Goal: Transaction & Acquisition: Purchase product/service

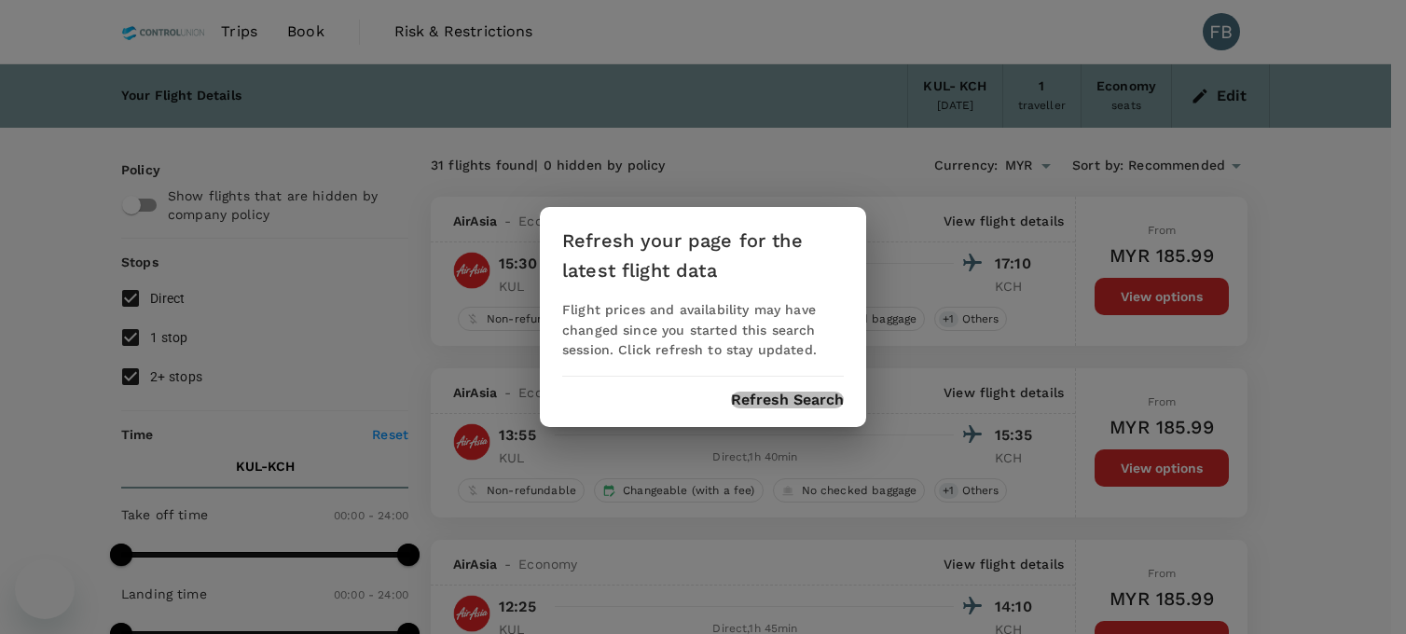
click at [771, 392] on button "Refresh Search" at bounding box center [787, 400] width 113 height 17
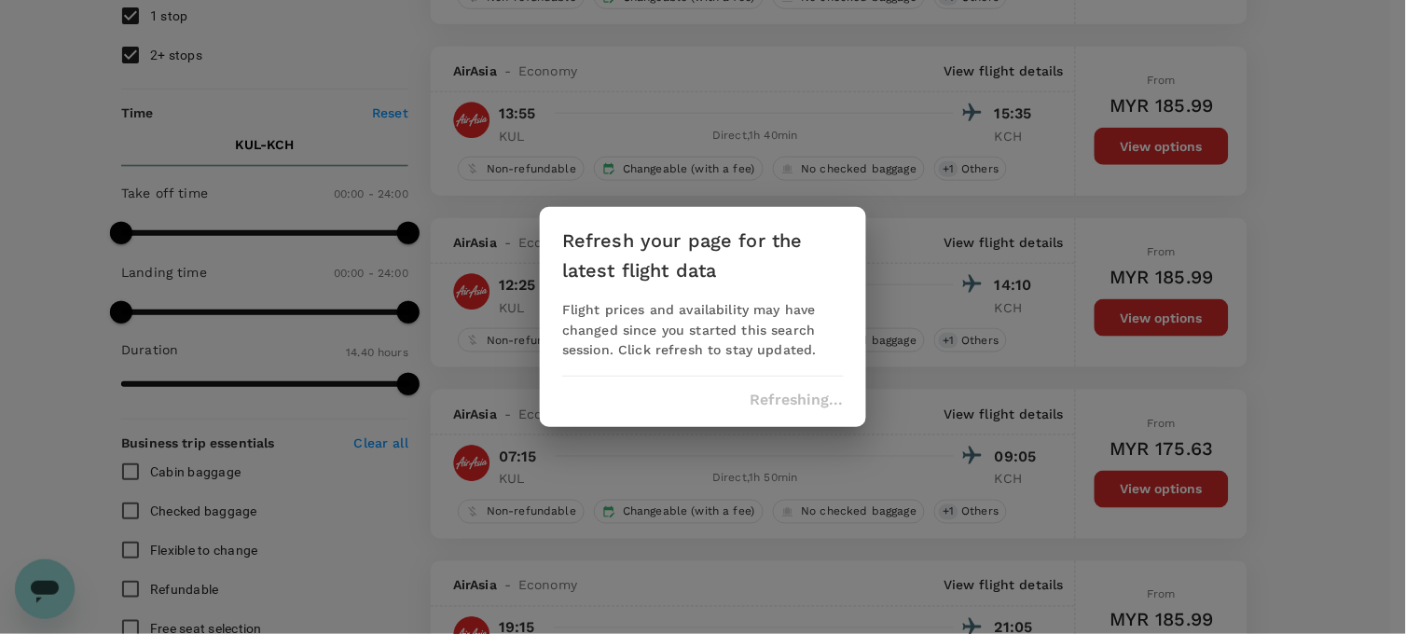
click at [772, 396] on div "Refreshing..." at bounding box center [703, 400] width 282 height 17
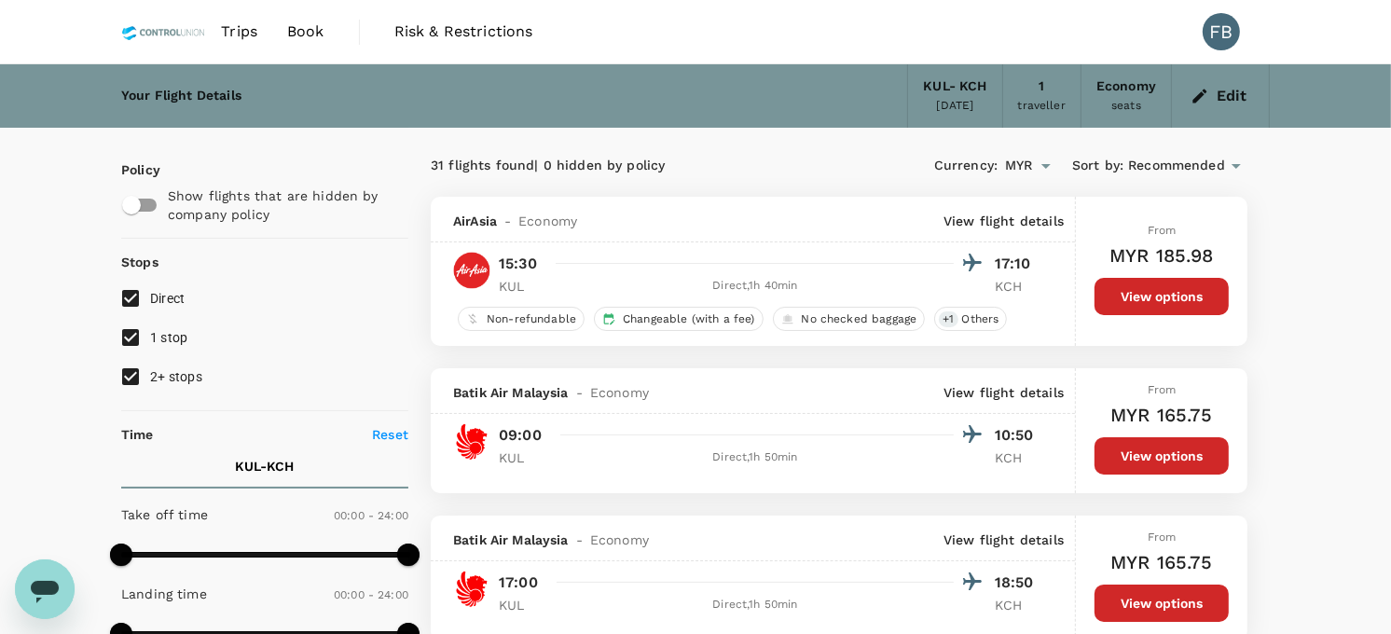
drag, startPoint x: 126, startPoint y: 373, endPoint x: 131, endPoint y: 343, distance: 30.2
click at [126, 371] on input "2+ stops" at bounding box center [130, 376] width 39 height 39
checkbox input "false"
click at [131, 330] on input "1 stop" at bounding box center [130, 337] width 39 height 39
checkbox input "false"
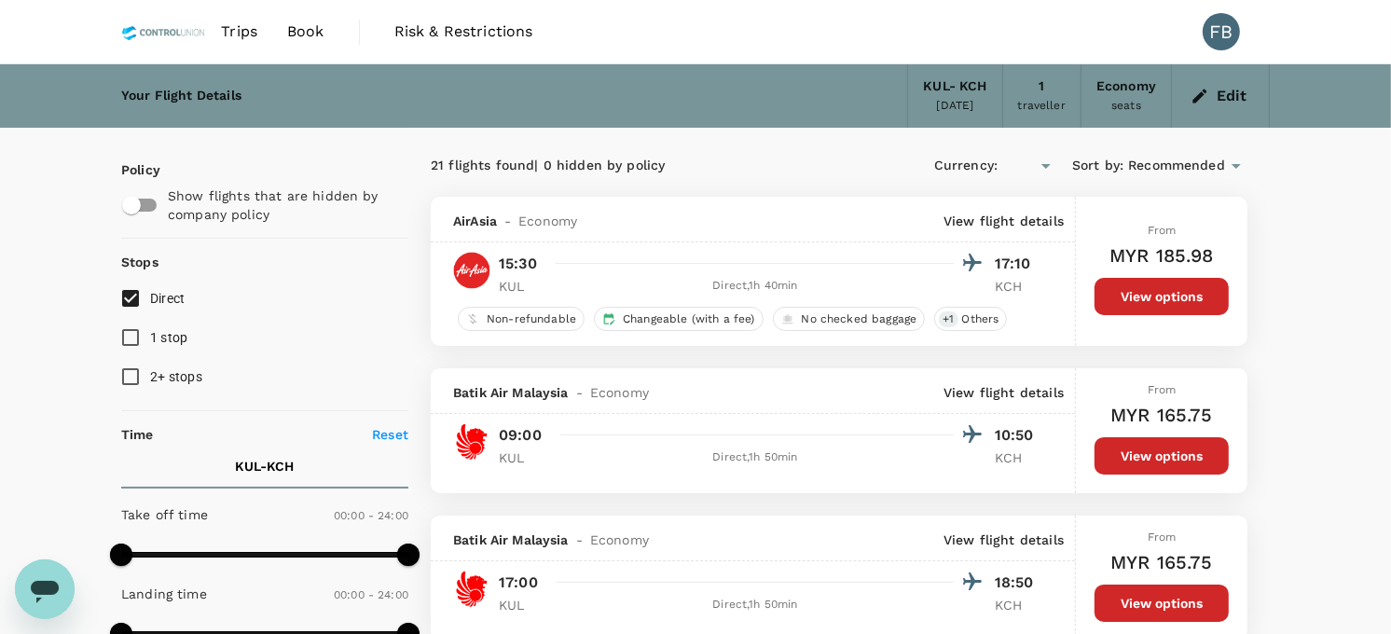
type input "MYR"
click at [1214, 86] on button "Edit" at bounding box center [1220, 96] width 67 height 30
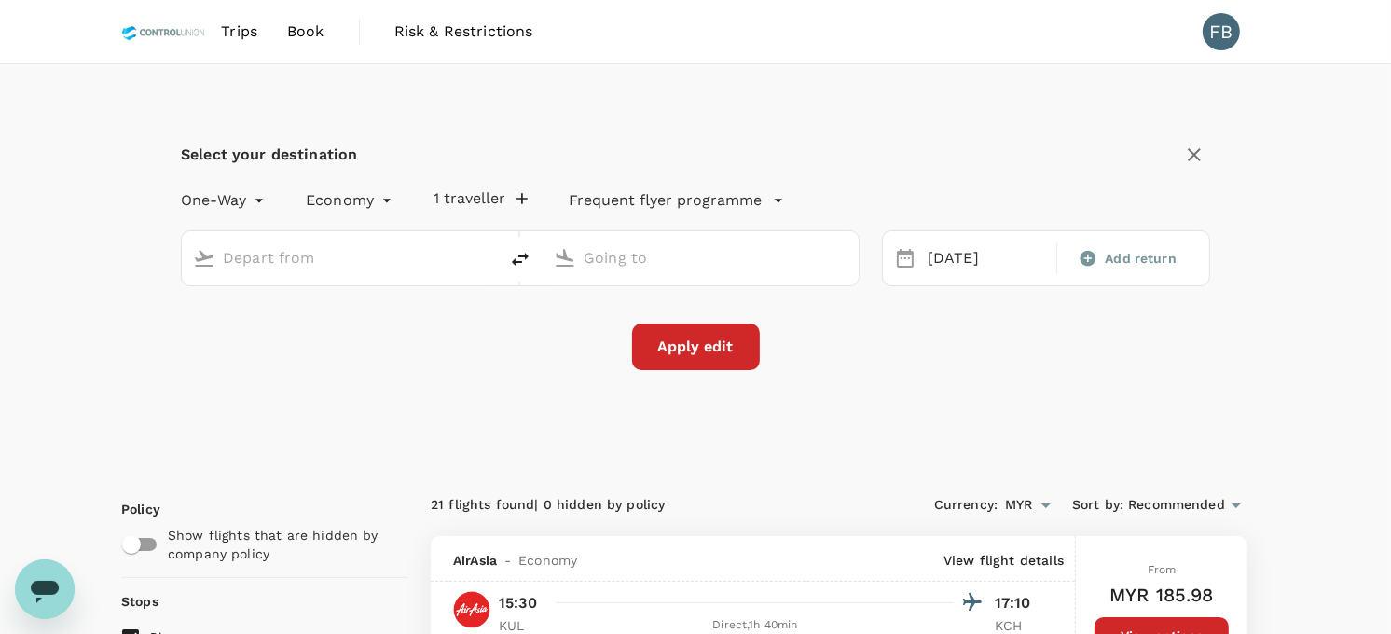
type input "Kuala Lumpur Intl ([GEOGRAPHIC_DATA])"
type input "Kuching Intl (KCH)"
click at [967, 257] on div "[DATE]" at bounding box center [986, 259] width 132 height 36
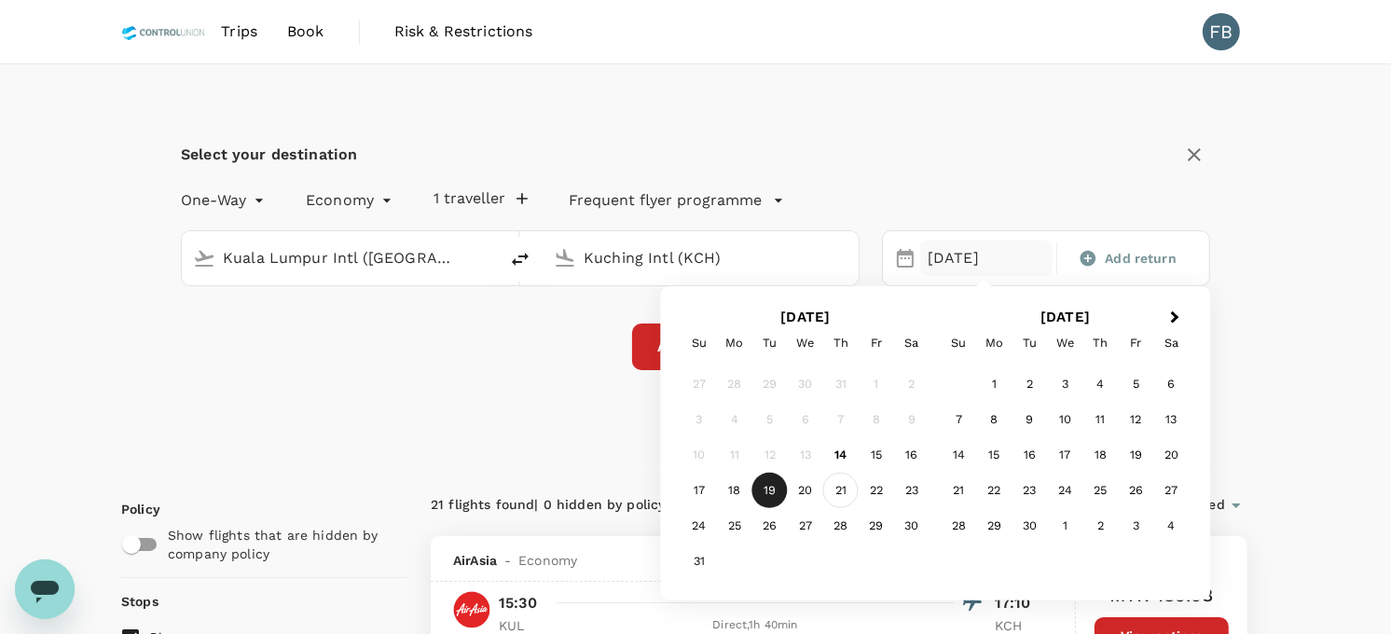
click at [844, 486] on div "21" at bounding box center [840, 490] width 35 height 35
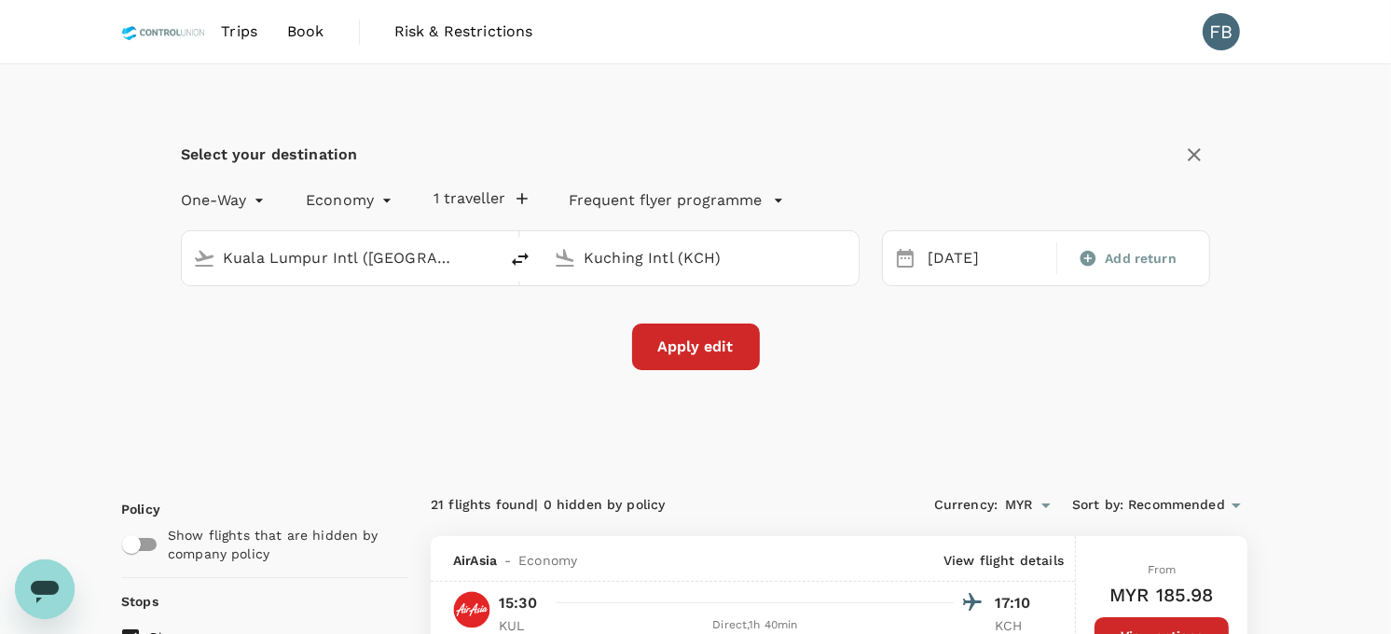
click at [412, 253] on input "Kuala Lumpur Intl ([GEOGRAPHIC_DATA])" at bounding box center [341, 257] width 236 height 29
click at [520, 269] on icon "delete" at bounding box center [520, 259] width 22 height 22
type input "Kuching Intl (KCH)"
click at [626, 257] on input "Kuala Lumpur Intl ([GEOGRAPHIC_DATA])" at bounding box center [702, 257] width 236 height 29
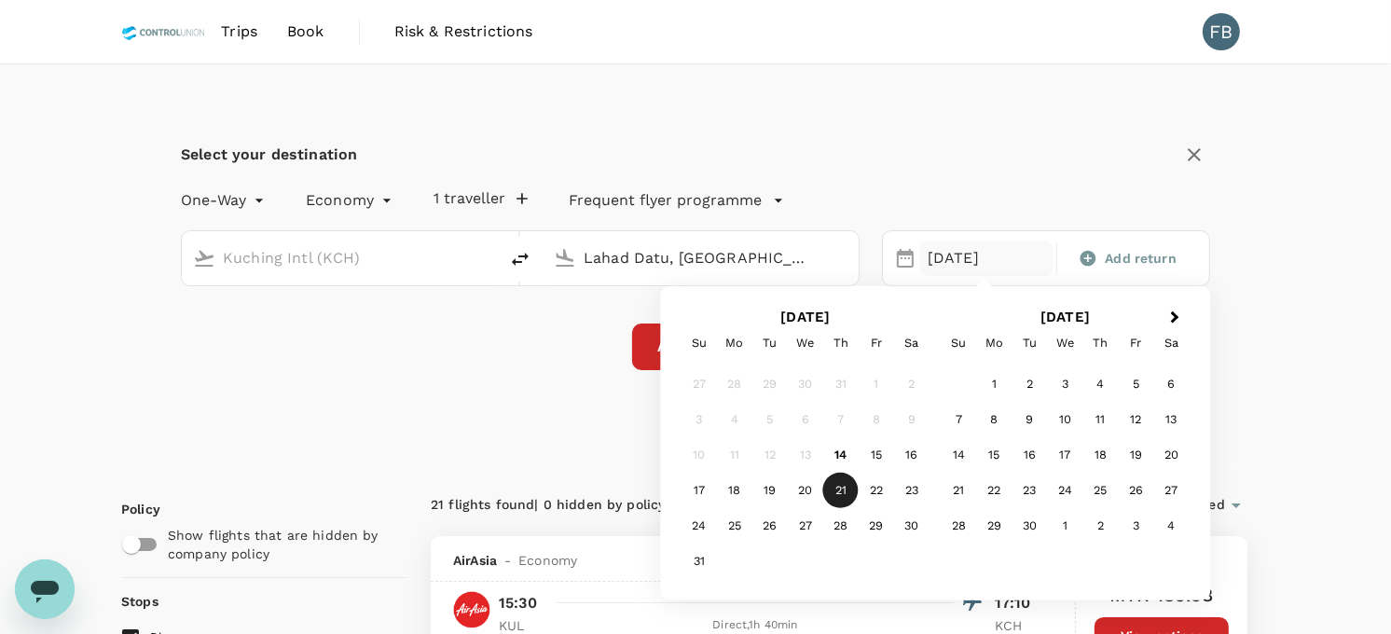
type input "Lahad Datu, [GEOGRAPHIC_DATA] (any)"
click at [836, 496] on div "21" at bounding box center [840, 490] width 35 height 35
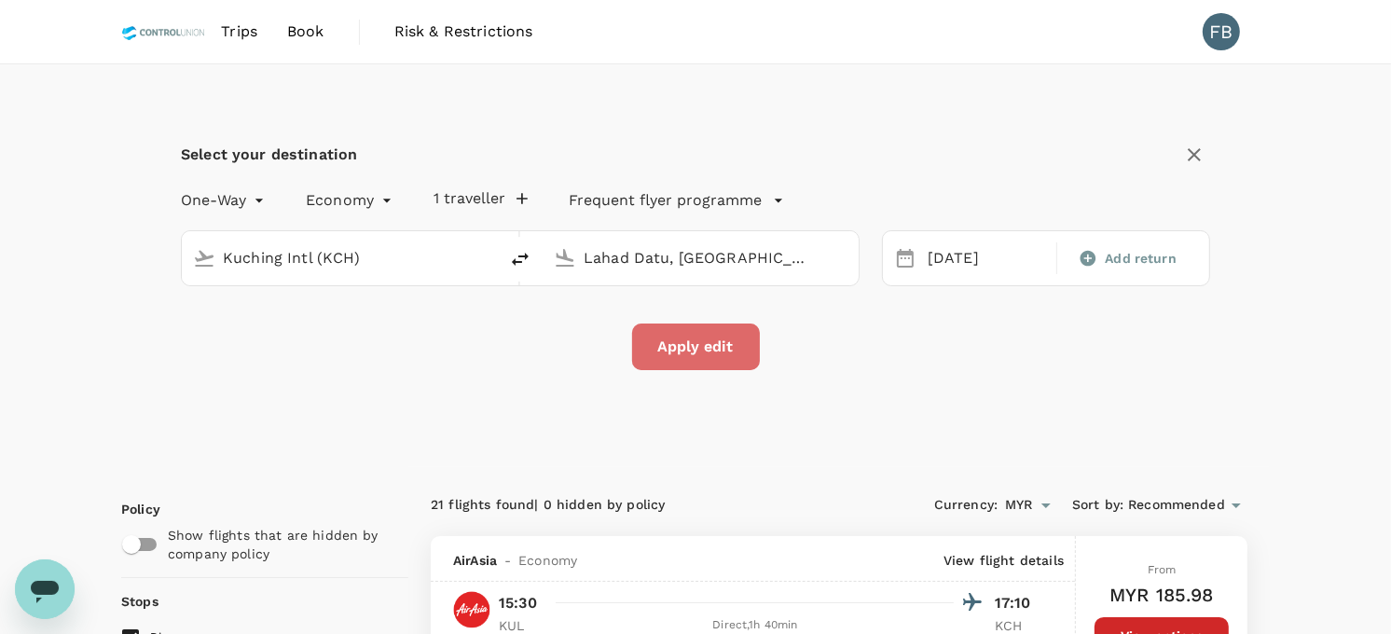
click at [720, 342] on button "Apply edit" at bounding box center [696, 347] width 128 height 47
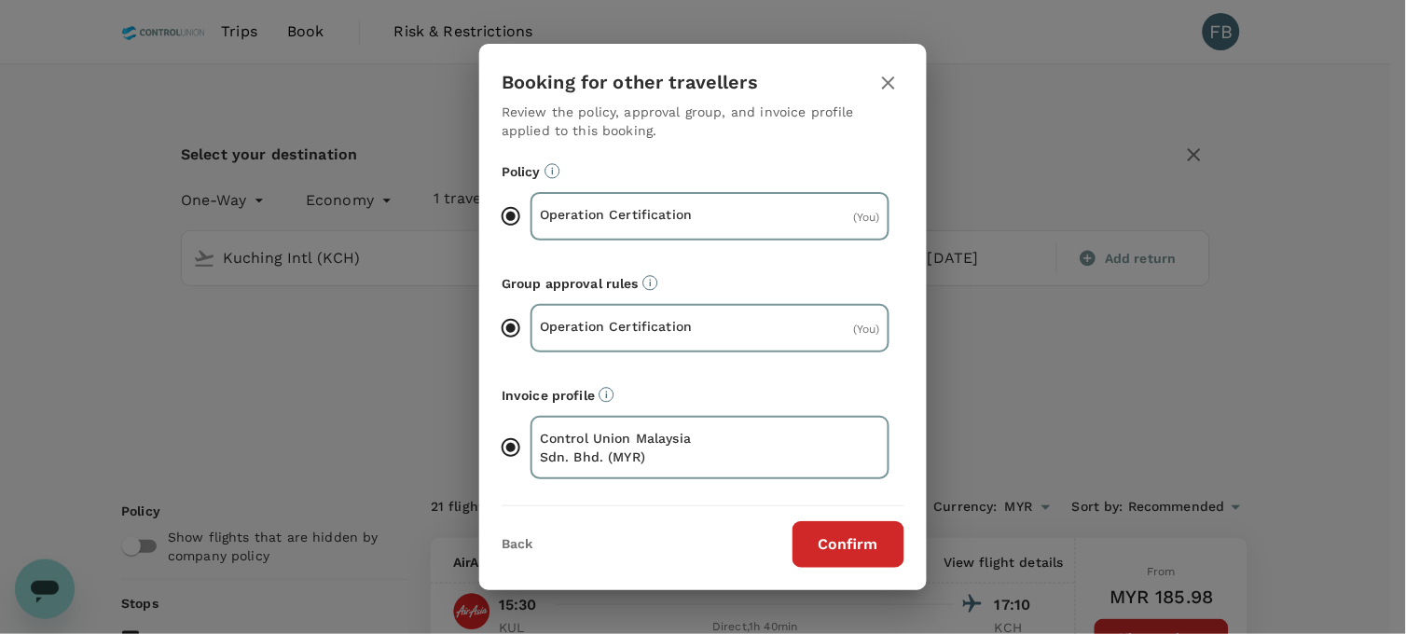
click at [833, 539] on button "Confirm" at bounding box center [849, 544] width 112 height 47
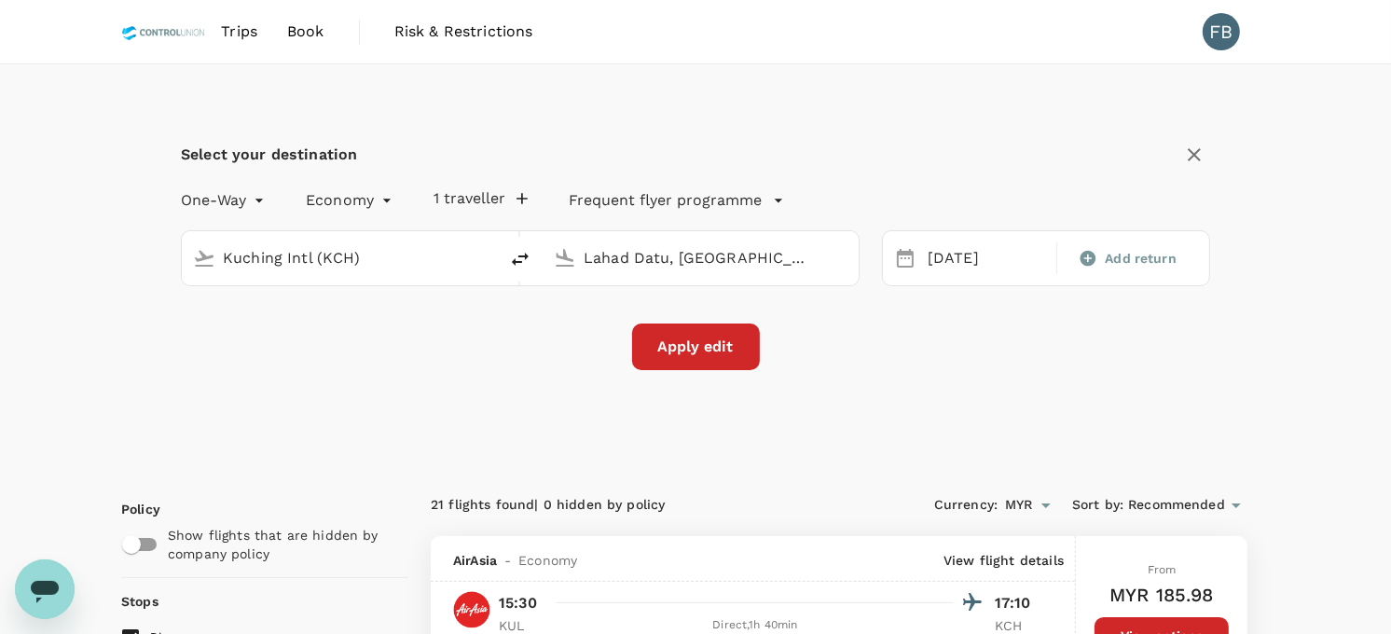
checkbox input "false"
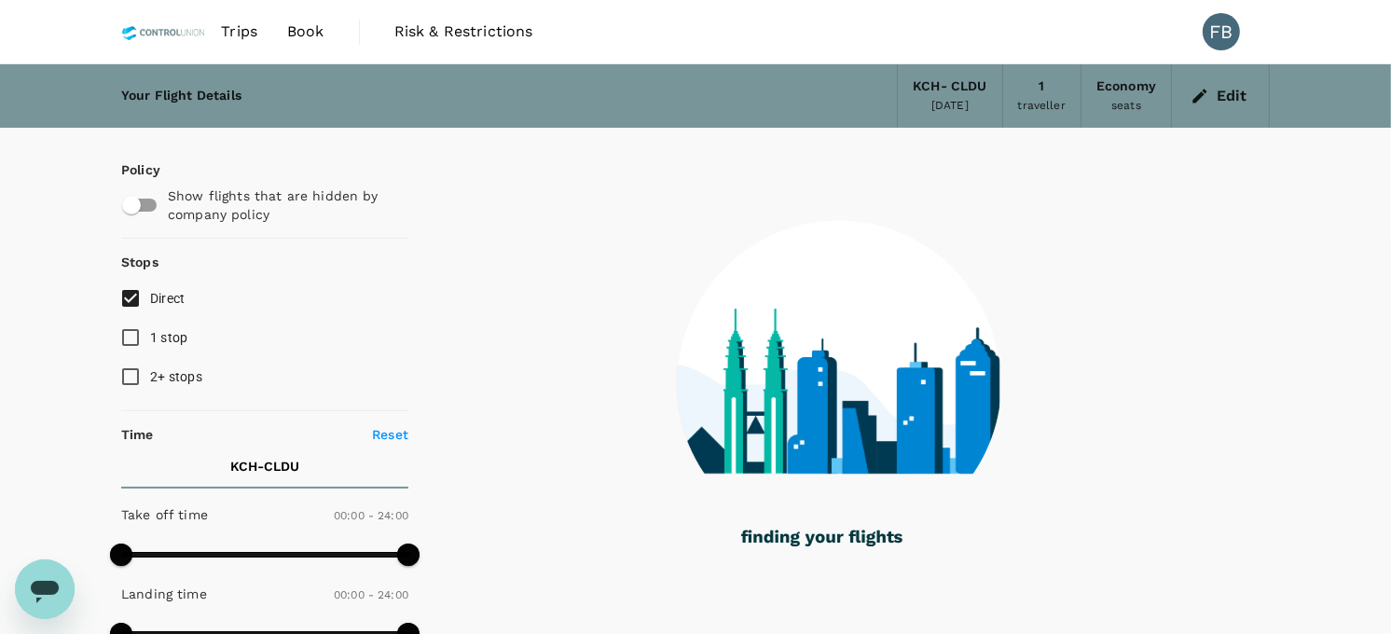
type input "1090"
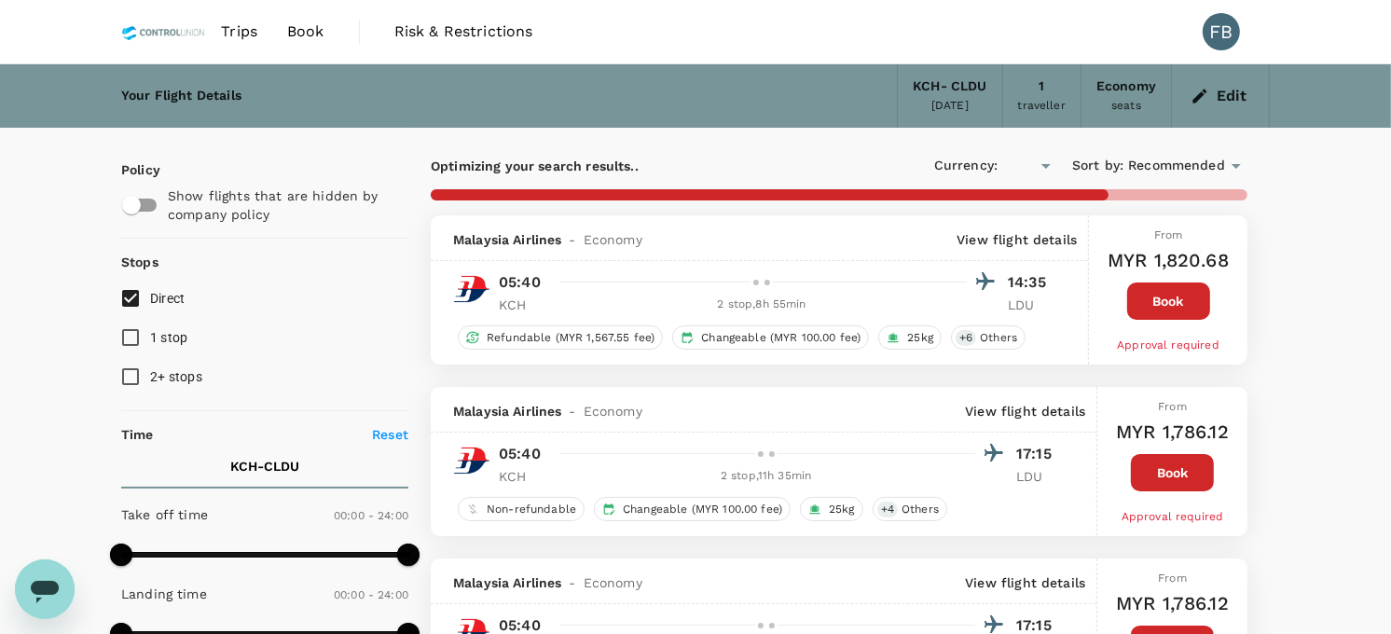
checkbox input "true"
type input "MYR"
click at [117, 332] on input "1 stop" at bounding box center [130, 337] width 39 height 39
checkbox input "true"
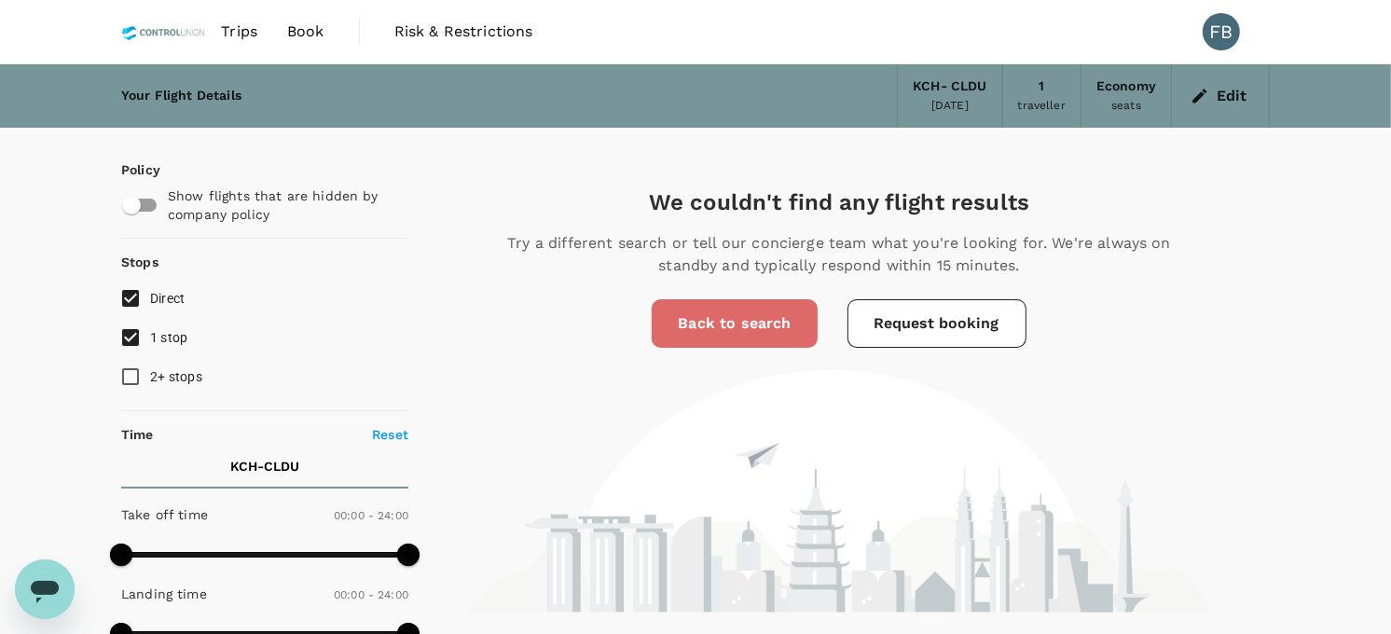
click at [734, 330] on link "Back to search" at bounding box center [734, 323] width 165 height 48
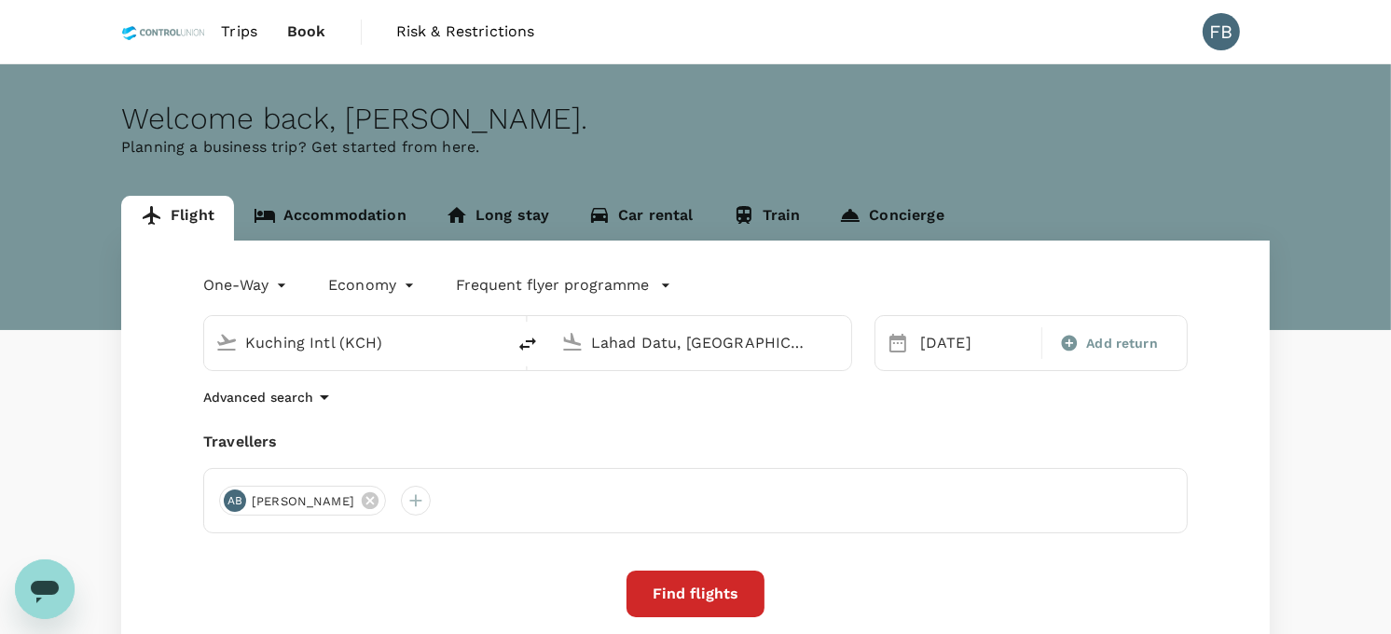
click at [686, 576] on button "Find flights" at bounding box center [696, 594] width 138 height 47
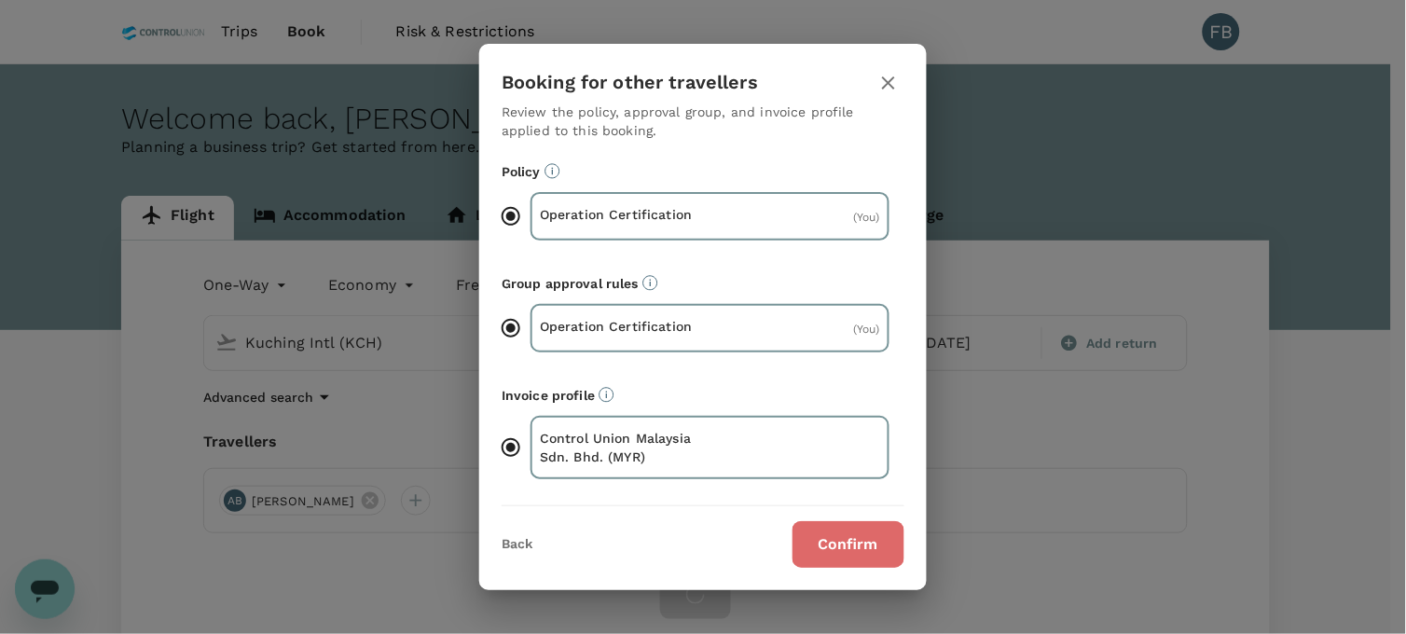
click at [875, 533] on button "Confirm" at bounding box center [849, 544] width 112 height 47
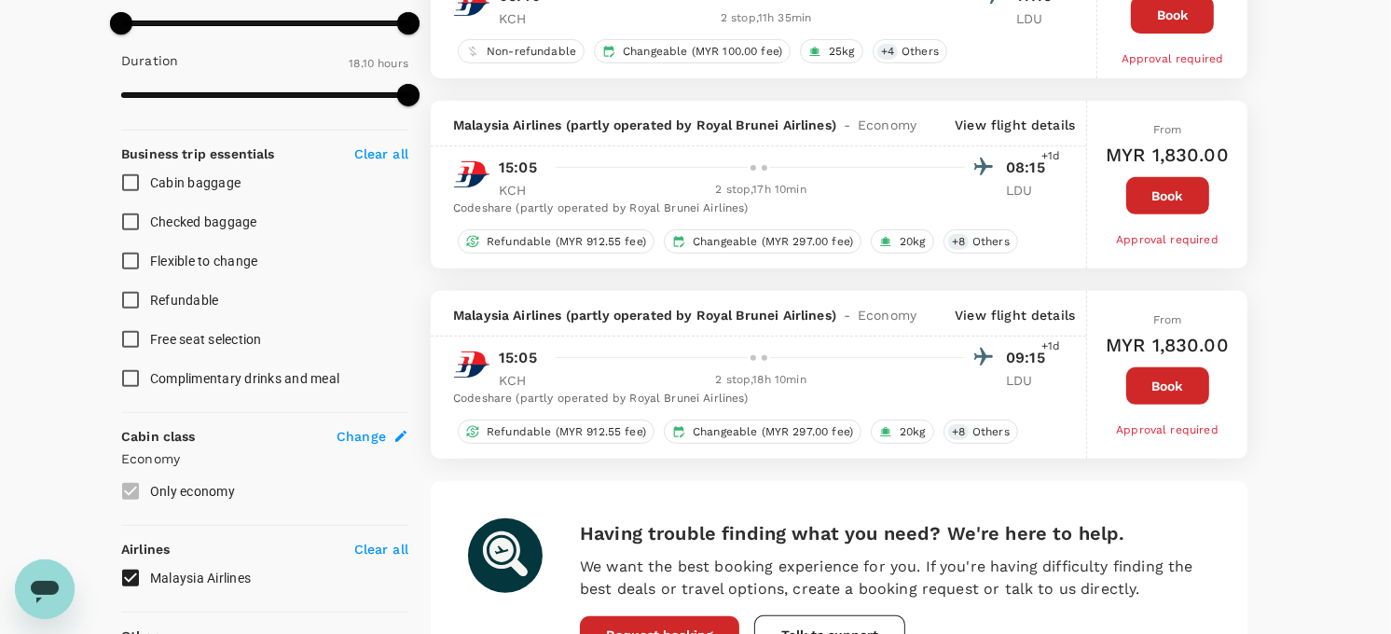
scroll to position [714, 0]
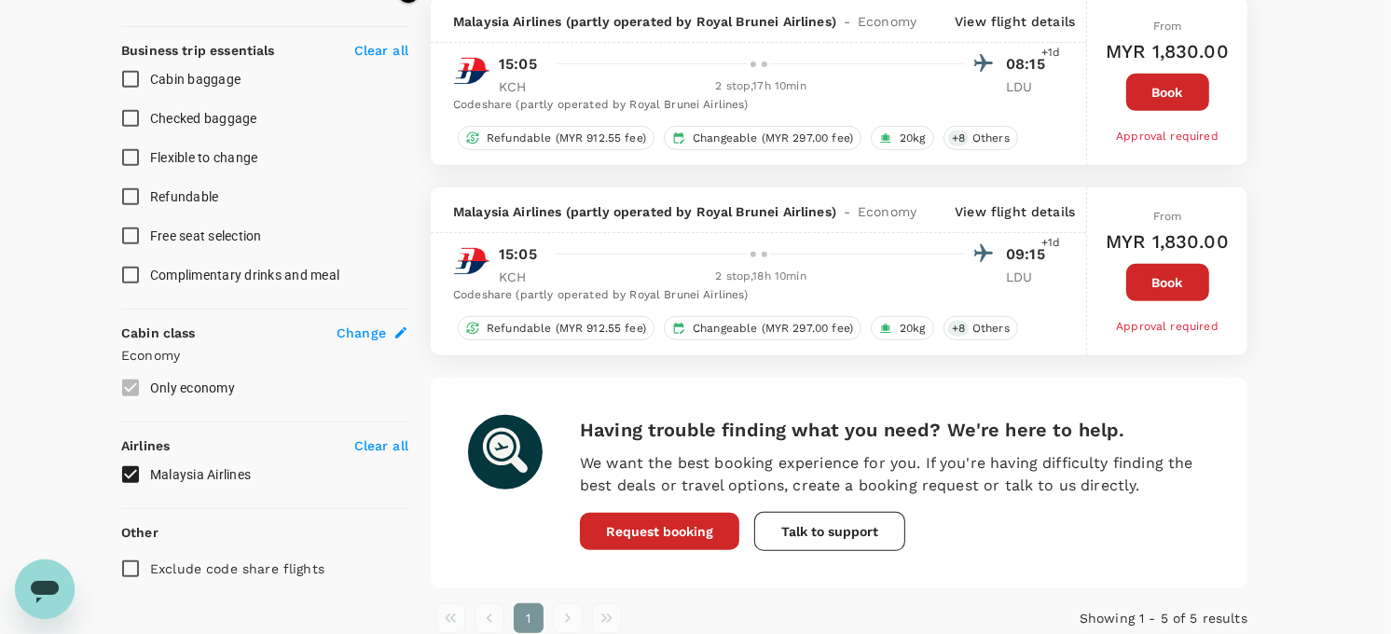
click at [364, 439] on p "Clear all" at bounding box center [381, 445] width 54 height 19
click at [127, 471] on input "Malaysia Airlines" at bounding box center [130, 474] width 39 height 39
checkbox input "true"
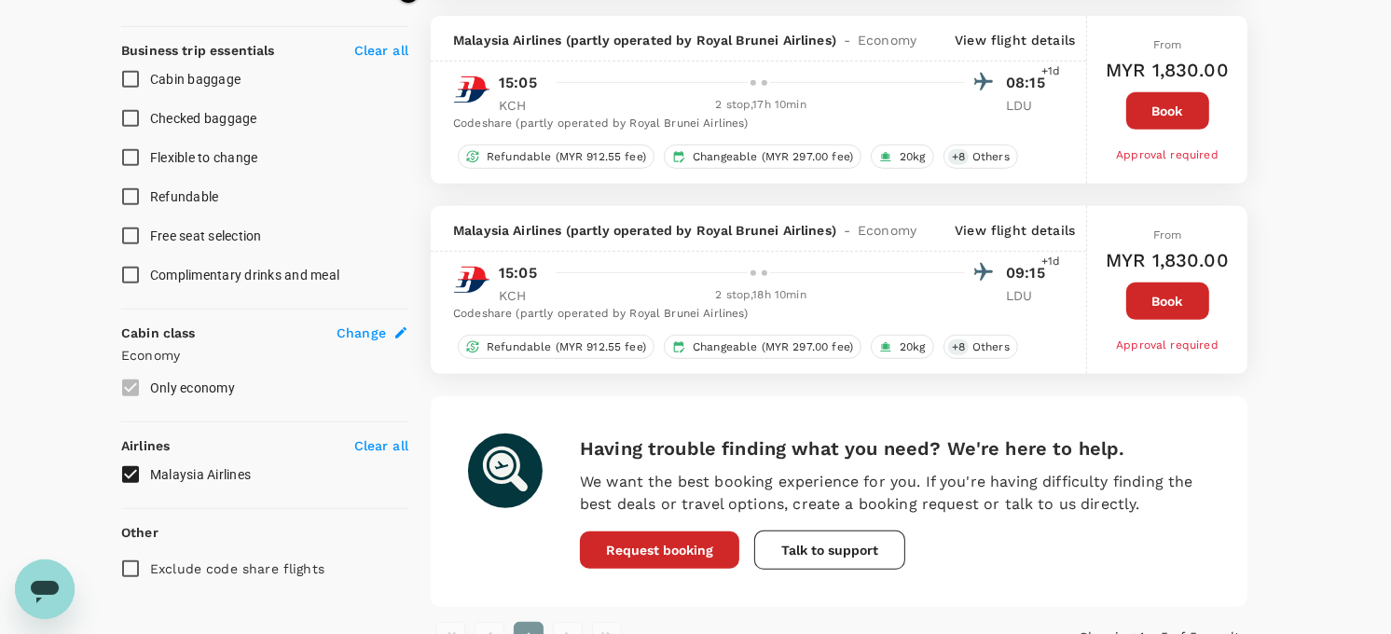
type input "MYR"
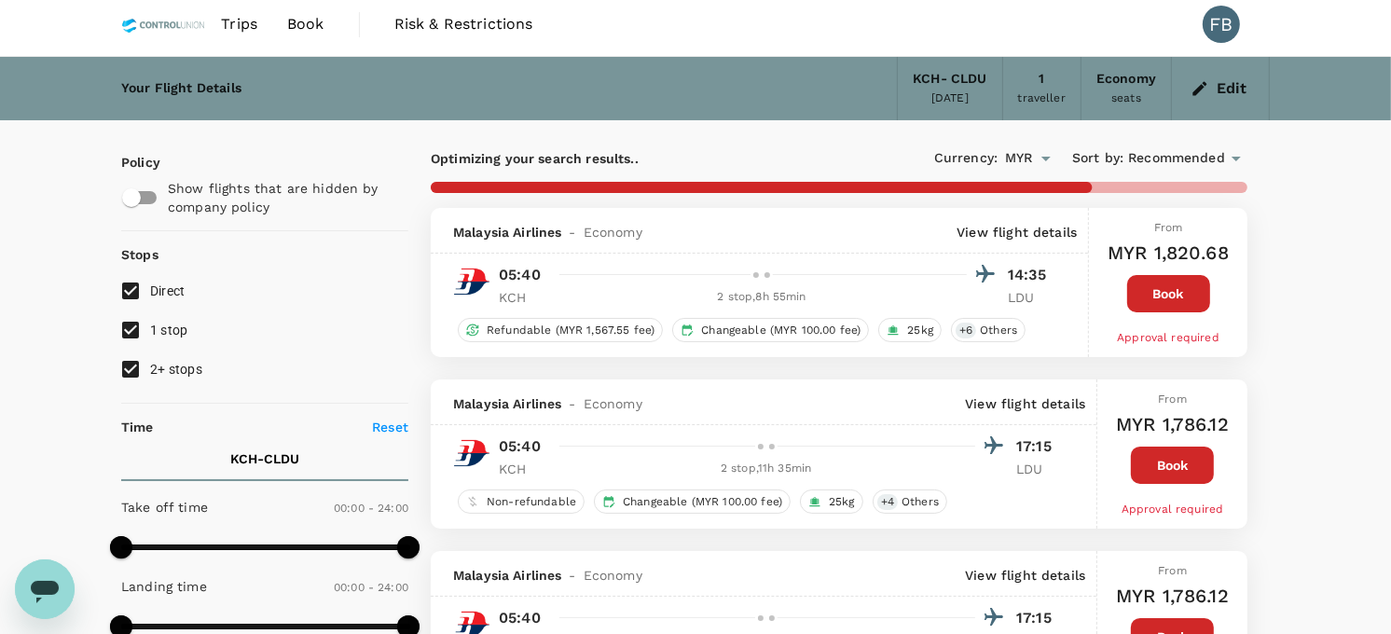
scroll to position [0, 0]
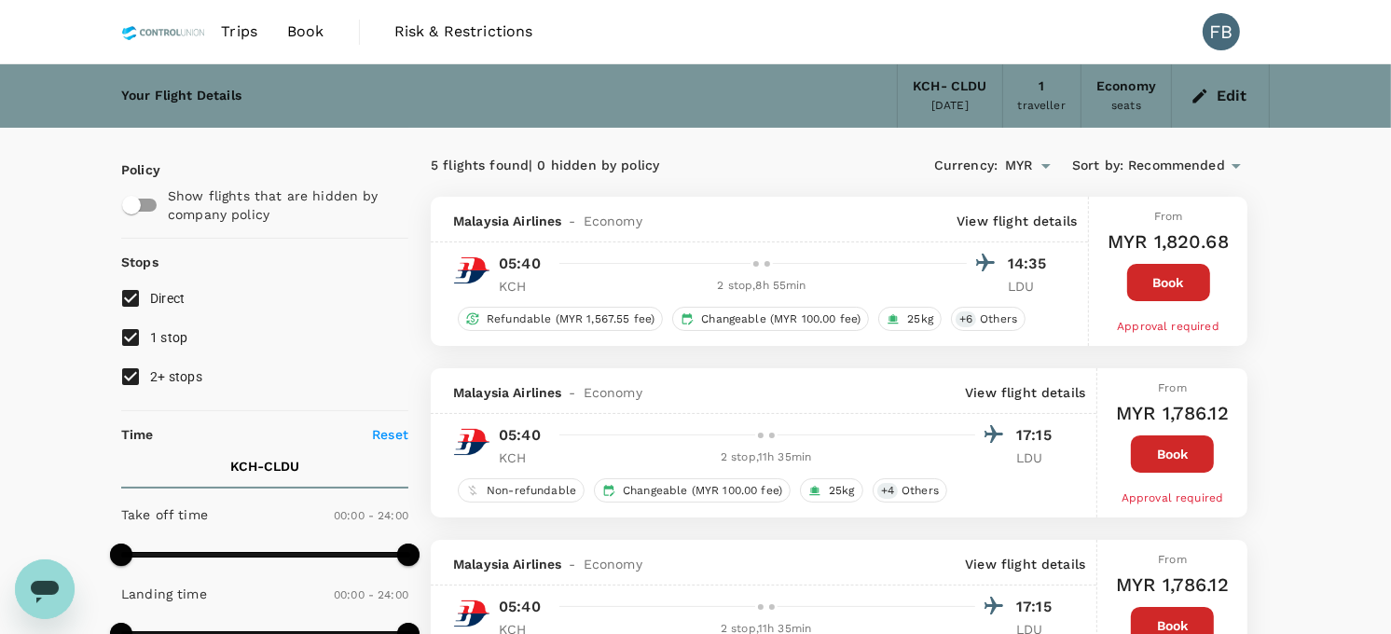
click at [890, 153] on div "Currency : MYR Sort by : Recommended" at bounding box center [1043, 166] width 408 height 32
click at [1192, 94] on icon "button" at bounding box center [1200, 96] width 19 height 19
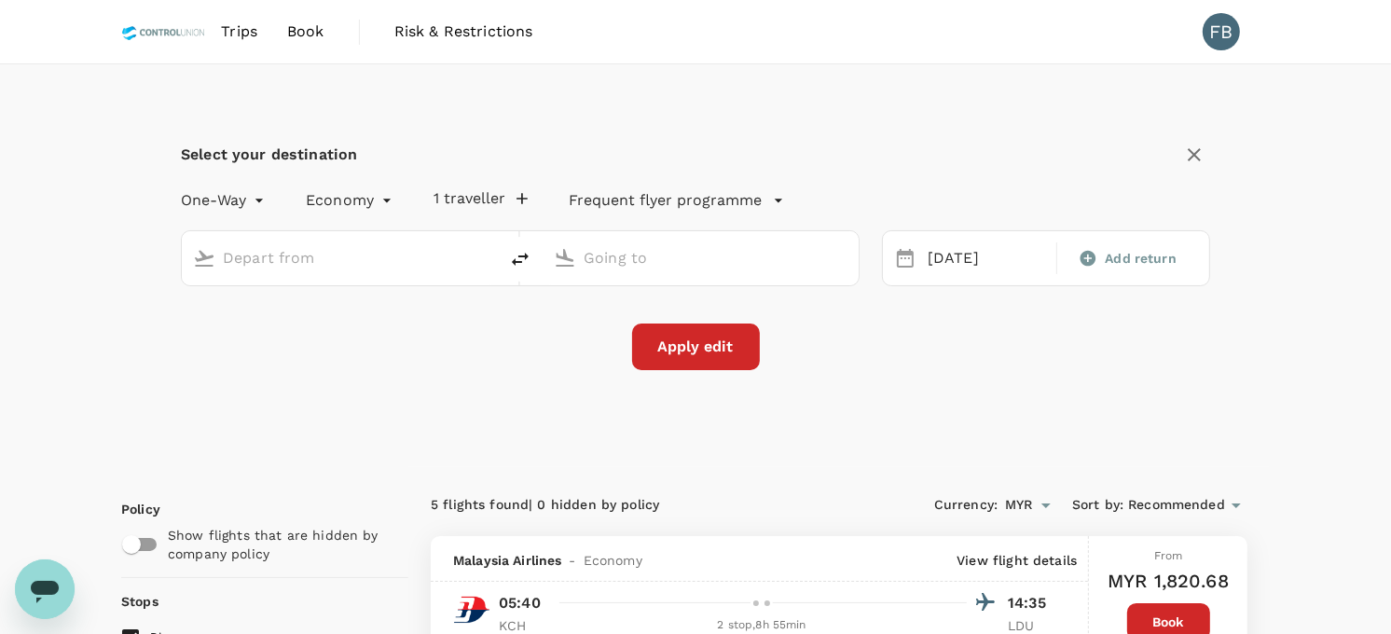
type input "Kuching Intl (KCH)"
type input "Lahad Datu, [GEOGRAPHIC_DATA] (any)"
click at [931, 245] on div "[DATE]" at bounding box center [986, 259] width 132 height 36
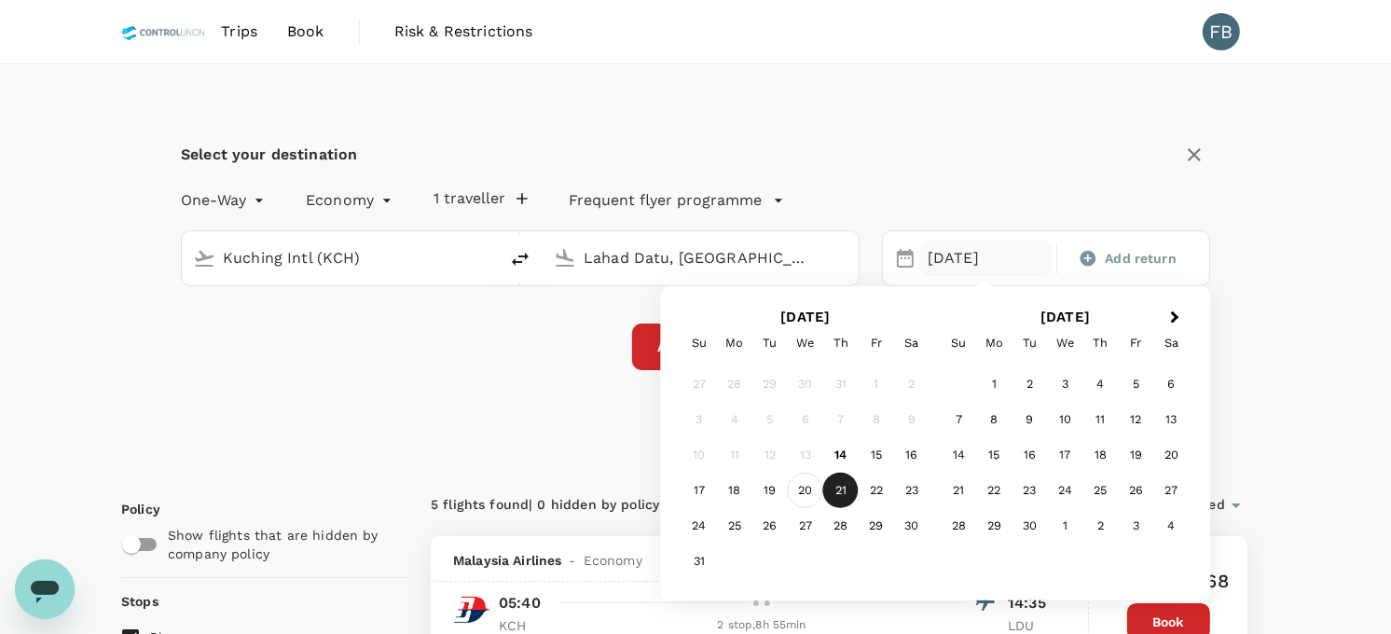
click at [809, 497] on div "20" at bounding box center [805, 490] width 35 height 35
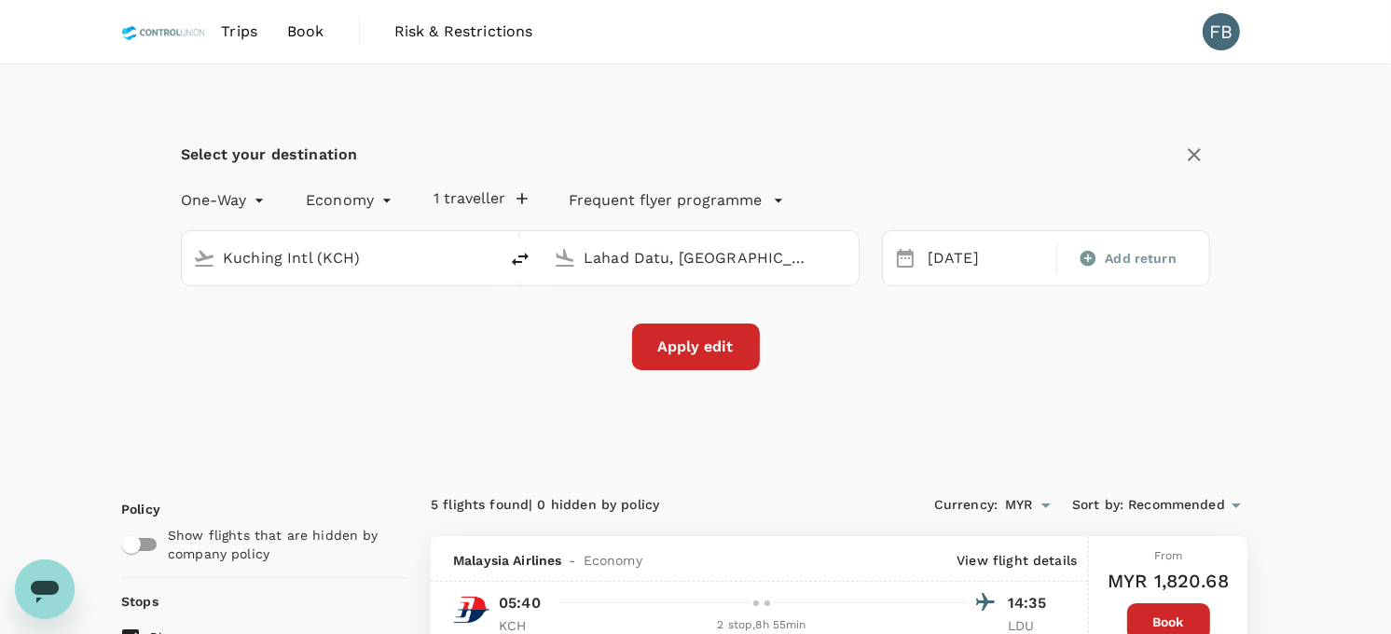
click at [692, 352] on button "Apply edit" at bounding box center [696, 347] width 128 height 47
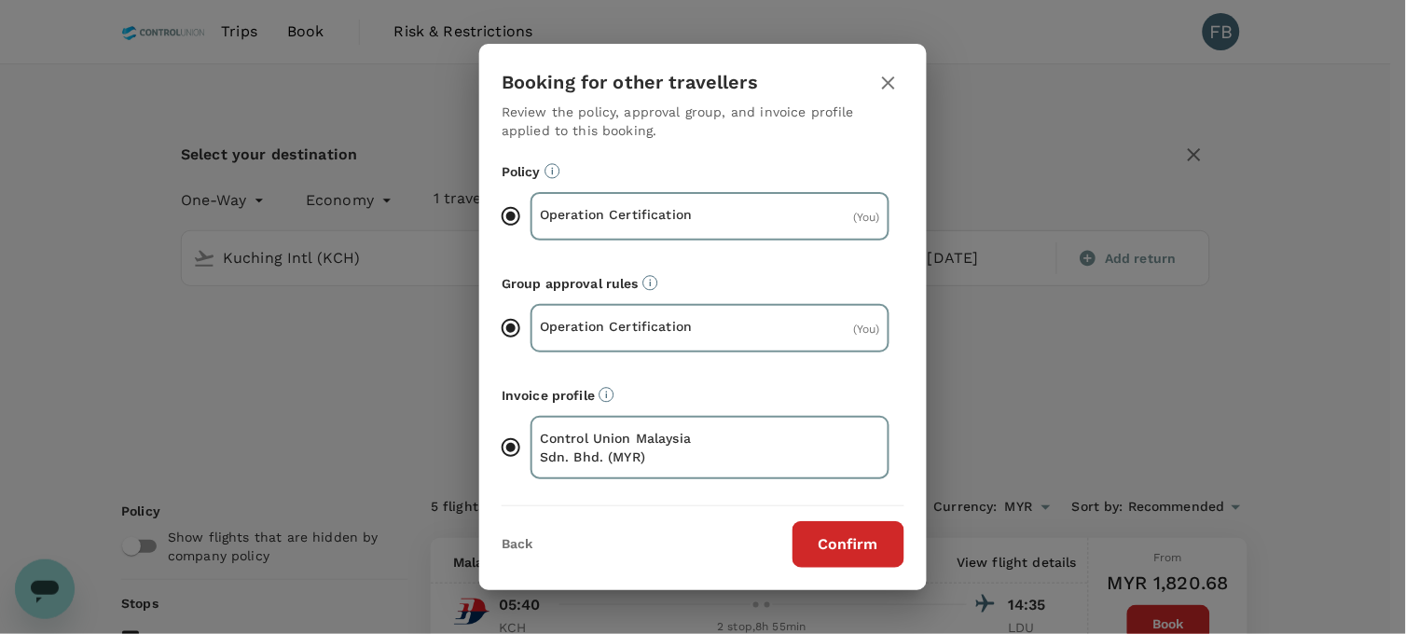
click at [858, 532] on button "Confirm" at bounding box center [849, 544] width 112 height 47
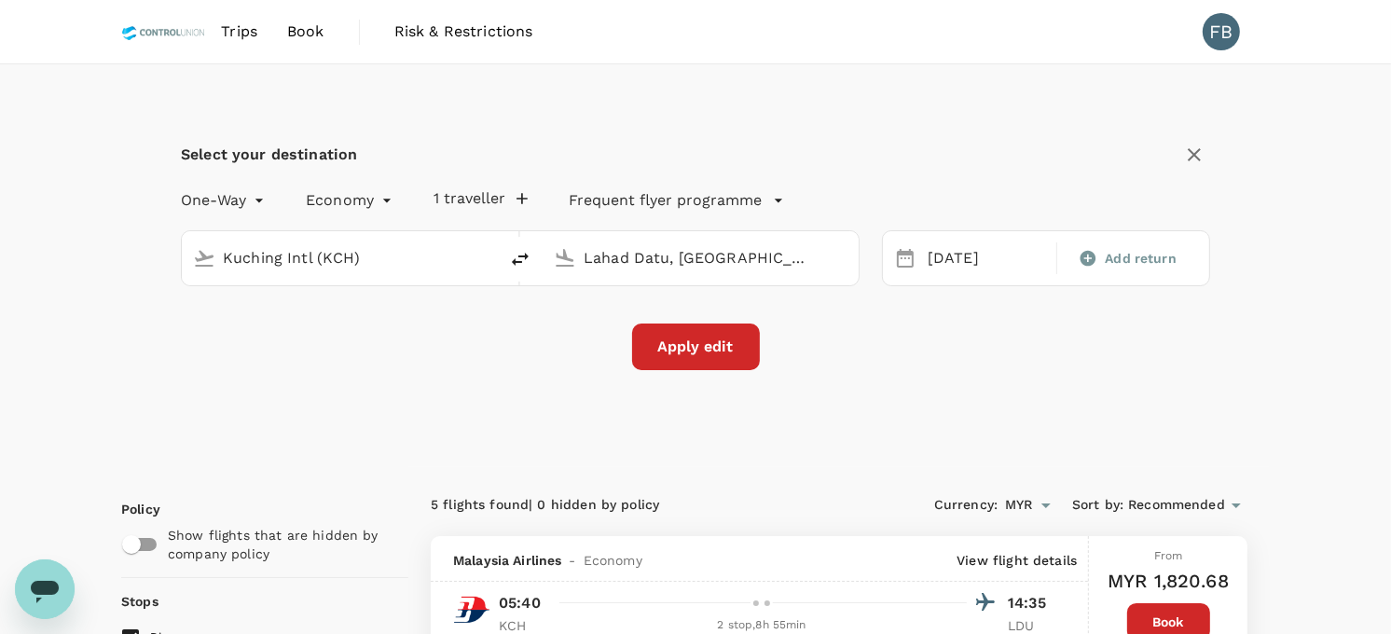
checkbox input "false"
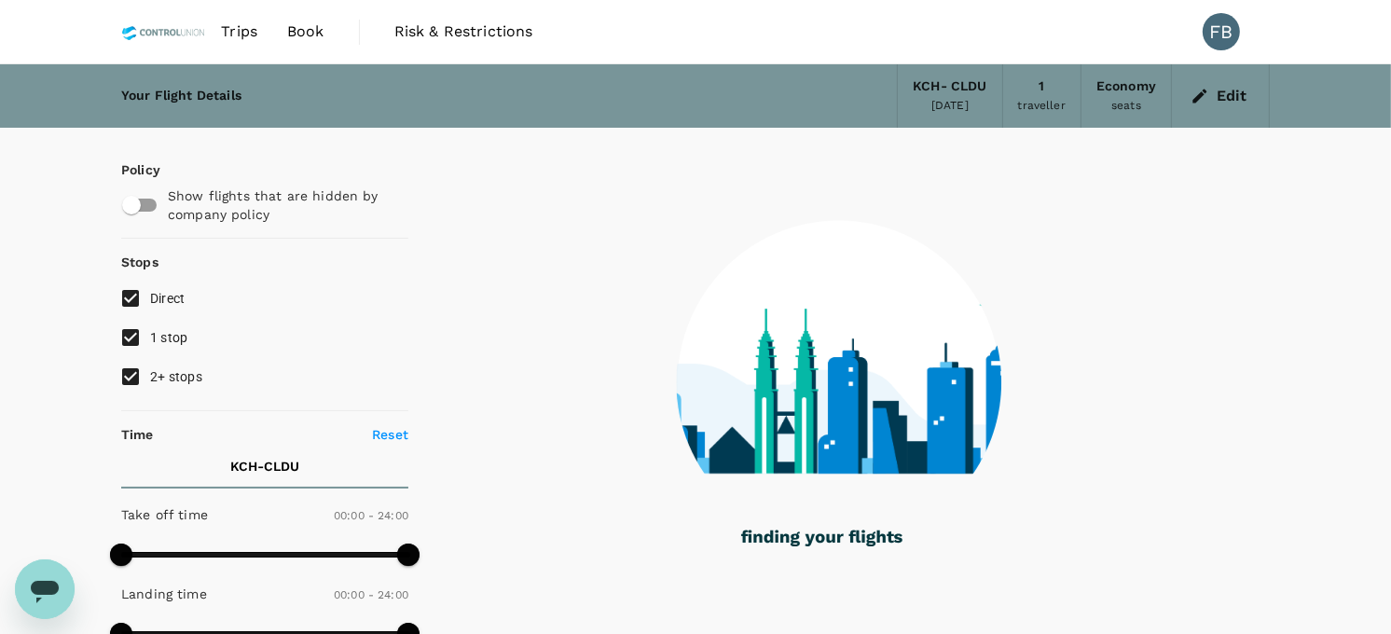
type input "430"
checkbox input "true"
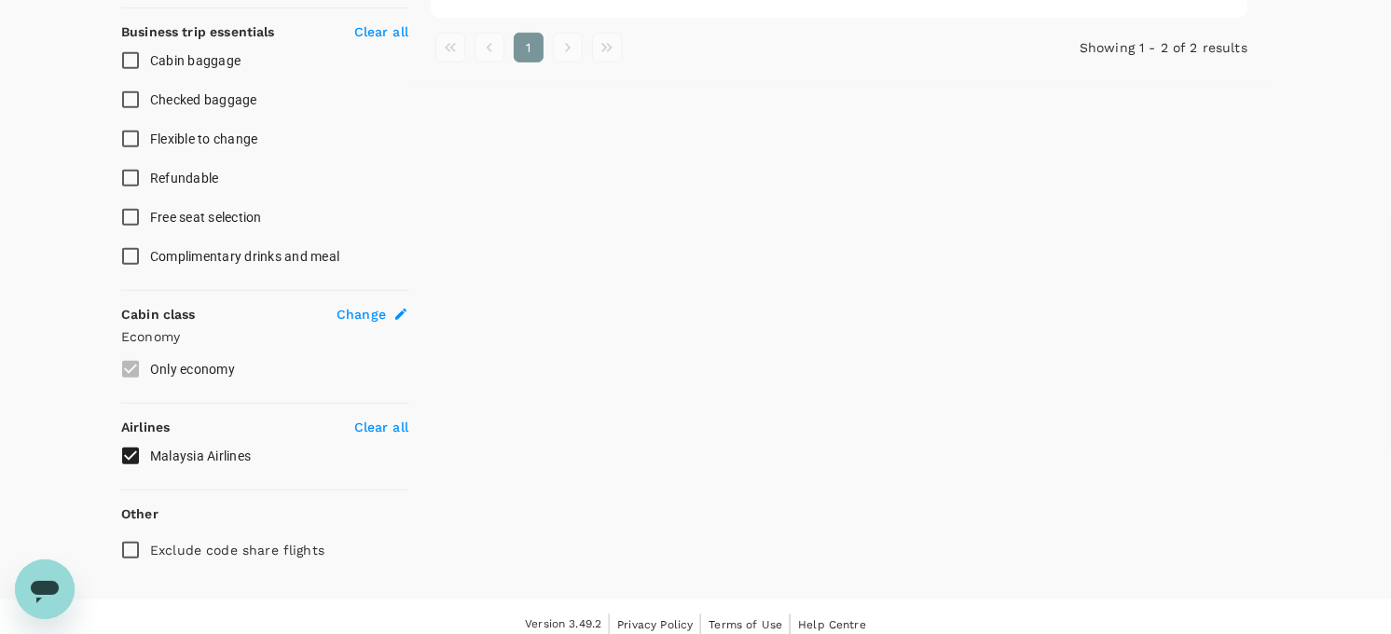
scroll to position [749, 0]
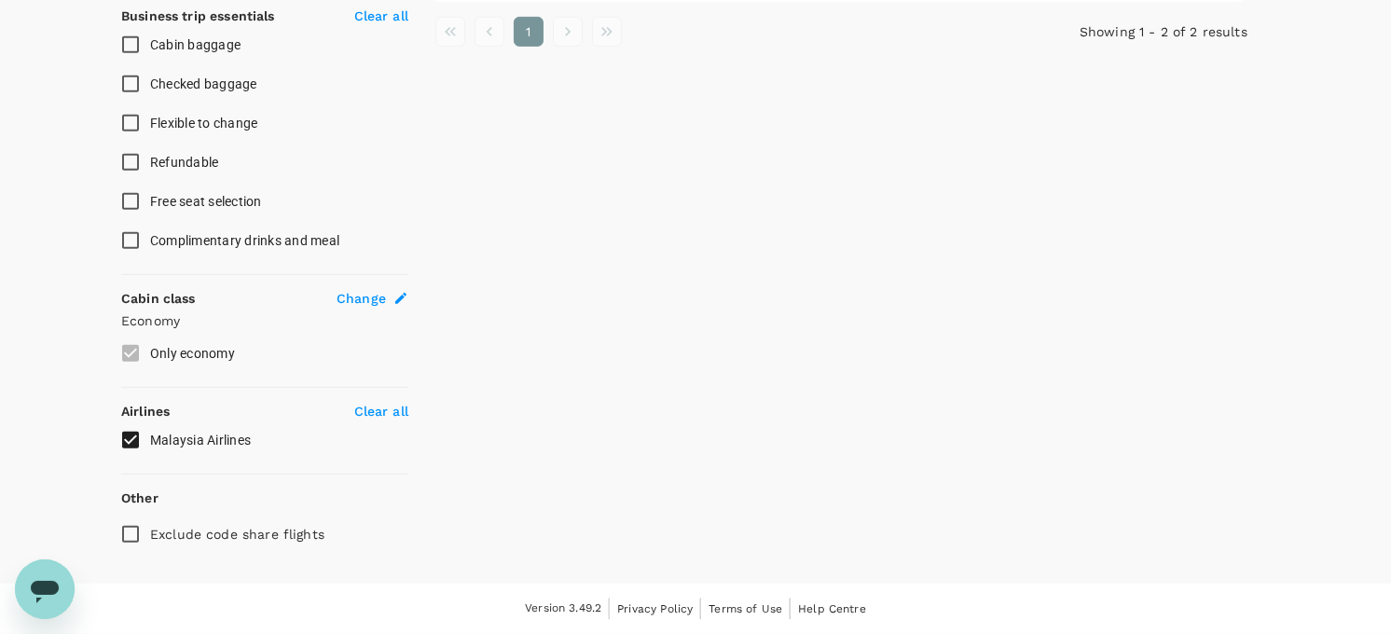
click at [128, 533] on input "Exclude code share flights" at bounding box center [130, 534] width 39 height 39
drag, startPoint x: 136, startPoint y: 539, endPoint x: 271, endPoint y: 537, distance: 135.2
click at [137, 538] on input "Exclude code share flights" at bounding box center [130, 534] width 39 height 39
checkbox input "false"
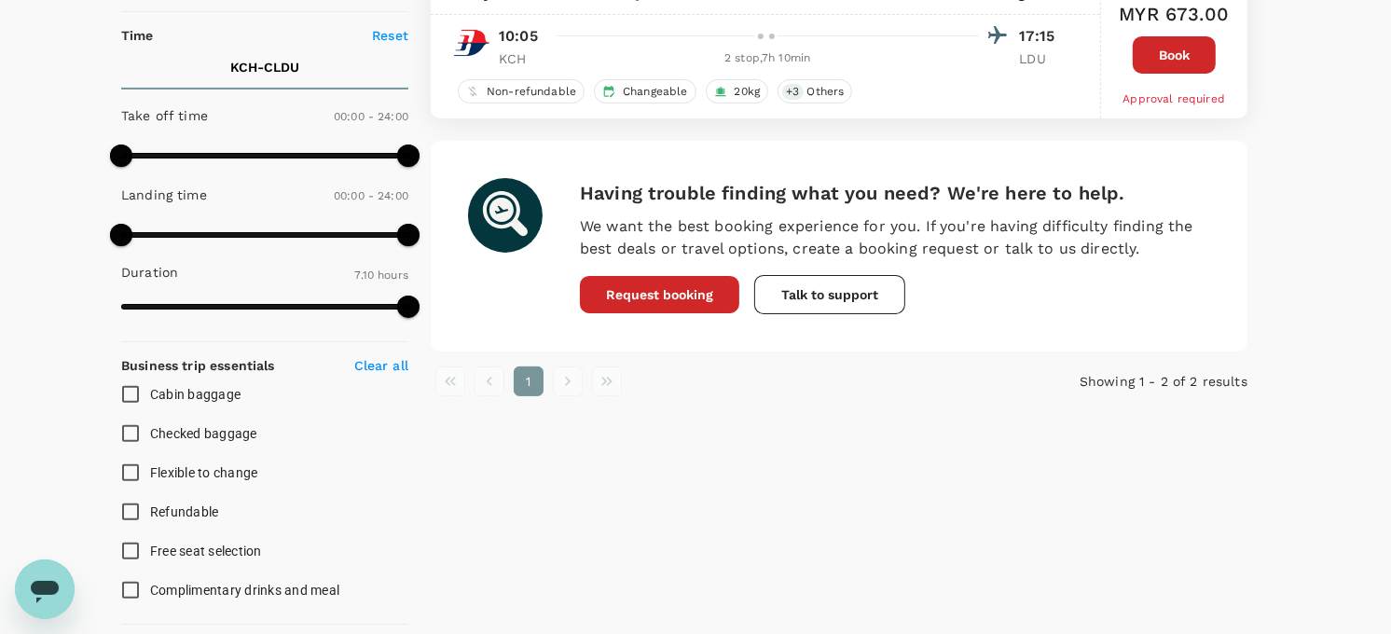
scroll to position [23, 0]
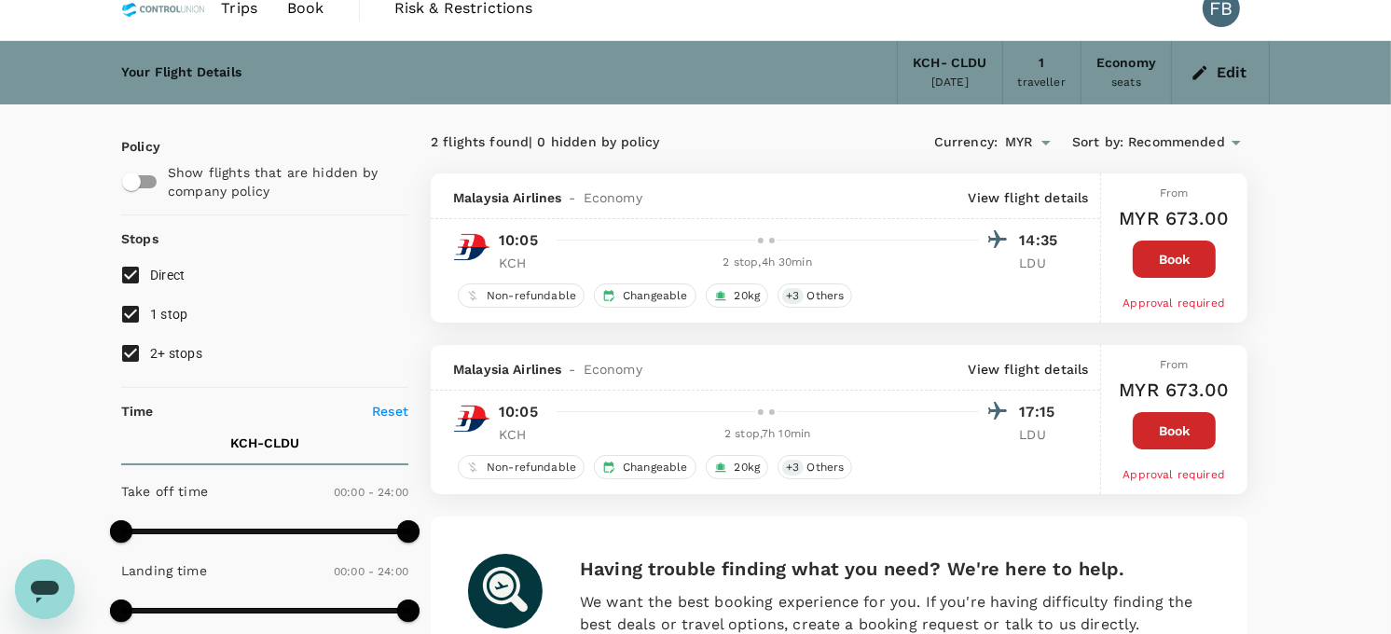
click at [1229, 72] on button "Edit" at bounding box center [1220, 73] width 67 height 30
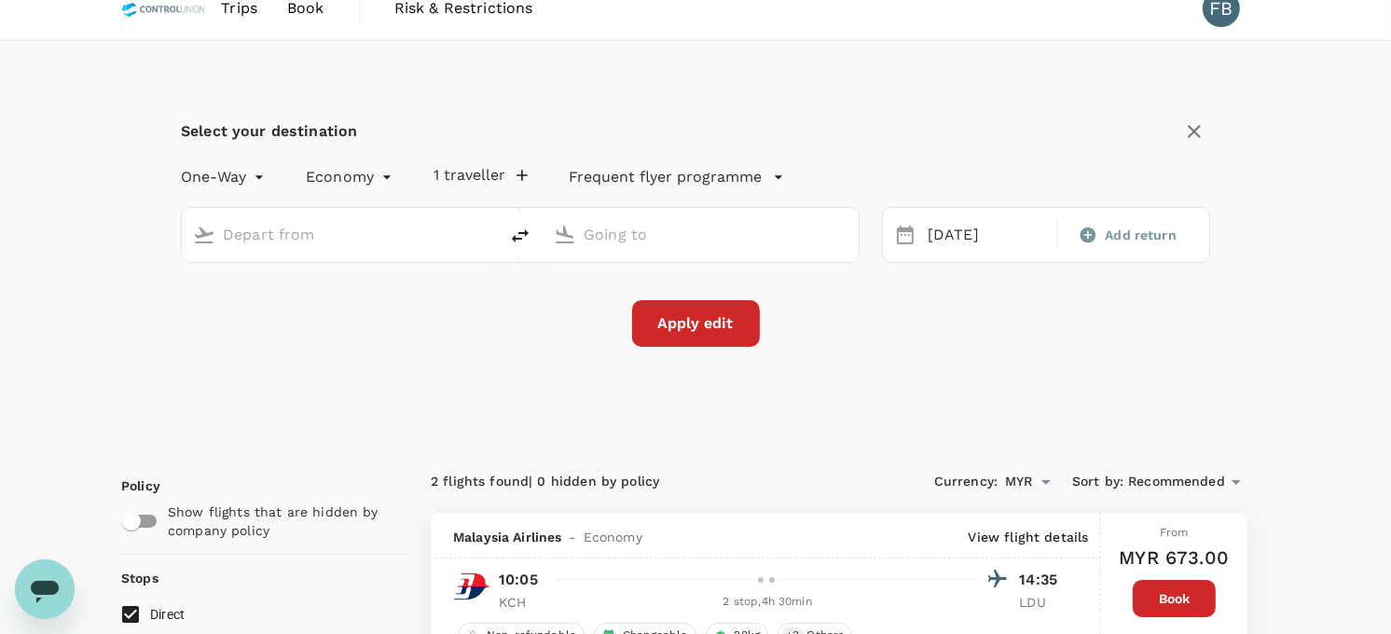
type input "Kuching Intl (KCH)"
click at [965, 236] on div "[DATE]" at bounding box center [986, 235] width 132 height 36
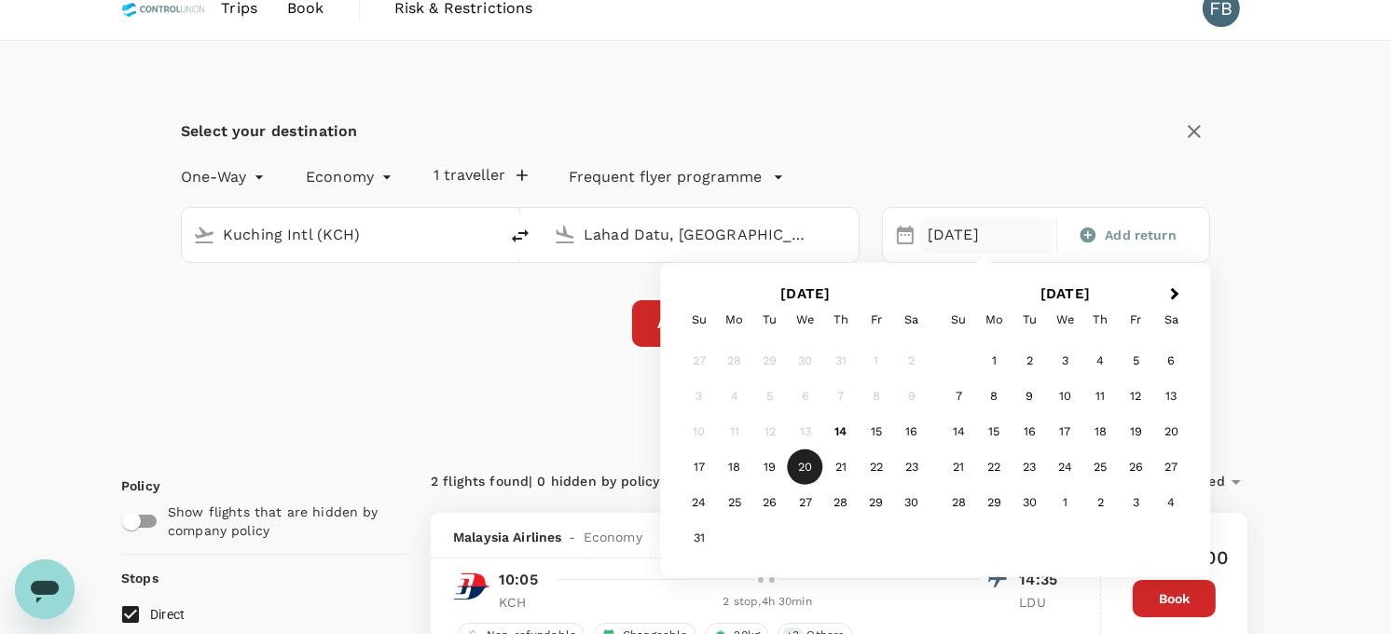
click at [962, 149] on div "Select your destination One-Way oneway Economy economy 1 traveller Frequent fly…" at bounding box center [695, 231] width 1029 height 231
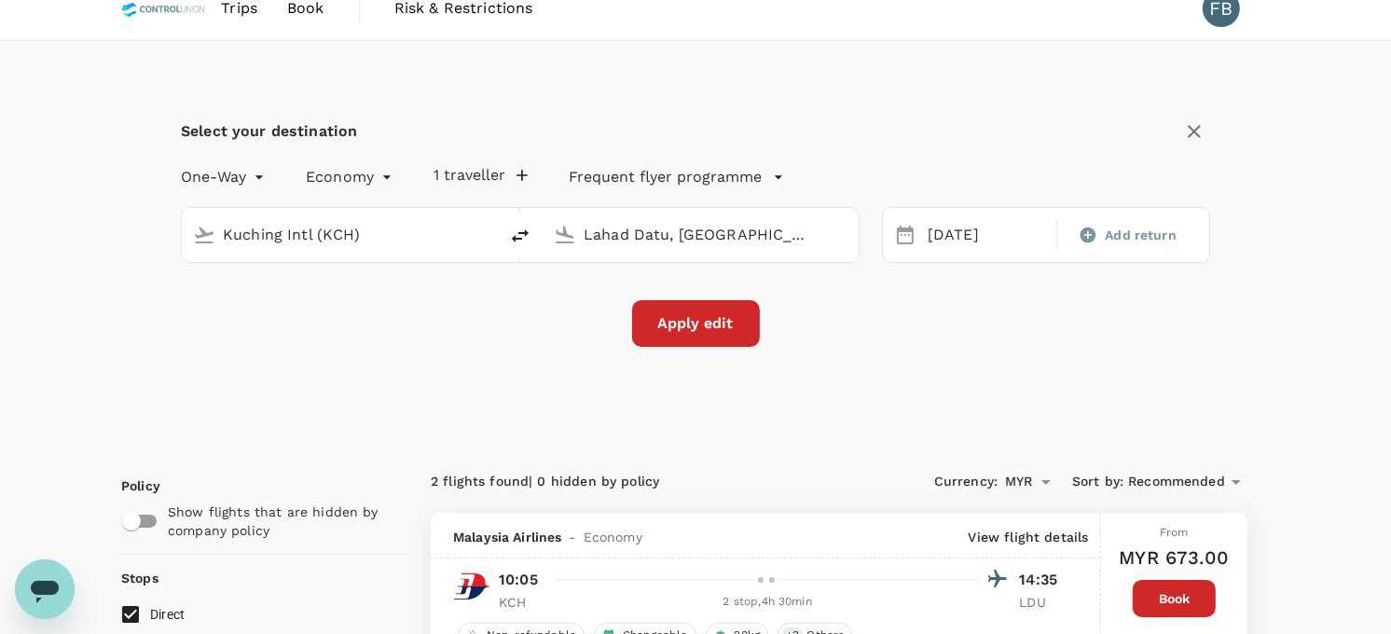
click at [626, 228] on input "Lahad Datu, [GEOGRAPHIC_DATA] (any)" at bounding box center [702, 234] width 236 height 29
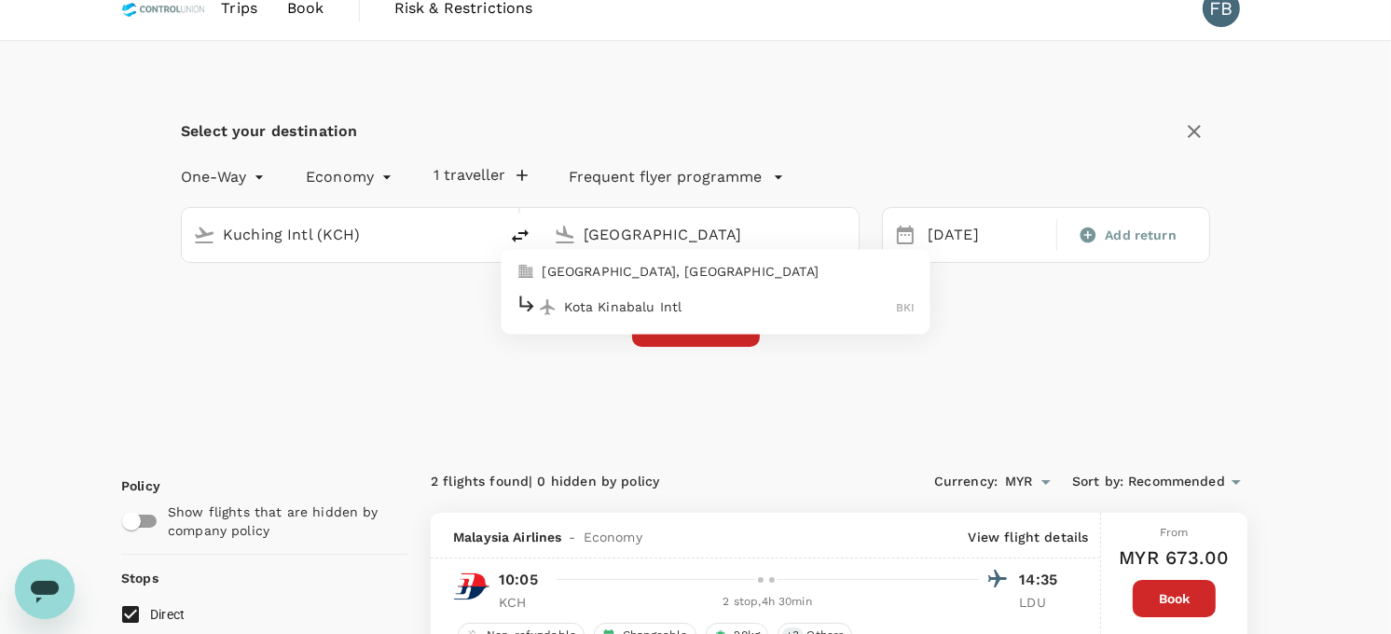
click at [660, 303] on p "Kota Kinabalu Intl" at bounding box center [731, 306] width 332 height 19
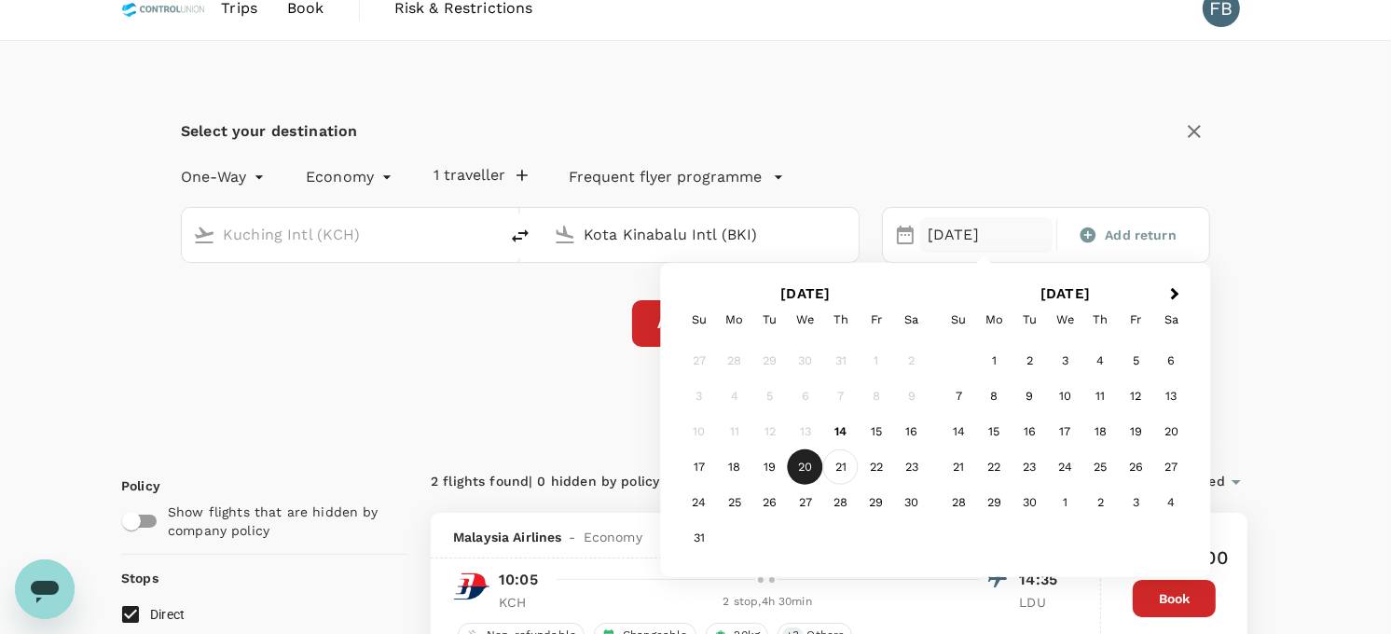
type input "Kota Kinabalu Intl (BKI)"
click at [841, 474] on div "21" at bounding box center [840, 466] width 35 height 35
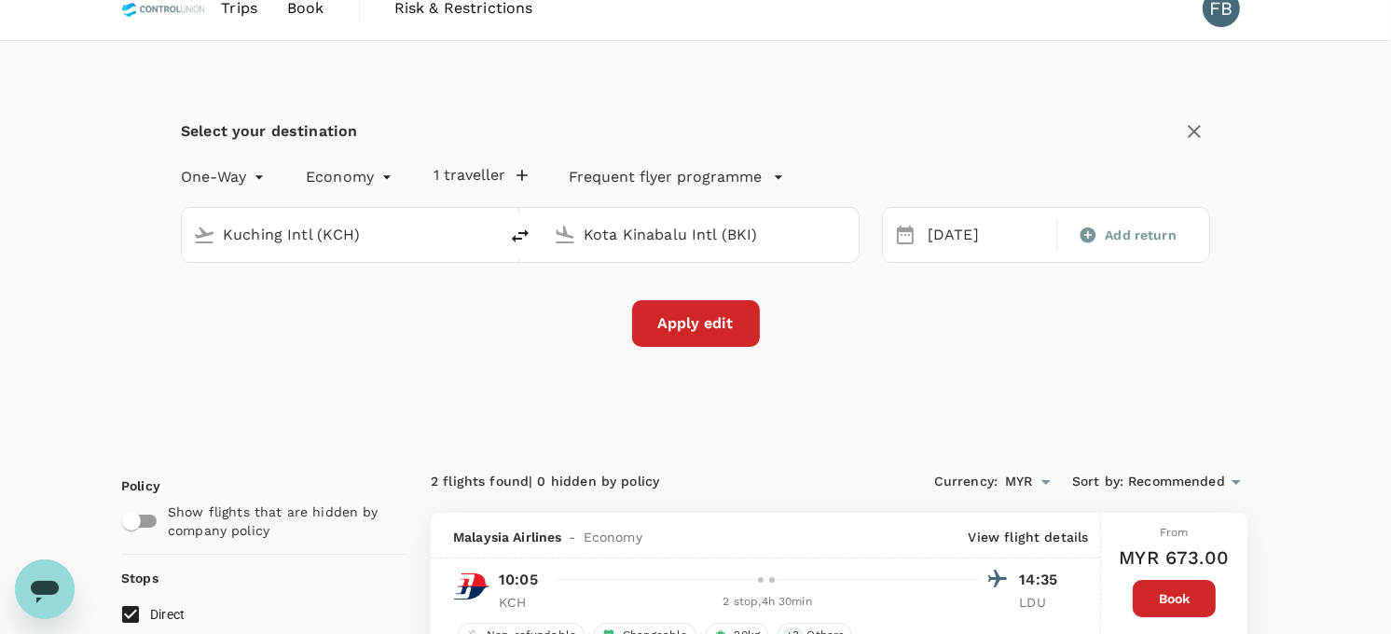
click at [713, 318] on button "Apply edit" at bounding box center [696, 323] width 128 height 47
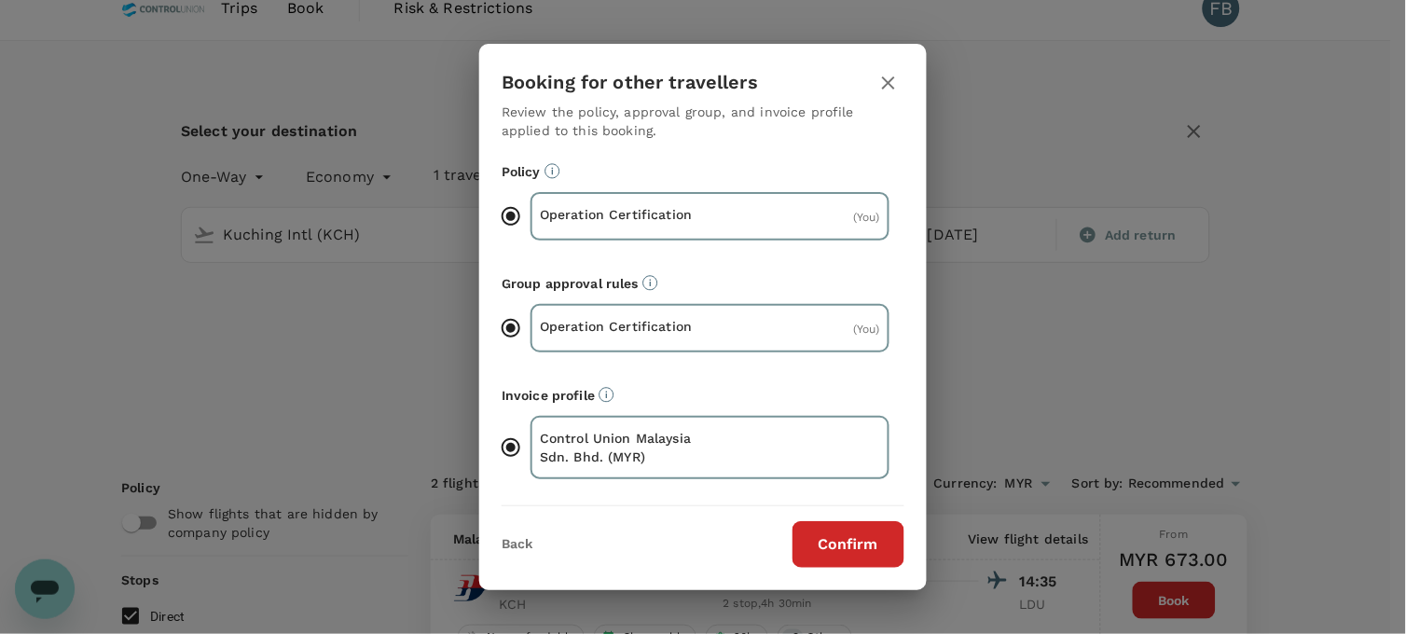
click at [860, 523] on button "Confirm" at bounding box center [849, 544] width 112 height 47
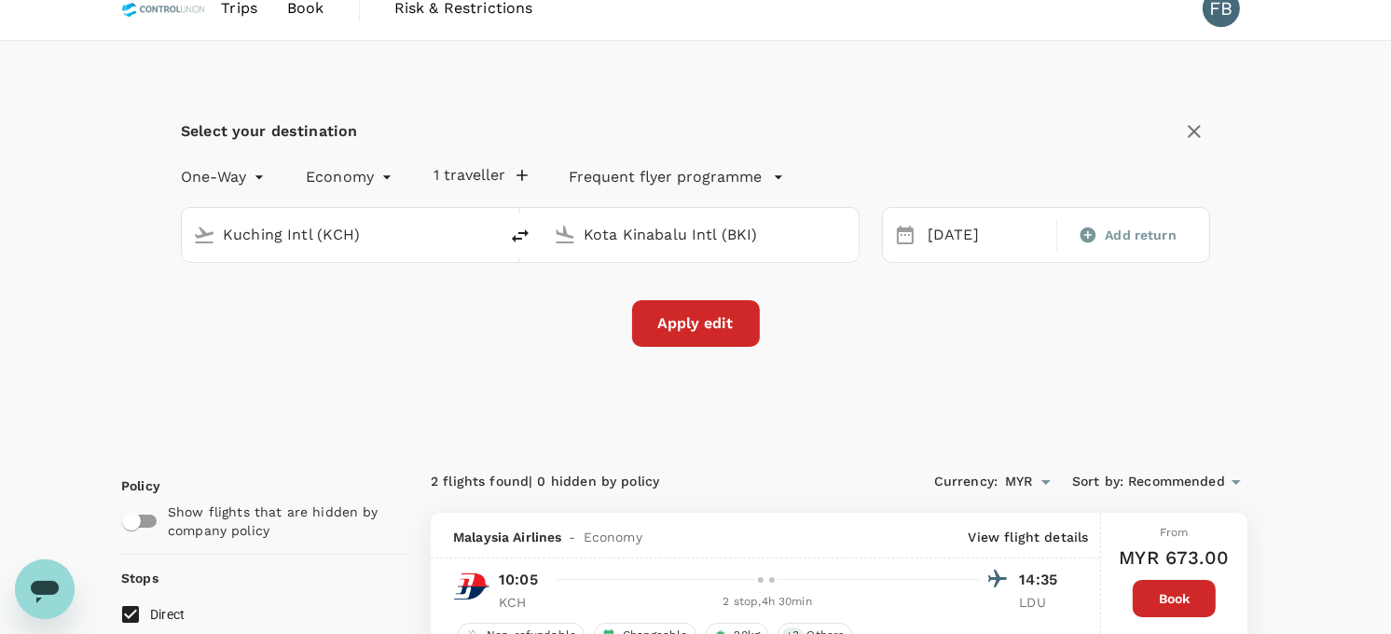
checkbox input "false"
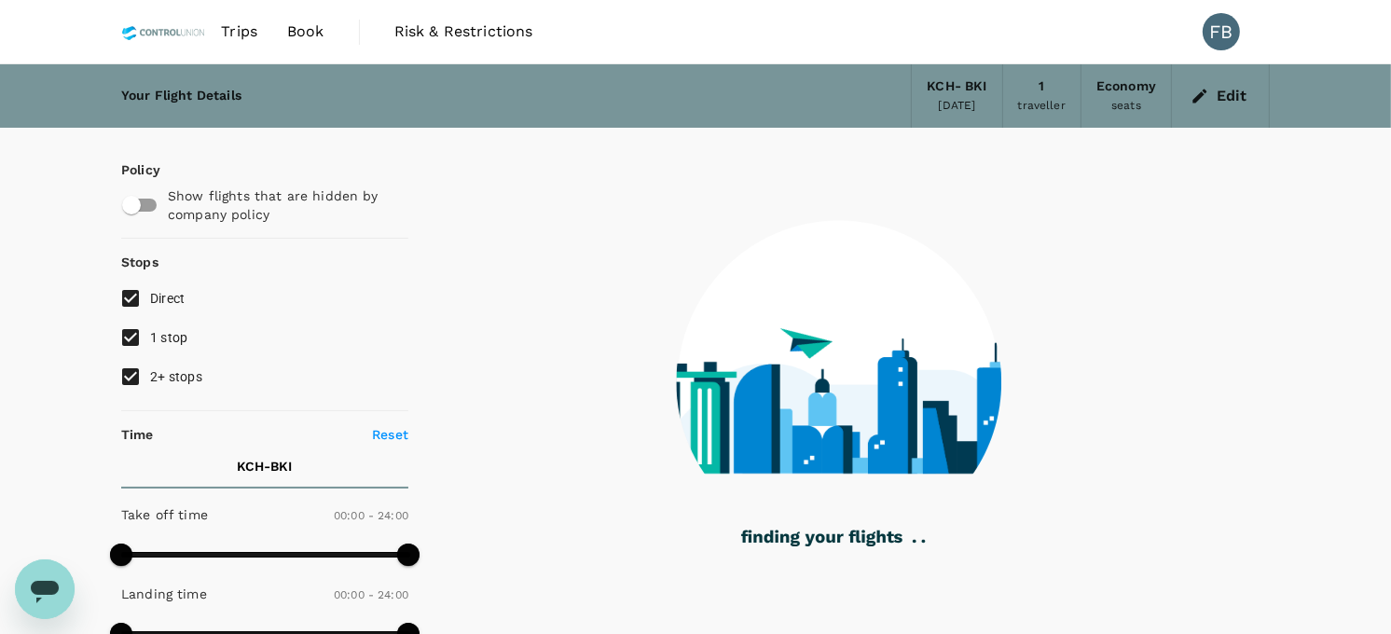
drag, startPoint x: 134, startPoint y: 376, endPoint x: 144, endPoint y: 340, distance: 36.6
click at [134, 375] on input "2+ stops" at bounding box center [130, 376] width 39 height 39
checkbox input "false"
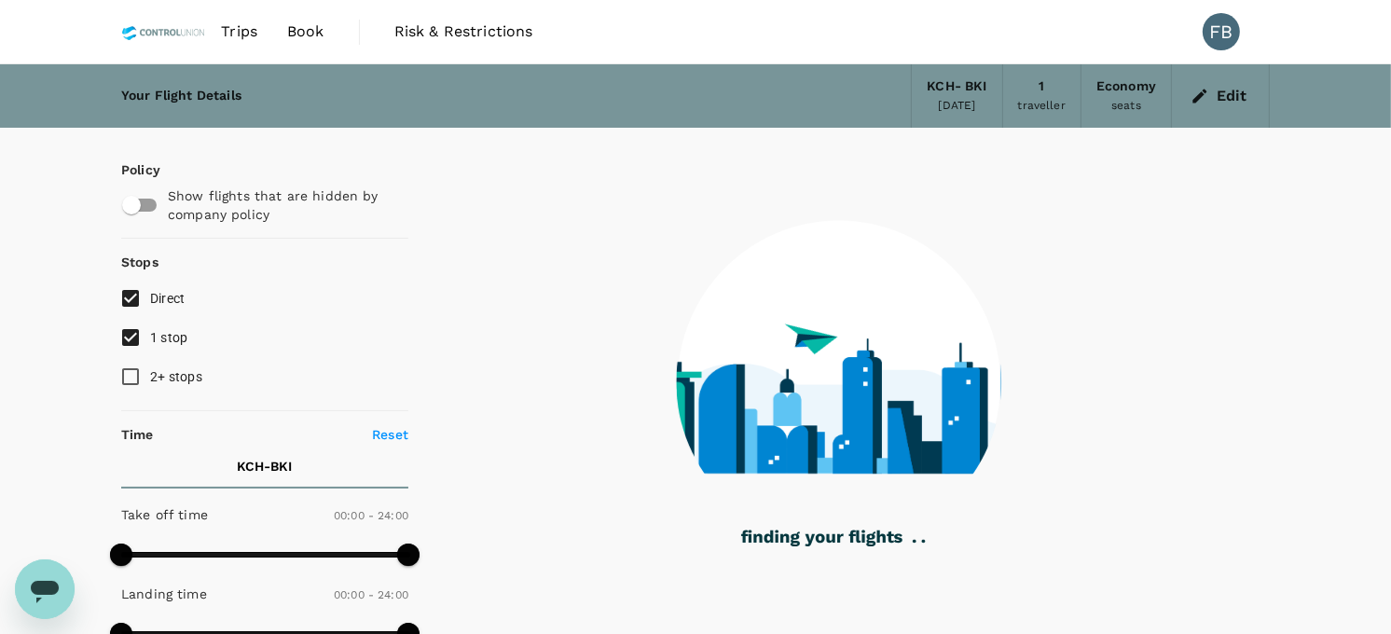
click at [143, 326] on input "1 stop" at bounding box center [130, 337] width 39 height 39
checkbox input "false"
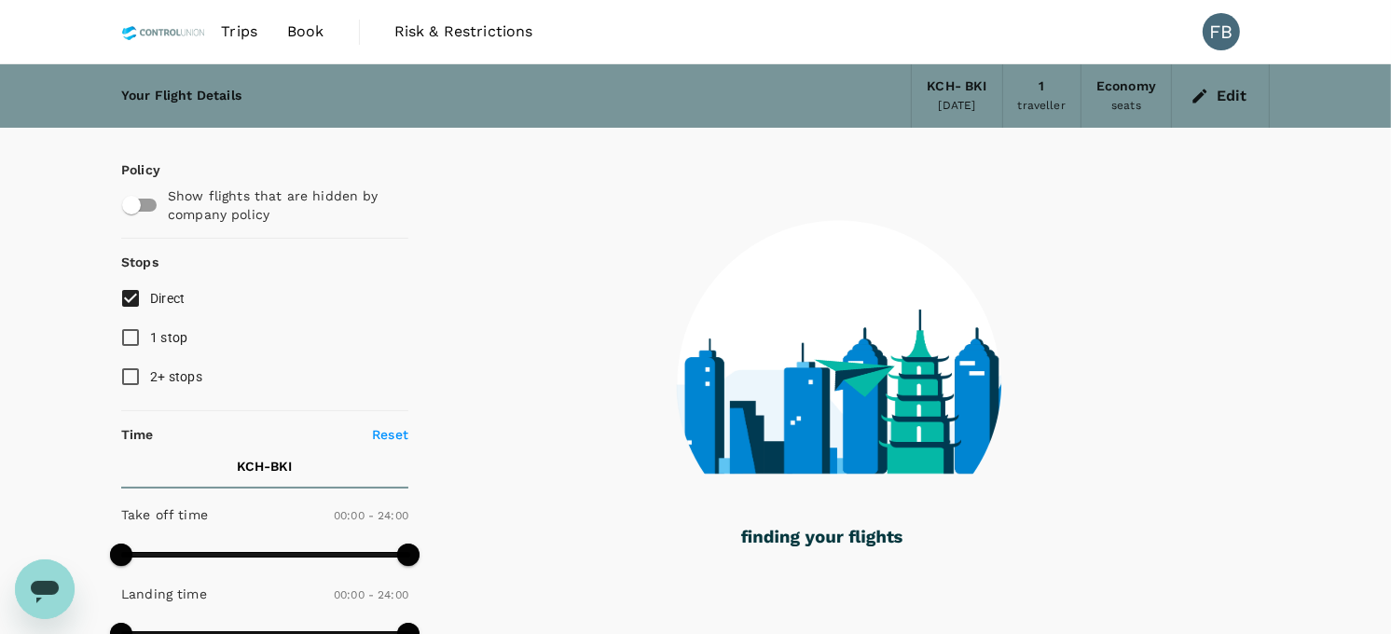
type input "825"
checkbox input "true"
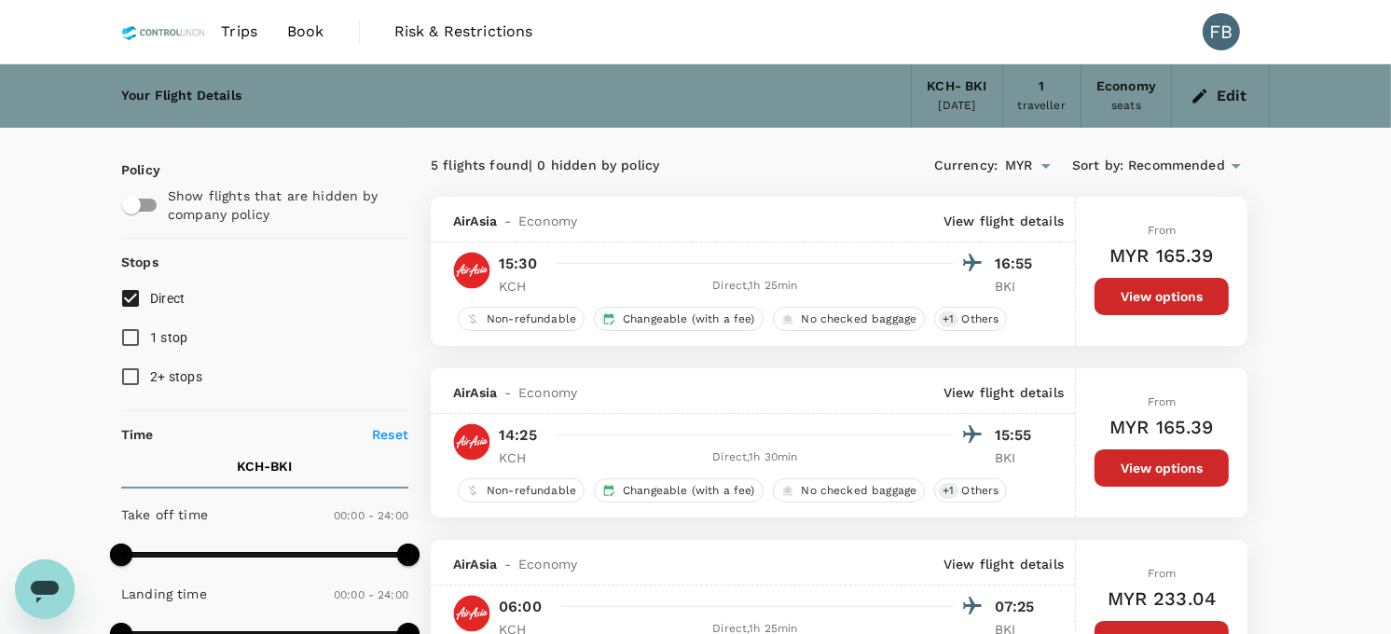
click at [1194, 87] on icon "button" at bounding box center [1200, 96] width 19 height 19
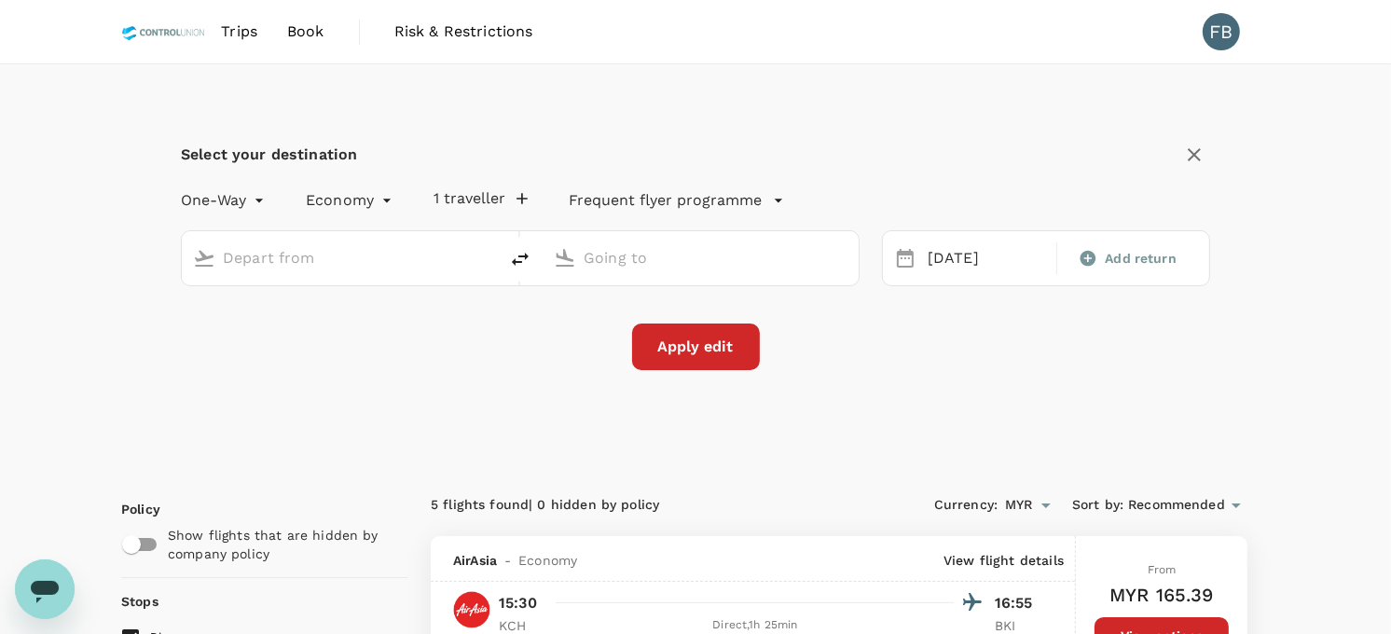
type input "Kuching Intl (KCH)"
type input "Kota Kinabalu Intl (BKI)"
click at [518, 261] on icon "delete" at bounding box center [520, 259] width 22 height 22
type input "Kota Kinabalu Intl (BKI)"
drag, startPoint x: 759, startPoint y: 261, endPoint x: 560, endPoint y: 257, distance: 198.6
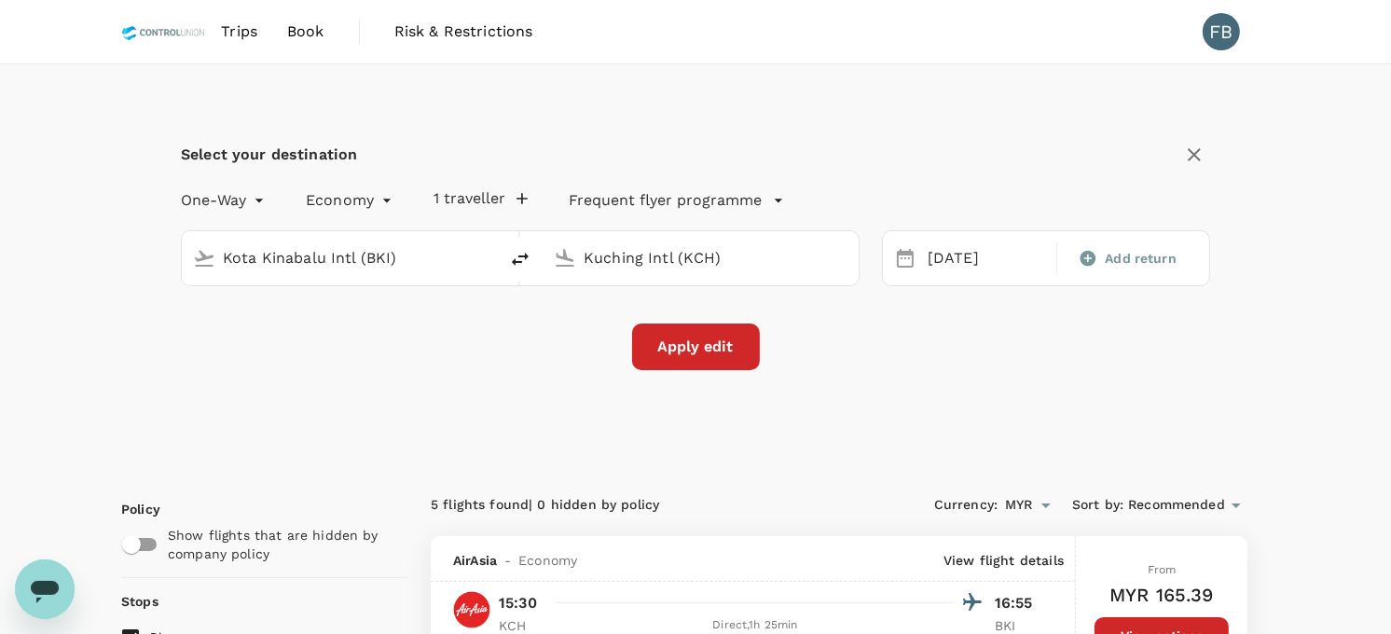
click at [560, 257] on div "Kuching Intl (KCH)" at bounding box center [696, 254] width 301 height 39
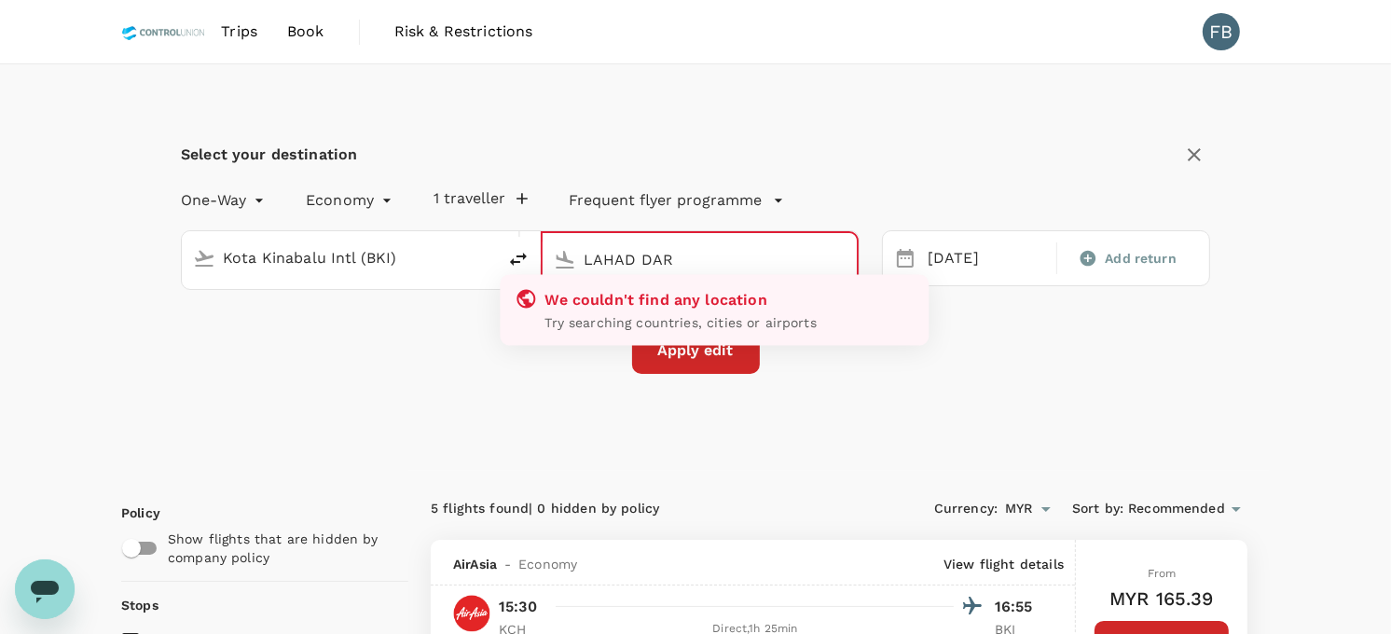
click at [702, 257] on input "LAHAD DAR" at bounding box center [701, 259] width 234 height 29
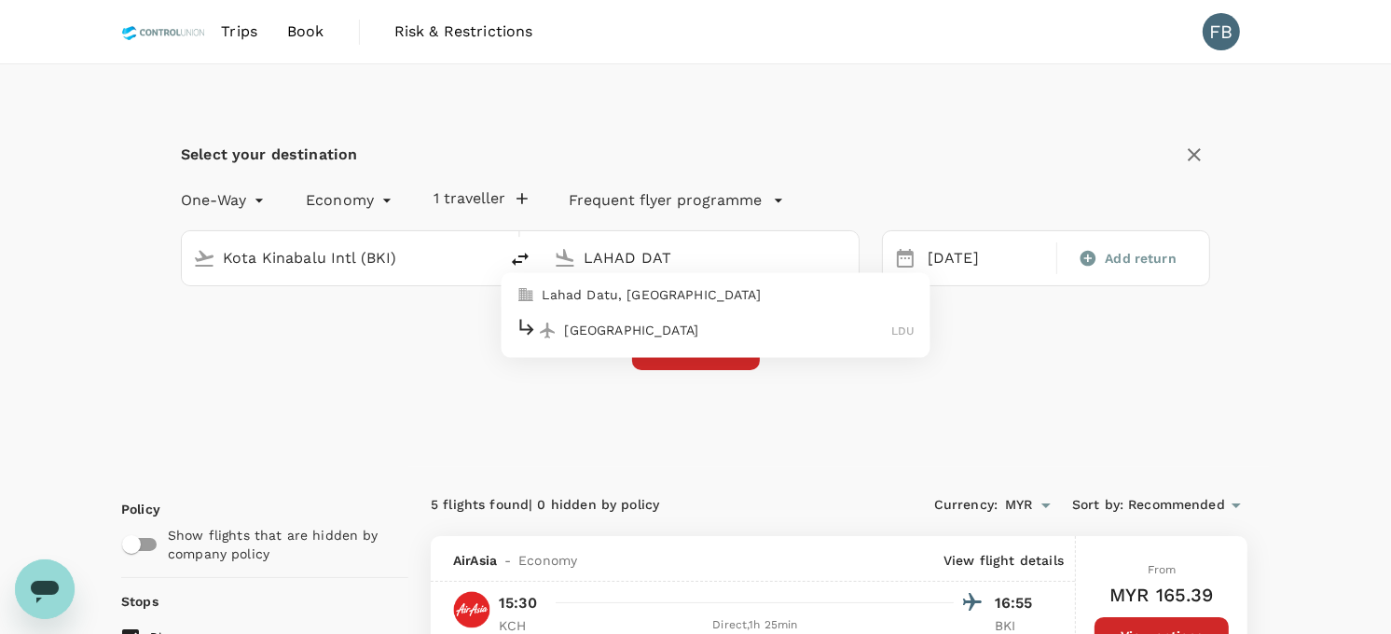
click at [674, 332] on p "[GEOGRAPHIC_DATA]" at bounding box center [728, 330] width 327 height 19
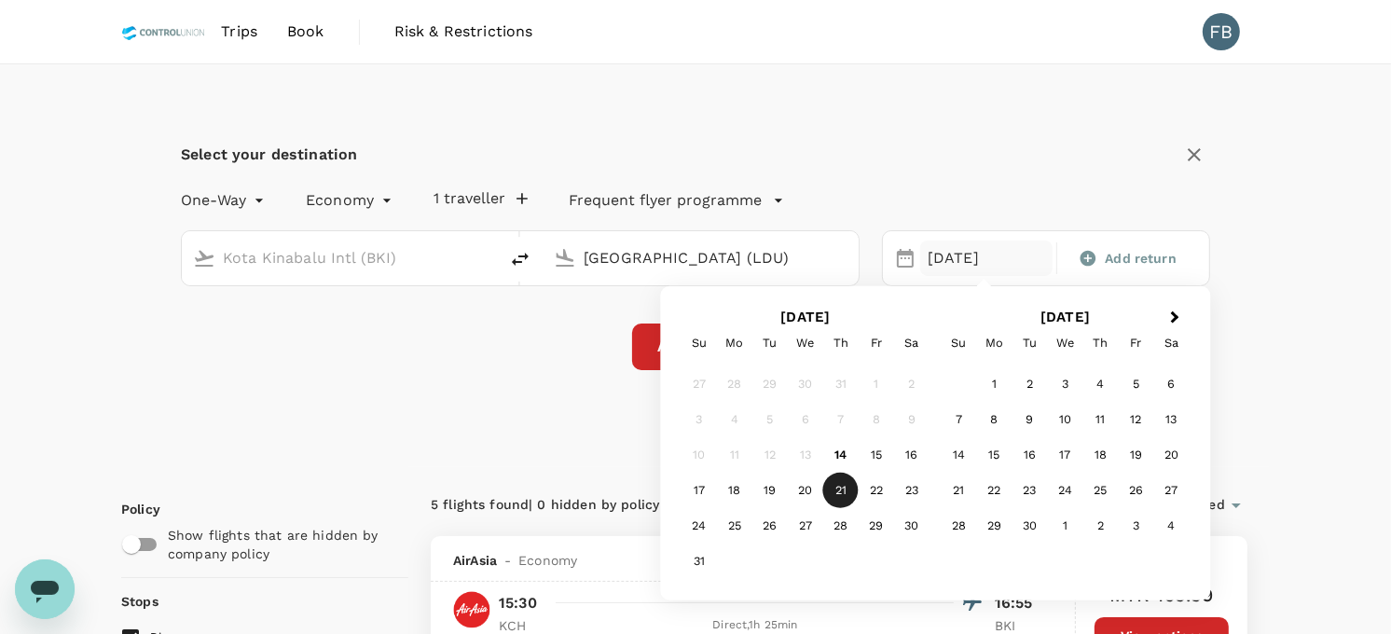
type input "[GEOGRAPHIC_DATA] (LDU)"
click at [543, 374] on div "Select your destination One-Way oneway Economy economy 1 traveller Frequent fly…" at bounding box center [695, 265] width 1149 height 403
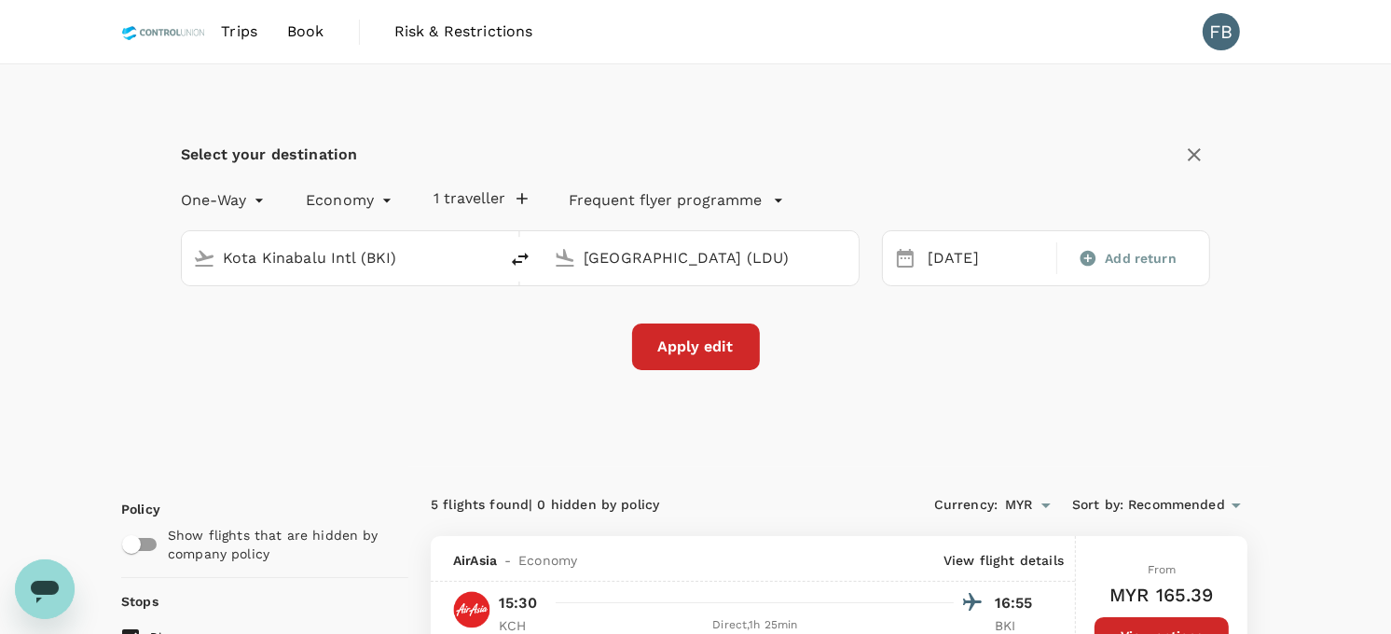
click at [752, 341] on button "Apply edit" at bounding box center [696, 347] width 128 height 47
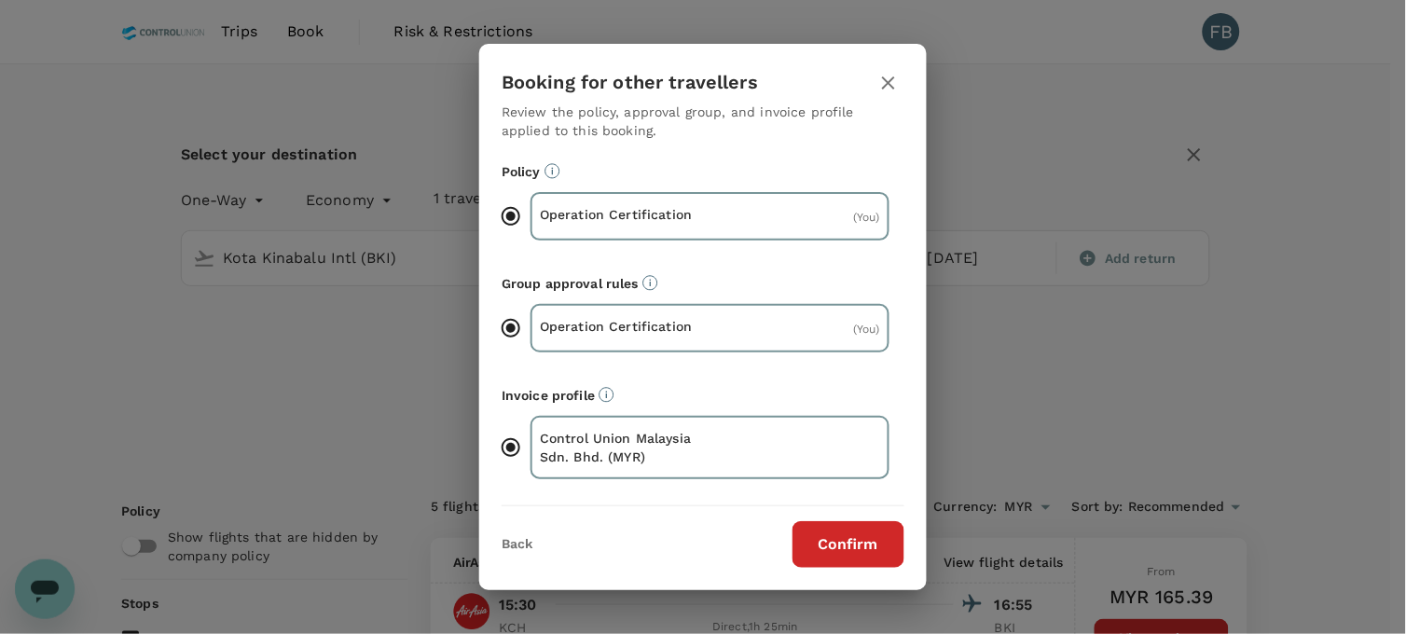
click at [856, 536] on button "Confirm" at bounding box center [849, 544] width 112 height 47
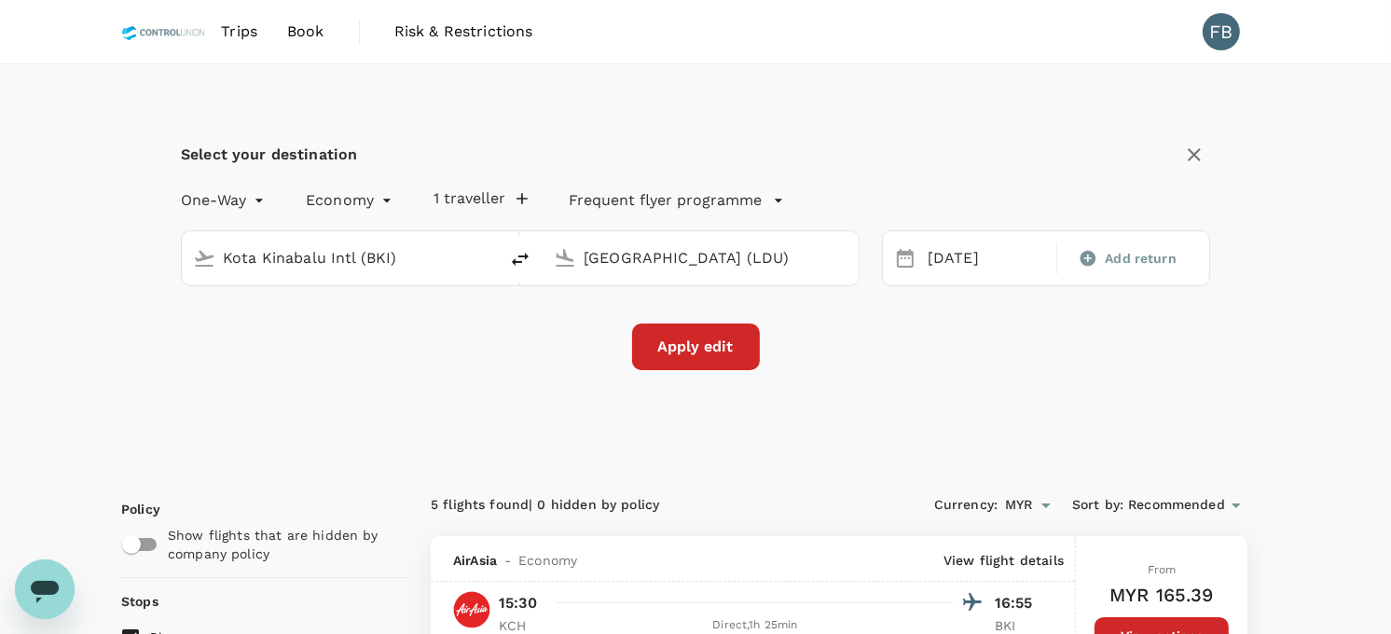
checkbox input "false"
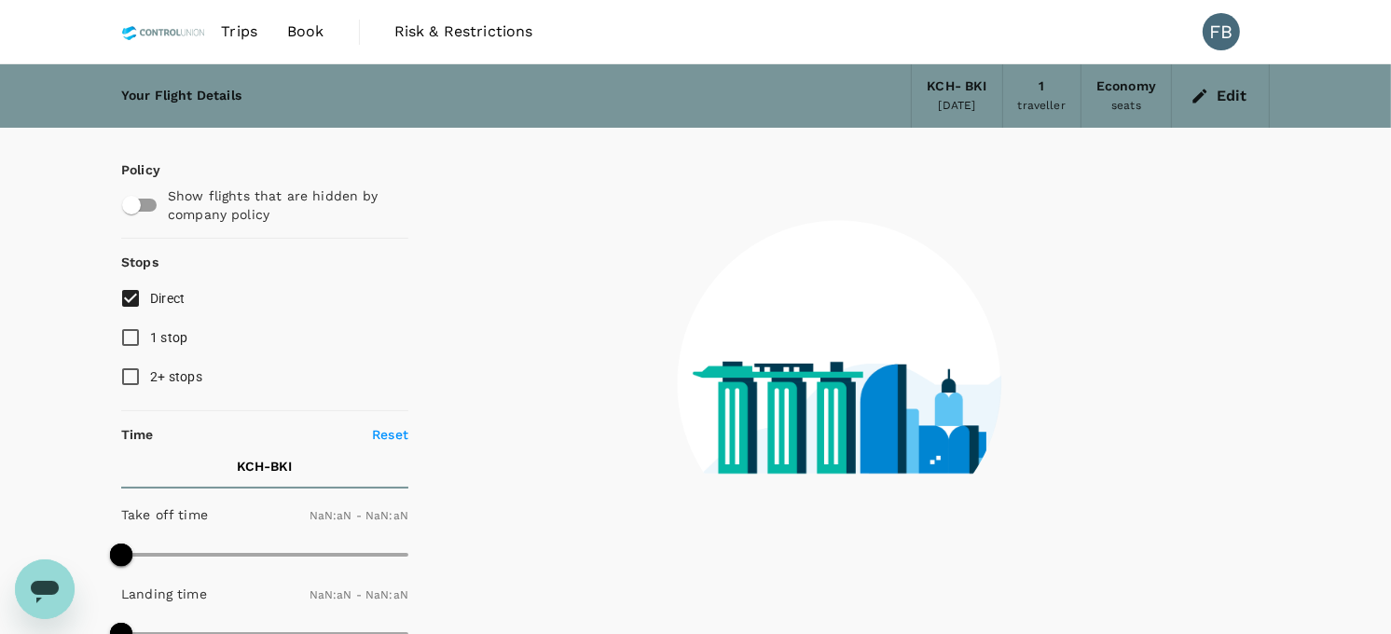
type input "1440"
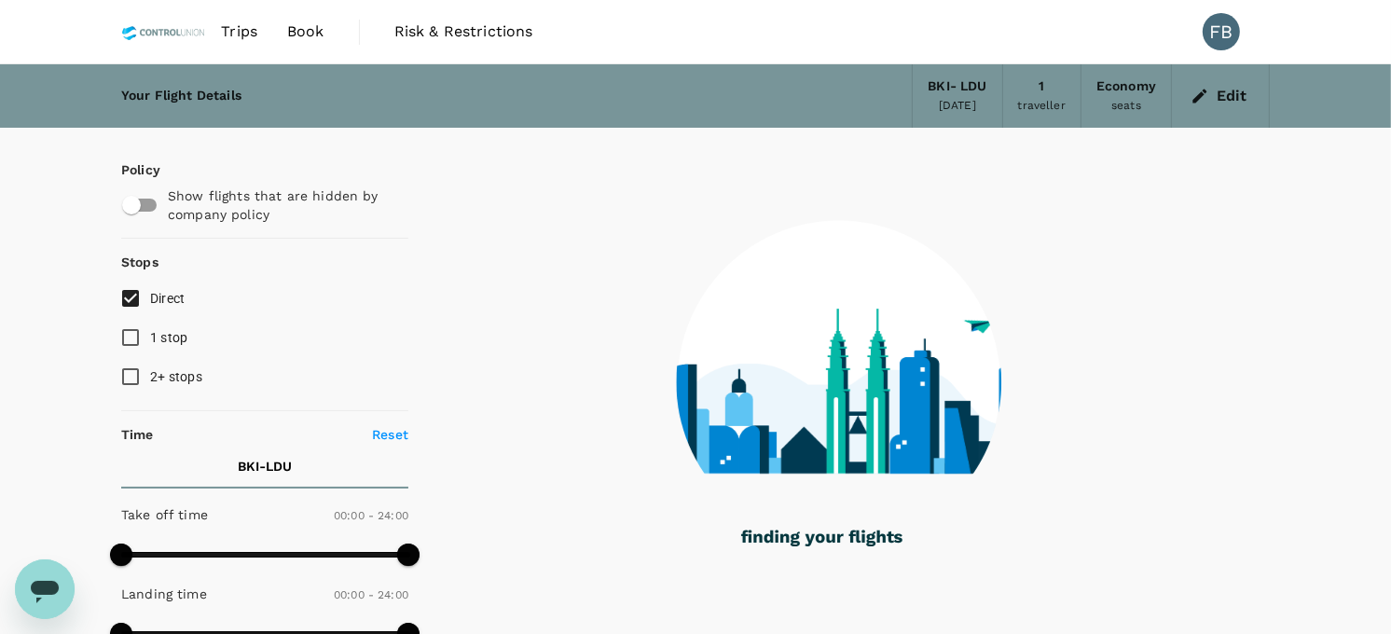
checkbox input "true"
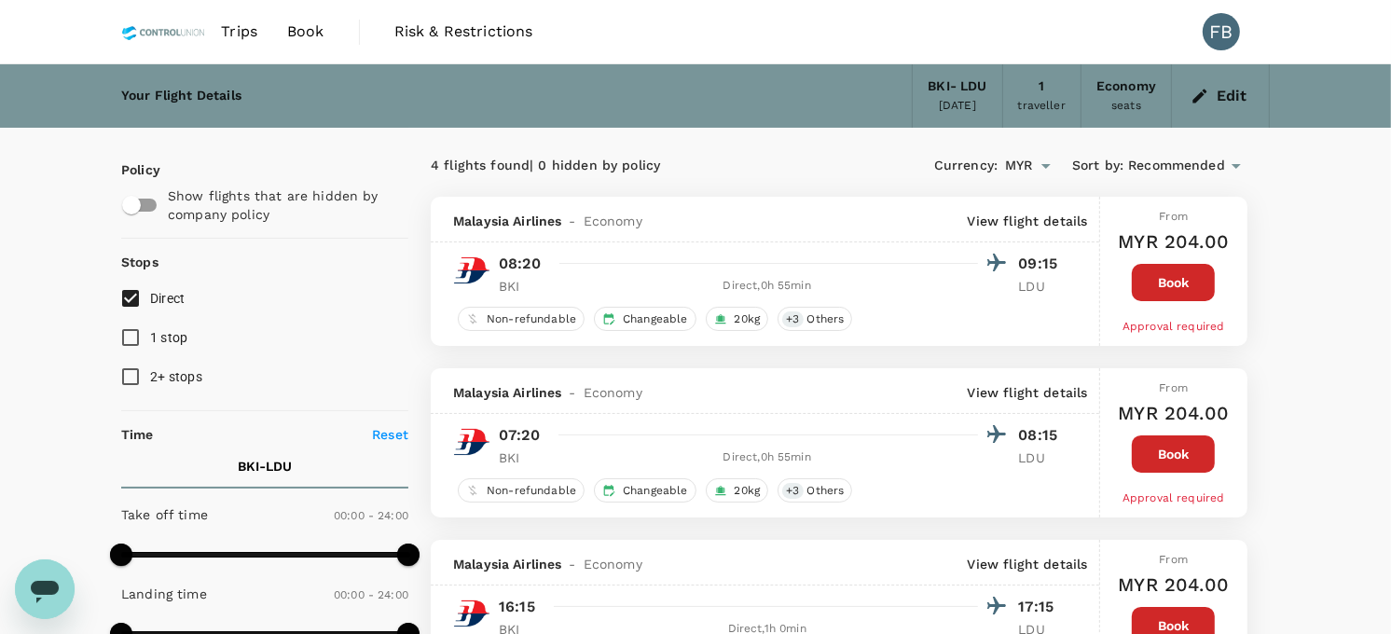
click at [1217, 107] on button "Edit" at bounding box center [1220, 96] width 67 height 30
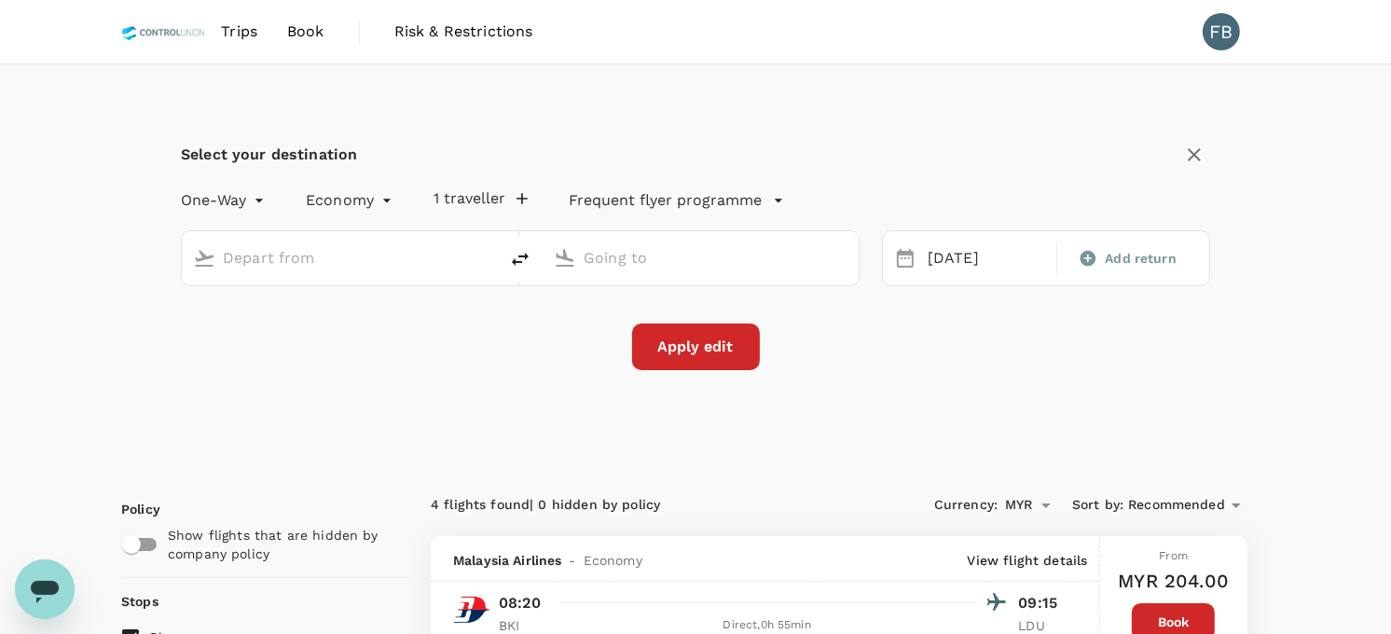
type input "Kota Kinabalu Intl (BKI)"
type input "[GEOGRAPHIC_DATA] (LDU)"
click at [960, 252] on div "[DATE]" at bounding box center [986, 259] width 132 height 36
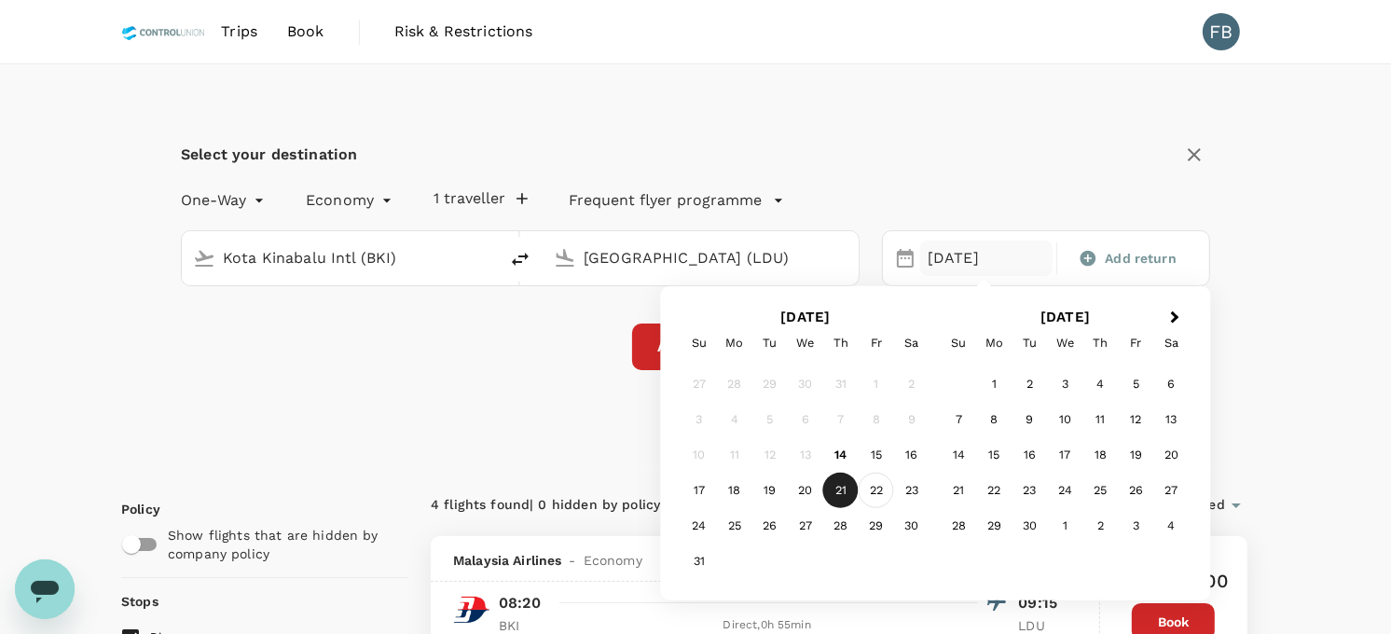
click at [869, 487] on div "22" at bounding box center [876, 490] width 35 height 35
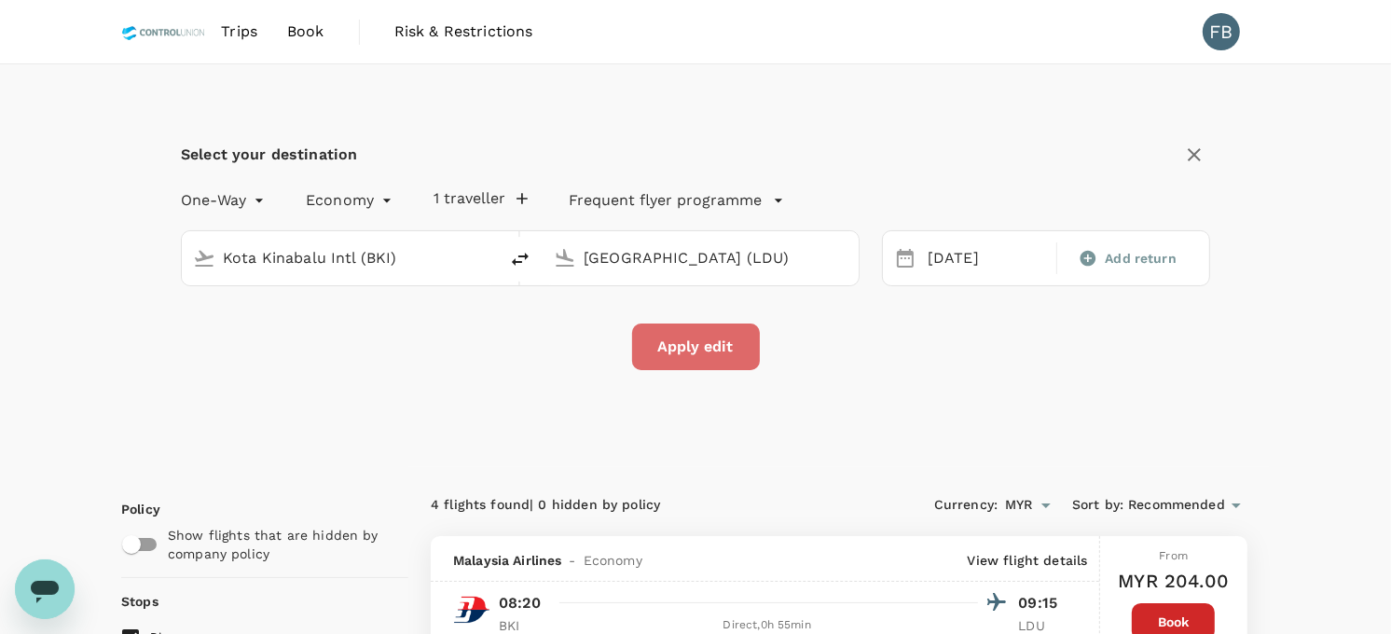
click at [704, 346] on button "Apply edit" at bounding box center [696, 347] width 128 height 47
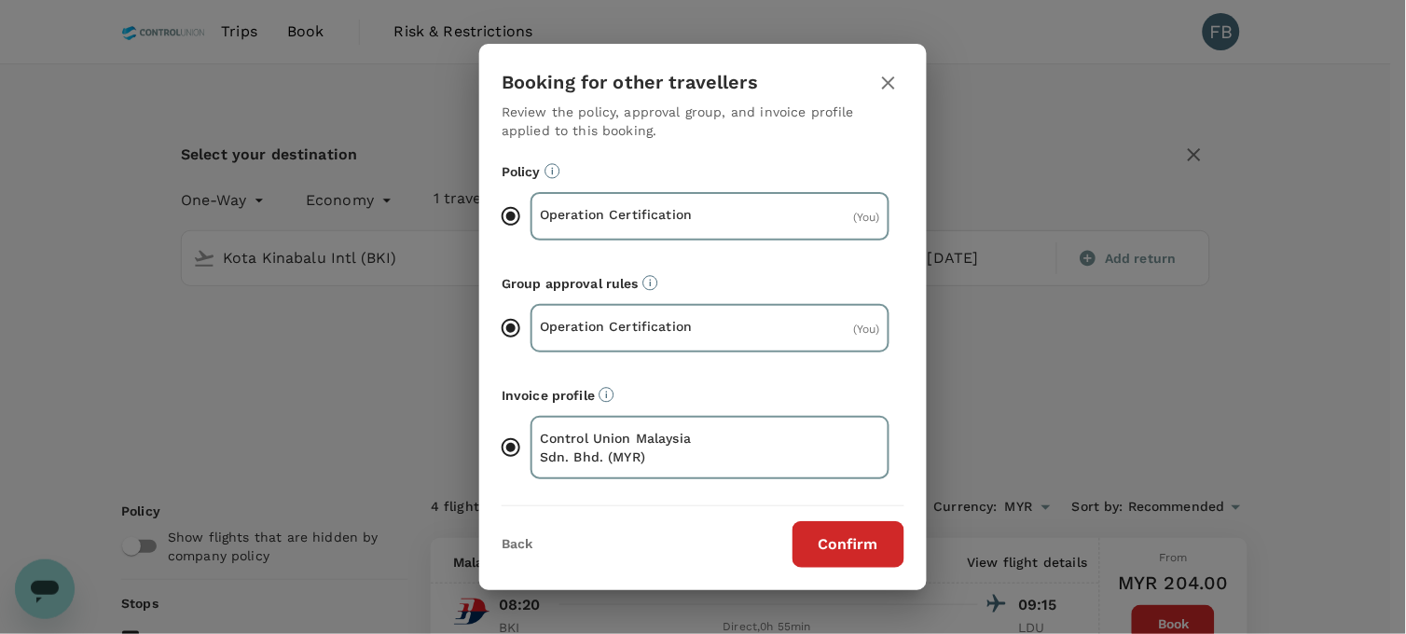
click at [847, 533] on button "Confirm" at bounding box center [849, 544] width 112 height 47
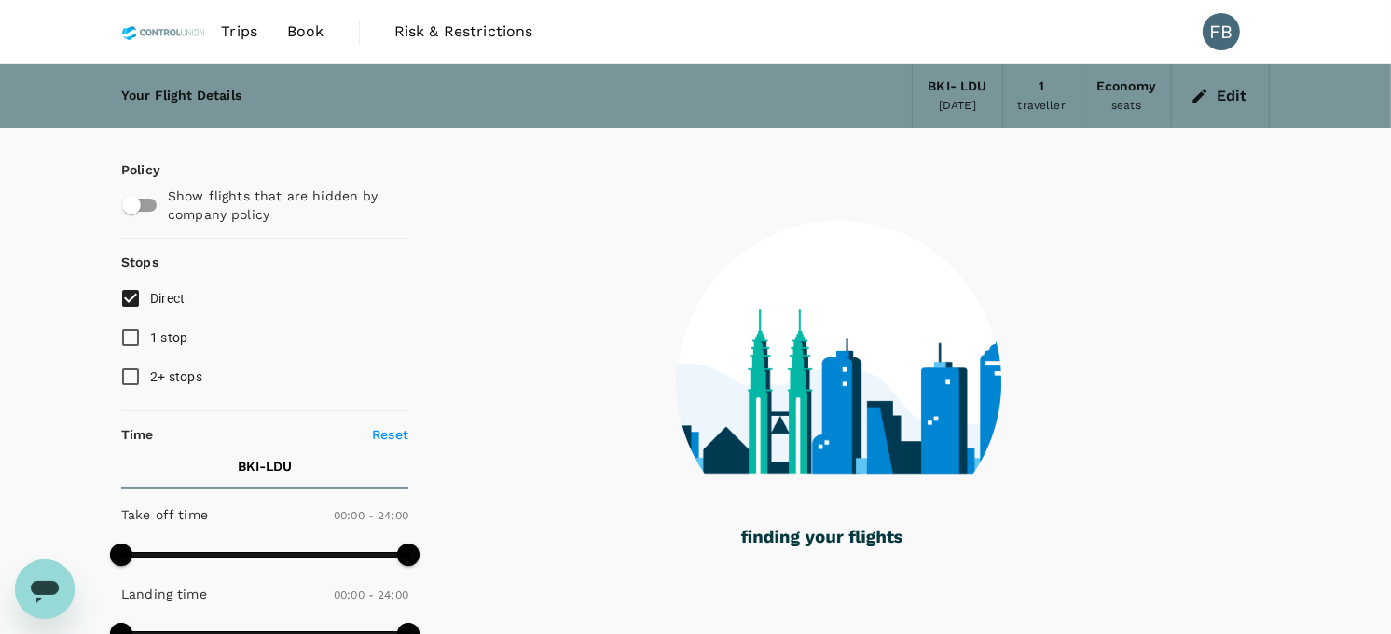
checkbox input "true"
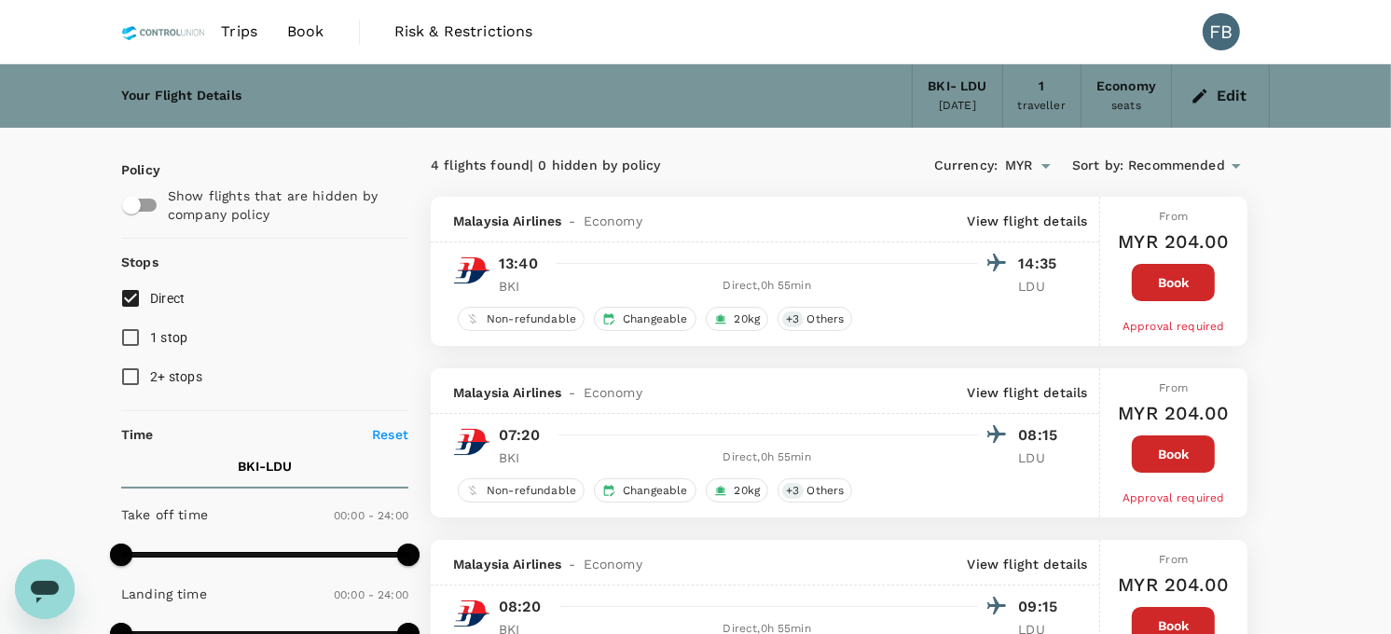
click at [235, 29] on span "Trips" at bounding box center [239, 32] width 36 height 22
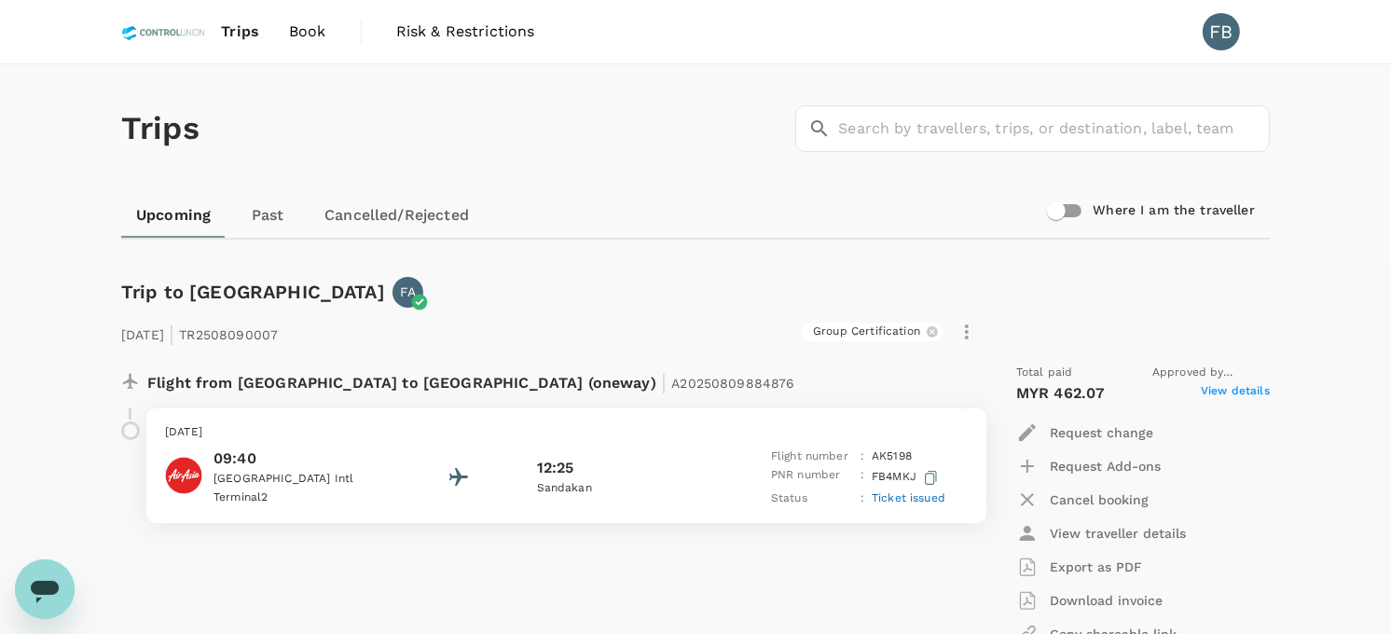
click at [299, 33] on span "Book" at bounding box center [307, 32] width 37 height 22
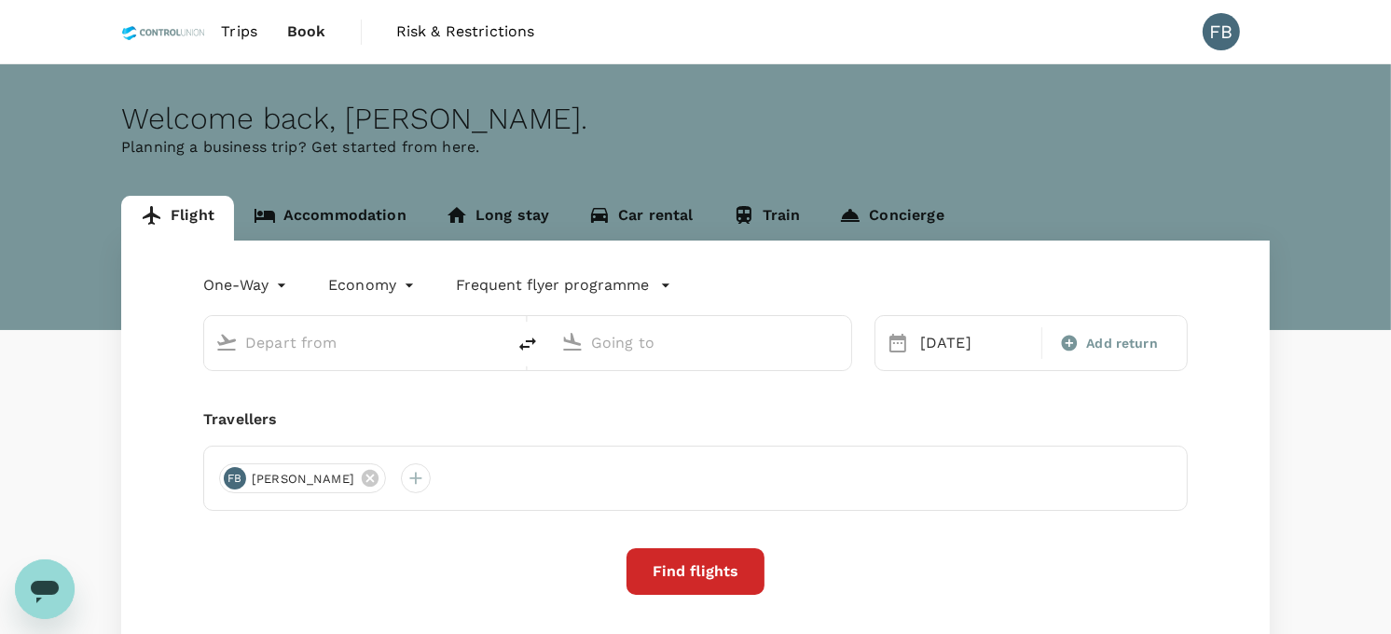
type input "Kota Kinabalu Intl (BKI)"
type input "[GEOGRAPHIC_DATA] (LDU)"
type input "Kota Kinabalu Intl (BKI)"
type input "[GEOGRAPHIC_DATA] (LDU)"
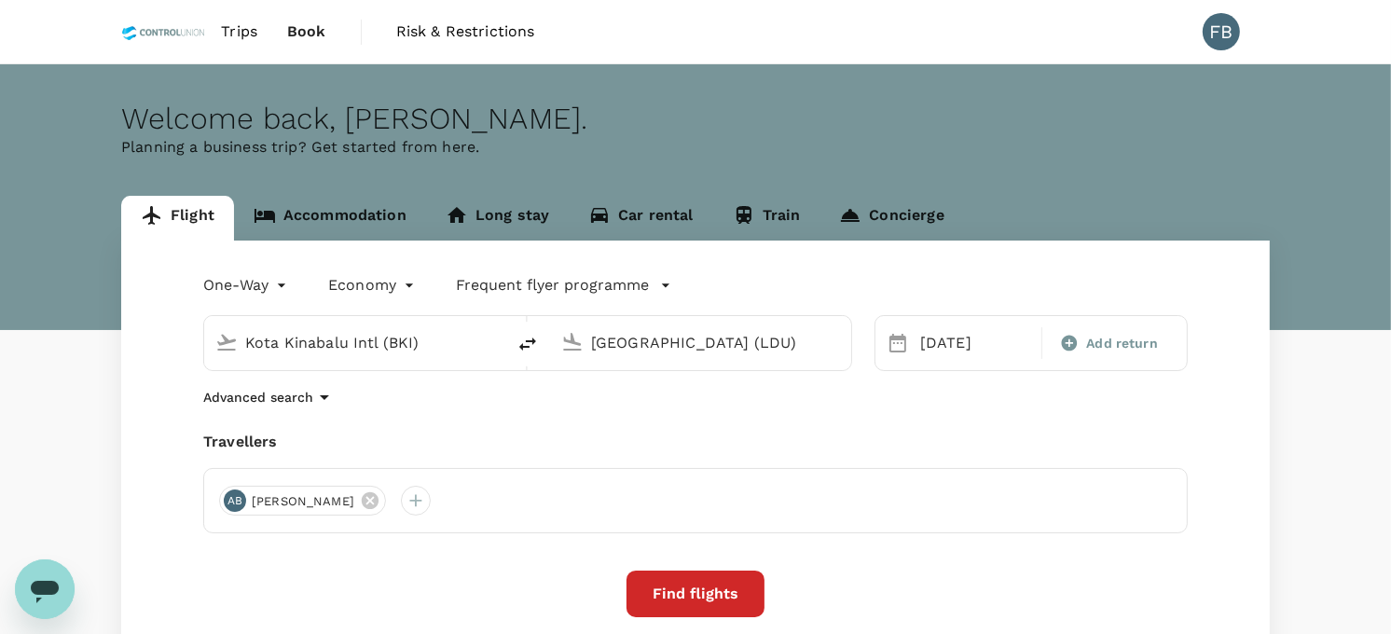
click at [299, 33] on span "Book" at bounding box center [306, 32] width 39 height 22
click at [752, 68] on div "Welcome back , [PERSON_NAME] . Planning a business trip? Get started from here." at bounding box center [695, 197] width 1391 height 266
click at [395, 338] on input "Kota Kinabalu Intl (BKI)" at bounding box center [355, 342] width 221 height 29
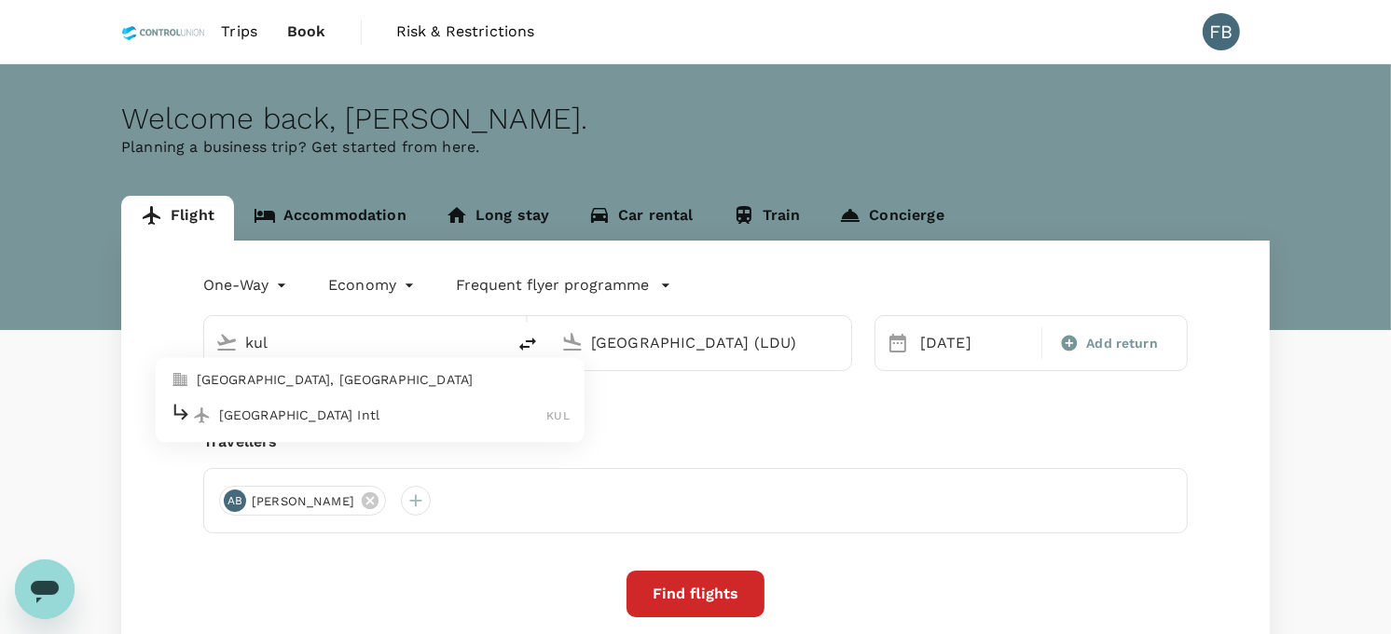
click at [354, 425] on div "[GEOGRAPHIC_DATA] Intl KUL" at bounding box center [370, 415] width 399 height 29
type input "Kuala Lumpur Intl ([GEOGRAPHIC_DATA])"
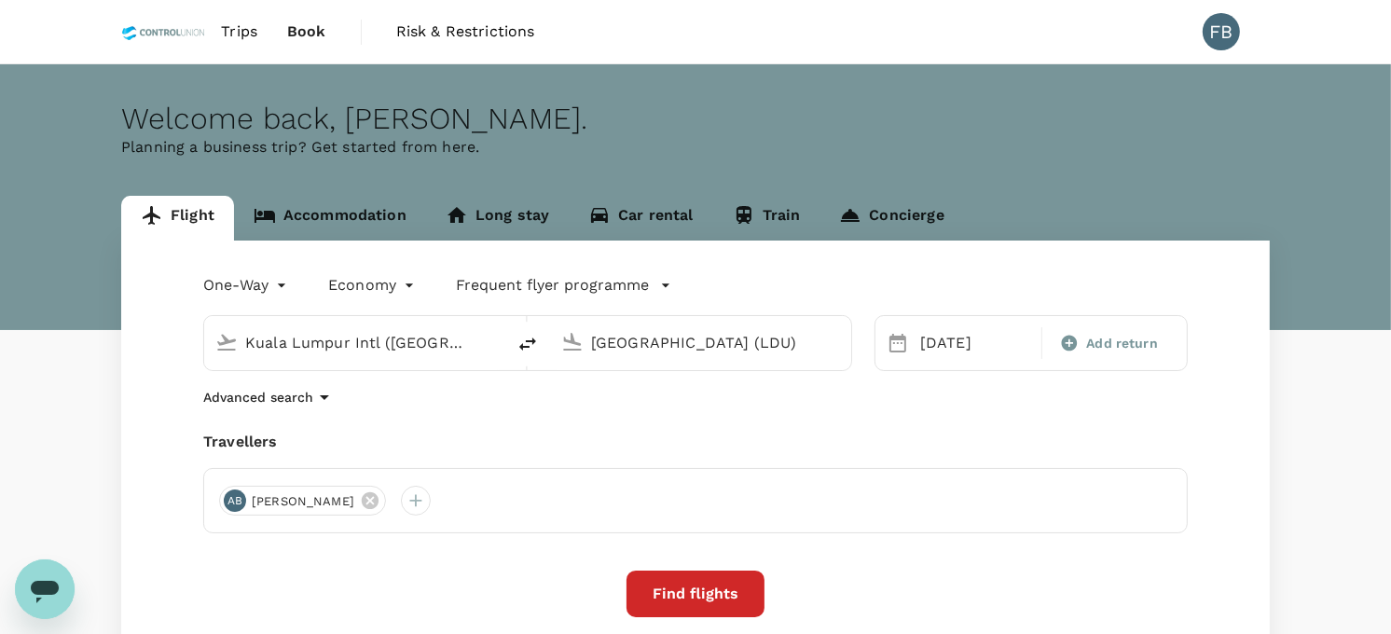
click at [704, 338] on input "[GEOGRAPHIC_DATA] (LDU)" at bounding box center [701, 342] width 221 height 29
type input "k"
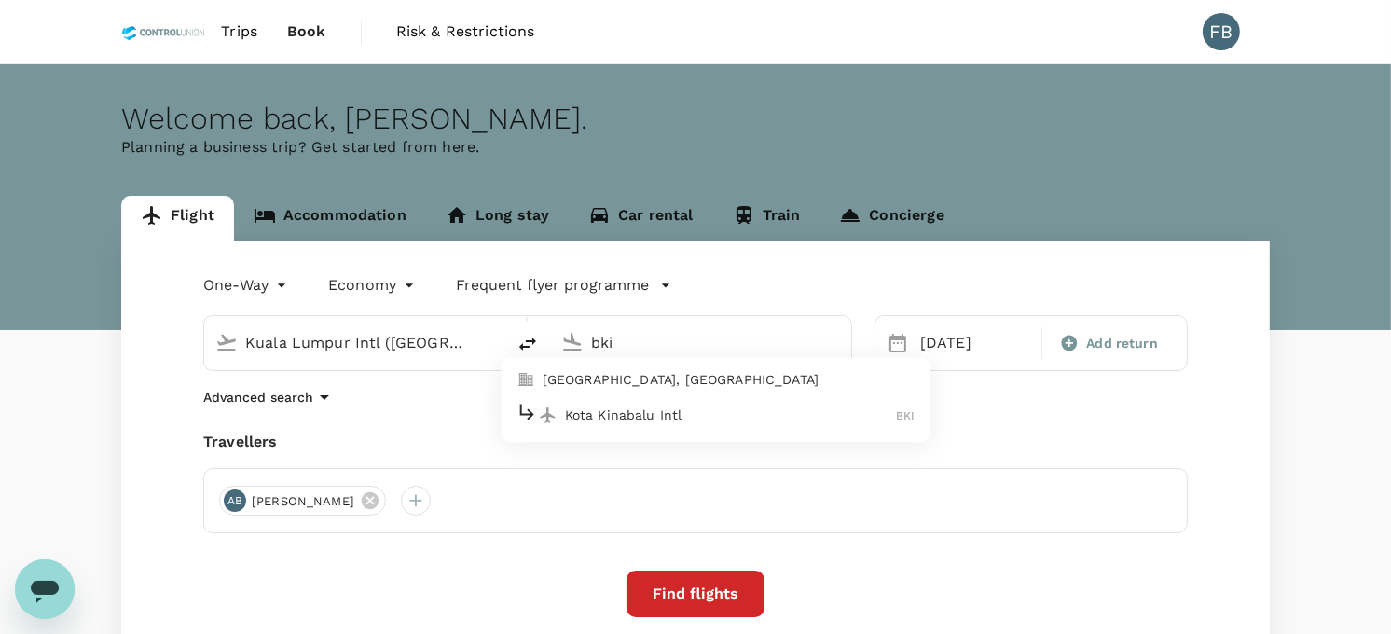
click at [668, 337] on input "bki" at bounding box center [701, 342] width 221 height 29
click at [667, 337] on input "bki" at bounding box center [701, 342] width 221 height 29
click at [635, 421] on p "Kuching Intl" at bounding box center [728, 415] width 327 height 19
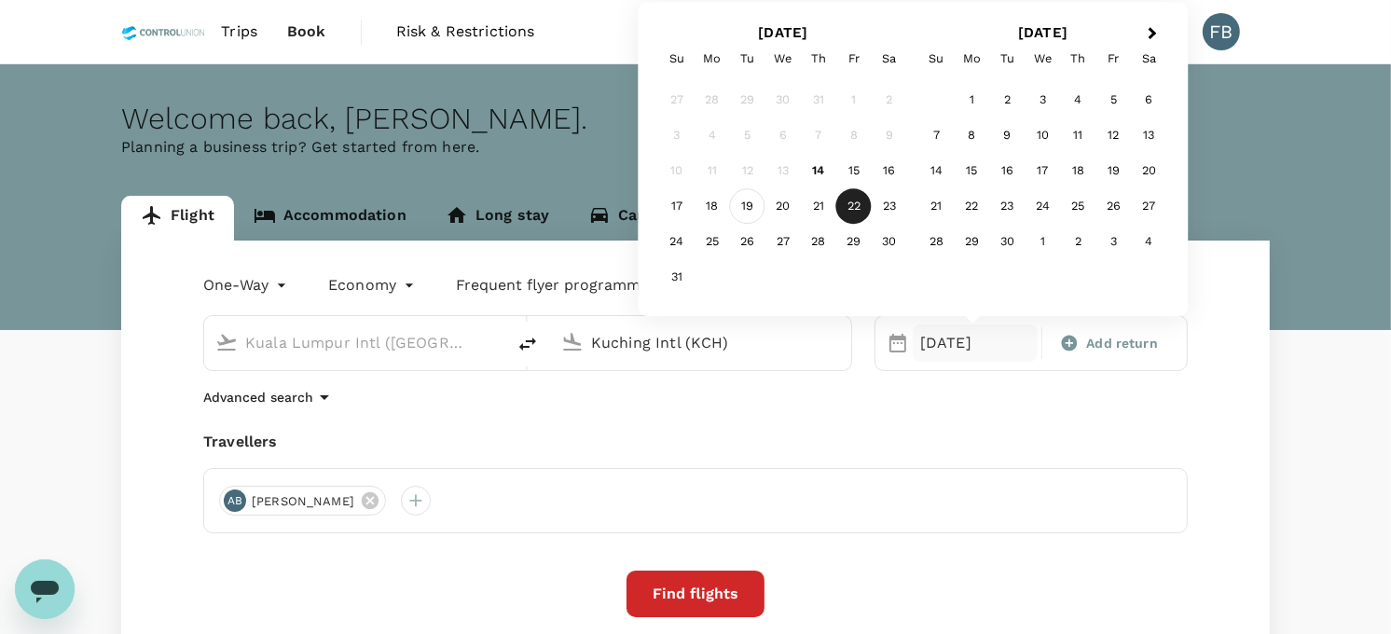
type input "Kuching Intl (KCH)"
click at [750, 201] on div "19" at bounding box center [747, 206] width 35 height 35
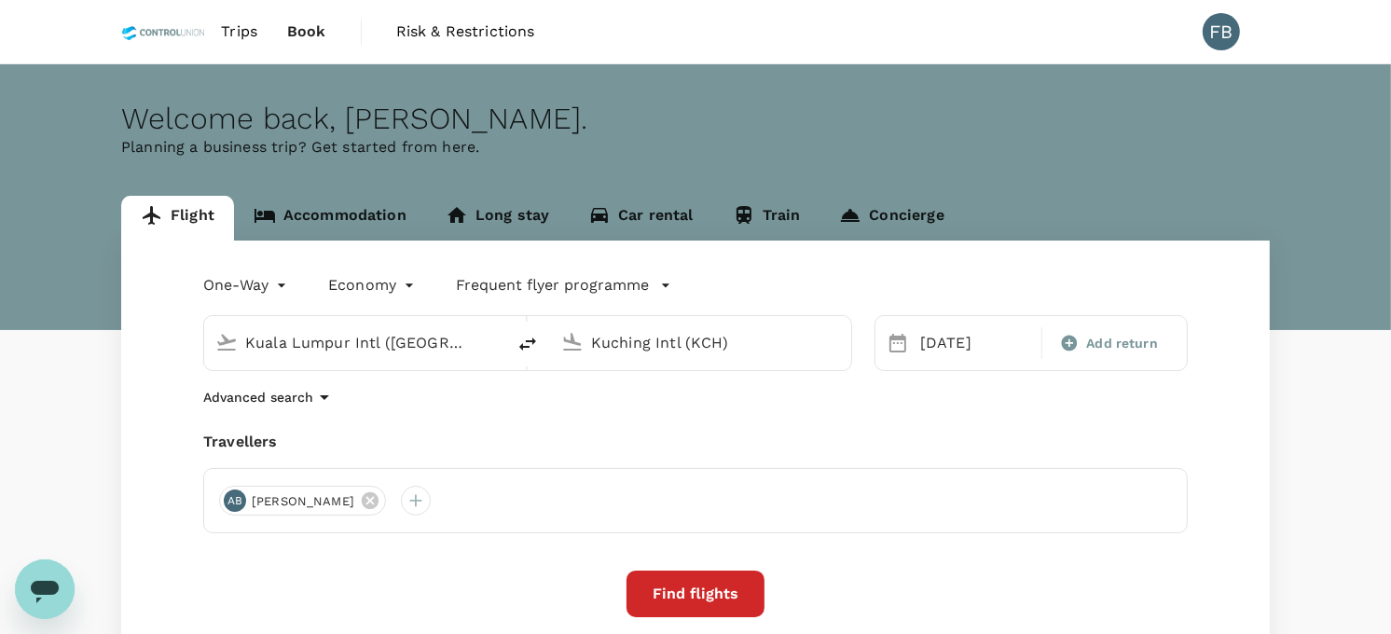
click at [697, 583] on button "Find flights" at bounding box center [696, 594] width 138 height 47
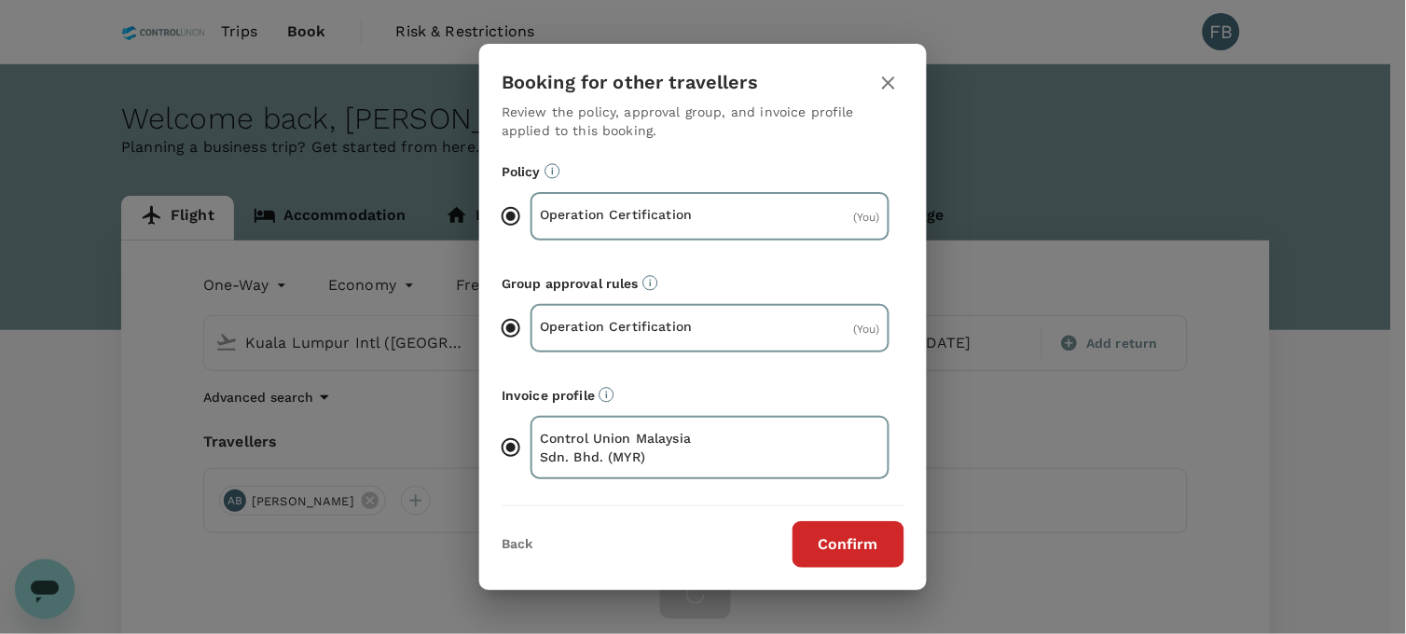
click at [834, 541] on button "Confirm" at bounding box center [849, 544] width 112 height 47
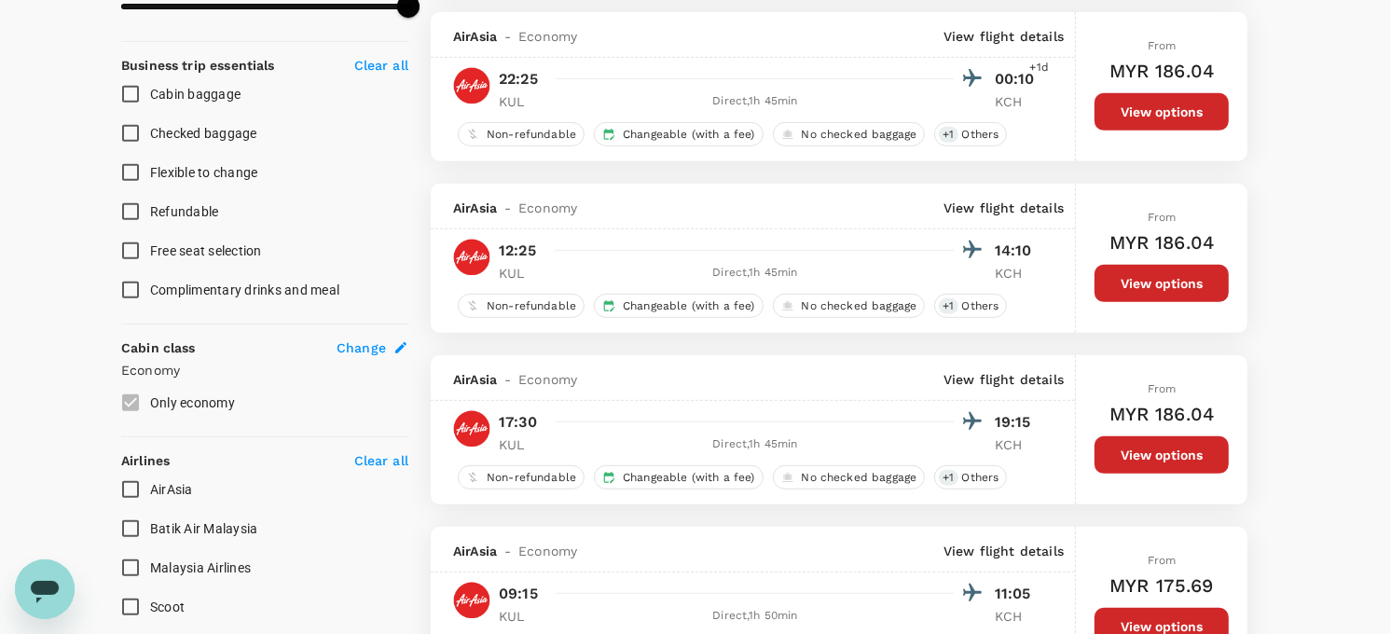
scroll to position [725, 0]
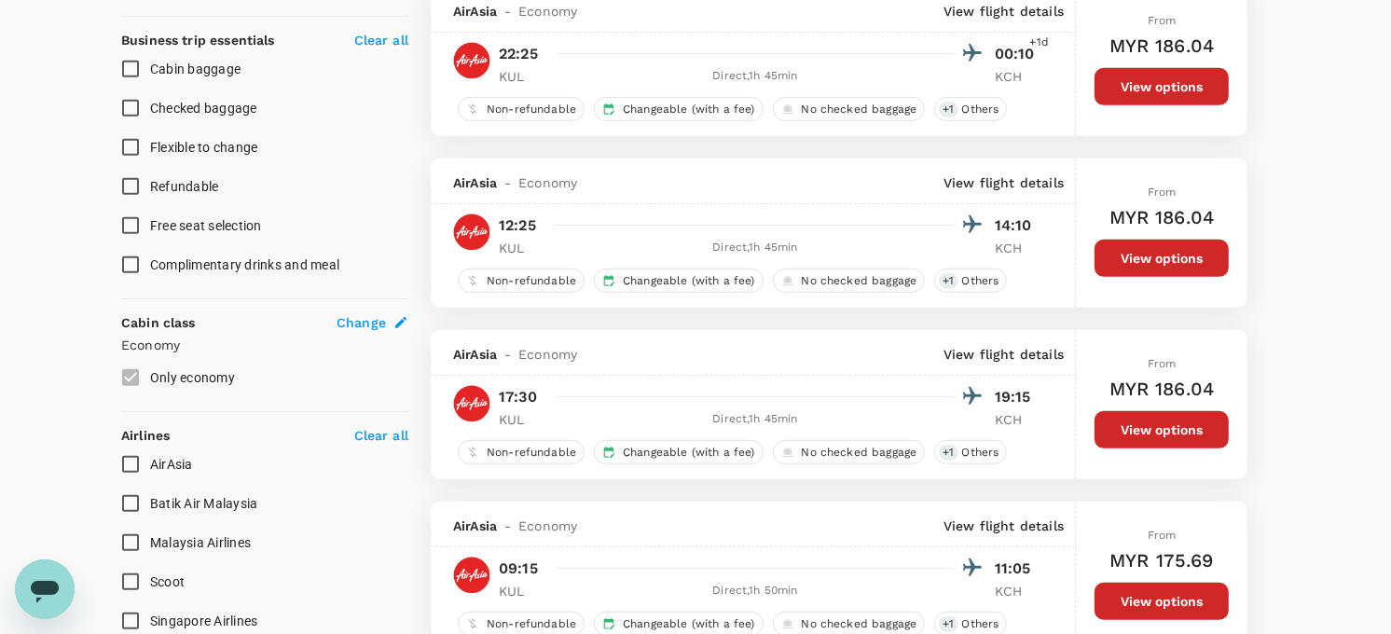
click at [1133, 262] on button "View options" at bounding box center [1162, 258] width 134 height 37
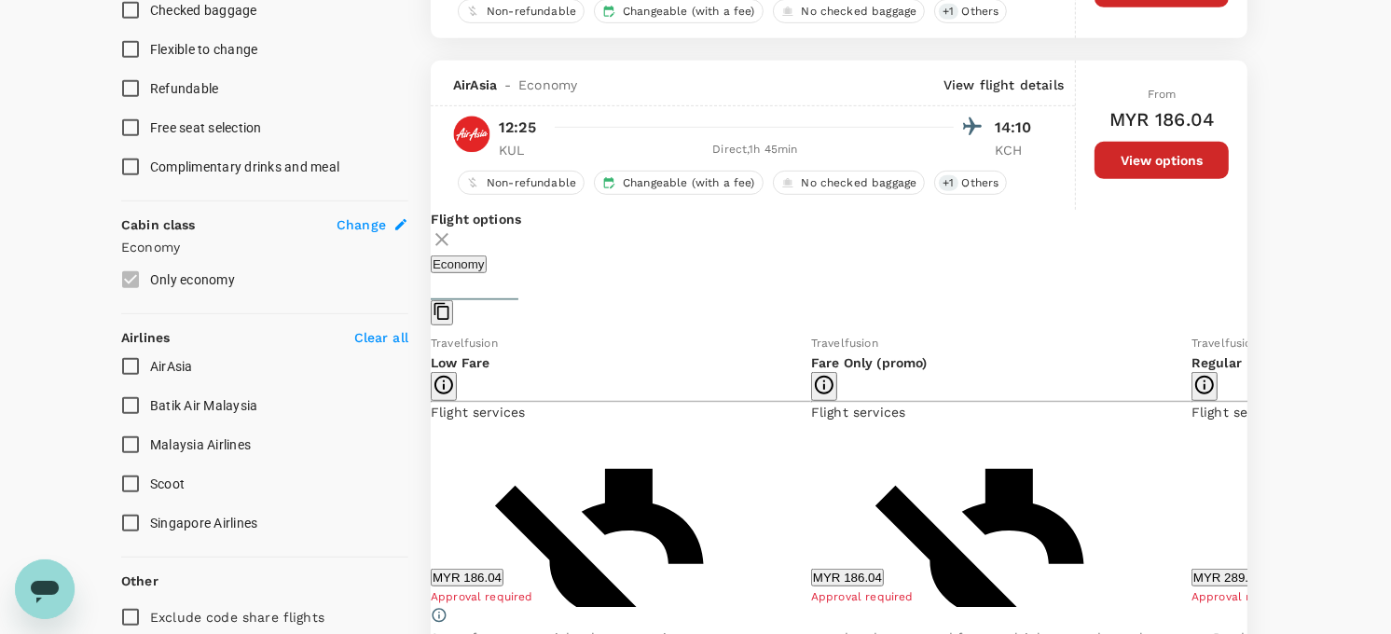
scroll to position [886, 0]
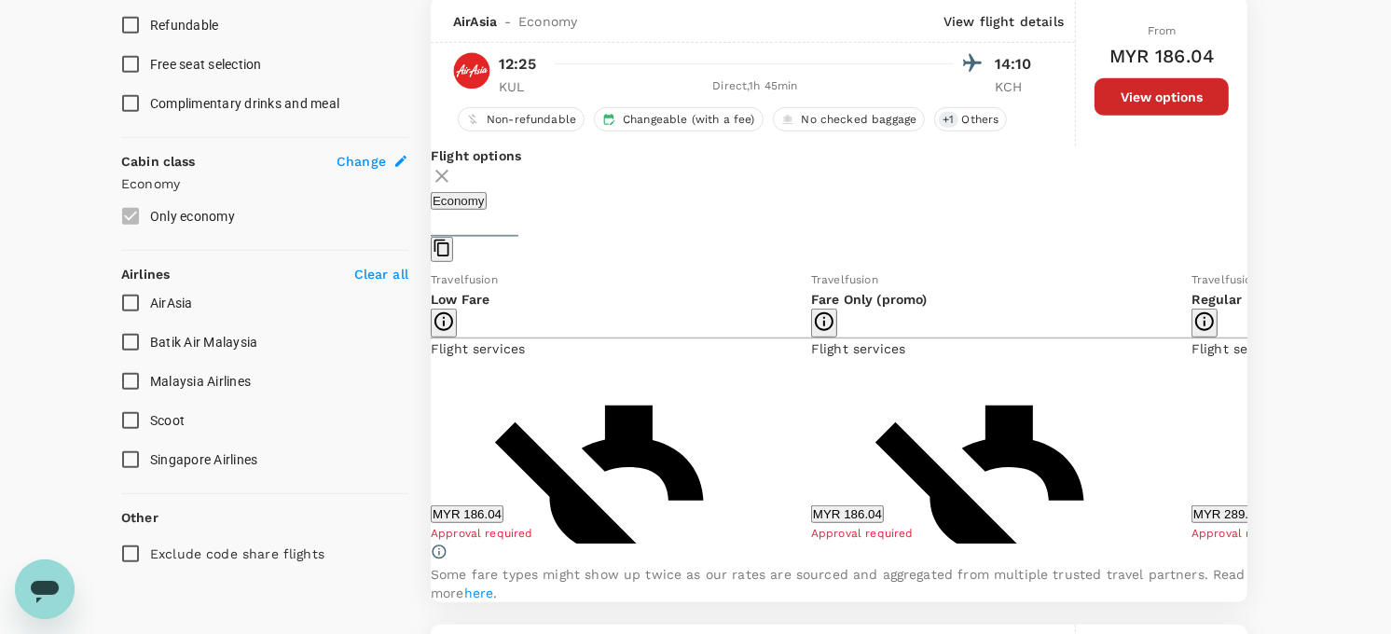
click at [1257, 415] on icon at bounding box center [1261, 407] width 9 height 16
click at [417, 415] on icon at bounding box center [411, 407] width 9 height 16
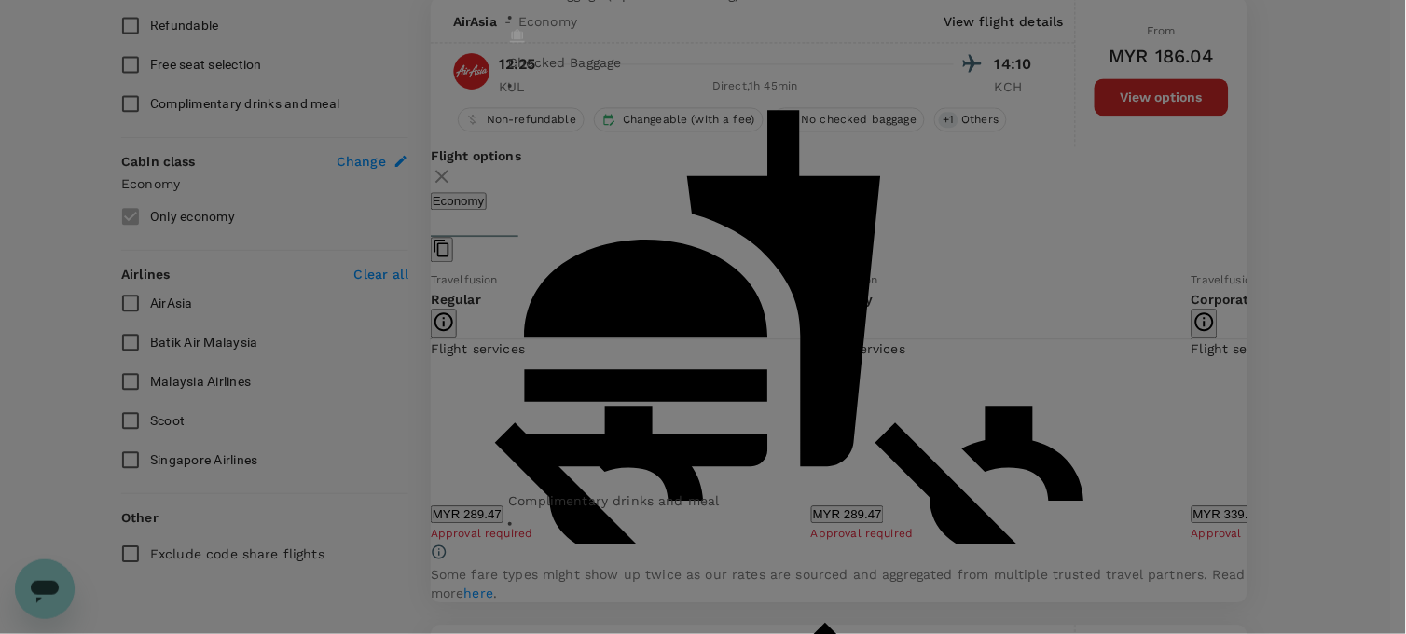
click at [1169, 376] on div "Corporate Lite Non-refundable Changeable with no additional airline fee Cabin b…" at bounding box center [703, 317] width 1406 height 634
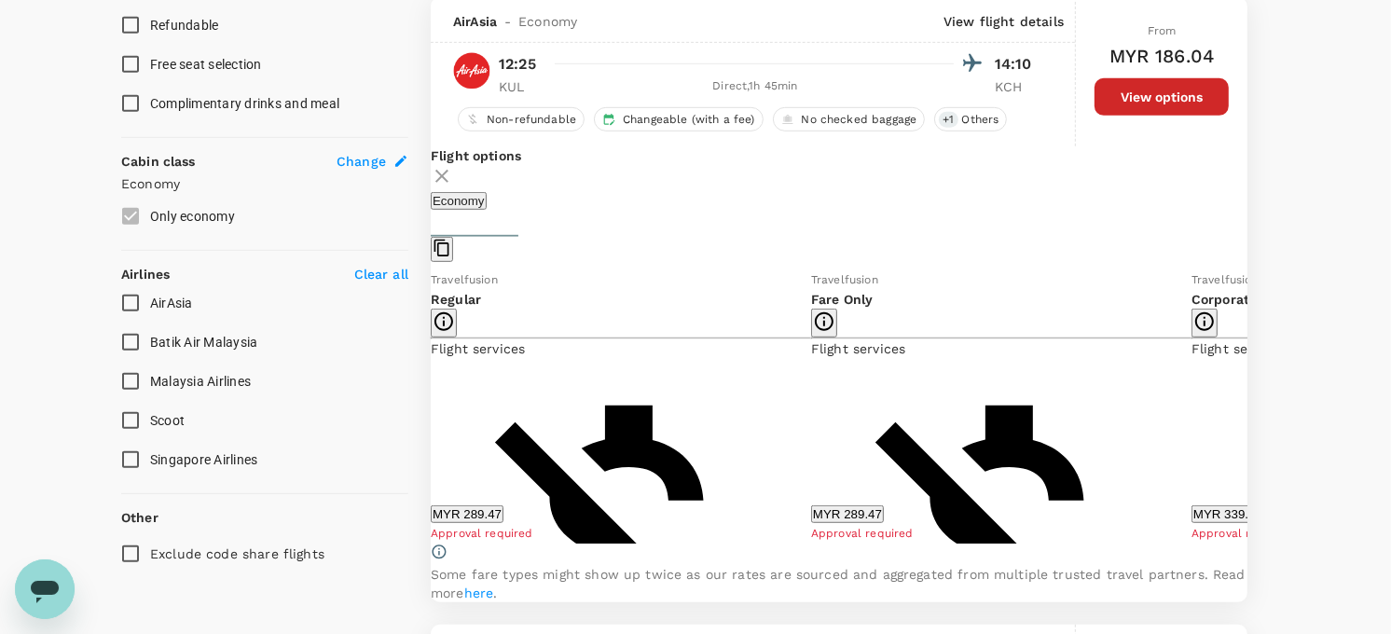
click at [1192, 523] on button "MYR 339.73" at bounding box center [1228, 514] width 73 height 18
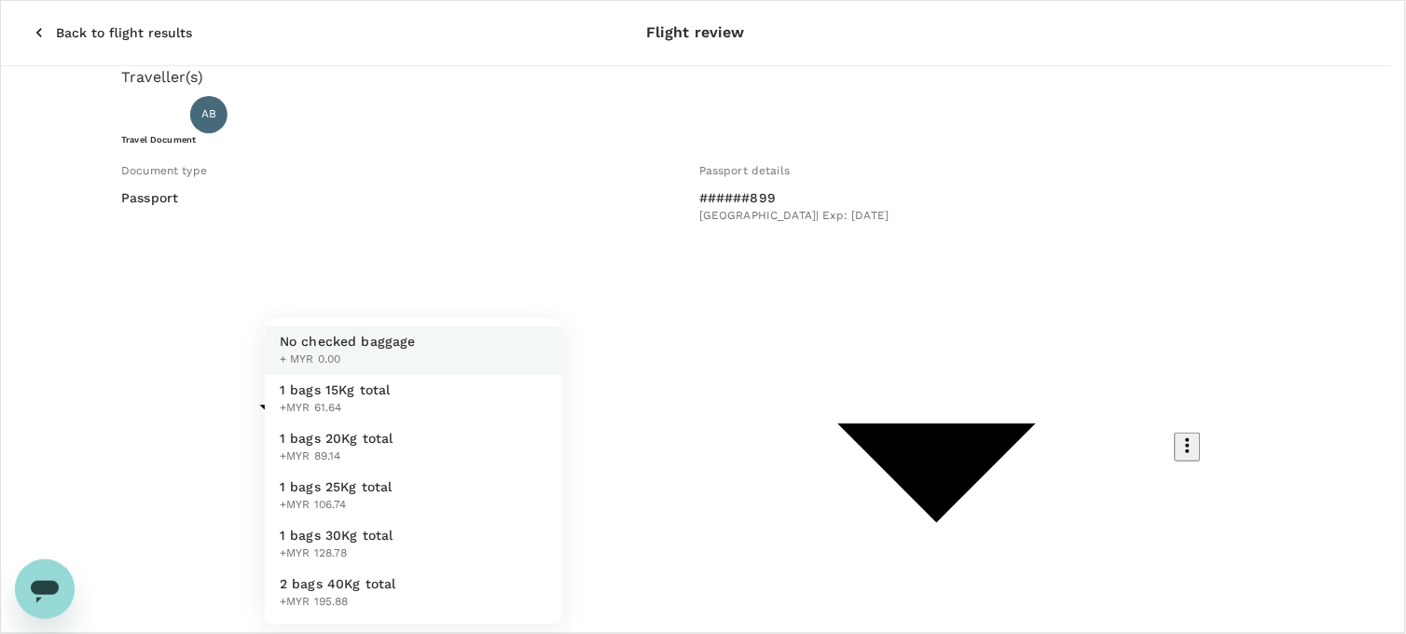
click at [393, 396] on li "1 bags 15Kg total +MYR 61.64" at bounding box center [413, 399] width 297 height 48
type input "1 - 61.64"
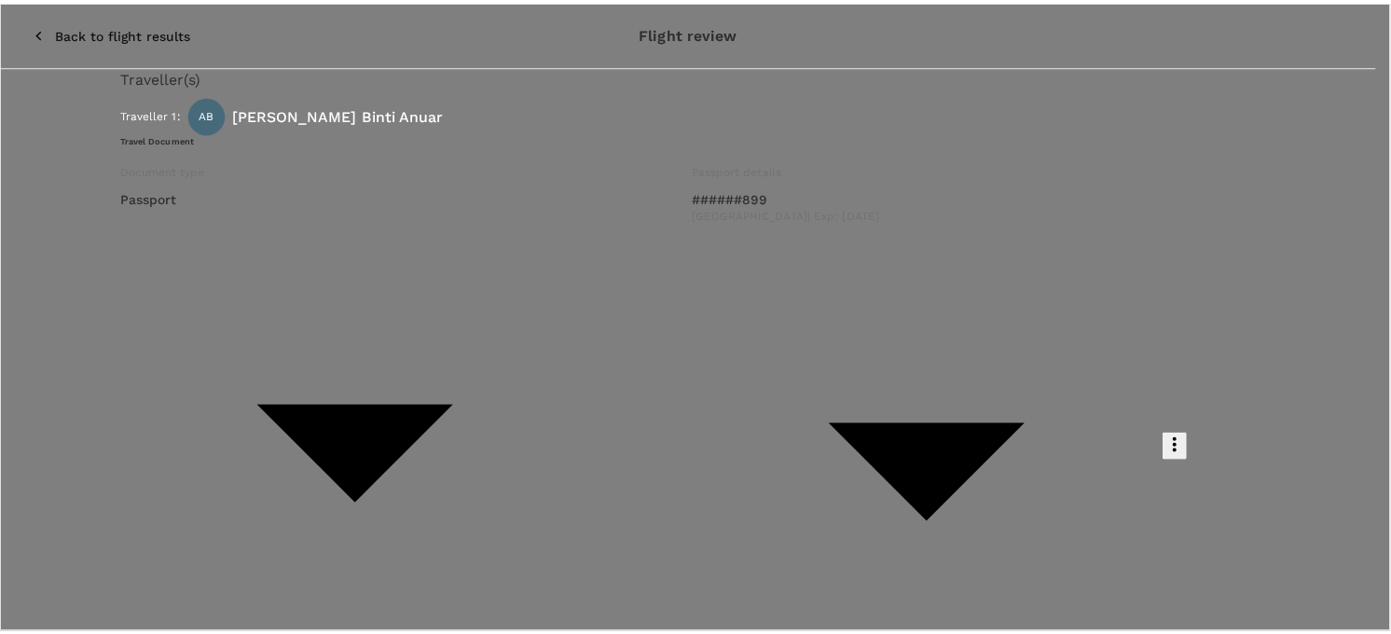
scroll to position [207, 0]
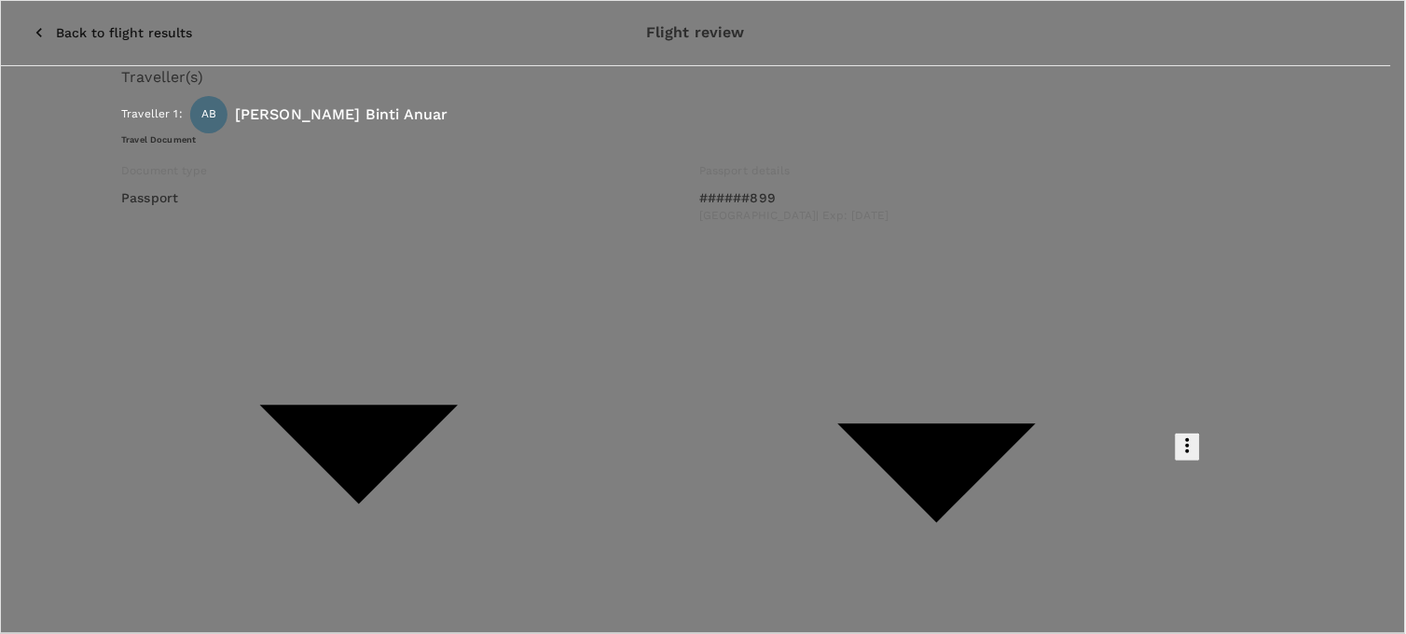
click at [320, 351] on p "Select" at bounding box center [226, 360] width 186 height 19
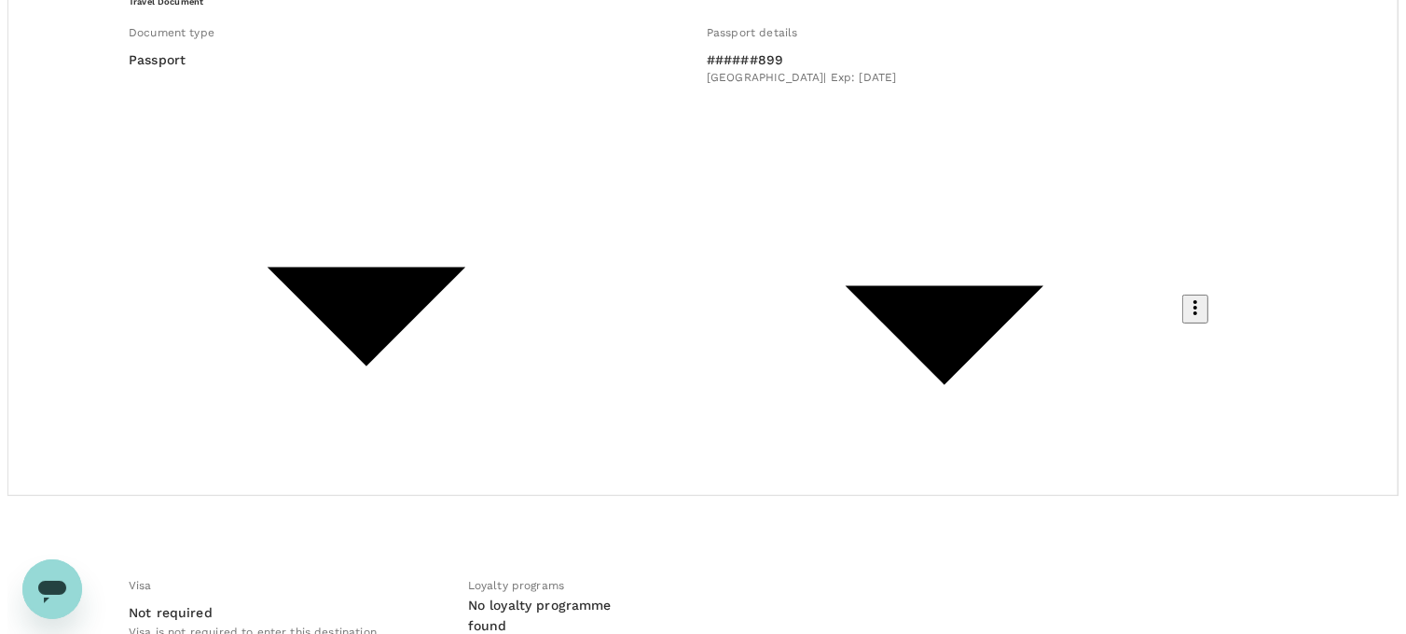
scroll to position [145, 0]
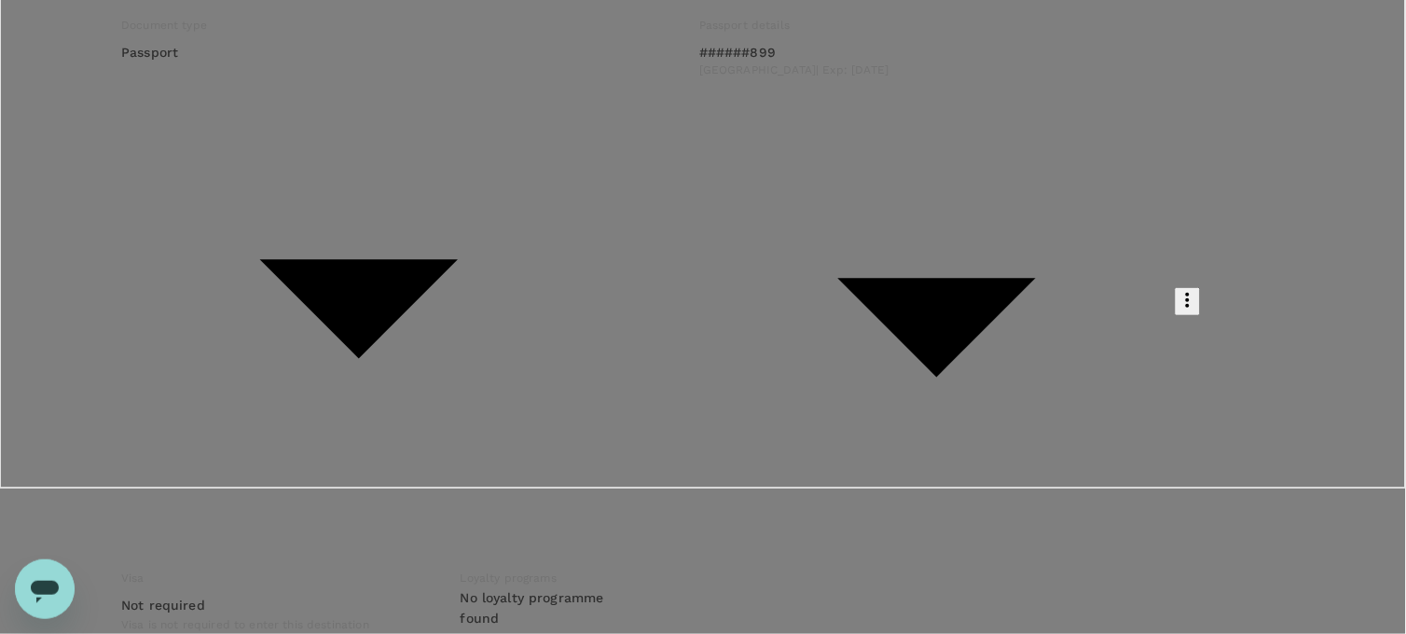
type input "9e254831-a140-43d4-90d9-f4bdc71b84d3"
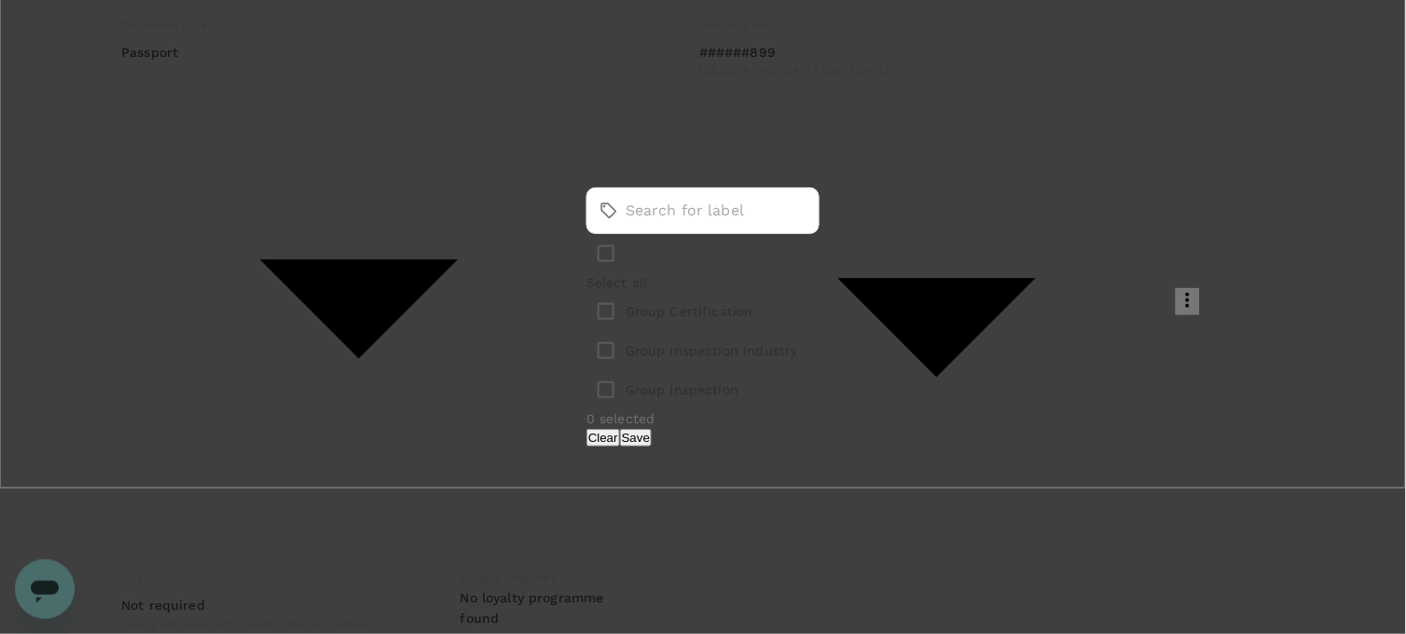
drag, startPoint x: 564, startPoint y: 305, endPoint x: 580, endPoint y: 311, distance: 17.1
click at [587, 305] on input "checkbox" at bounding box center [606, 311] width 39 height 39
checkbox input "true"
click at [652, 440] on button "Save" at bounding box center [636, 438] width 32 height 18
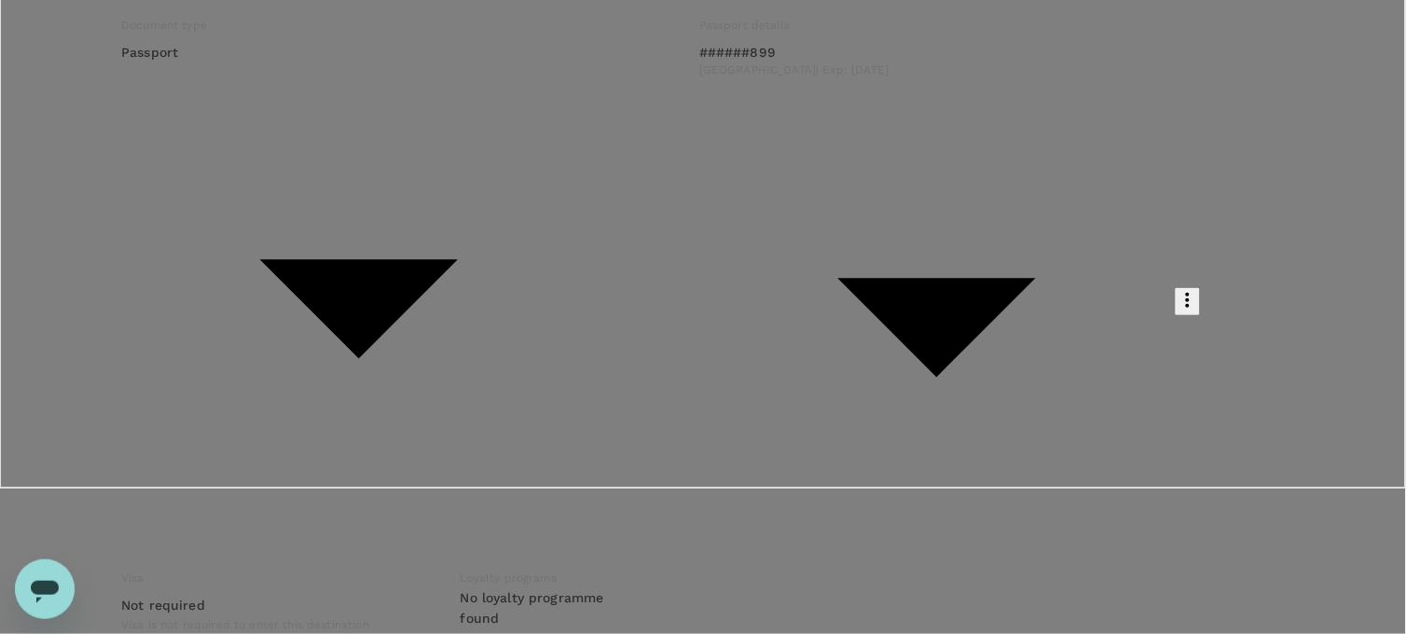
paste textarea "Dear [PERSON_NAME]/[GEOGRAPHIC_DATA], Kindly assist to approve below flight boo…"
drag, startPoint x: 390, startPoint y: 349, endPoint x: 131, endPoint y: 346, distance: 258.3
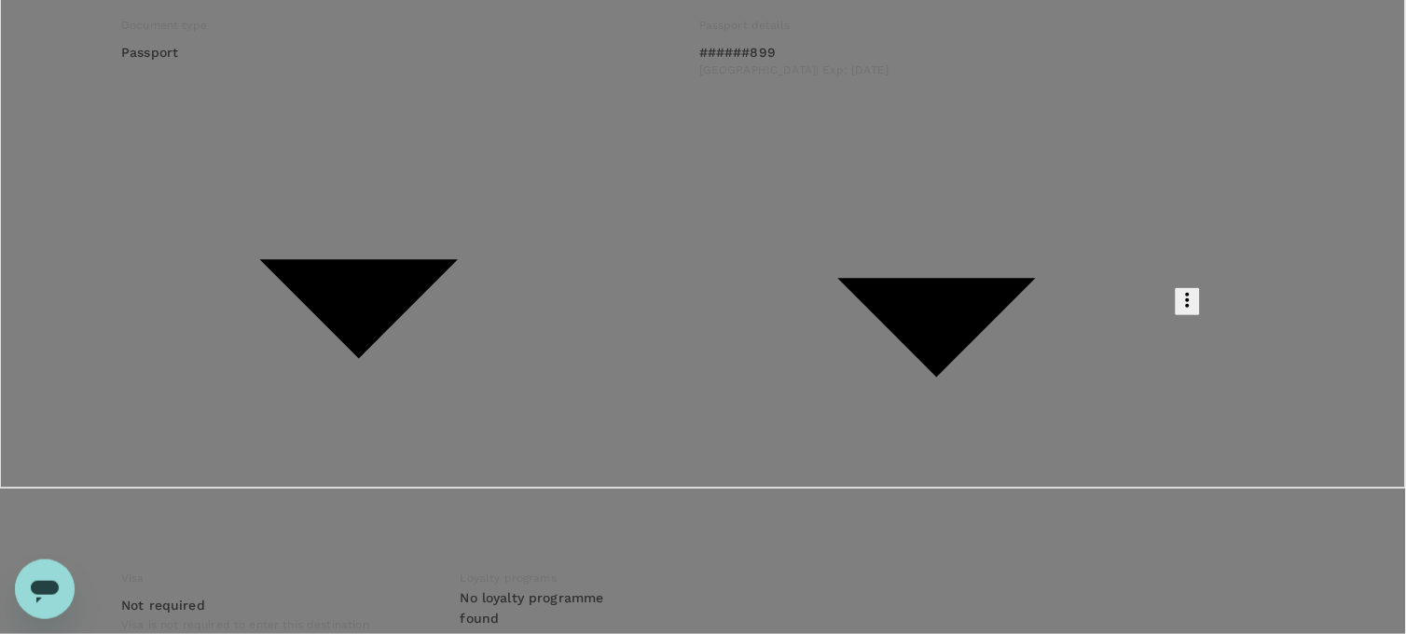
drag, startPoint x: 543, startPoint y: 383, endPoint x: 266, endPoint y: 349, distance: 279.1
paste textarea "896086 BNE Trading Sdn Bhd"
drag, startPoint x: 322, startPoint y: 342, endPoint x: 314, endPoint y: 369, distance: 28.1
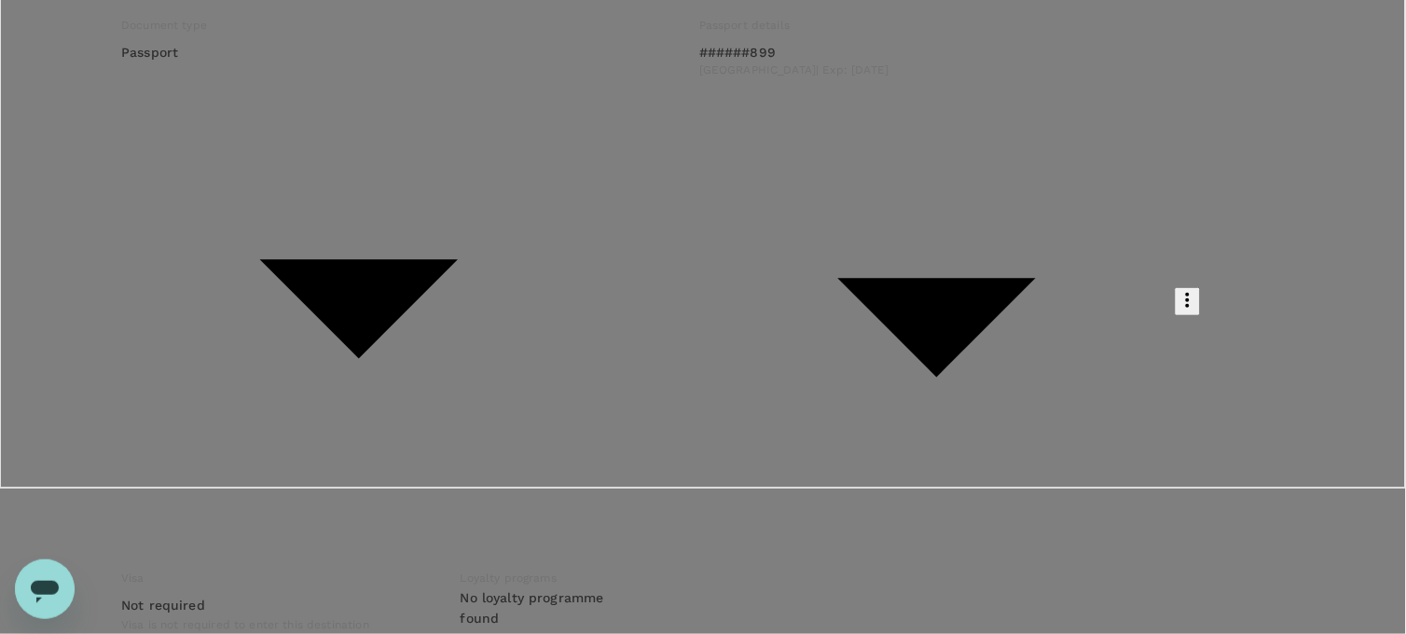
drag, startPoint x: 488, startPoint y: 343, endPoint x: 502, endPoint y: 368, distance: 28.8
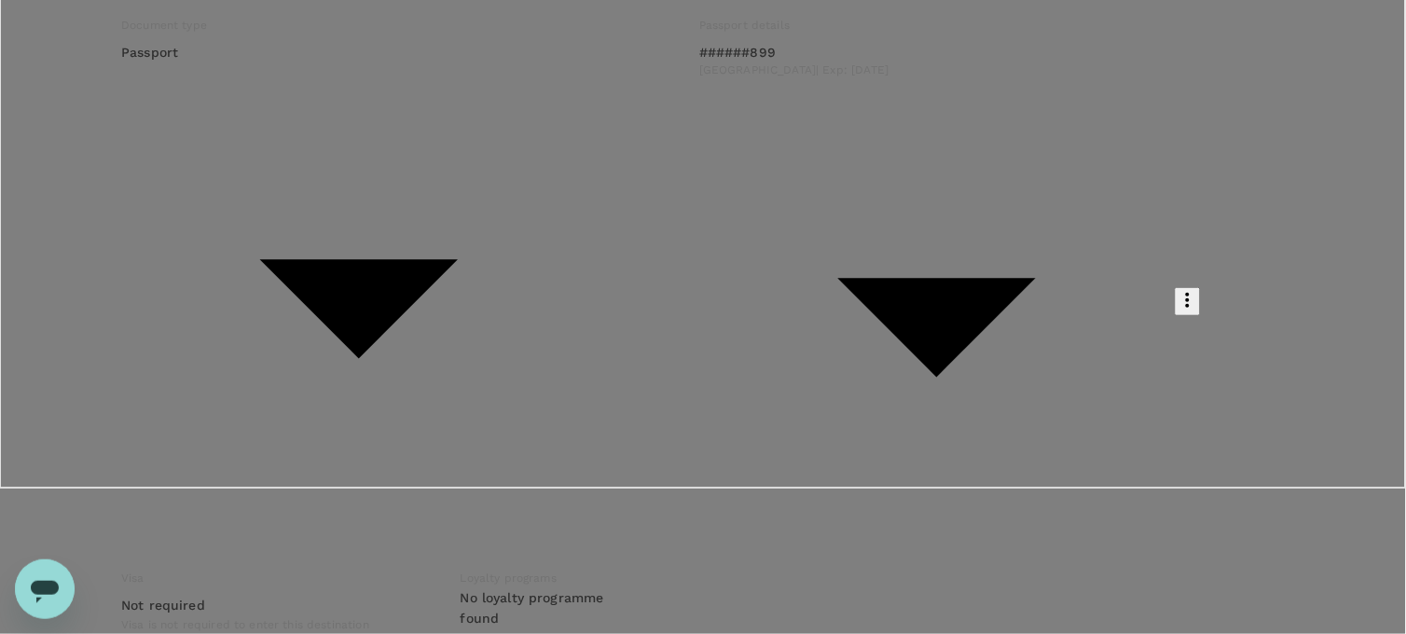
drag, startPoint x: 413, startPoint y: 366, endPoint x: 267, endPoint y: 370, distance: 146.5
drag, startPoint x: 249, startPoint y: 380, endPoint x: 646, endPoint y: 358, distance: 397.9
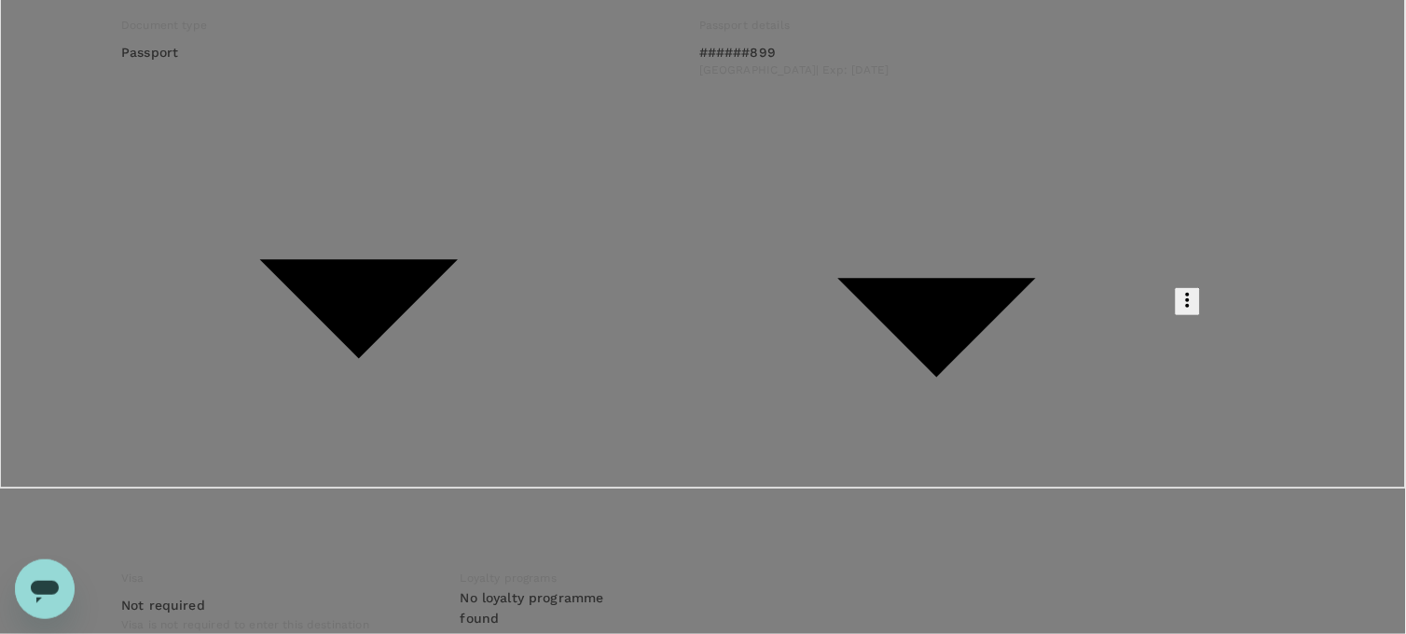
paste textarea "Kuching: [DATE] Lahad Datu: [DATE]"
drag, startPoint x: 268, startPoint y: 350, endPoint x: 268, endPoint y: 416, distance: 66.2
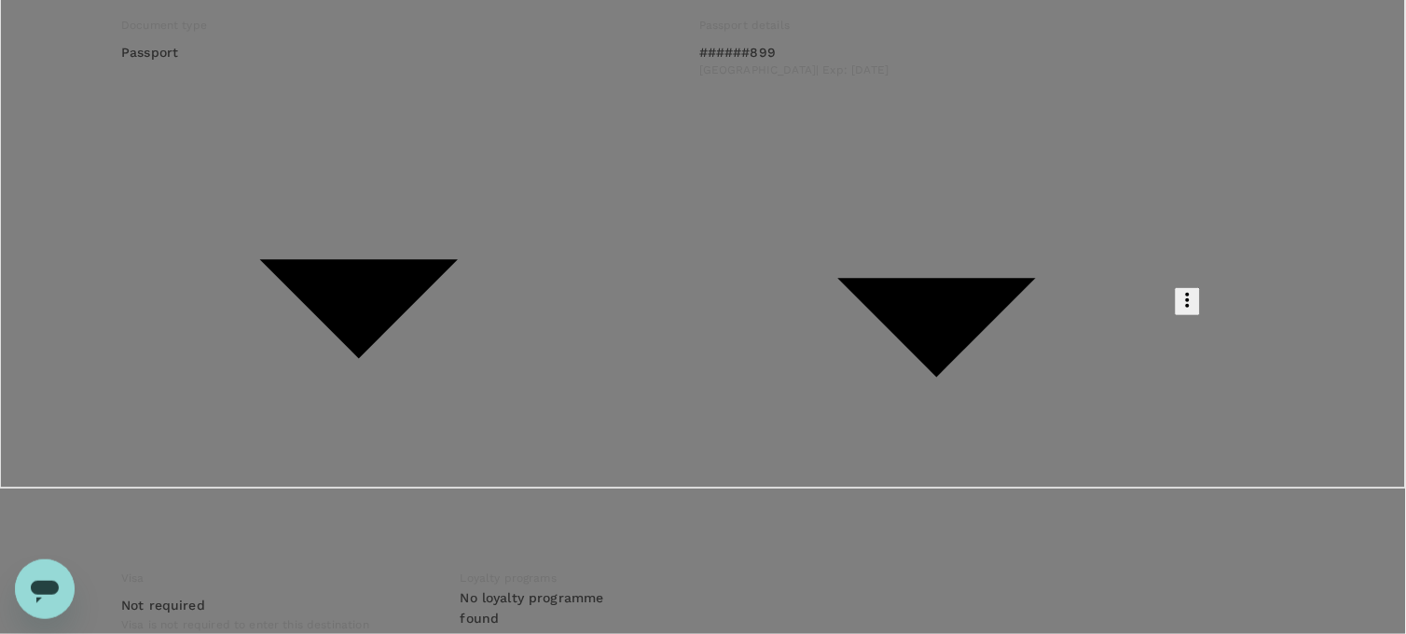
drag, startPoint x: 405, startPoint y: 388, endPoint x: 406, endPoint y: 420, distance: 31.7
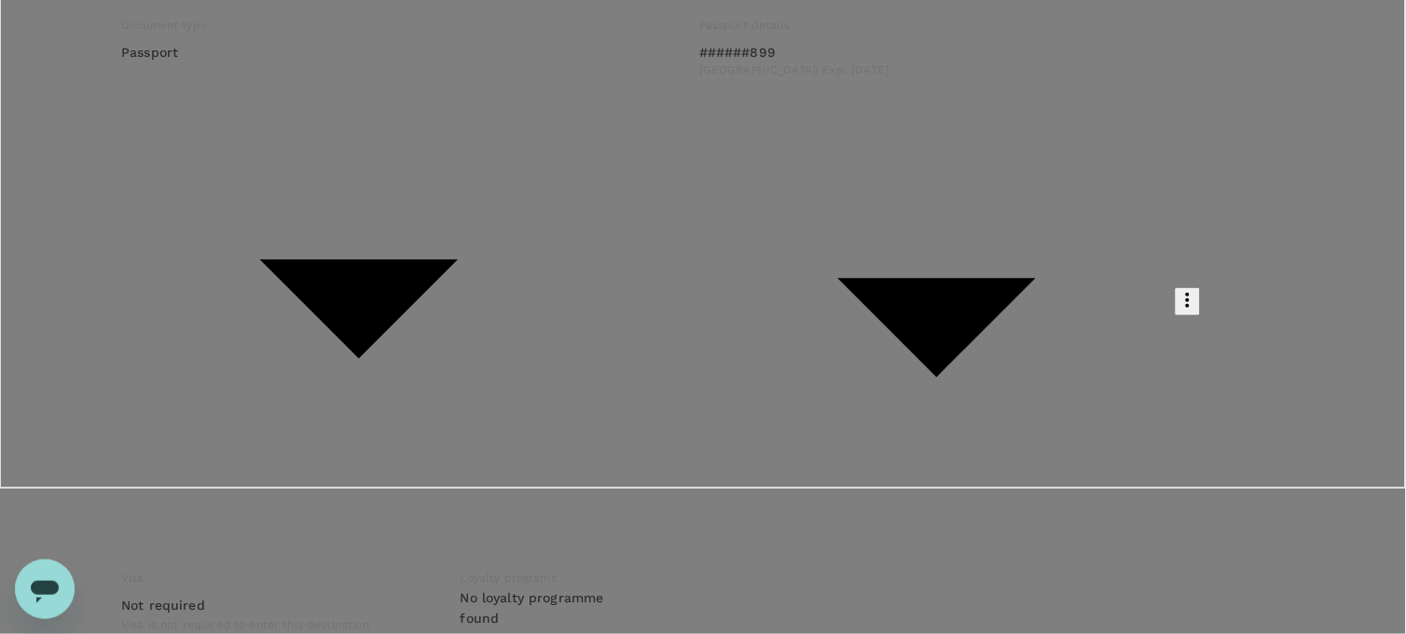
type textarea "Dear [PERSON_NAME]/[GEOGRAPHIC_DATA], Kindly assist to approve below flight boo…"
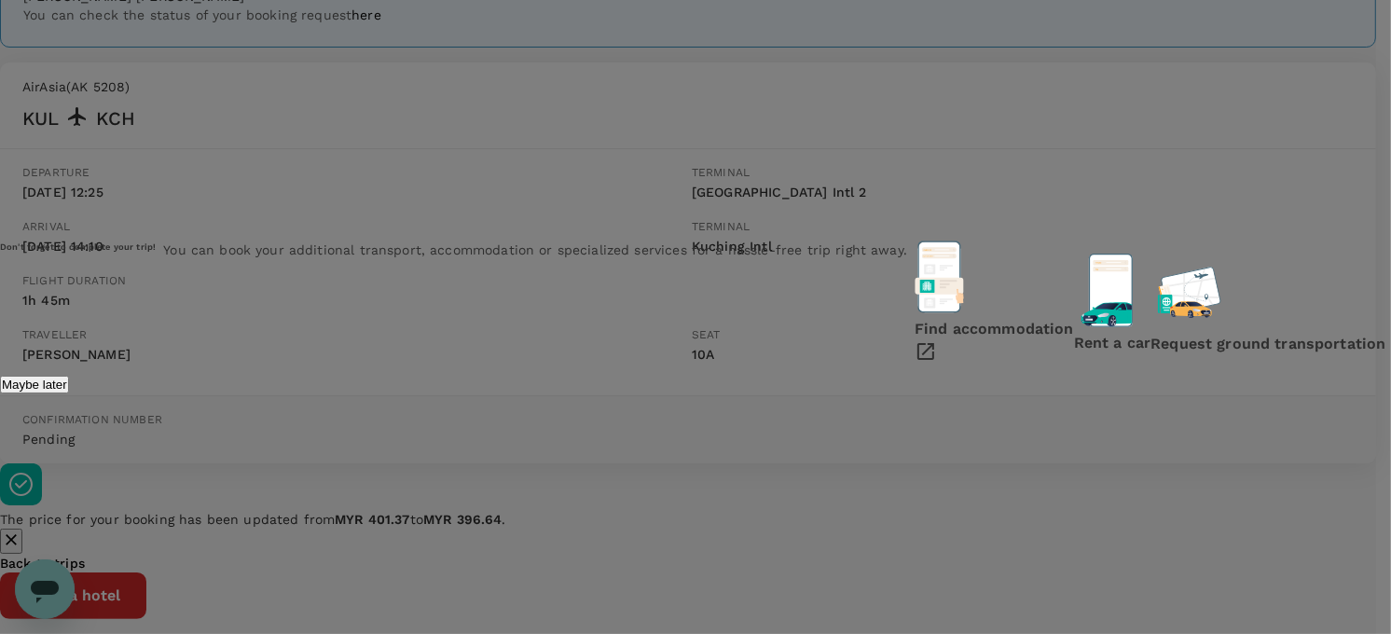
scroll to position [241, 0]
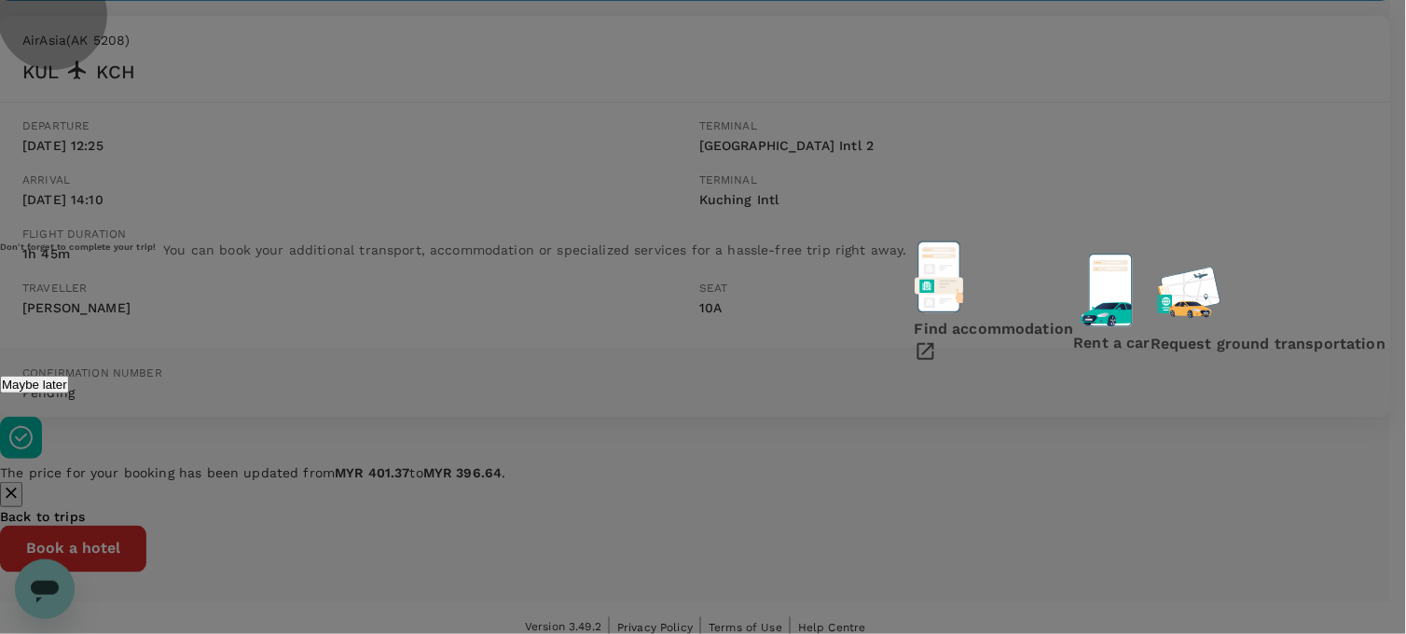
click at [67, 392] on p "Maybe later" at bounding box center [34, 385] width 65 height 14
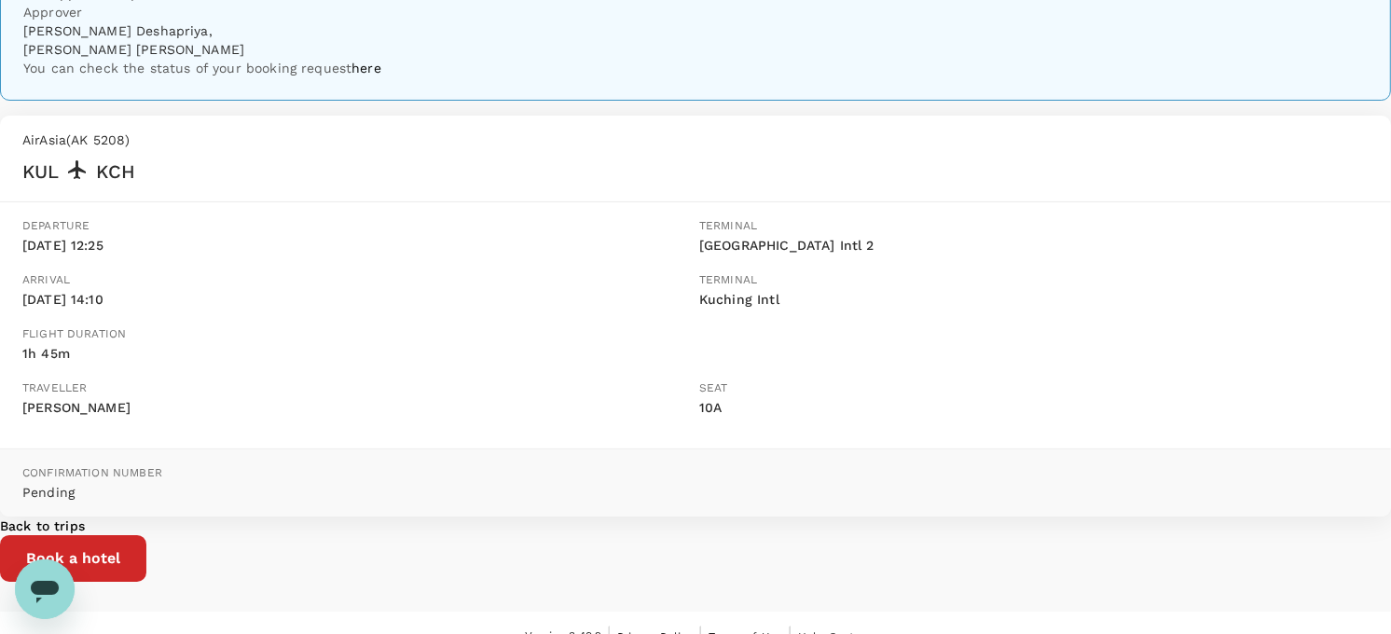
scroll to position [0, 0]
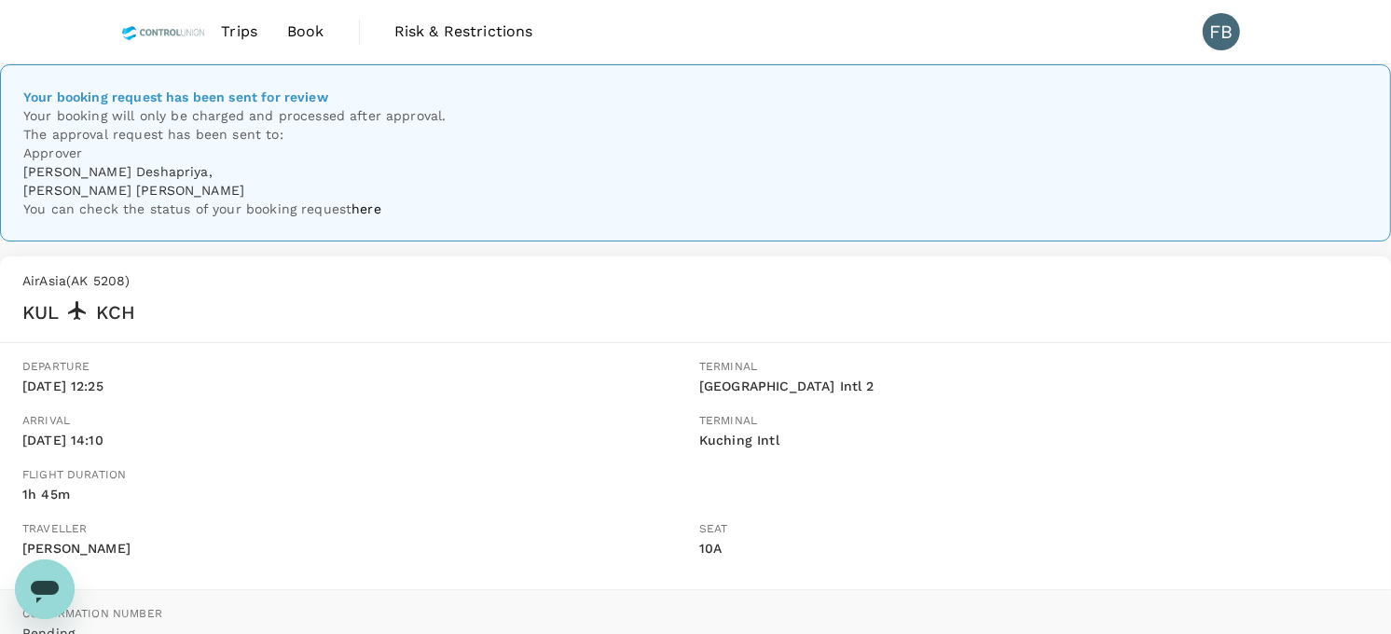
click at [291, 32] on span "Book" at bounding box center [305, 32] width 37 height 22
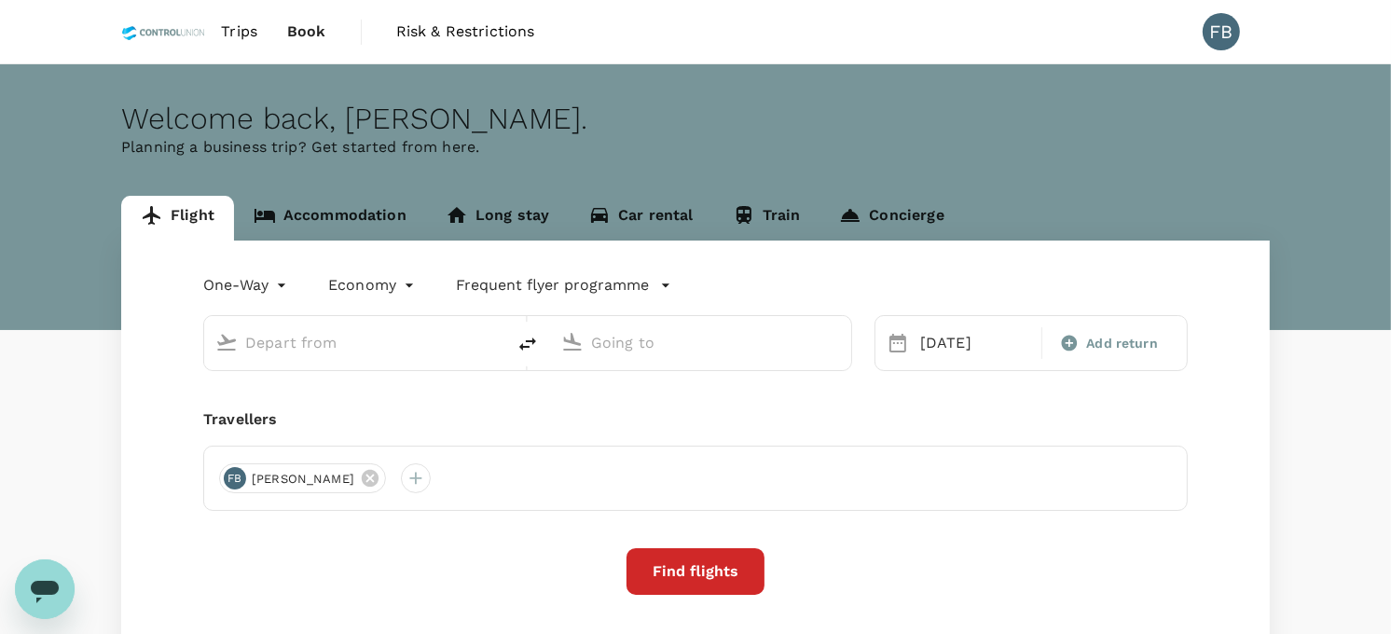
type input "Kuala Lumpur Intl ([GEOGRAPHIC_DATA])"
type input "Kuching Intl (KCH)"
type input "Kuala Lumpur Intl ([GEOGRAPHIC_DATA])"
type input "Kuching Intl (KCH)"
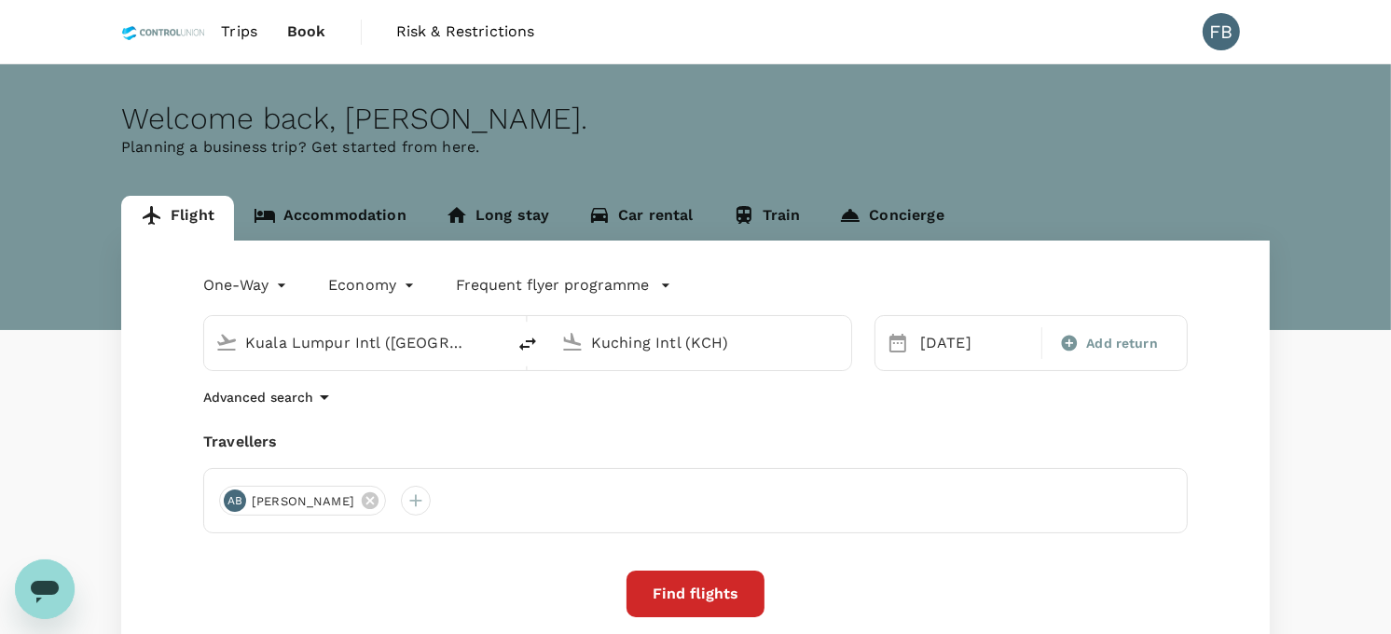
click at [525, 343] on icon "delete" at bounding box center [528, 344] width 22 height 22
type input "Kuching Intl (KCH)"
drag, startPoint x: 826, startPoint y: 346, endPoint x: 676, endPoint y: 346, distance: 150.1
click at [607, 346] on div "Kuala Lumpur Intl ([GEOGRAPHIC_DATA])" at bounding box center [715, 343] width 249 height 30
type input "l"
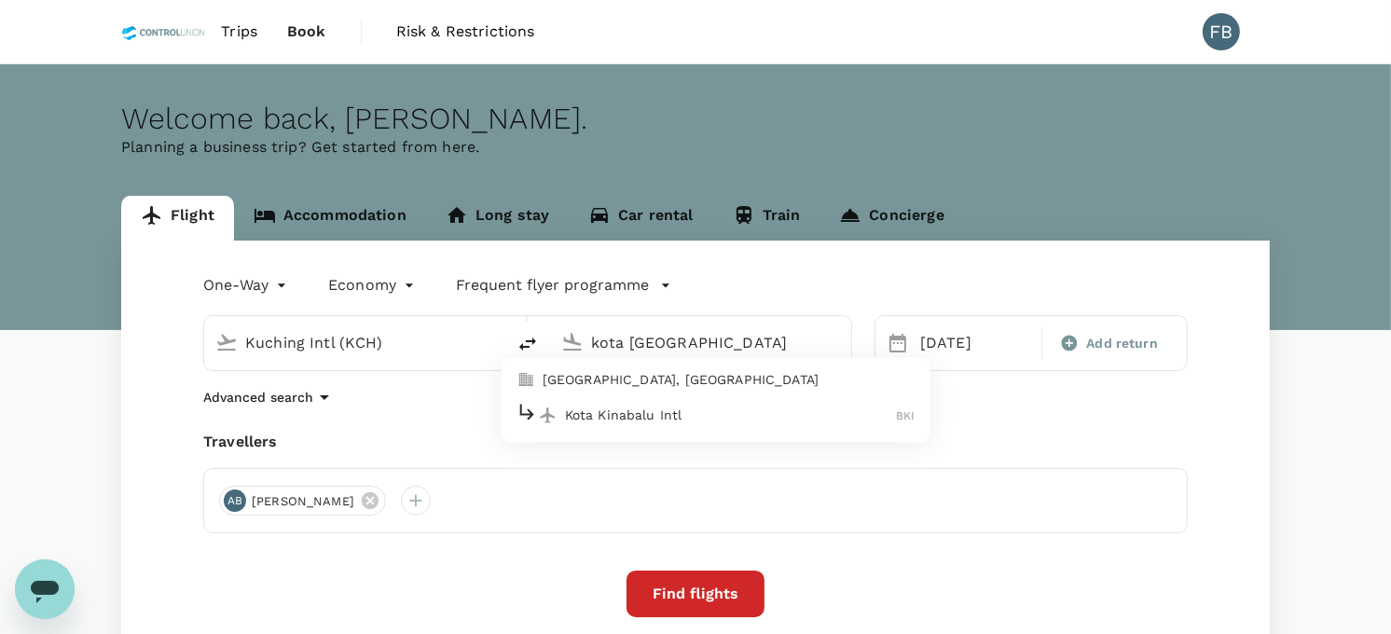
click at [748, 405] on div "Kota Kinabalu Intl BKI" at bounding box center [716, 415] width 399 height 29
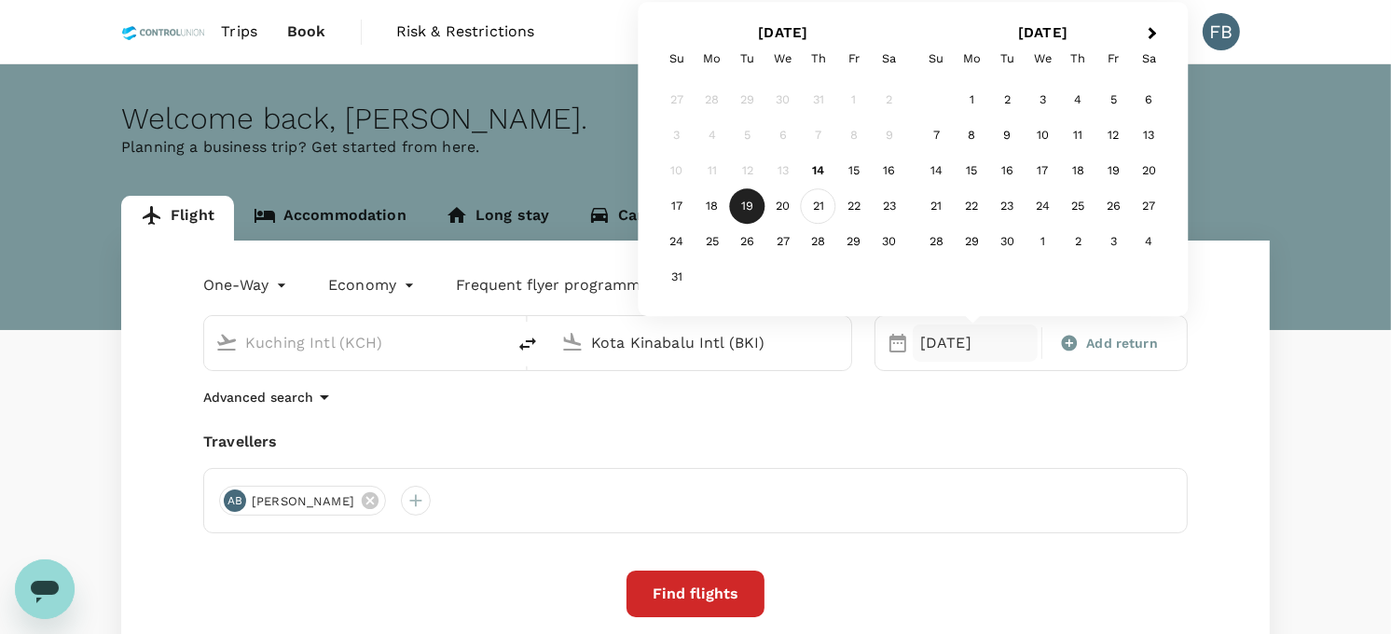
type input "Kota Kinabalu Intl (BKI)"
click at [817, 208] on div "21" at bounding box center [818, 206] width 35 height 35
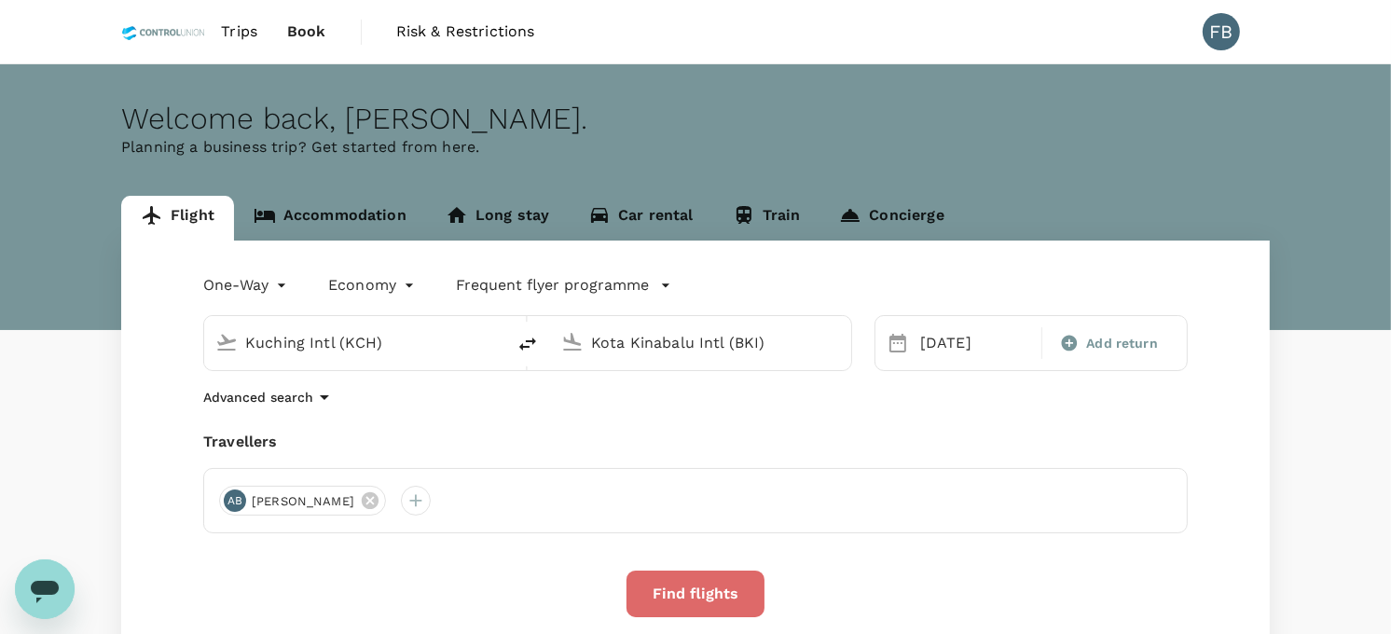
click at [675, 581] on button "Find flights" at bounding box center [696, 594] width 138 height 47
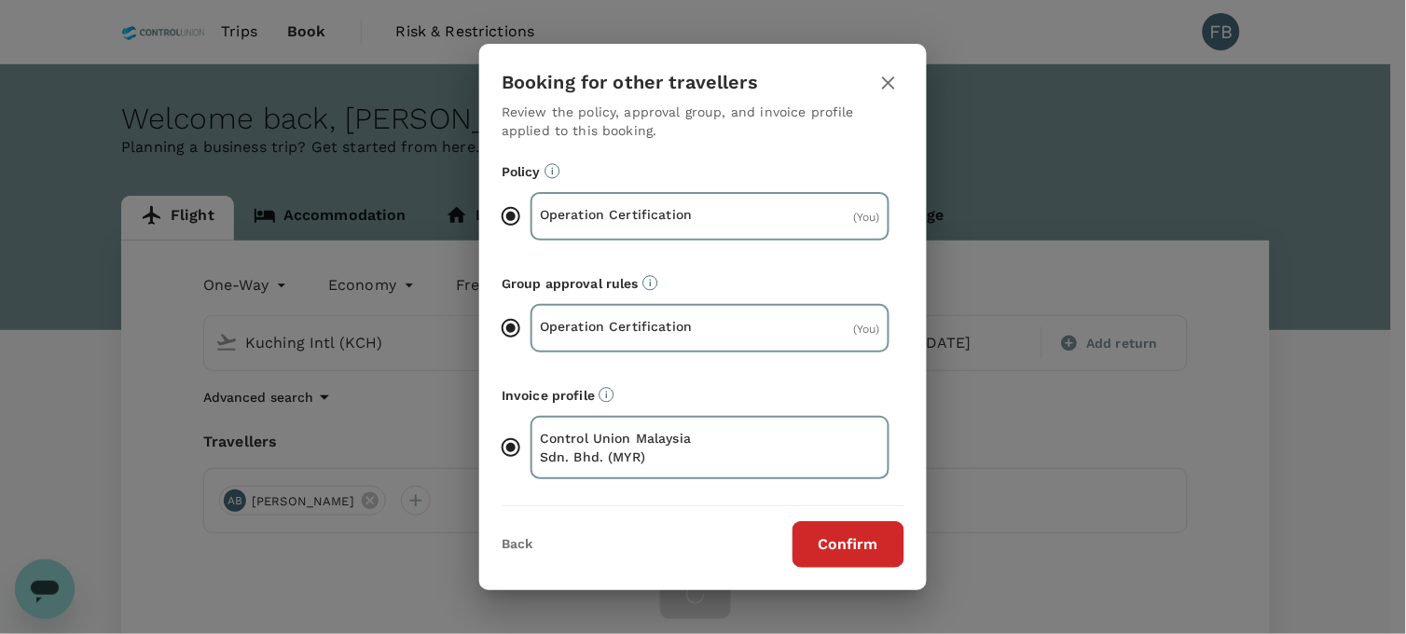
click at [863, 532] on button "Confirm" at bounding box center [849, 544] width 112 height 47
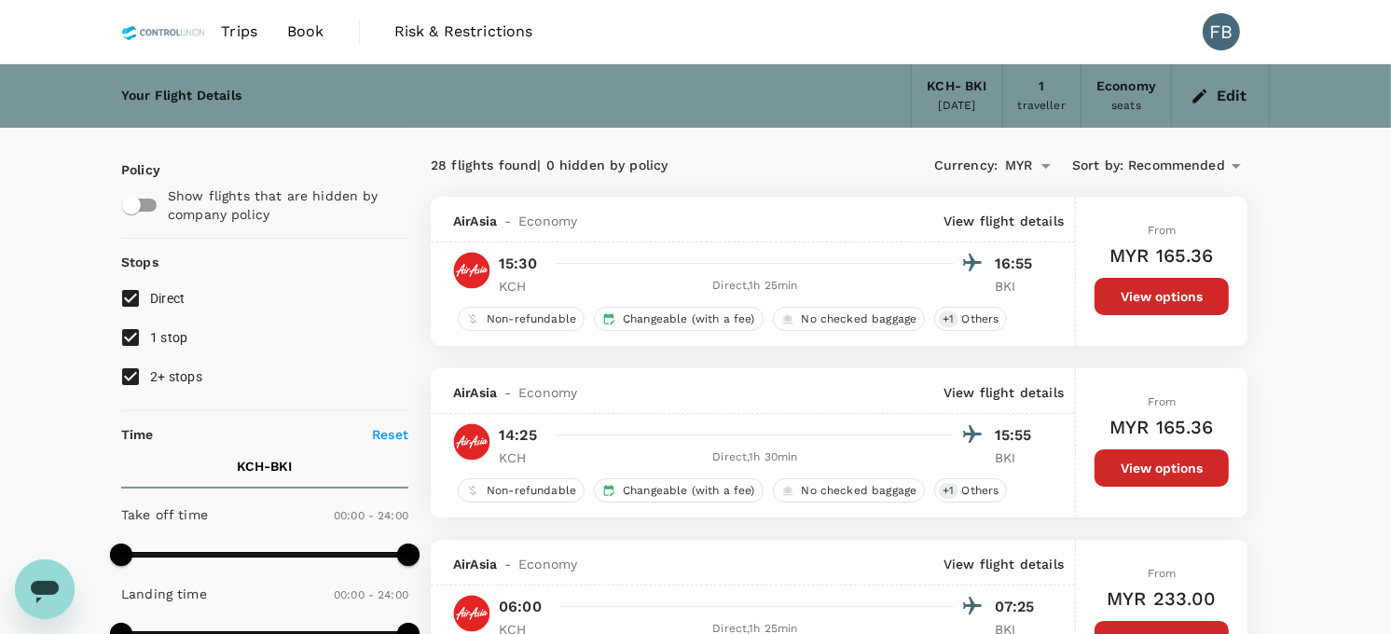
click at [1142, 290] on button "View options" at bounding box center [1162, 296] width 134 height 37
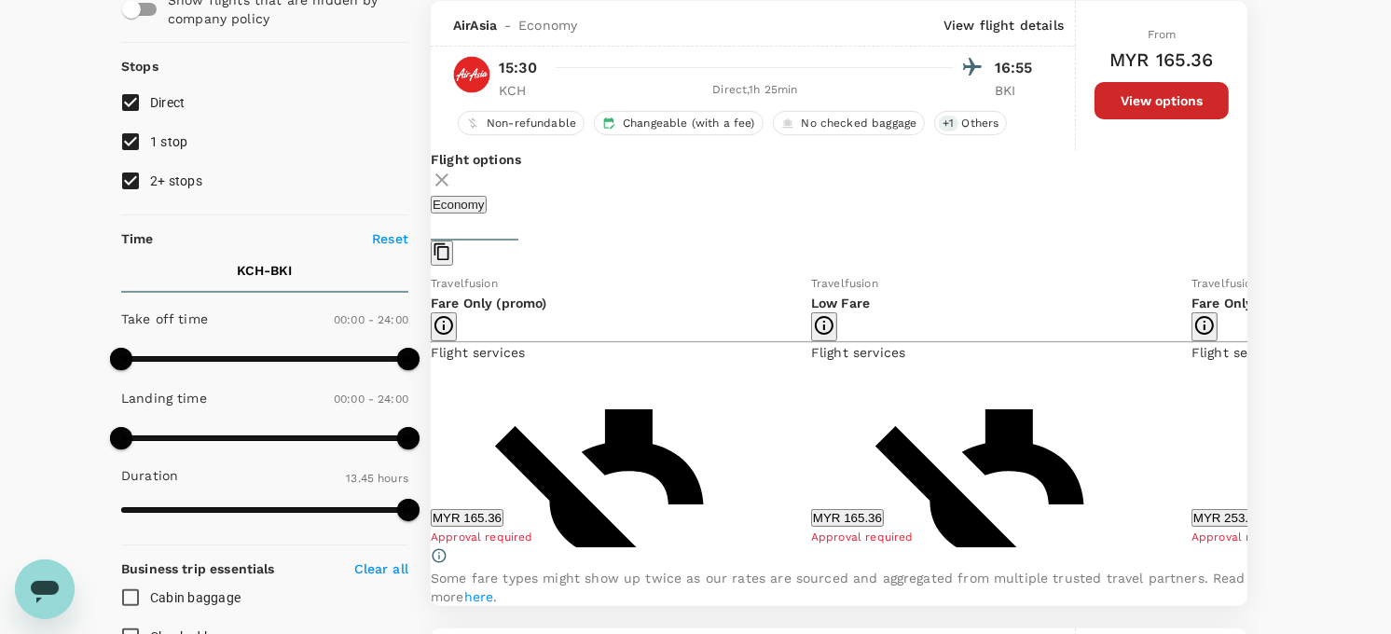
scroll to position [197, 0]
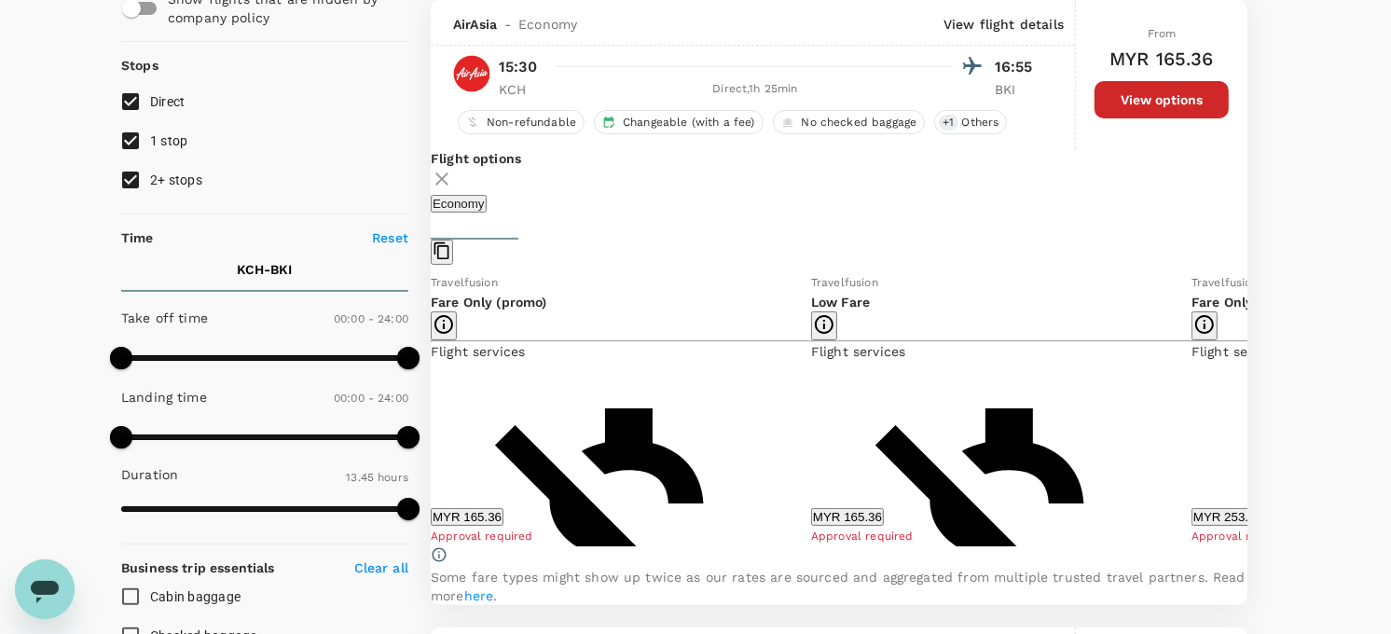
click at [1252, 419] on icon at bounding box center [1261, 409] width 19 height 19
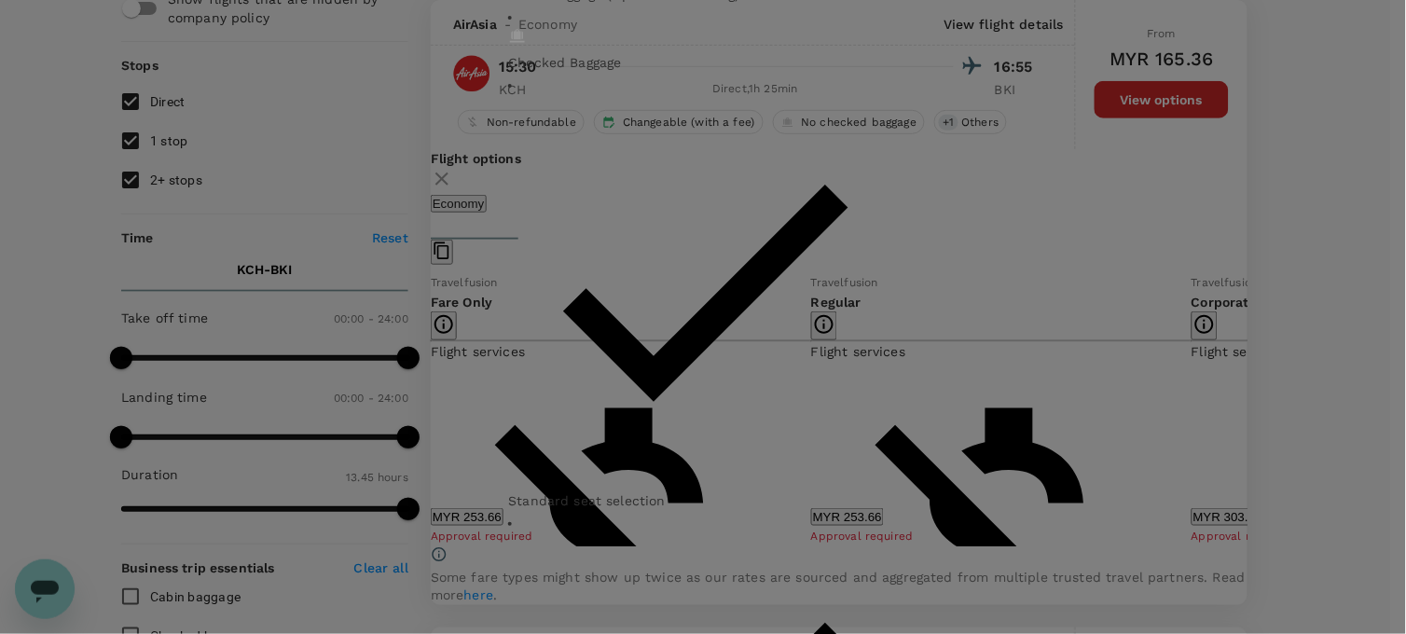
click at [1212, 482] on div "Corporate Lite Non-refundable Changeable with no additional airline fee Cabin b…" at bounding box center [703, 317] width 1406 height 634
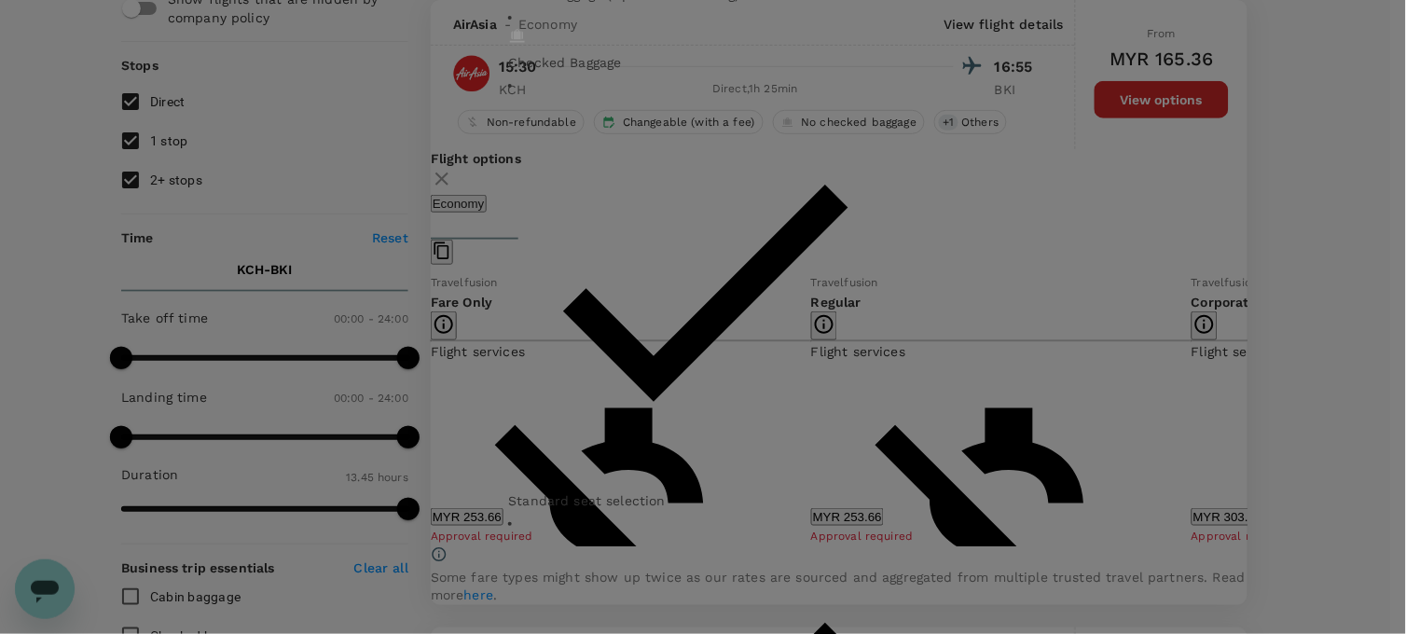
click at [1228, 422] on div "Corporate Lite Non-refundable Changeable with no additional airline fee Cabin b…" at bounding box center [703, 317] width 1406 height 634
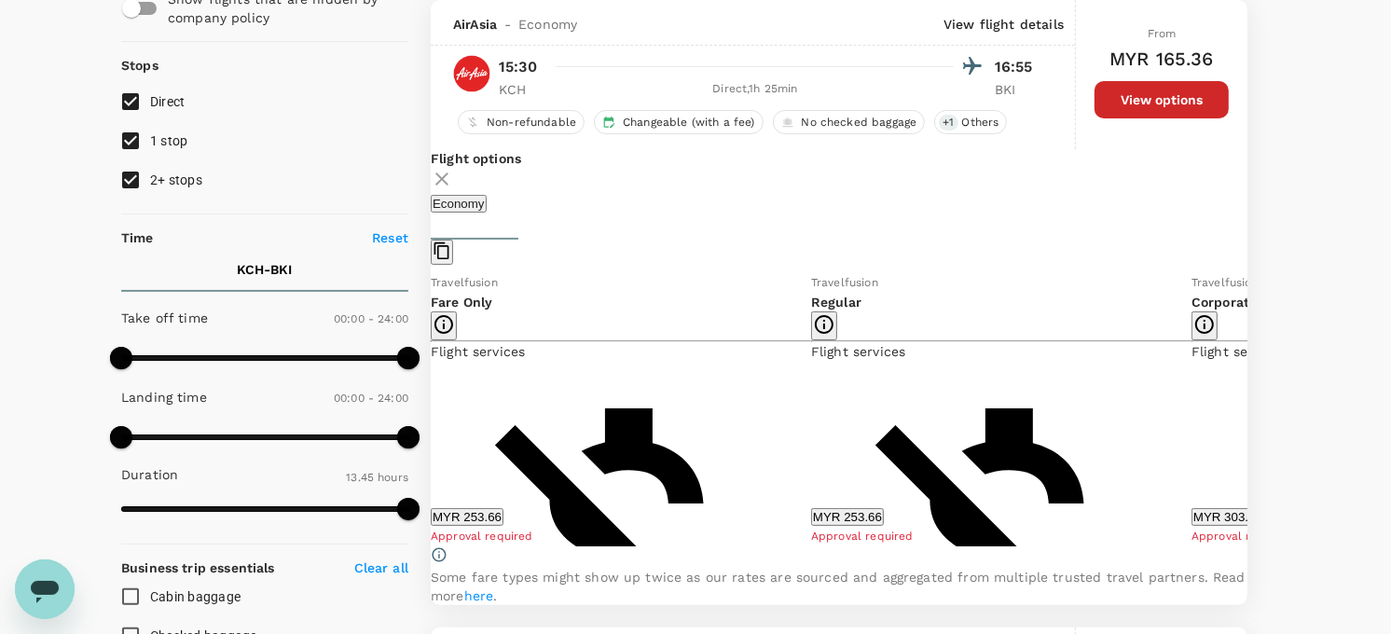
click at [1192, 511] on button "MYR 303.92" at bounding box center [1228, 517] width 73 height 18
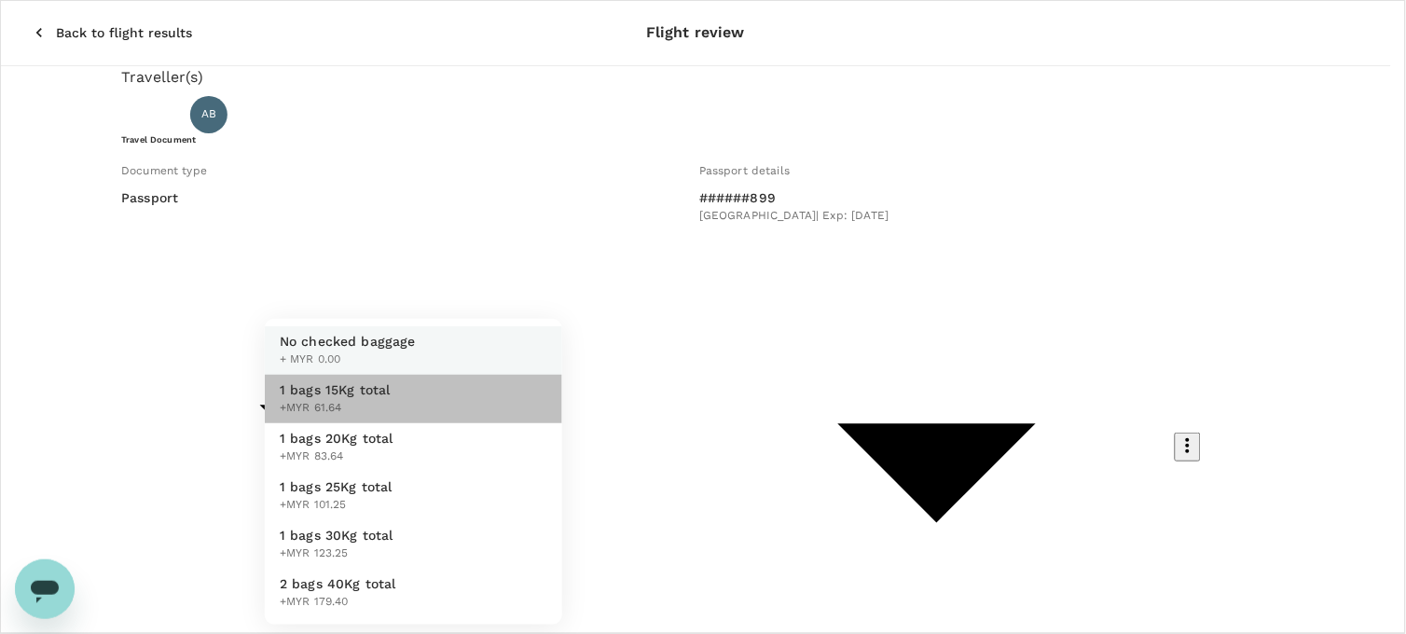
click at [379, 410] on span "+MYR 61.64" at bounding box center [335, 408] width 111 height 19
type input "1 - 61.64"
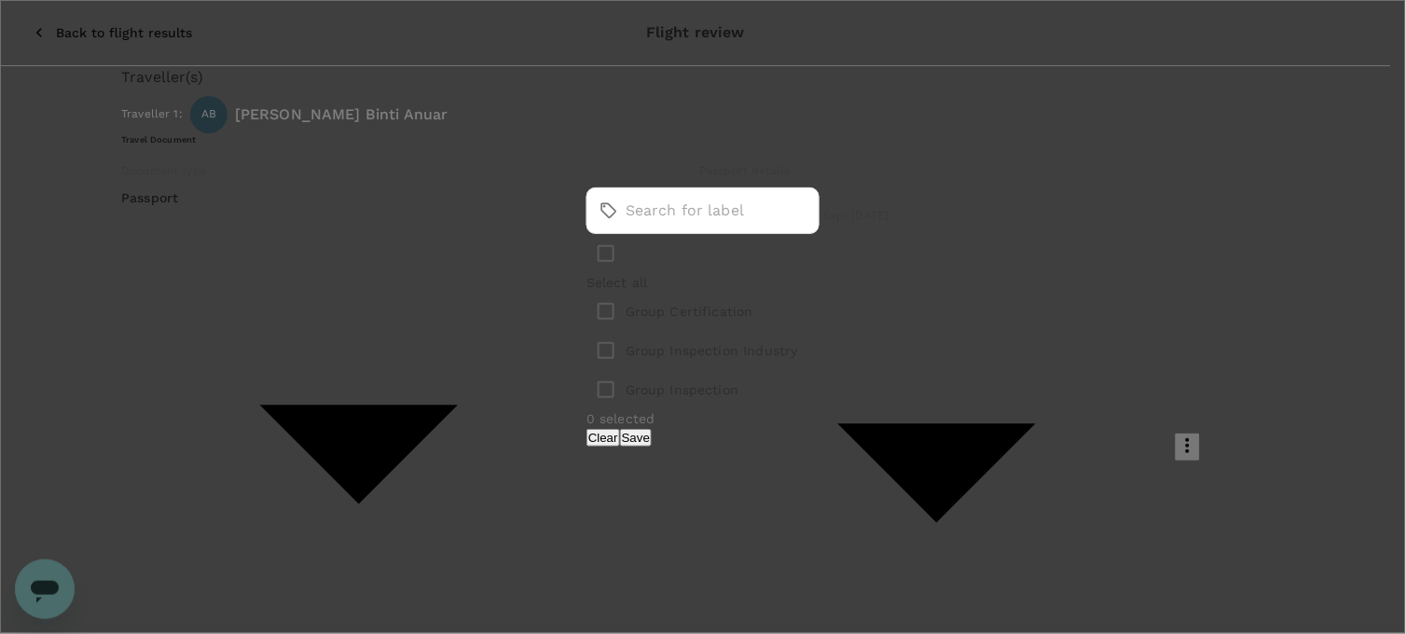
click at [639, 308] on p "Group Certification" at bounding box center [690, 311] width 128 height 19
click at [587, 313] on input "checkbox" at bounding box center [606, 311] width 39 height 39
checkbox input "true"
click at [652, 439] on button "Save" at bounding box center [636, 438] width 32 height 18
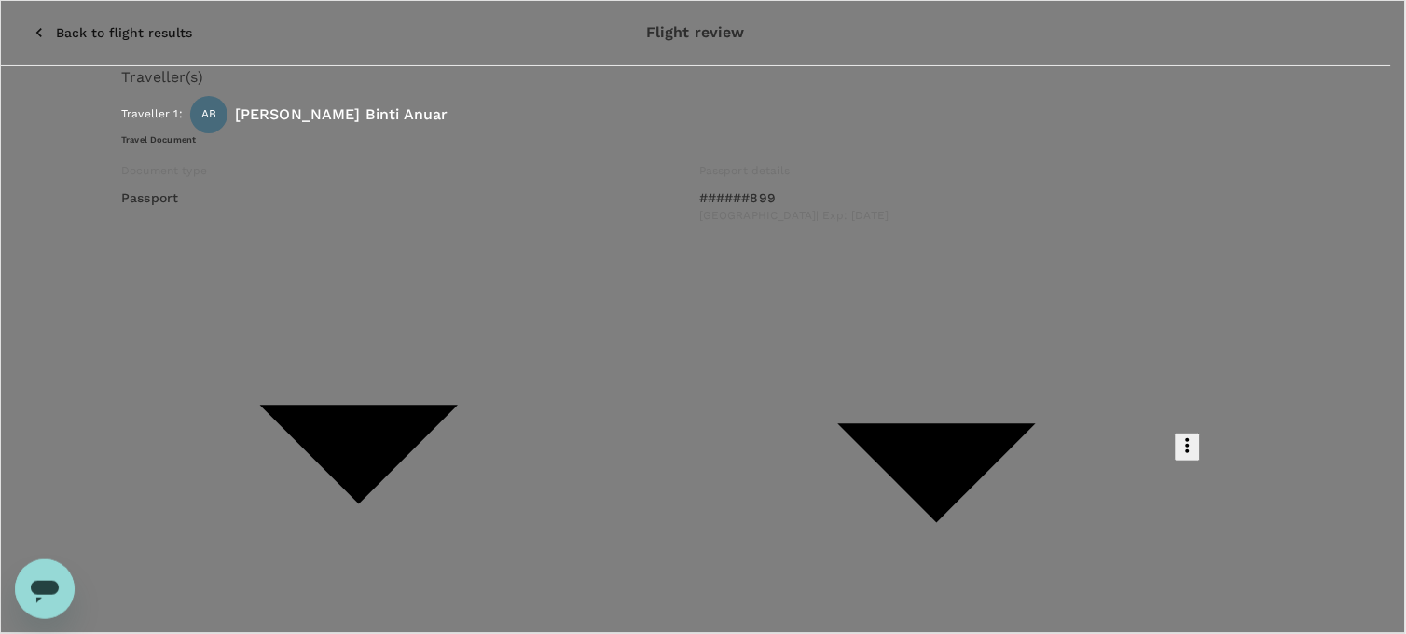
paste textarea "Dear [PERSON_NAME]/[PERSON_NAME], Kindly assist to approve below flight booking…"
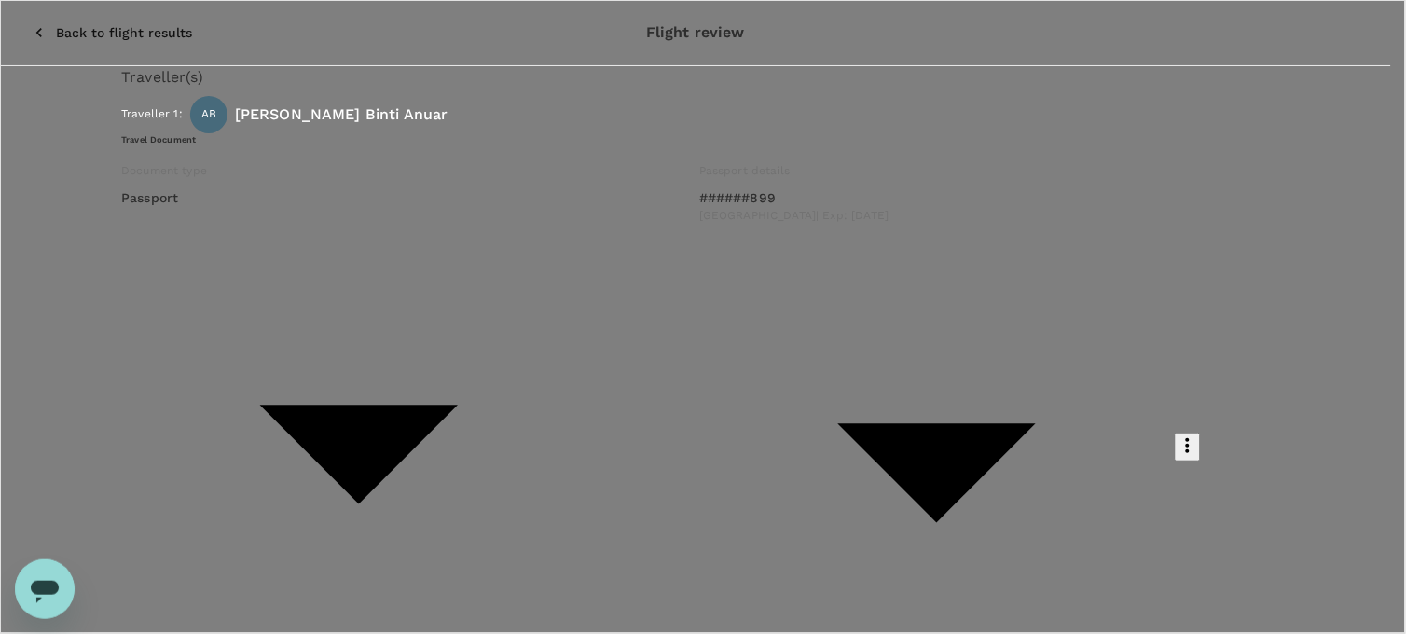
scroll to position [6, 0]
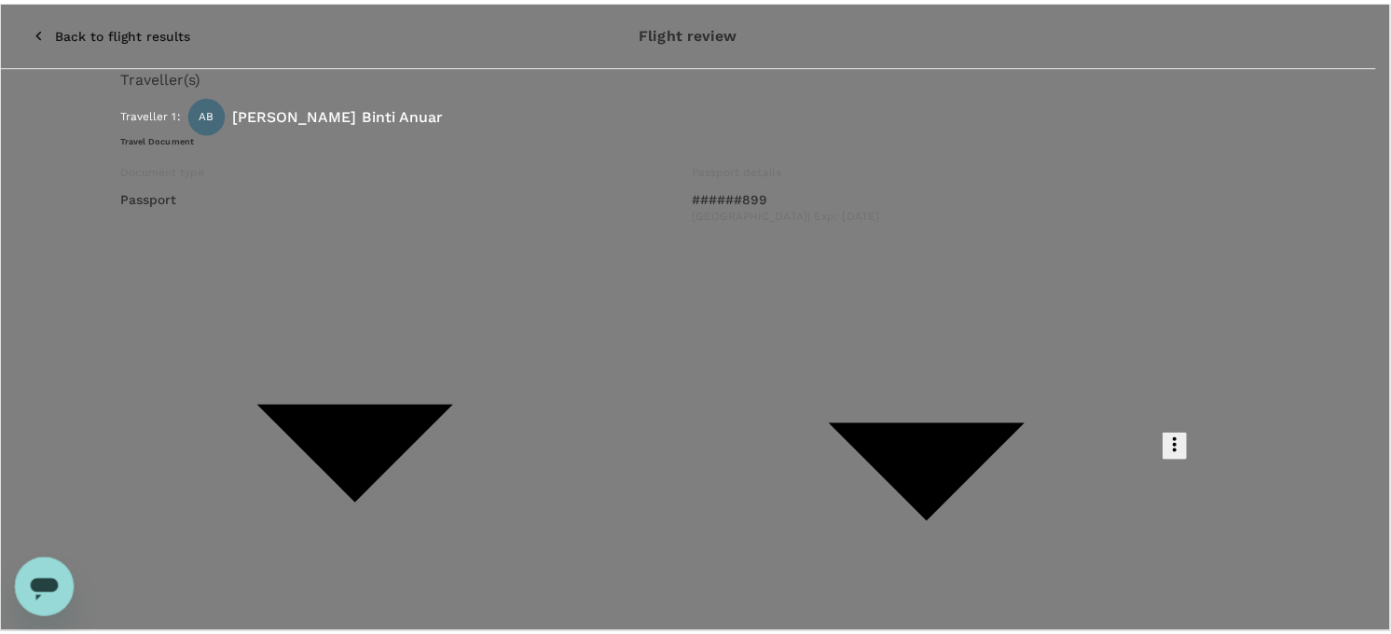
scroll to position [207, 0]
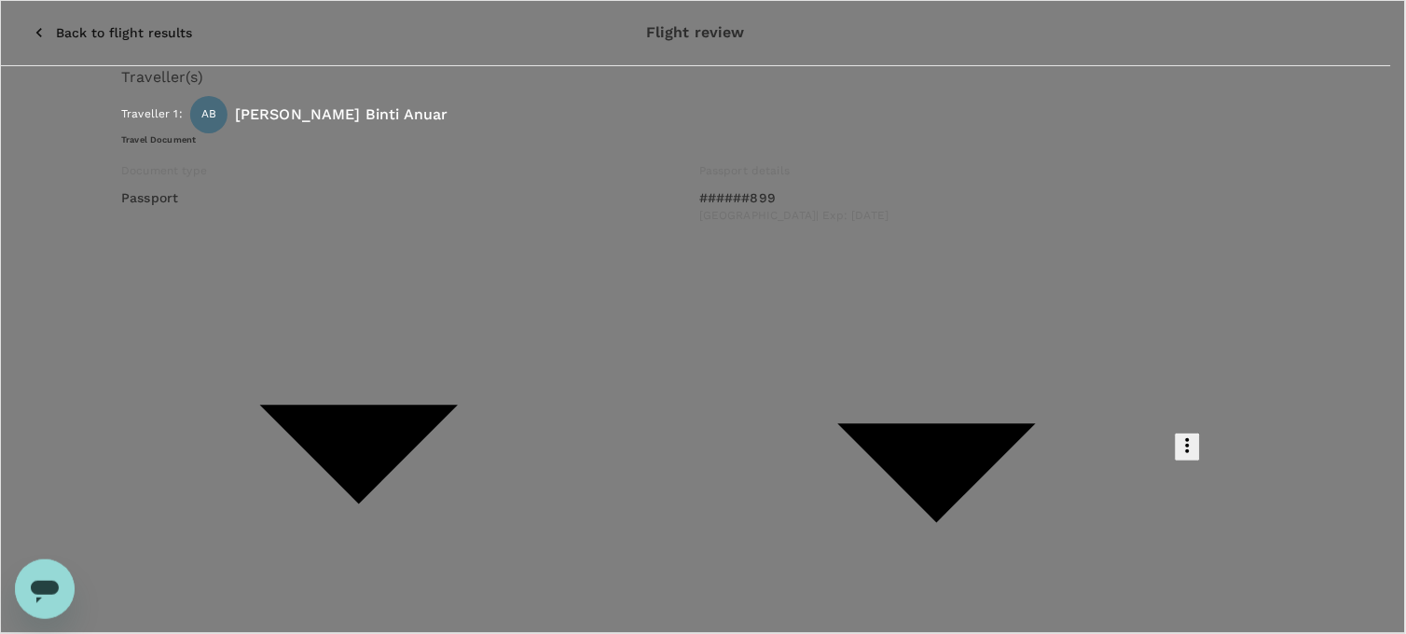
type textarea "Dear [PERSON_NAME]/[PERSON_NAME], Kindly assist to approve below flight booking…"
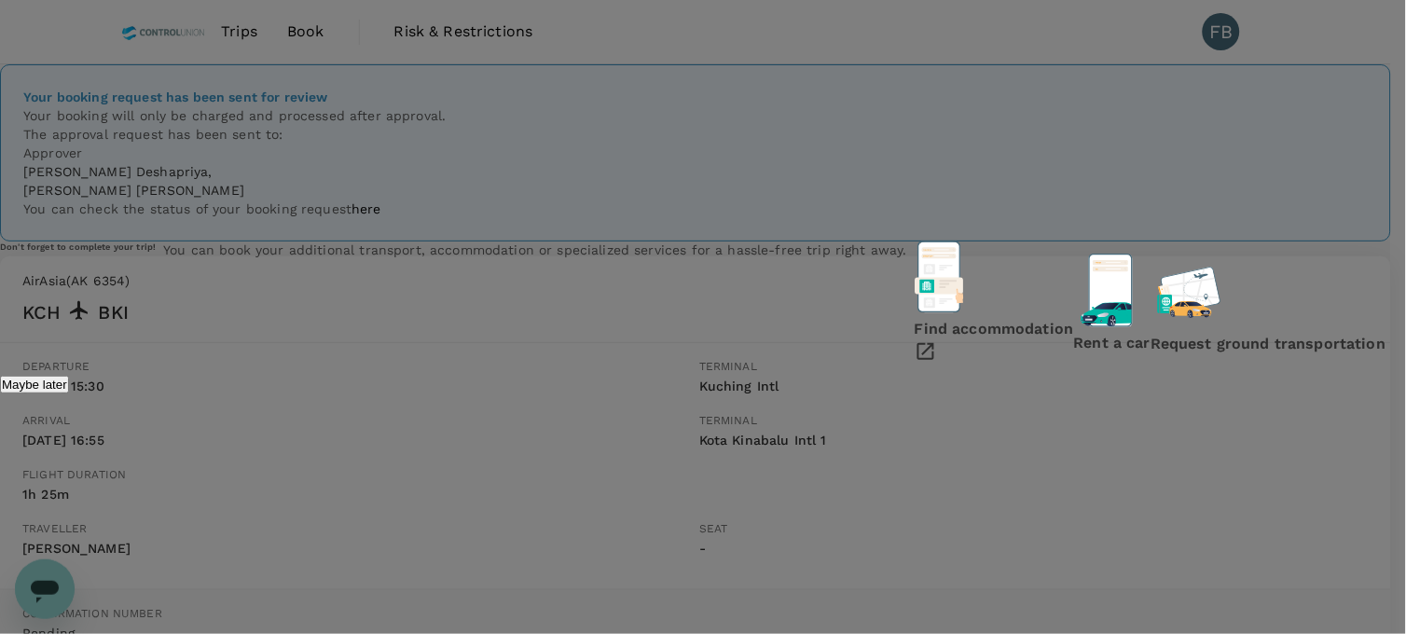
click at [67, 392] on p "Maybe later" at bounding box center [34, 385] width 65 height 14
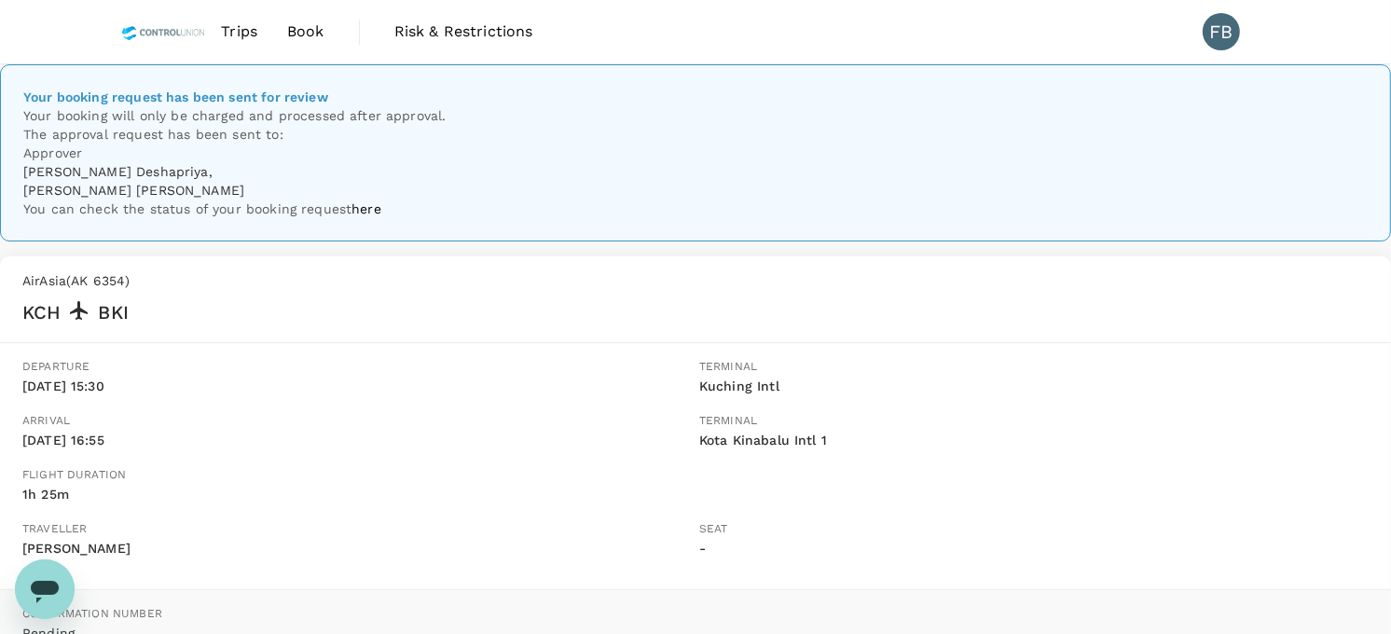
click at [301, 31] on span "Book" at bounding box center [305, 32] width 37 height 22
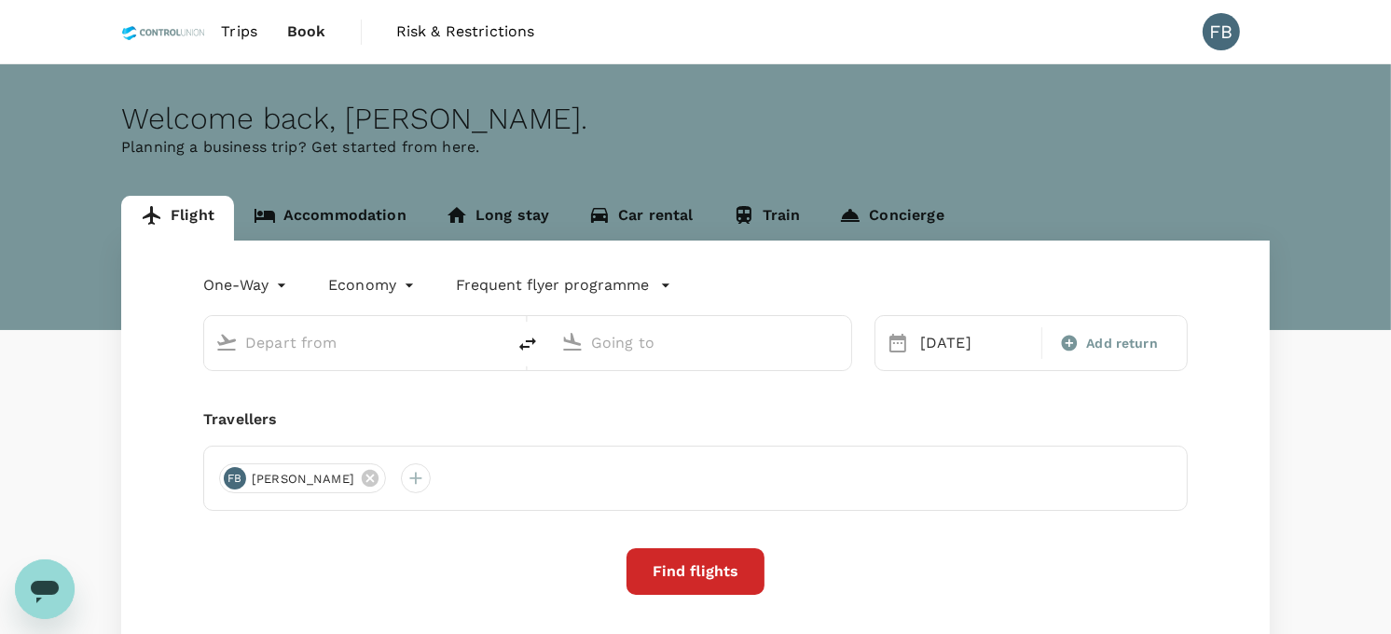
type input "Kuching Intl (KCH)"
type input "Kota Kinabalu Intl (BKI)"
type input "Kuching Intl (KCH)"
type input "Kota Kinabalu Intl (BKI)"
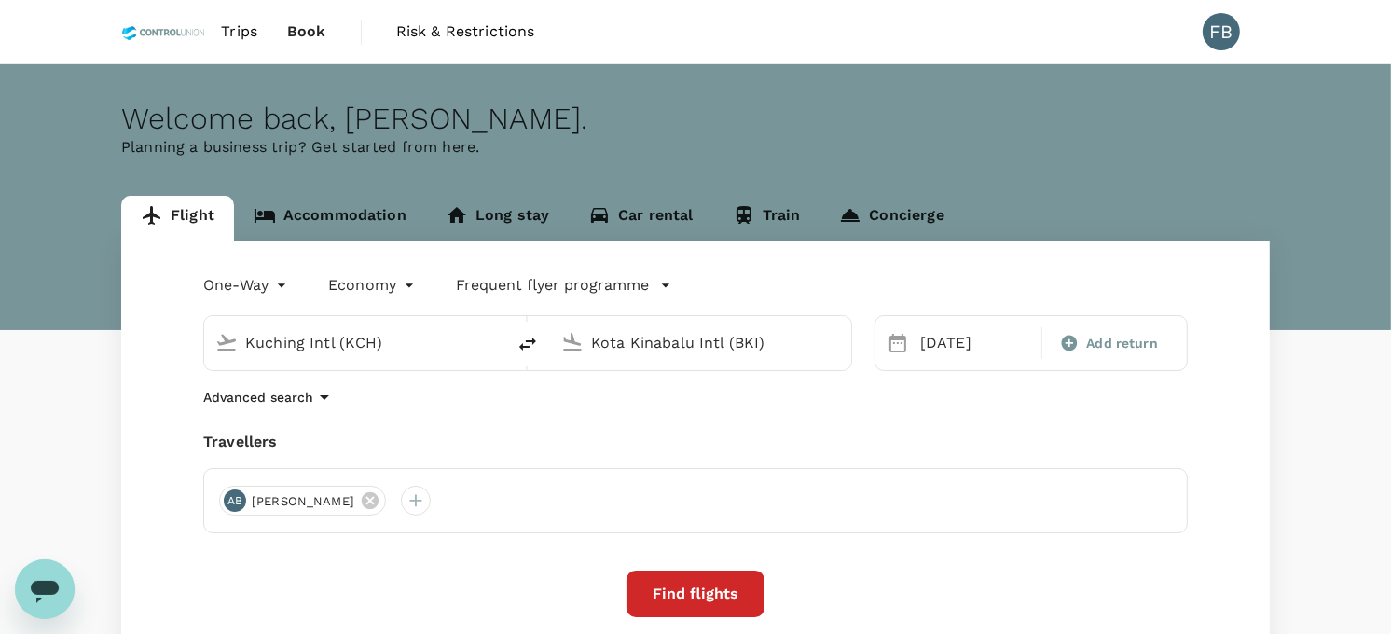
click at [525, 345] on icon "delete" at bounding box center [528, 344] width 22 height 22
type input "Kota Kinabalu Intl (BKI)"
drag, startPoint x: 750, startPoint y: 342, endPoint x: 553, endPoint y: 342, distance: 196.7
click at [554, 342] on div "Kuching Intl (KCH)" at bounding box center [697, 339] width 286 height 41
click at [599, 403] on div "[GEOGRAPHIC_DATA] LDU" at bounding box center [716, 415] width 399 height 29
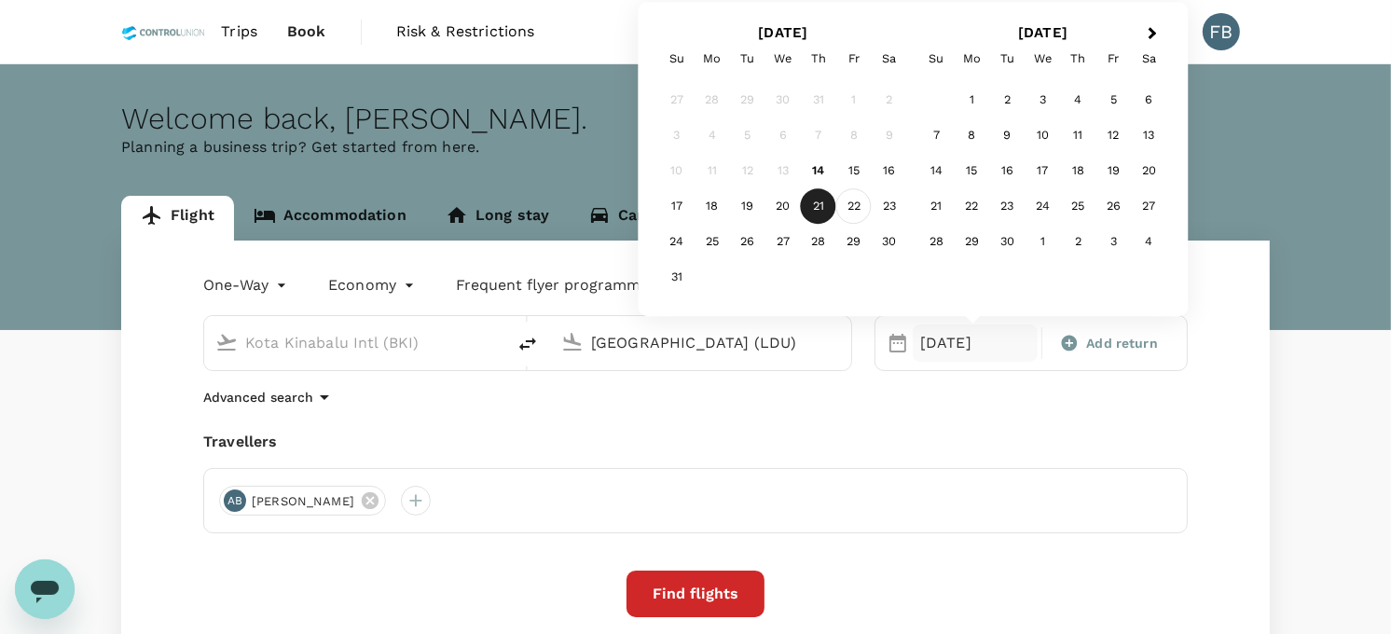
type input "[GEOGRAPHIC_DATA] (LDU)"
click at [851, 200] on div "22" at bounding box center [853, 206] width 35 height 35
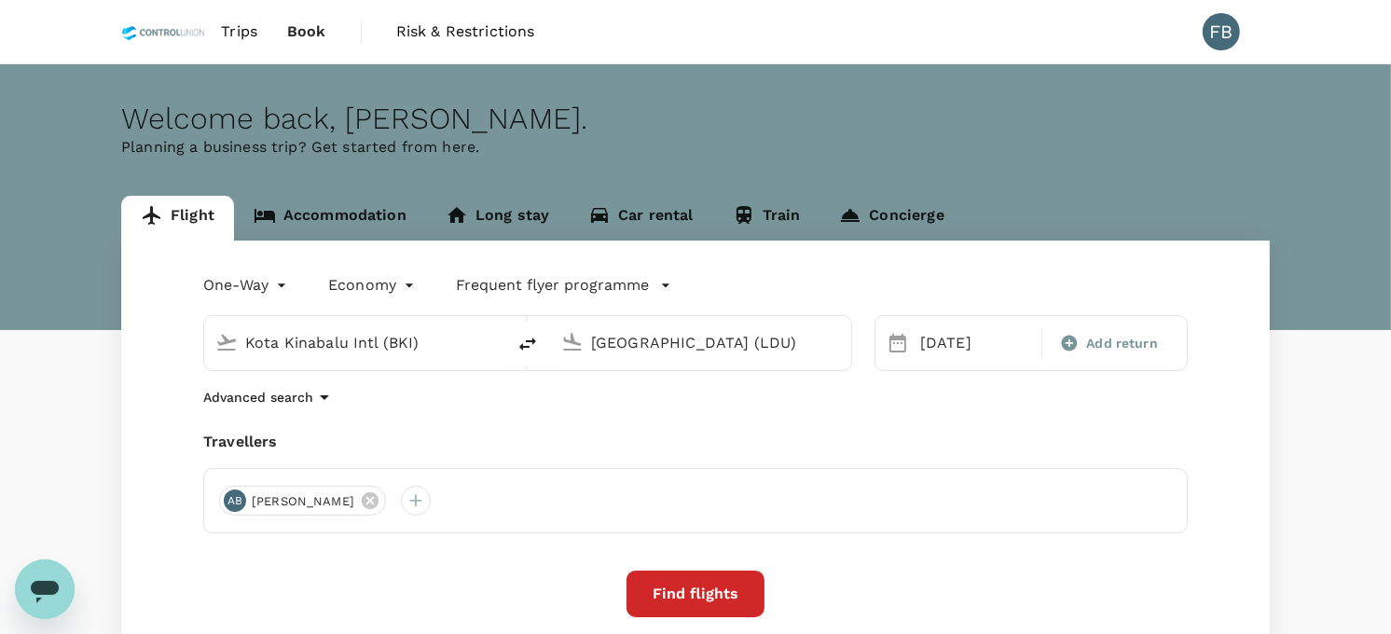
click at [657, 566] on div "One-Way oneway Economy economy Frequent flyer programme Kota Kinabalu Intl (BKI…" at bounding box center [695, 513] width 1149 height 544
click at [656, 575] on button "Find flights" at bounding box center [696, 594] width 138 height 47
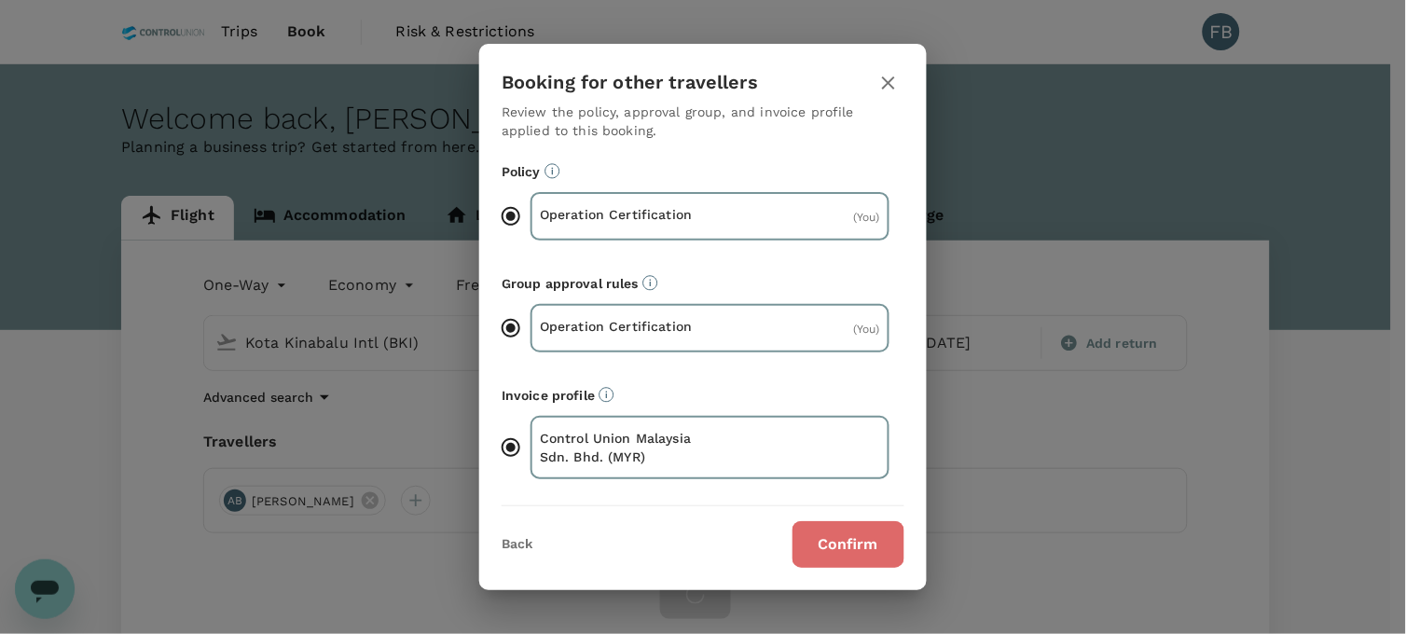
click at [859, 552] on button "Confirm" at bounding box center [849, 544] width 112 height 47
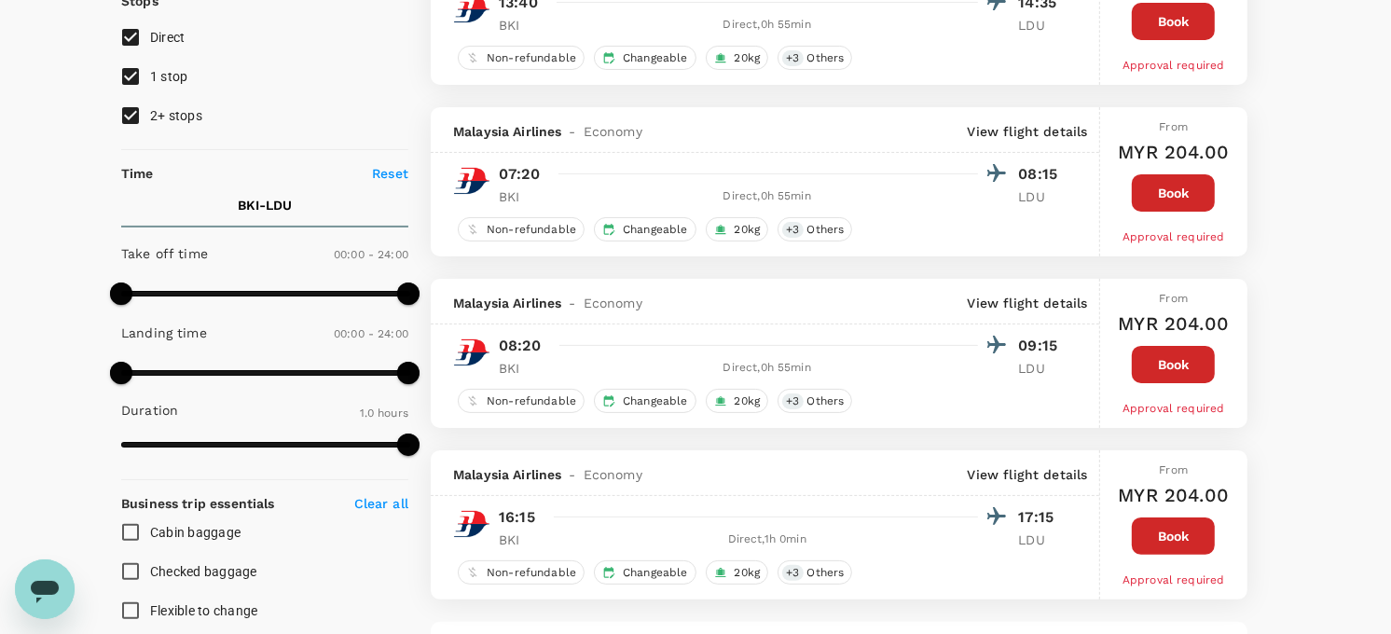
scroll to position [311, 0]
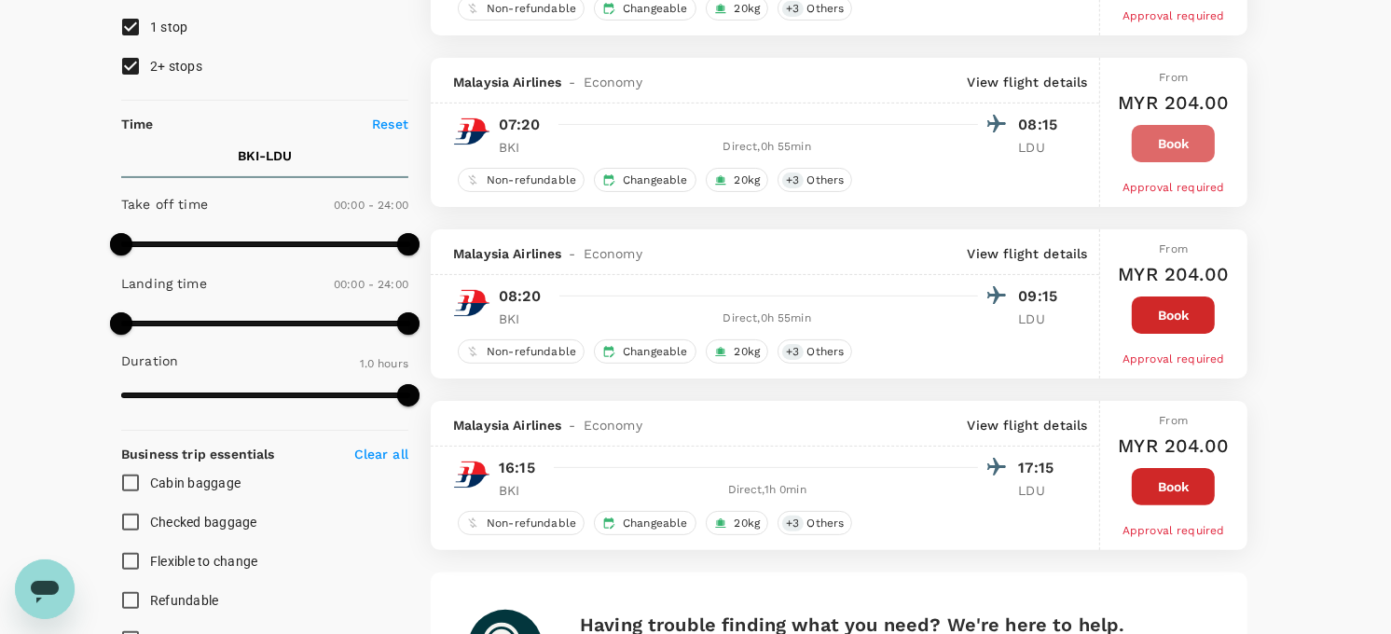
click at [1170, 144] on button "Book" at bounding box center [1173, 143] width 83 height 37
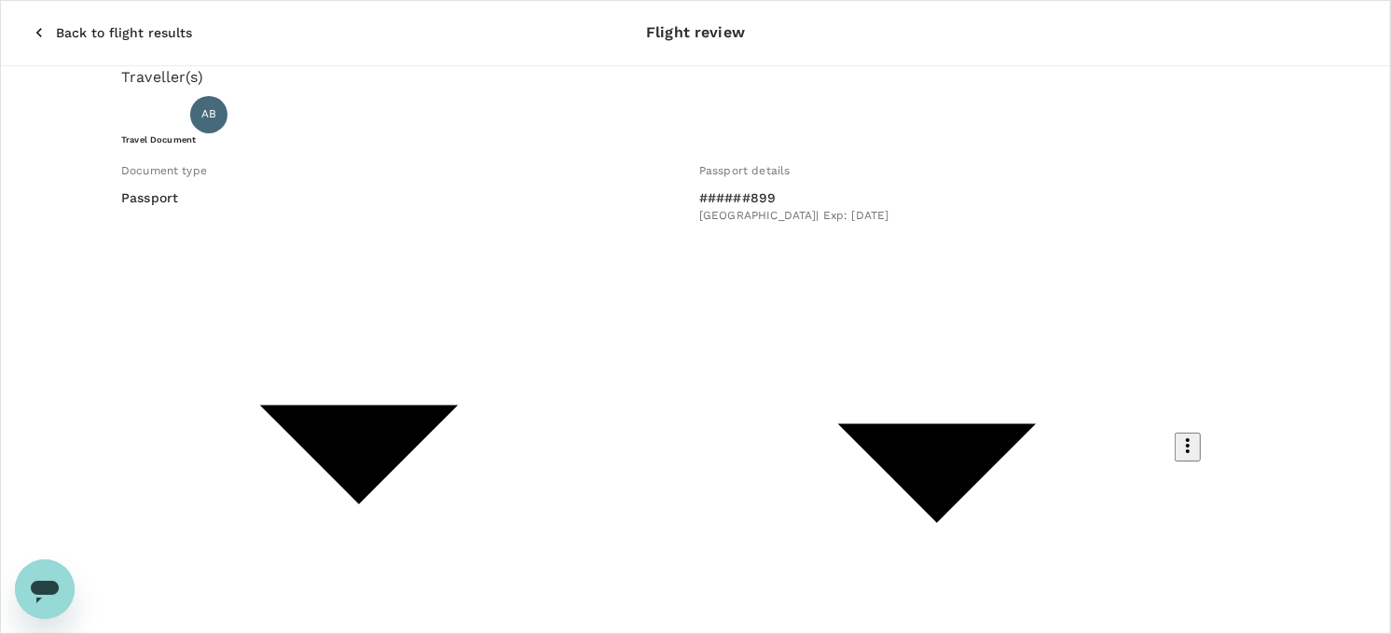
click at [159, 23] on p "Back to flight results" at bounding box center [124, 32] width 136 height 19
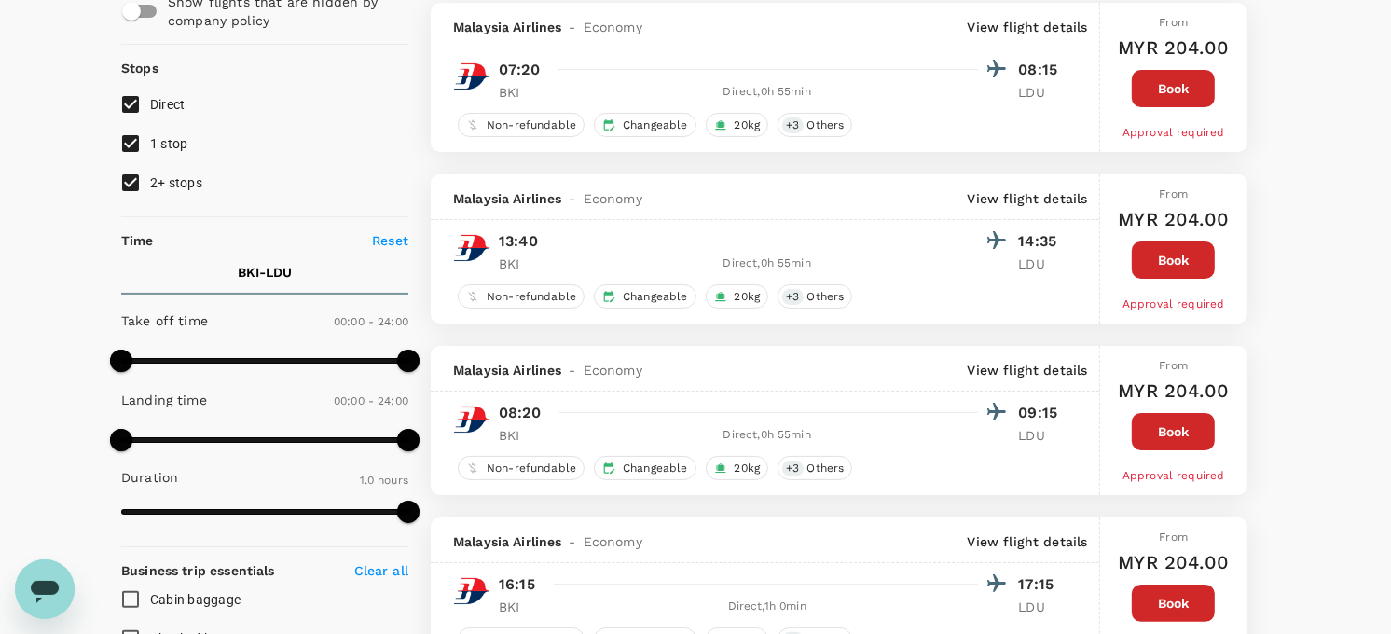
scroll to position [163, 0]
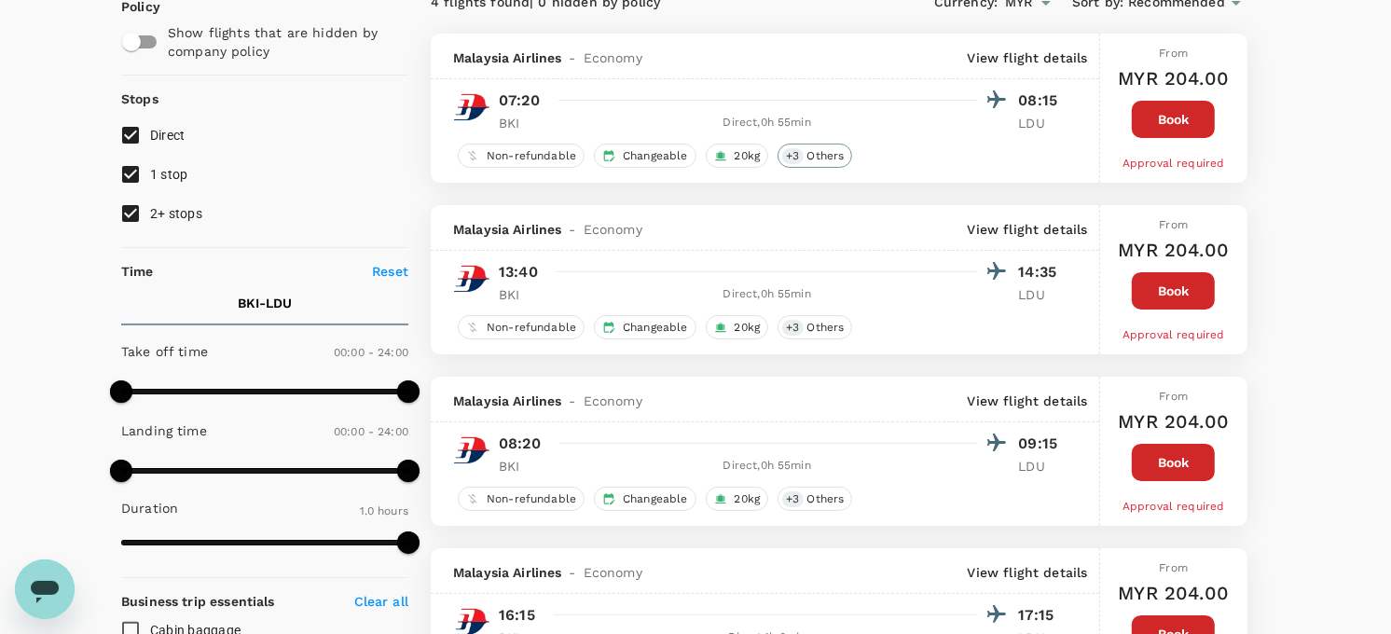
click at [823, 155] on span "Others" at bounding box center [826, 156] width 52 height 16
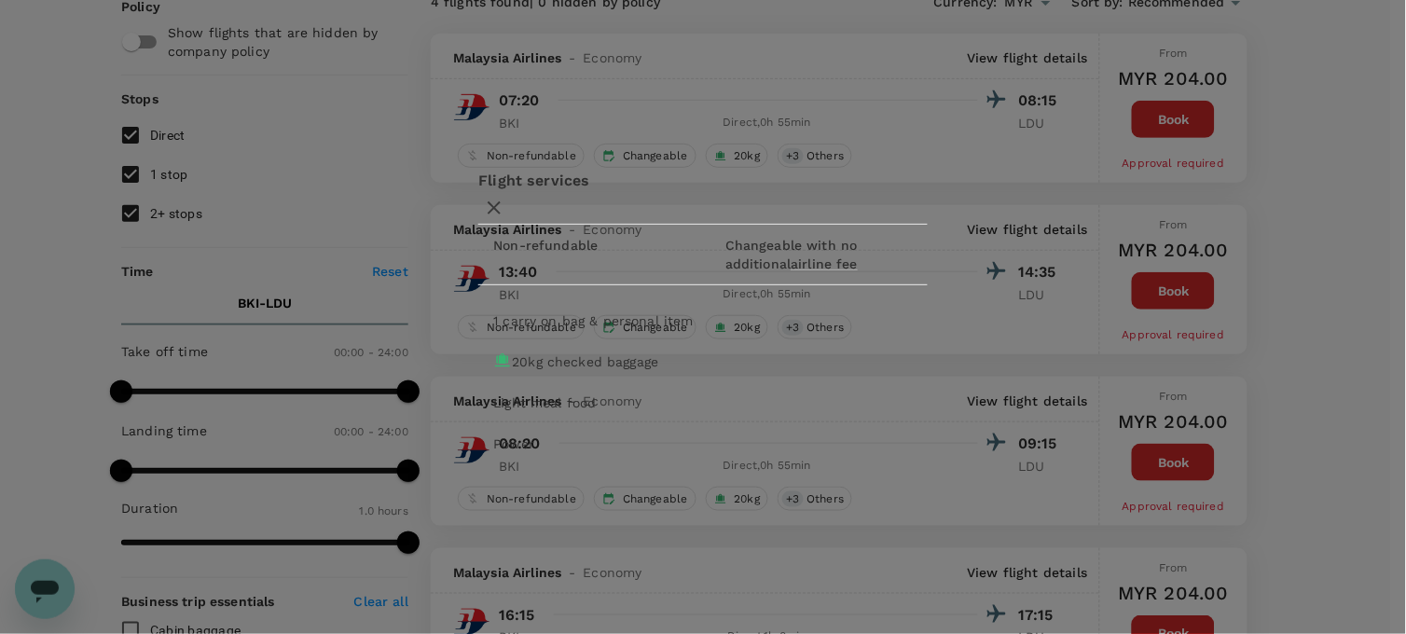
click at [505, 197] on icon "button" at bounding box center [494, 208] width 22 height 22
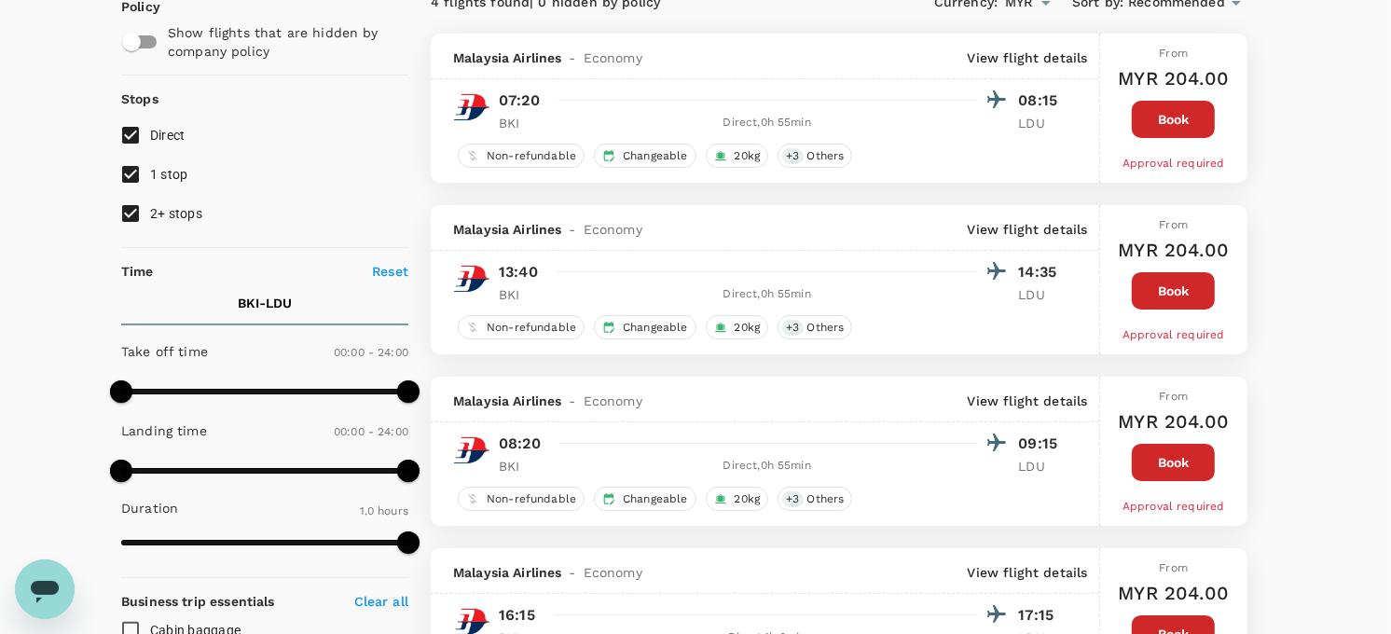
click at [1171, 122] on button "Book" at bounding box center [1173, 119] width 83 height 37
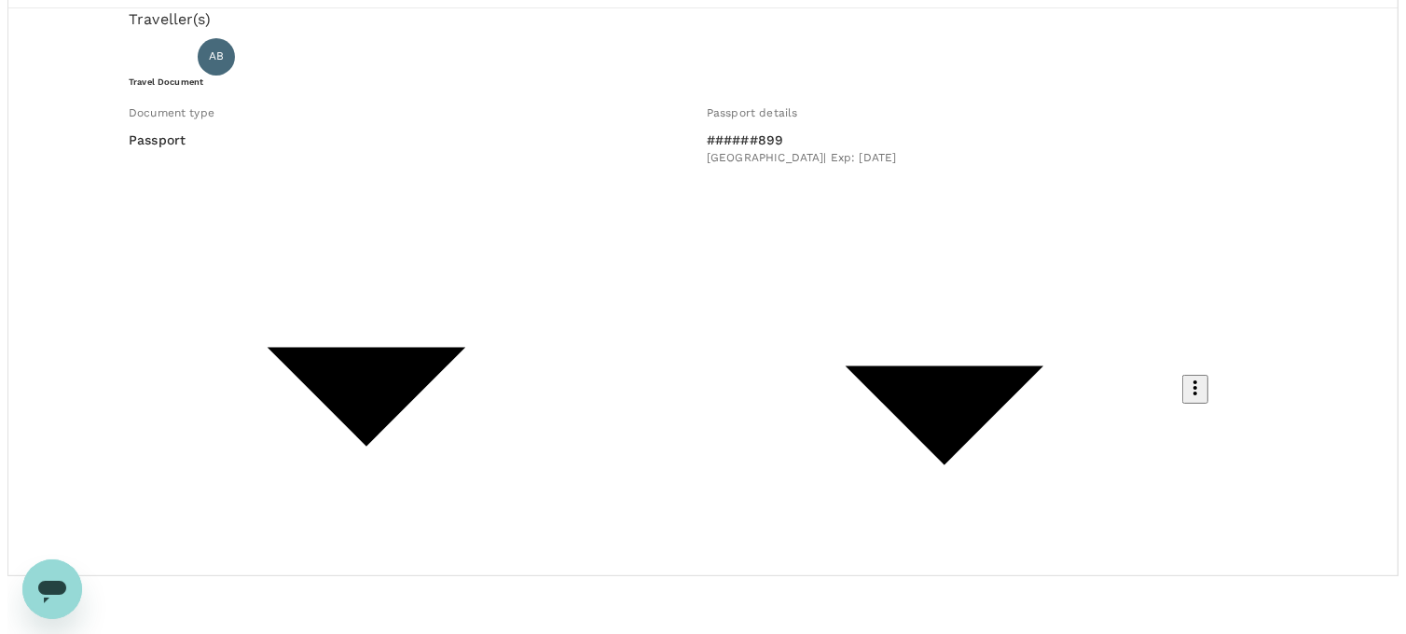
scroll to position [104, 0]
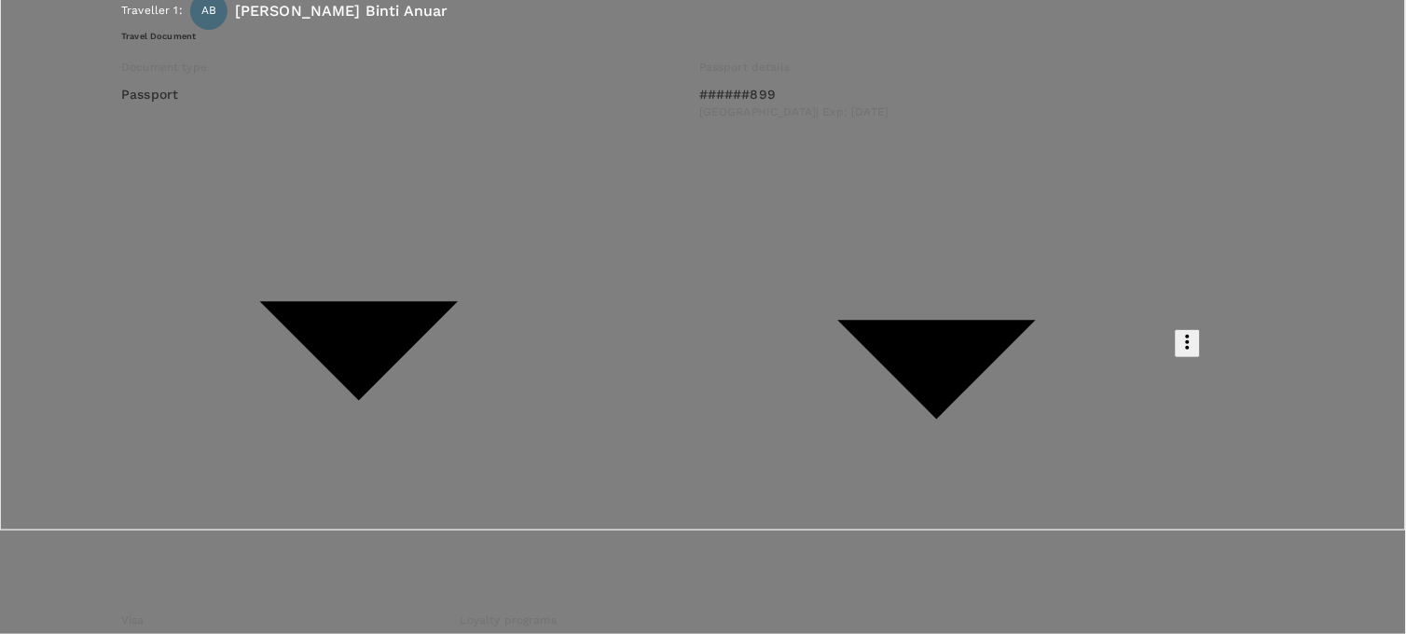
scroll to position [311, 0]
click at [365, 215] on p "Select" at bounding box center [271, 206] width 186 height 19
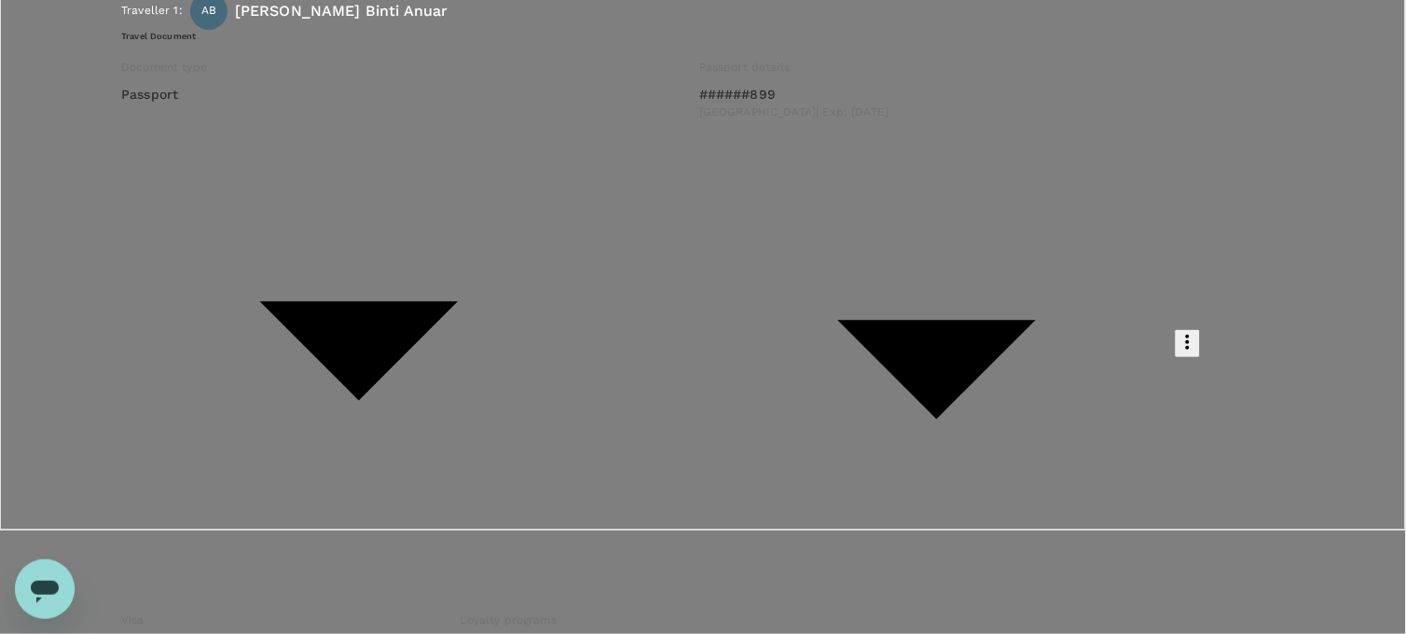
paste textarea "Dear [PERSON_NAME]/[PERSON_NAME], Kindly assist to approve below flight booking…"
type textarea "Dear [PERSON_NAME]/[PERSON_NAME], Kindly assist to approve below flight booking…"
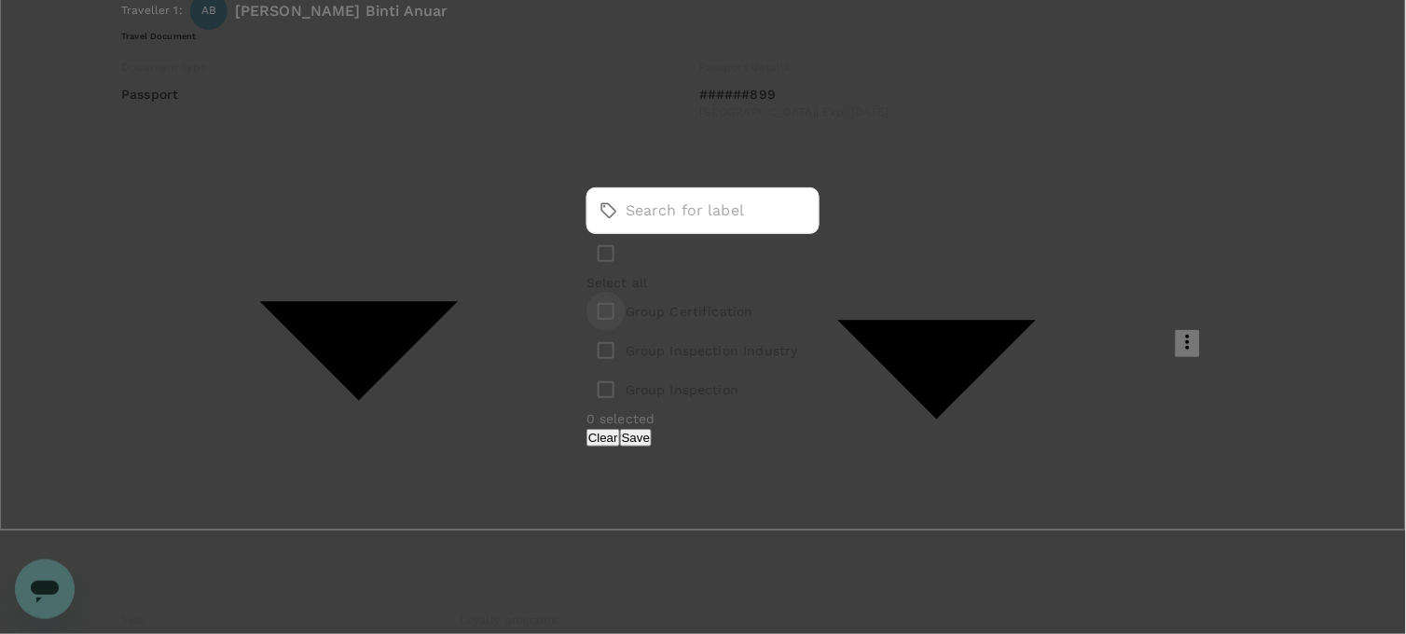
click at [587, 311] on input "checkbox" at bounding box center [606, 311] width 39 height 39
checkbox input "true"
click at [652, 441] on button "Save" at bounding box center [636, 438] width 32 height 18
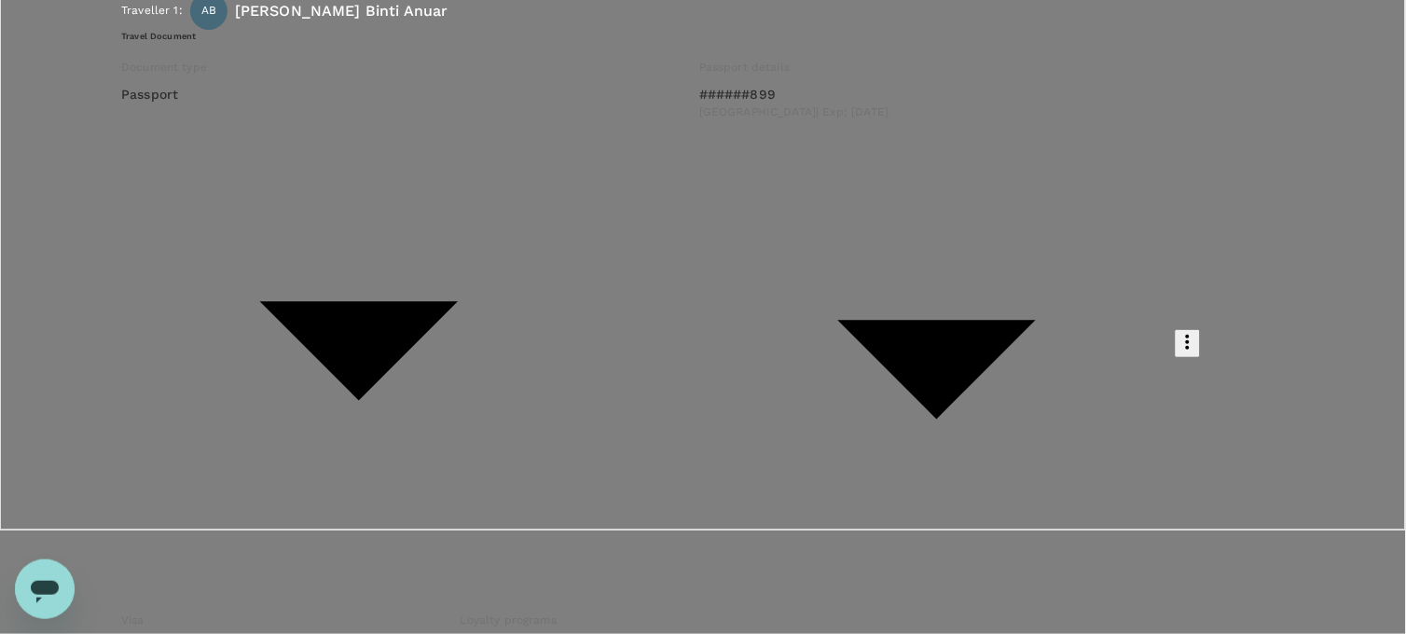
scroll to position [0, 0]
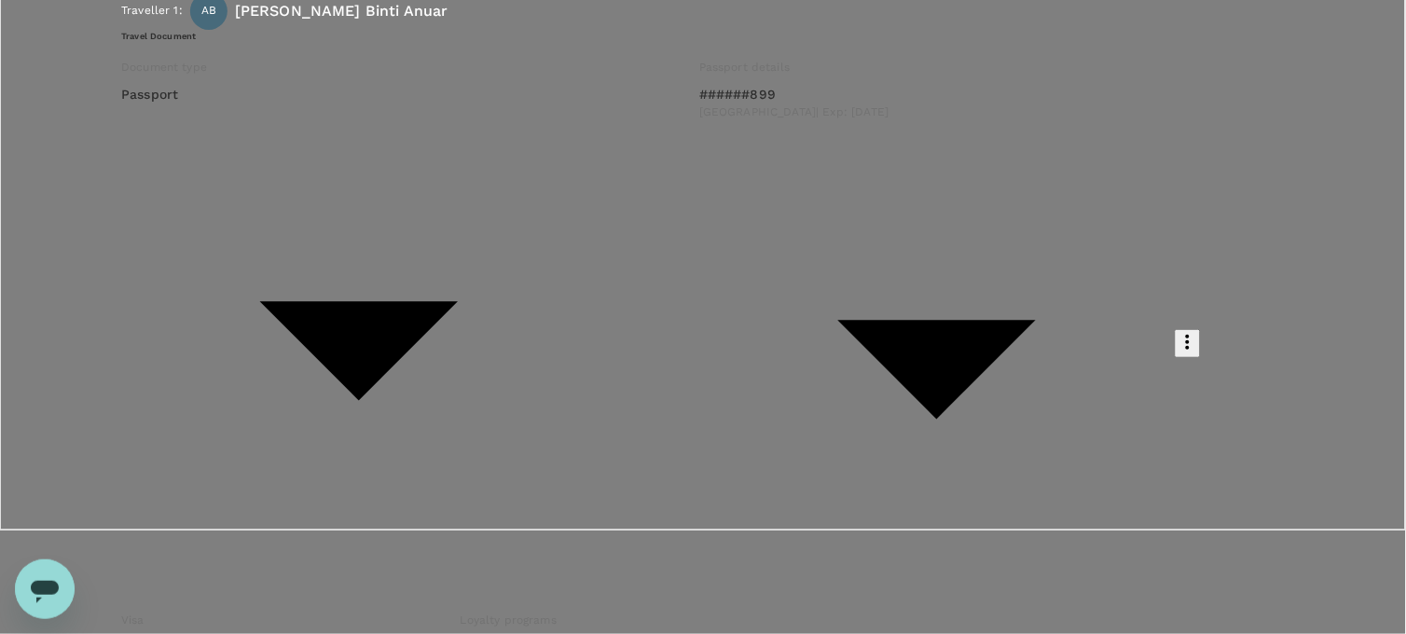
scroll to position [163, 0]
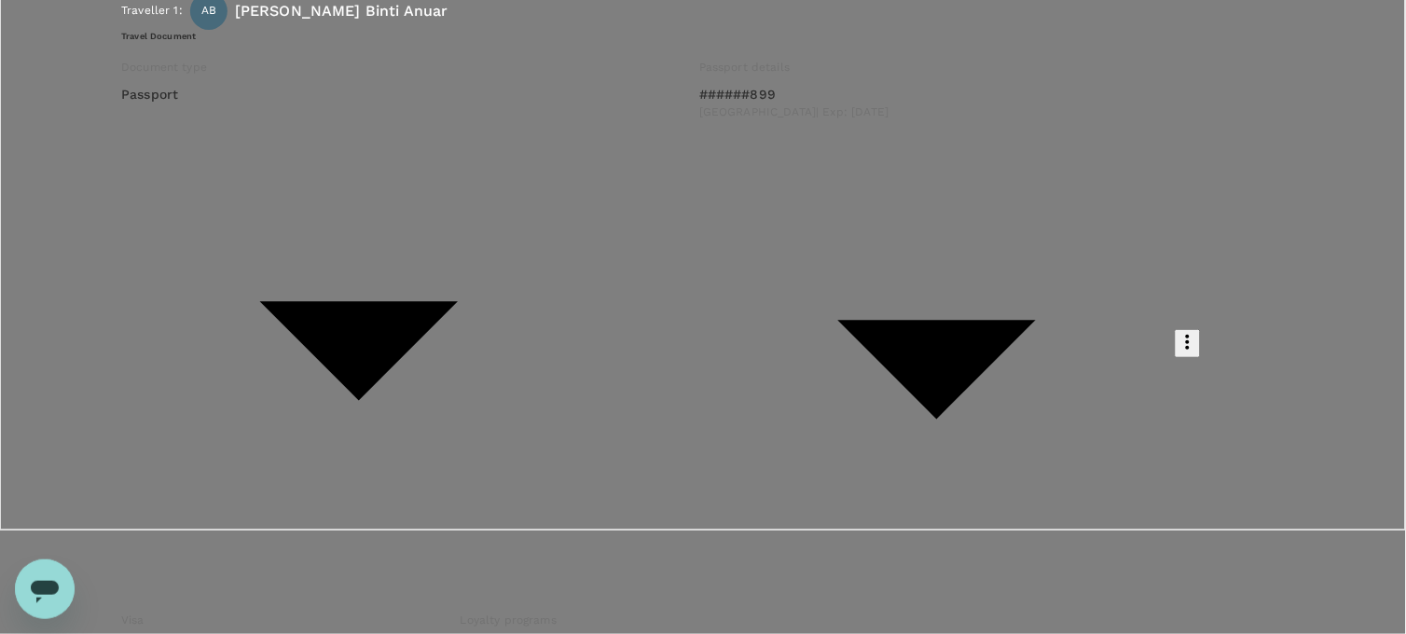
drag, startPoint x: 276, startPoint y: 301, endPoint x: 289, endPoint y: 304, distance: 13.4
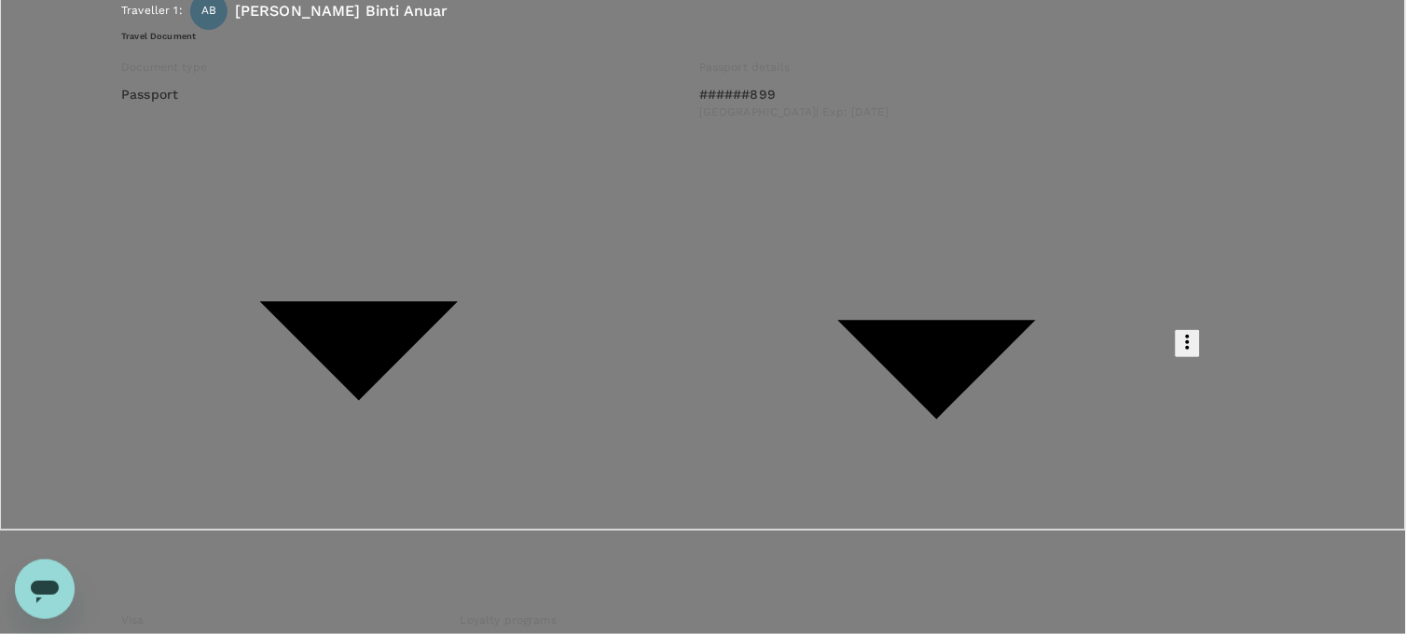
scroll to position [257, 0]
type textarea "Dear [PERSON_NAME]/[GEOGRAPHIC_DATA], Kindly assist to approve below flight boo…"
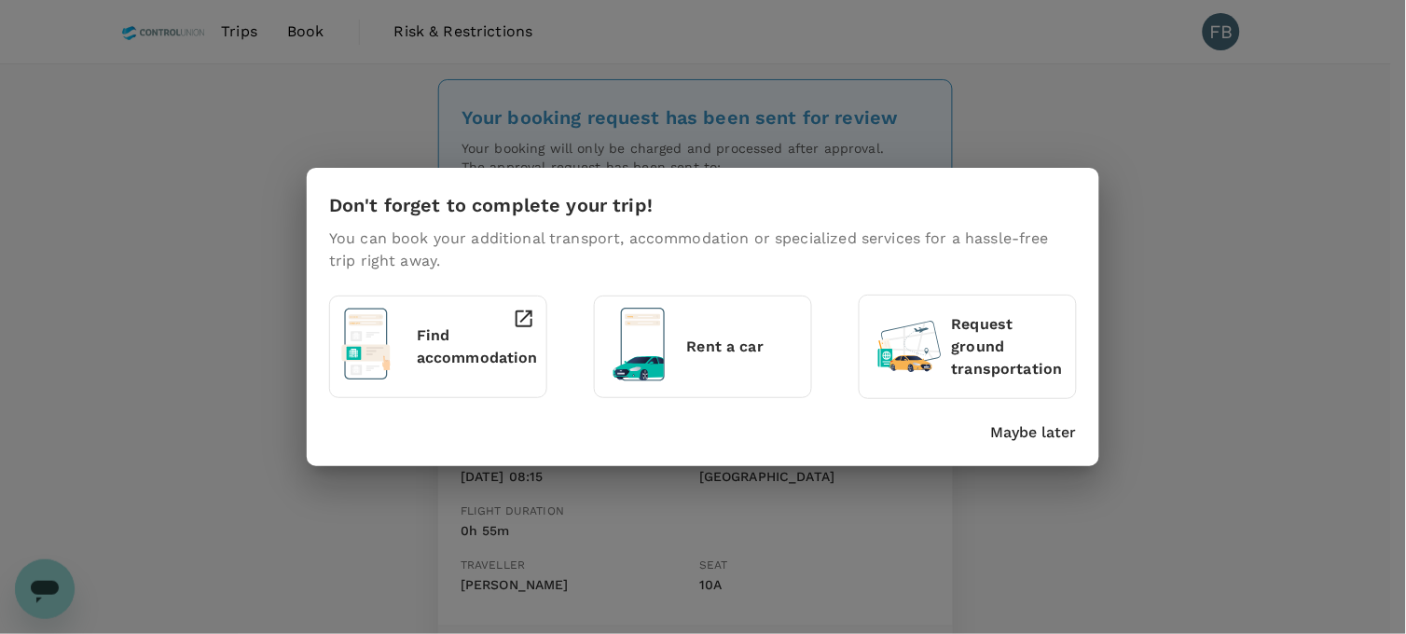
drag, startPoint x: 1038, startPoint y: 438, endPoint x: 1055, endPoint y: 435, distance: 17.0
click at [1038, 438] on p "Maybe later" at bounding box center [1034, 432] width 86 height 22
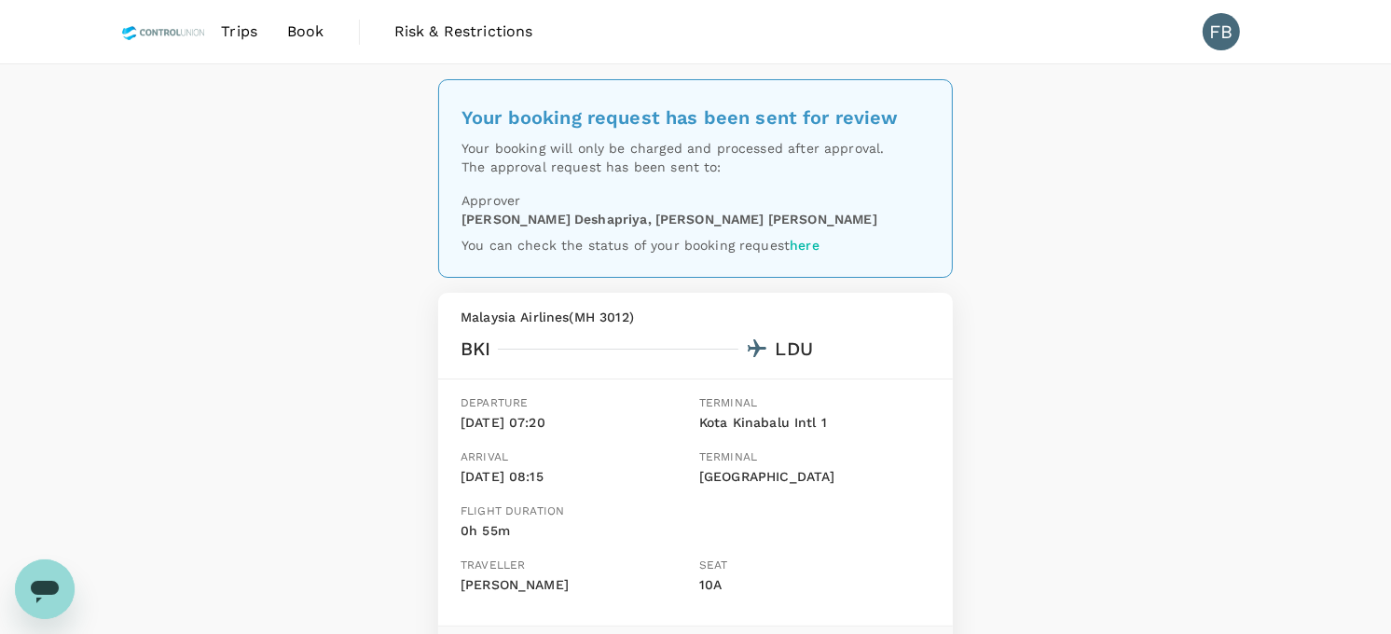
click at [302, 32] on span "Book" at bounding box center [305, 32] width 37 height 22
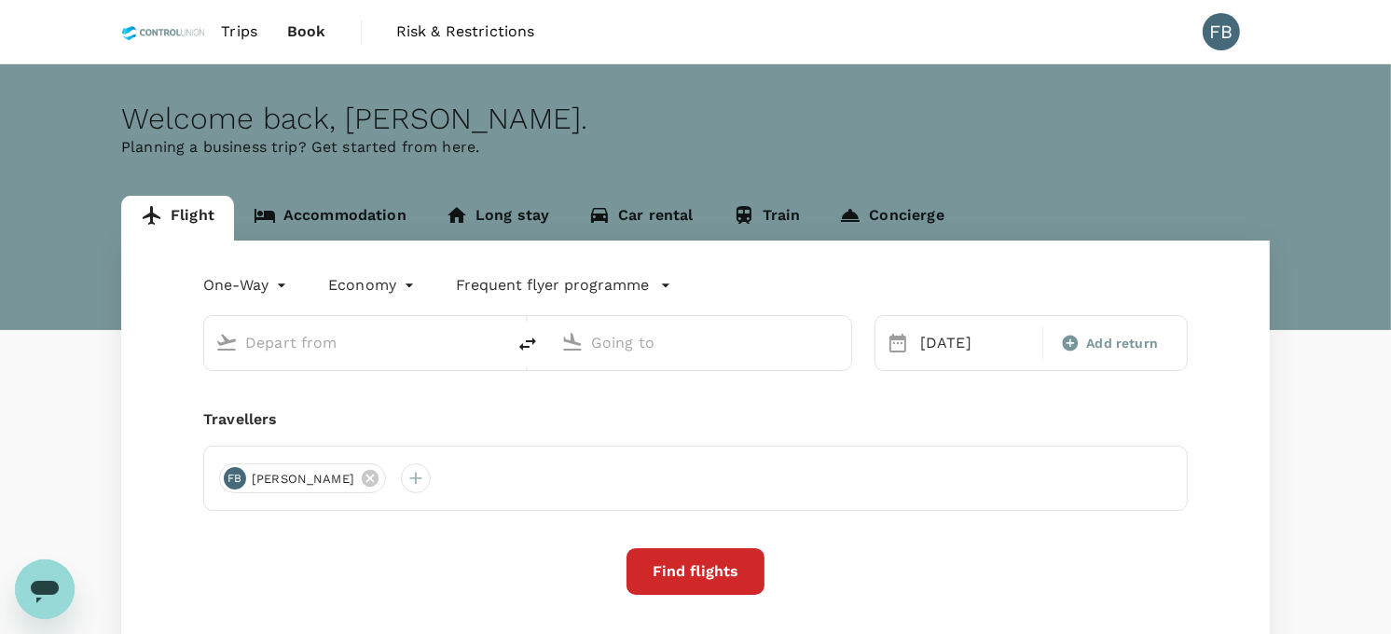
type input "Kota Kinabalu Intl (BKI)"
type input "[GEOGRAPHIC_DATA] (LDU)"
type input "Kota Kinabalu Intl (BKI)"
type input "[GEOGRAPHIC_DATA] (LDU)"
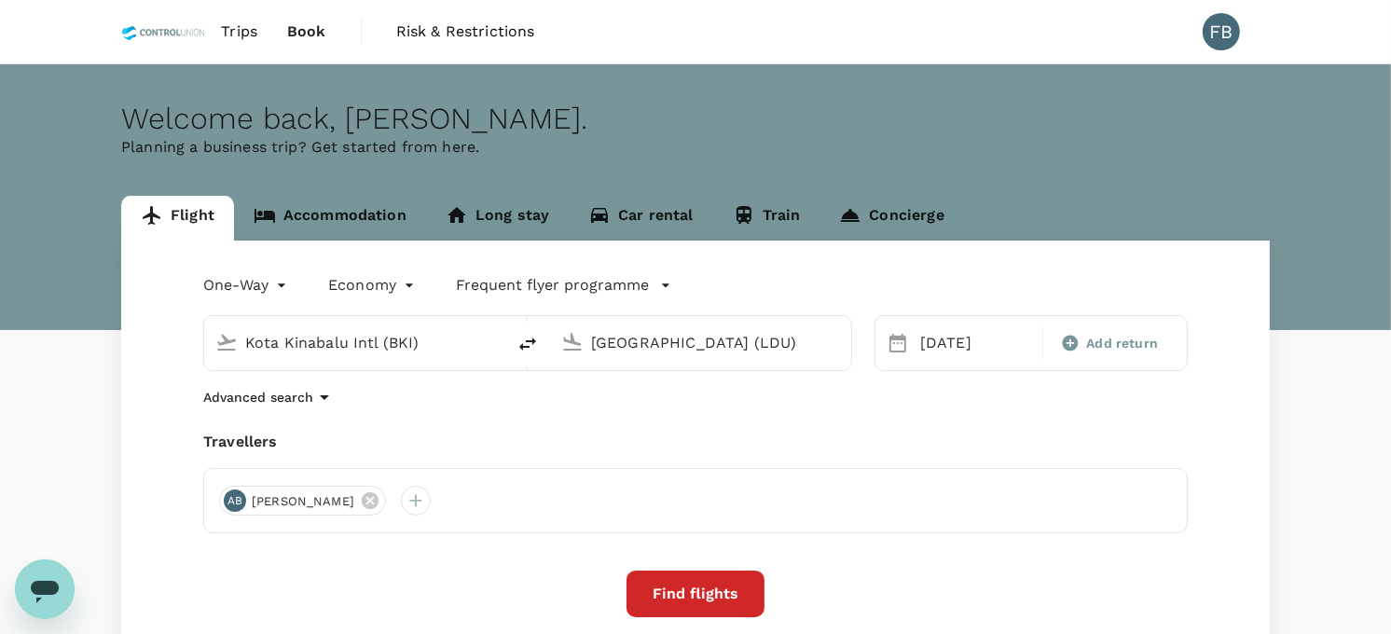
click at [518, 338] on icon "delete" at bounding box center [528, 344] width 22 height 22
type input "[GEOGRAPHIC_DATA] (LDU)"
type input "Kota Kinabalu Intl (BKI)"
click at [536, 345] on icon "delete" at bounding box center [528, 344] width 22 height 22
type input "Kota Kinabalu Intl (BKI)"
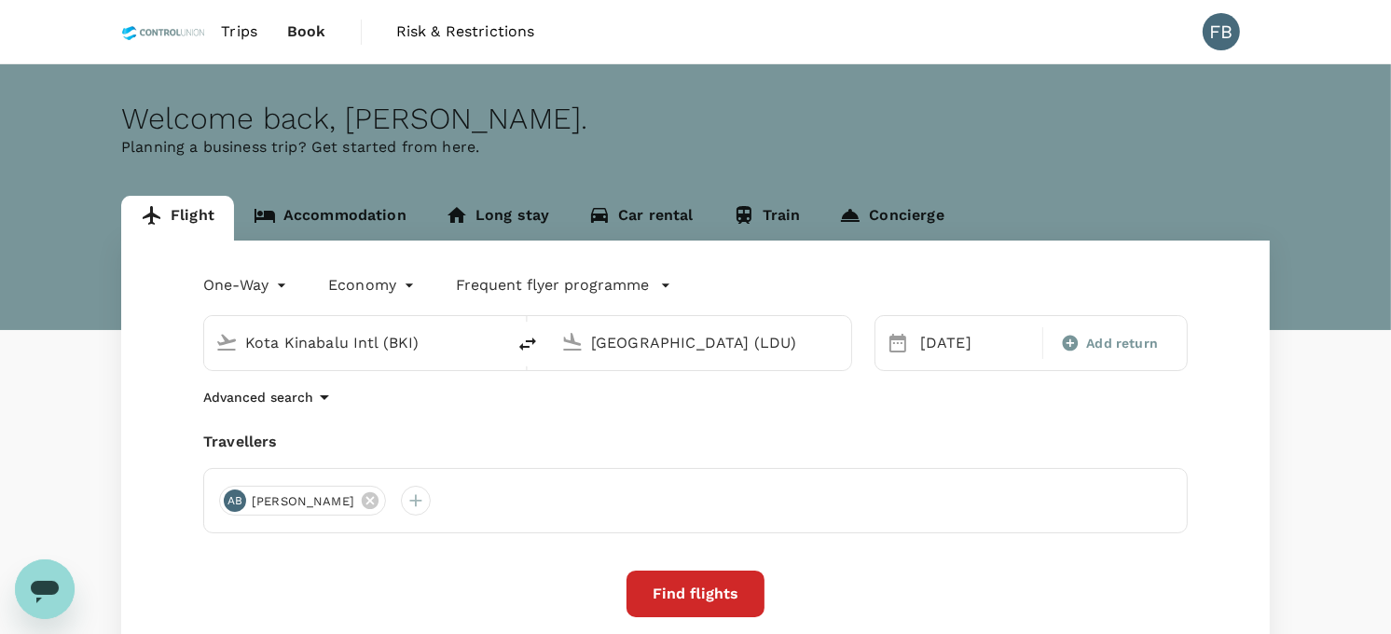
click at [657, 345] on input "[GEOGRAPHIC_DATA] (LDU)" at bounding box center [701, 342] width 221 height 29
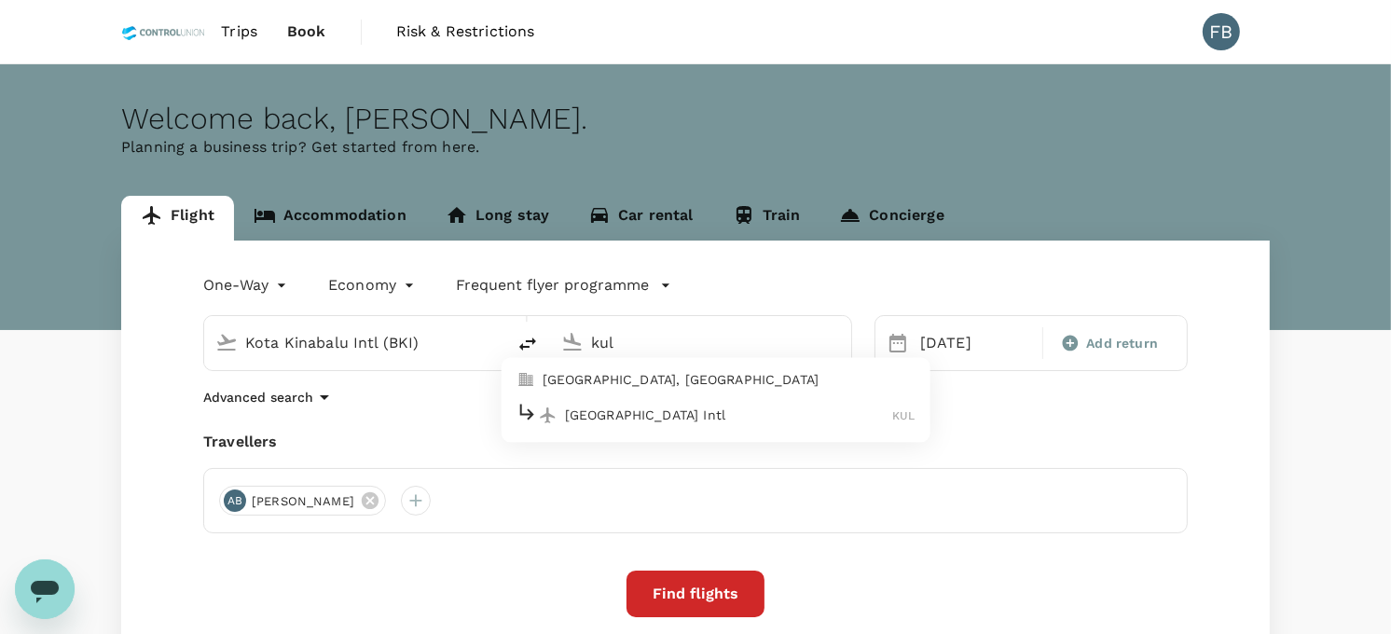
click at [647, 418] on p "[GEOGRAPHIC_DATA] Intl" at bounding box center [729, 415] width 328 height 19
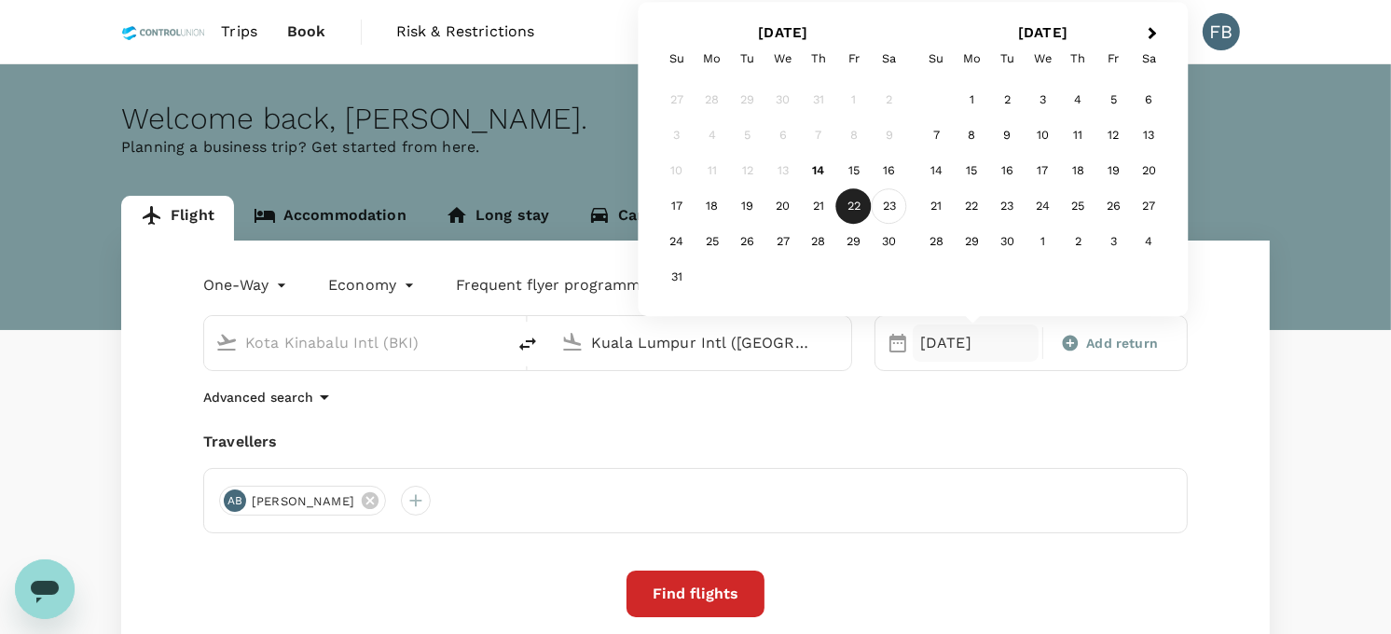
type input "Kuala Lumpur Intl ([GEOGRAPHIC_DATA])"
click at [898, 203] on div "23" at bounding box center [889, 206] width 35 height 35
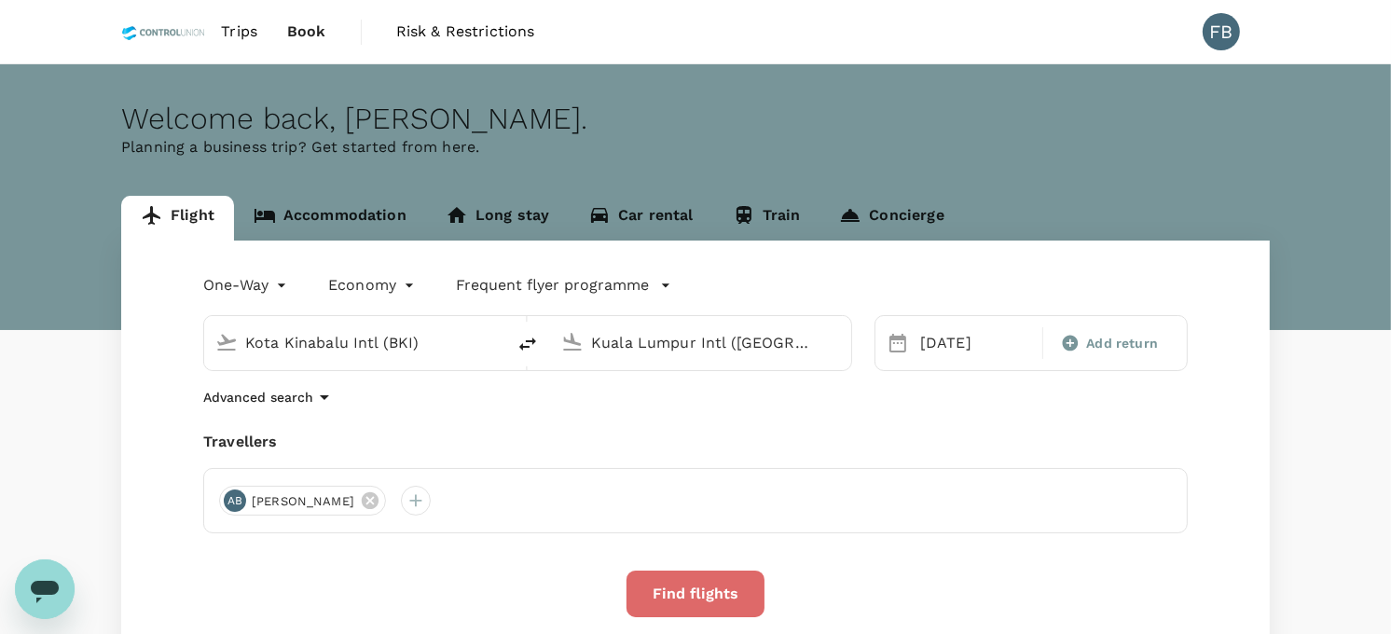
click at [659, 585] on button "Find flights" at bounding box center [696, 594] width 138 height 47
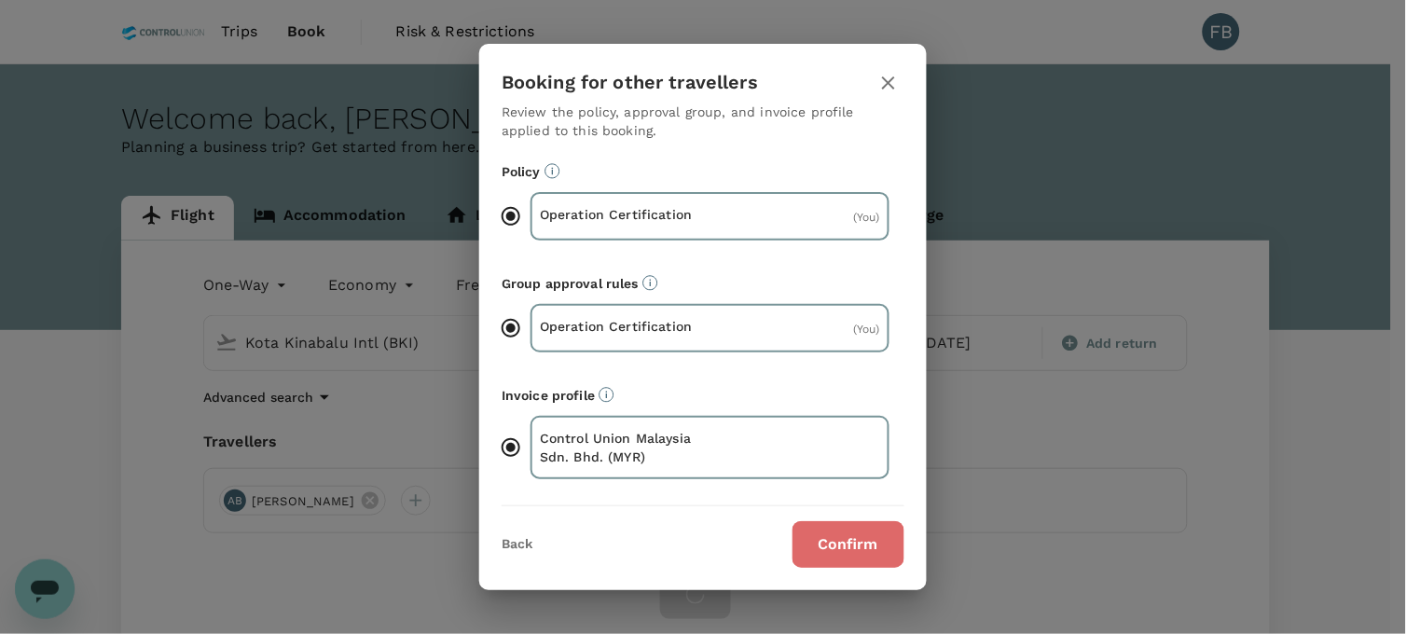
click at [868, 554] on button "Confirm" at bounding box center [849, 544] width 112 height 47
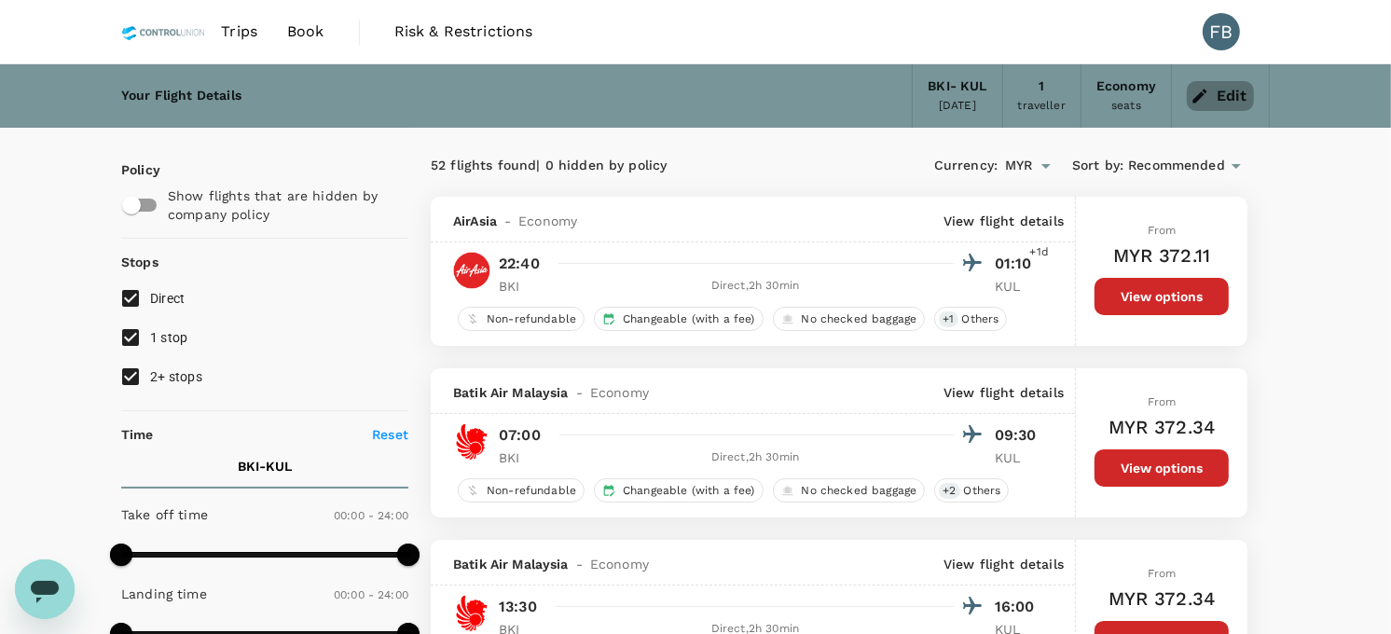
click at [1233, 94] on button "Edit" at bounding box center [1220, 96] width 67 height 30
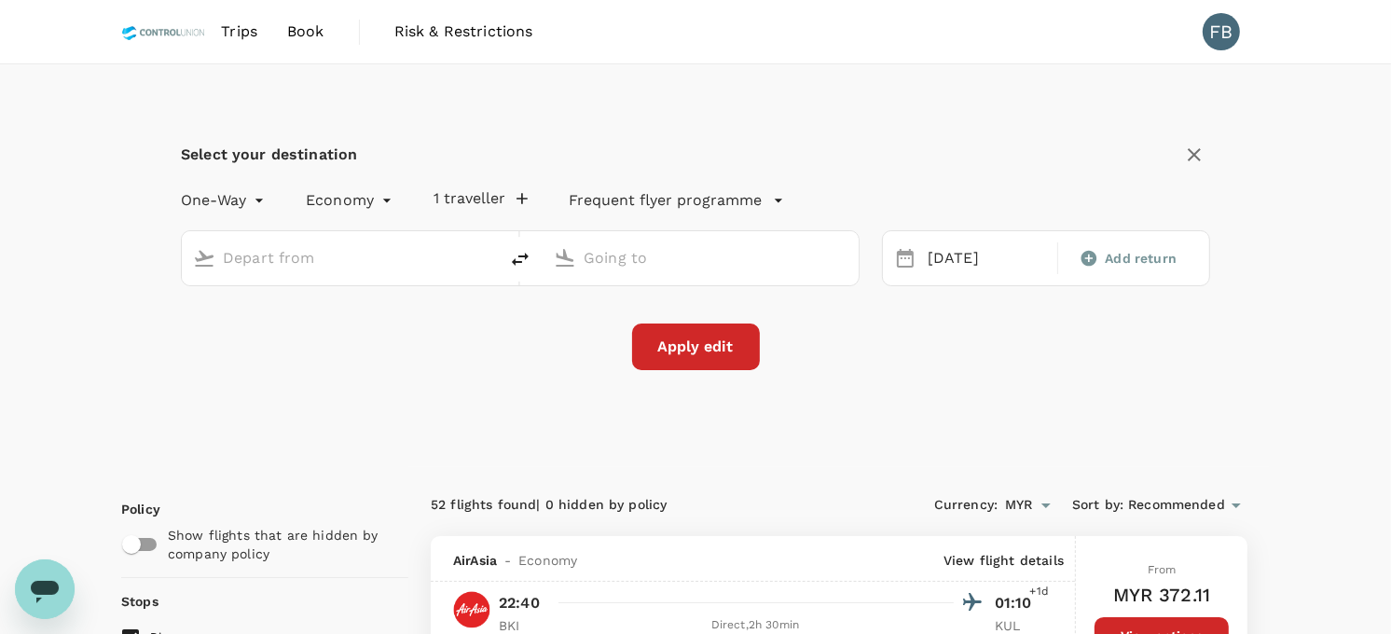
type input "Kota Kinabalu Intl (BKI)"
type input "Kuala Lumpur Intl ([GEOGRAPHIC_DATA])"
click at [345, 247] on input "Kota Kinabalu Intl (BKI)" at bounding box center [341, 257] width 236 height 29
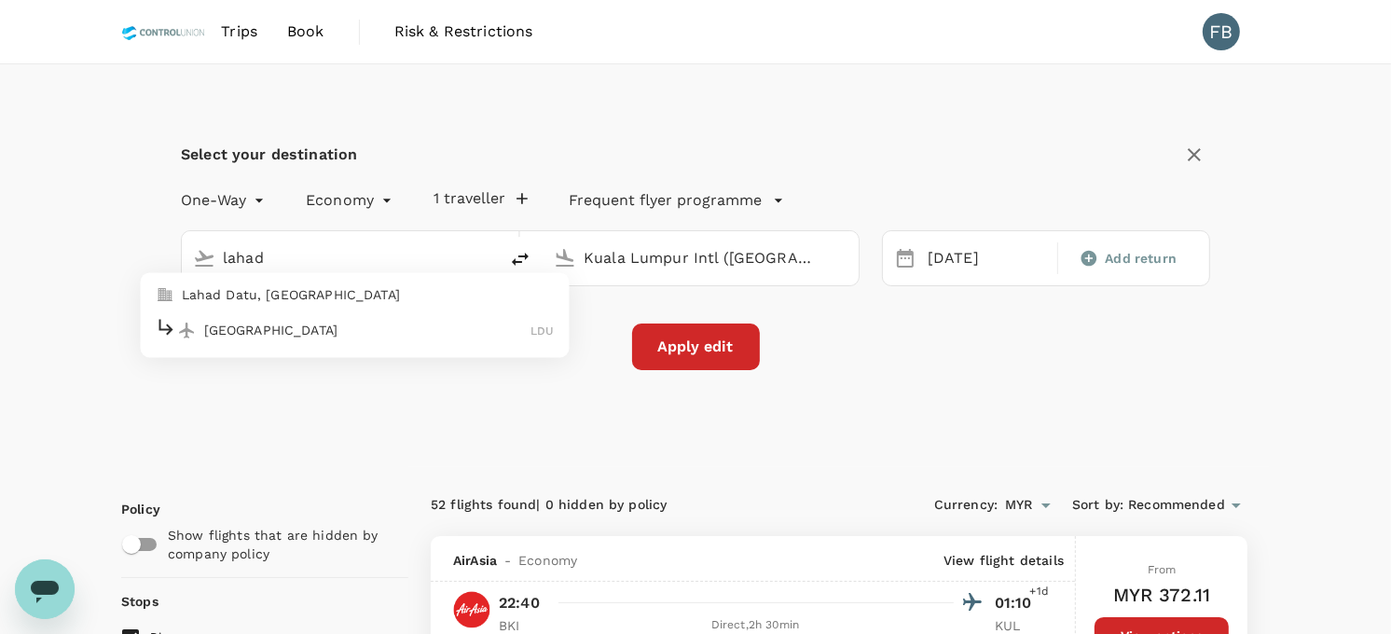
click at [326, 321] on p "[GEOGRAPHIC_DATA]" at bounding box center [367, 330] width 327 height 19
type input "[GEOGRAPHIC_DATA] (LDU)"
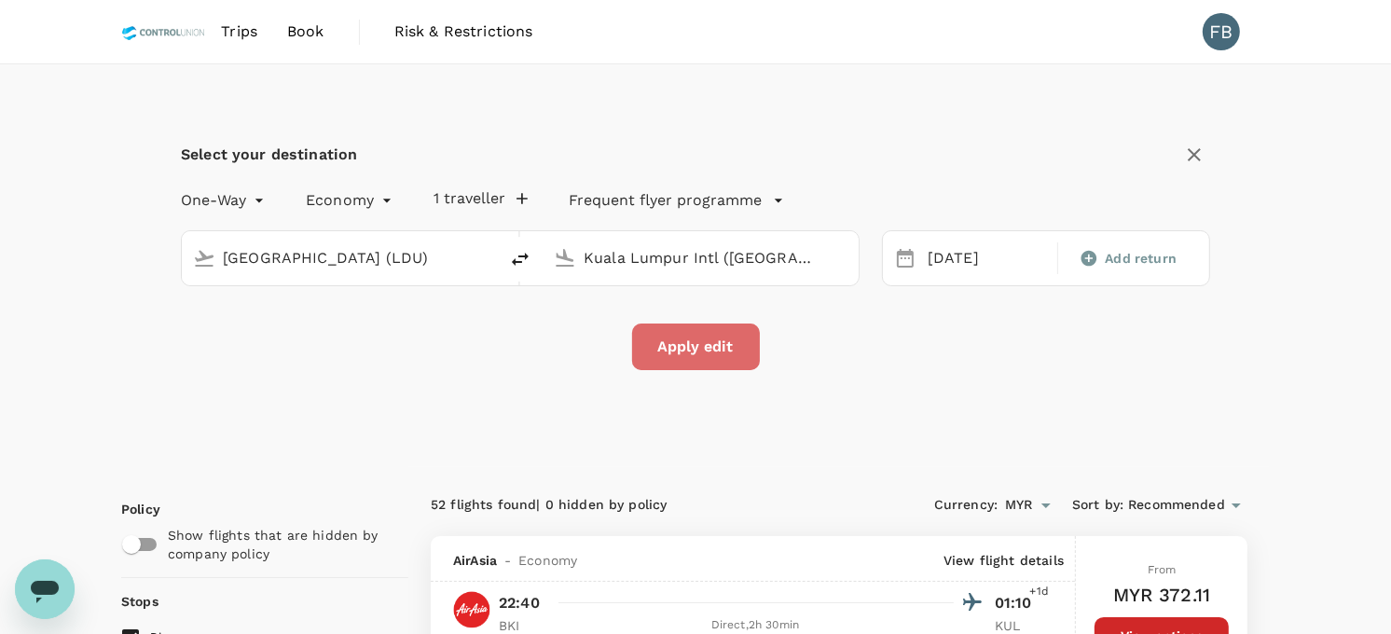
click at [645, 341] on button "Apply edit" at bounding box center [696, 347] width 128 height 47
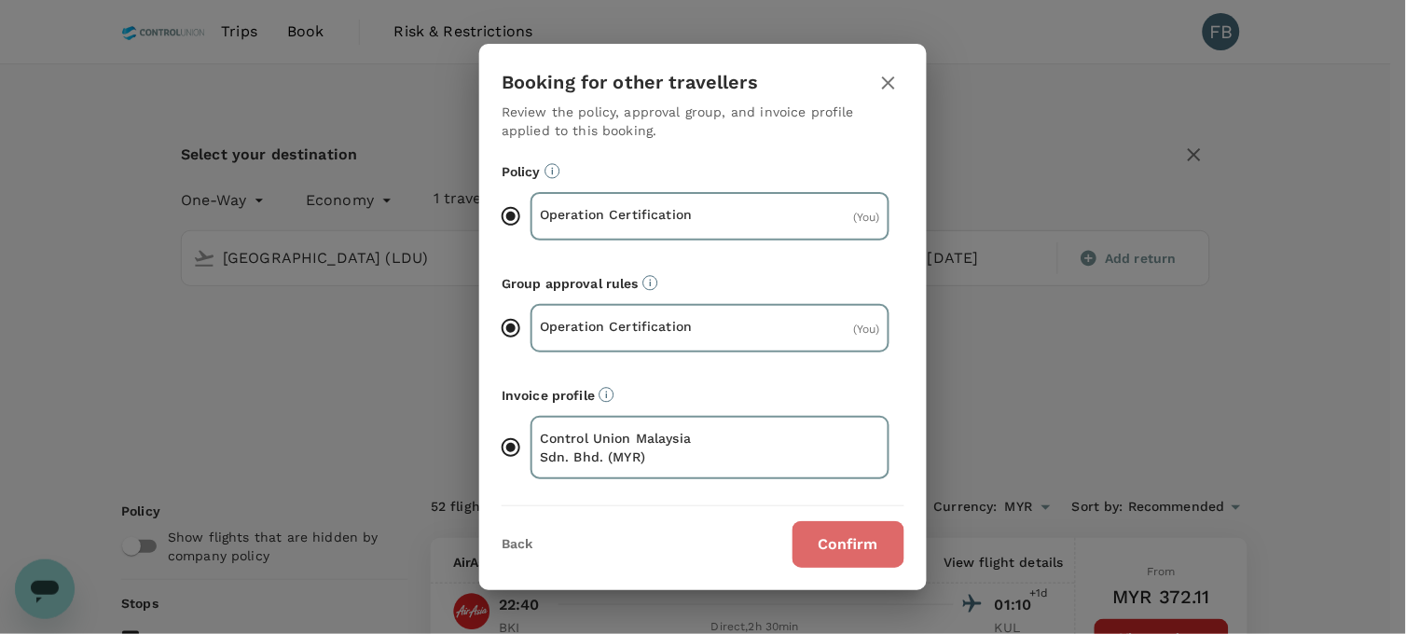
click at [832, 552] on button "Confirm" at bounding box center [849, 544] width 112 height 47
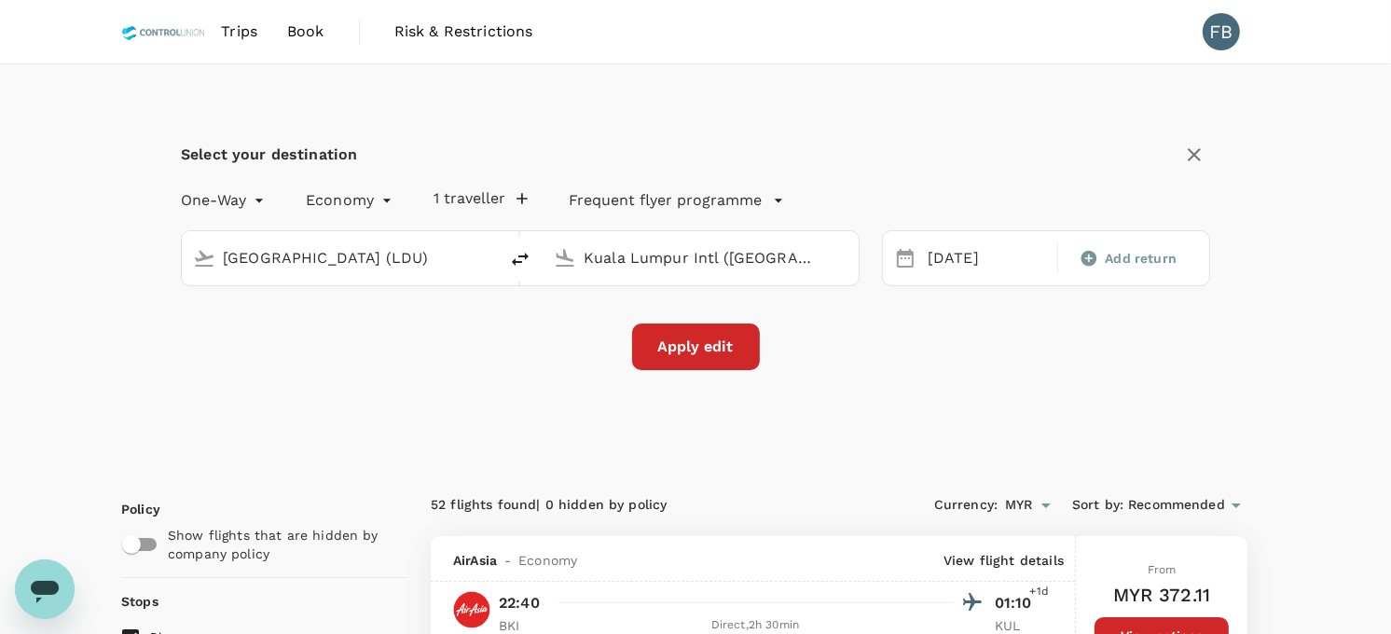
checkbox input "false"
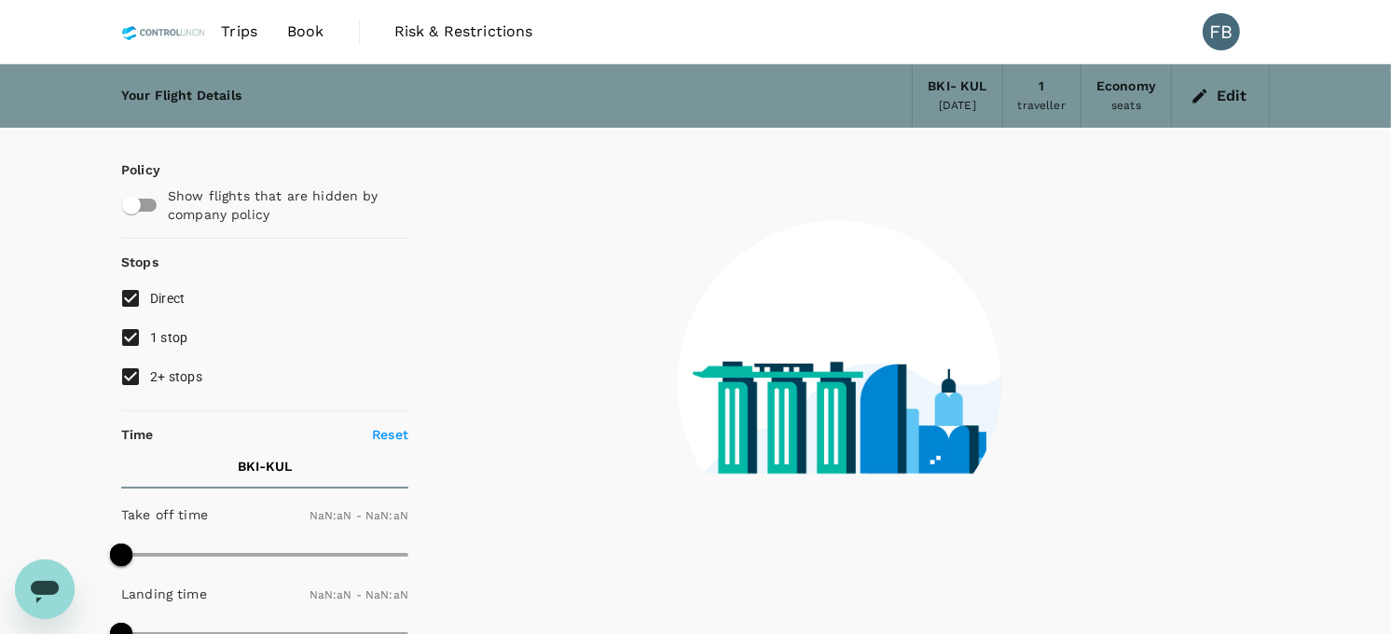
type input "1440"
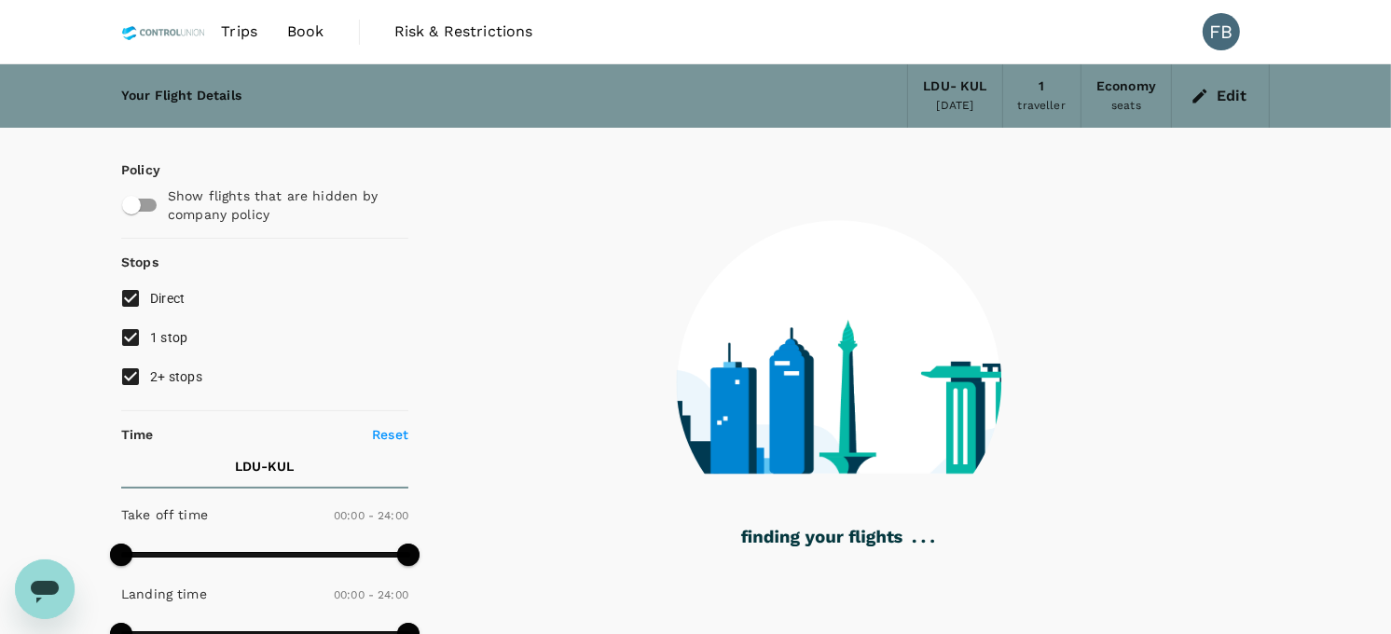
type input "1850"
checkbox input "true"
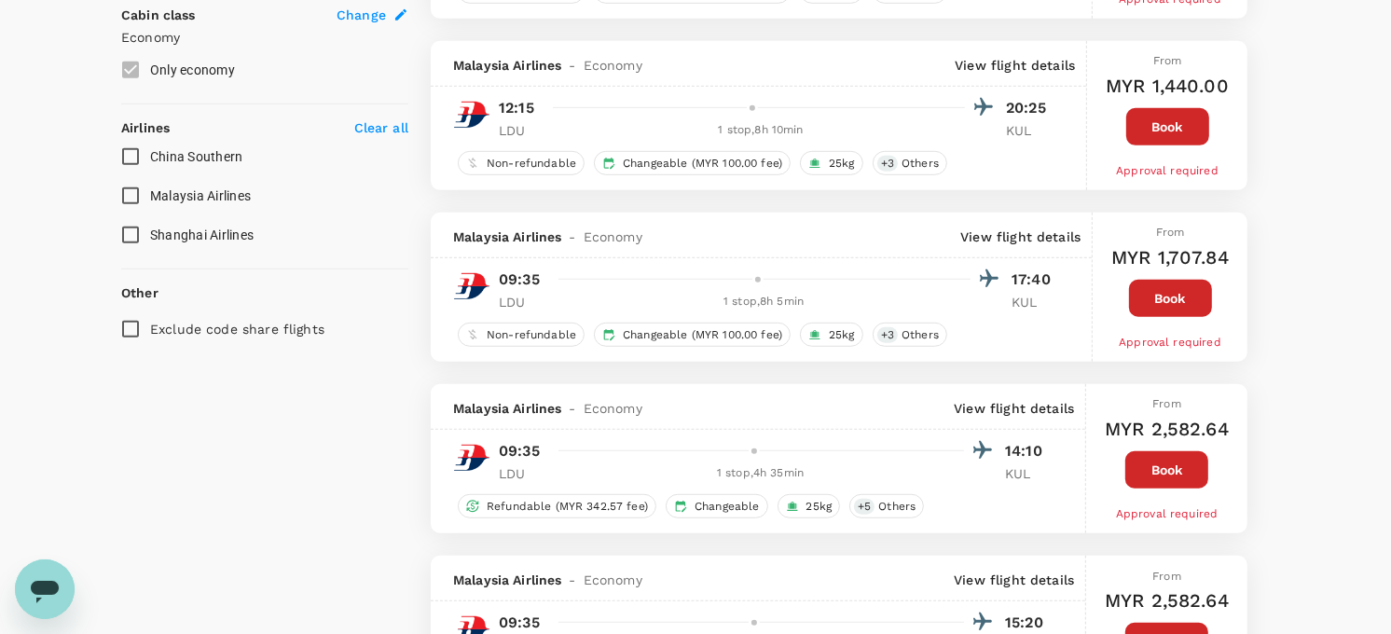
scroll to position [1036, 0]
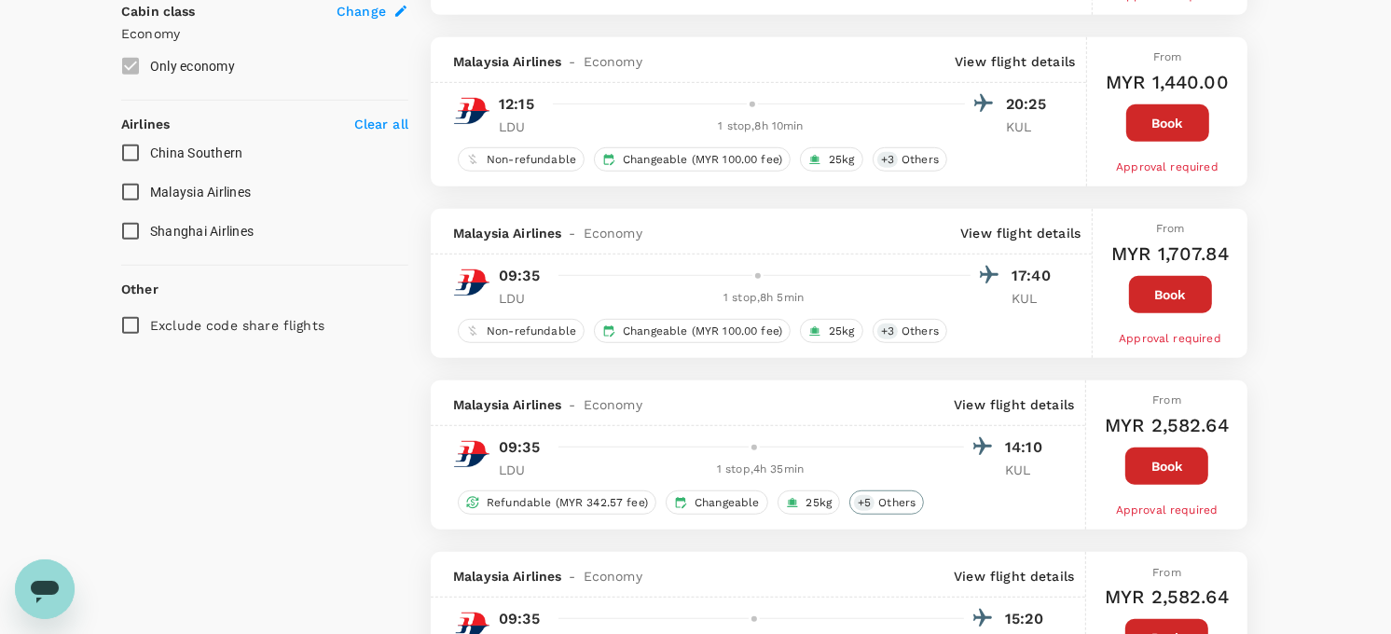
click at [877, 508] on span "Others" at bounding box center [897, 503] width 52 height 16
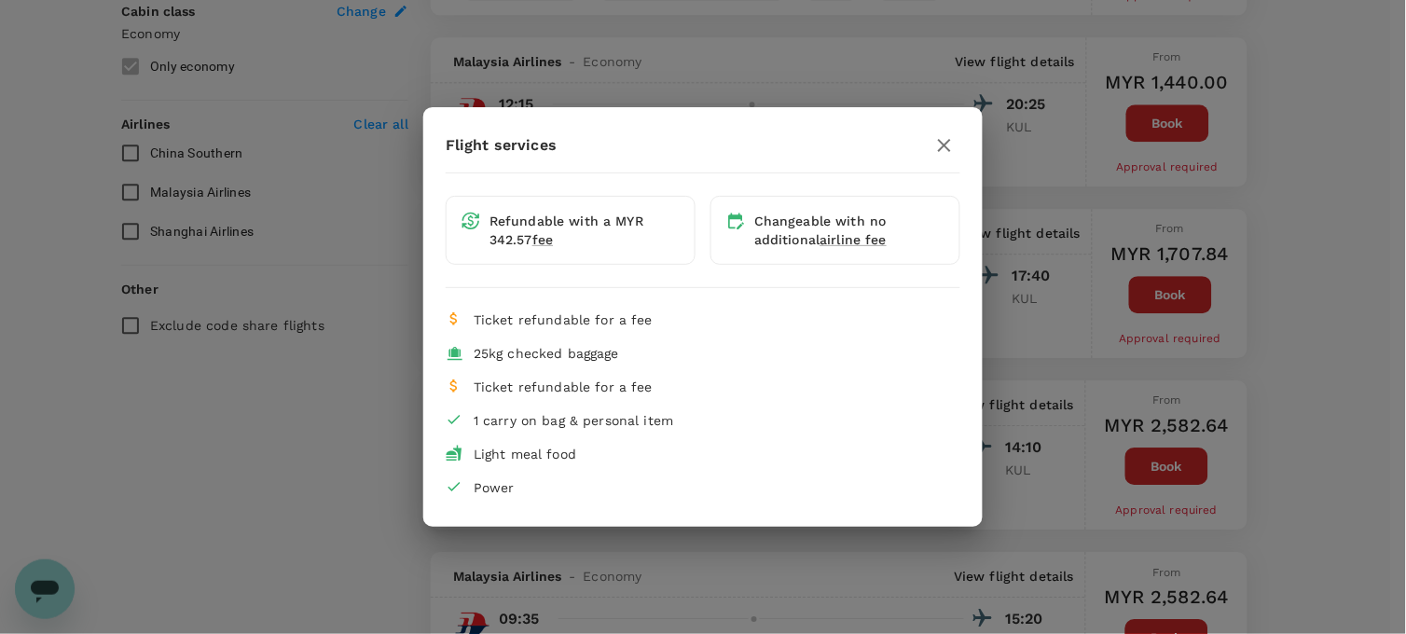
click at [305, 445] on div "Flight services Refundable with a MYR 342.57 fee Changeable with no additional …" at bounding box center [703, 317] width 1406 height 634
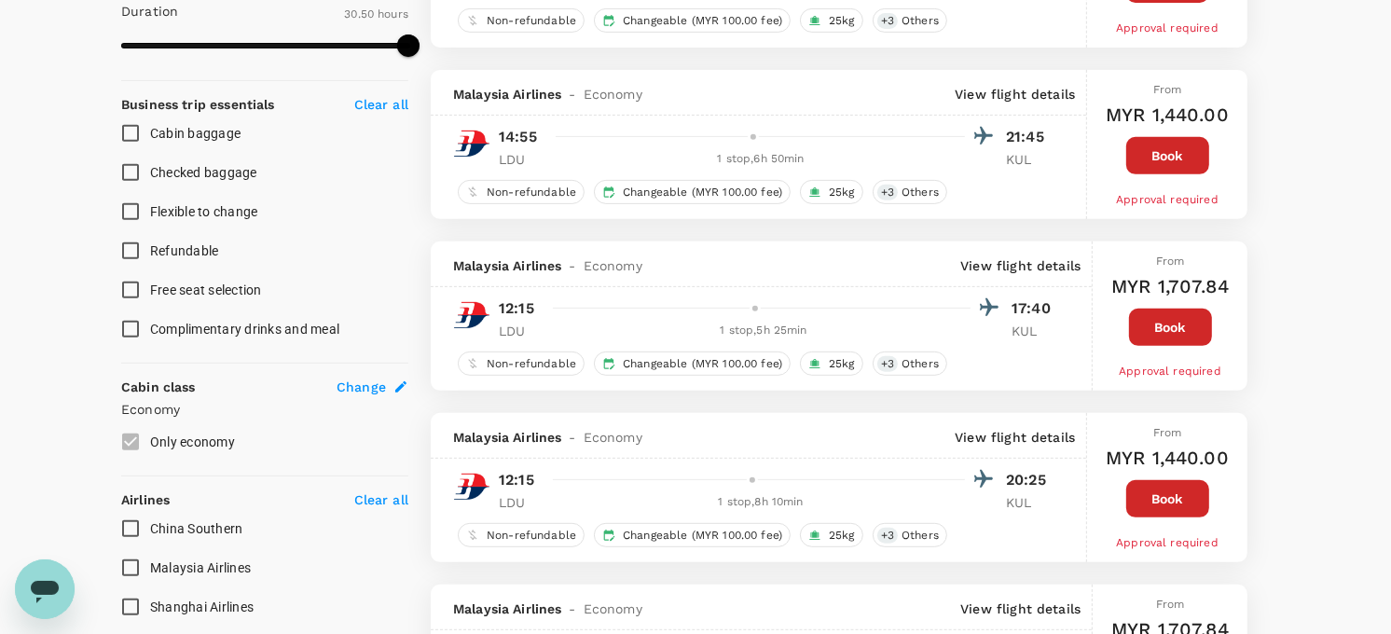
scroll to position [693, 0]
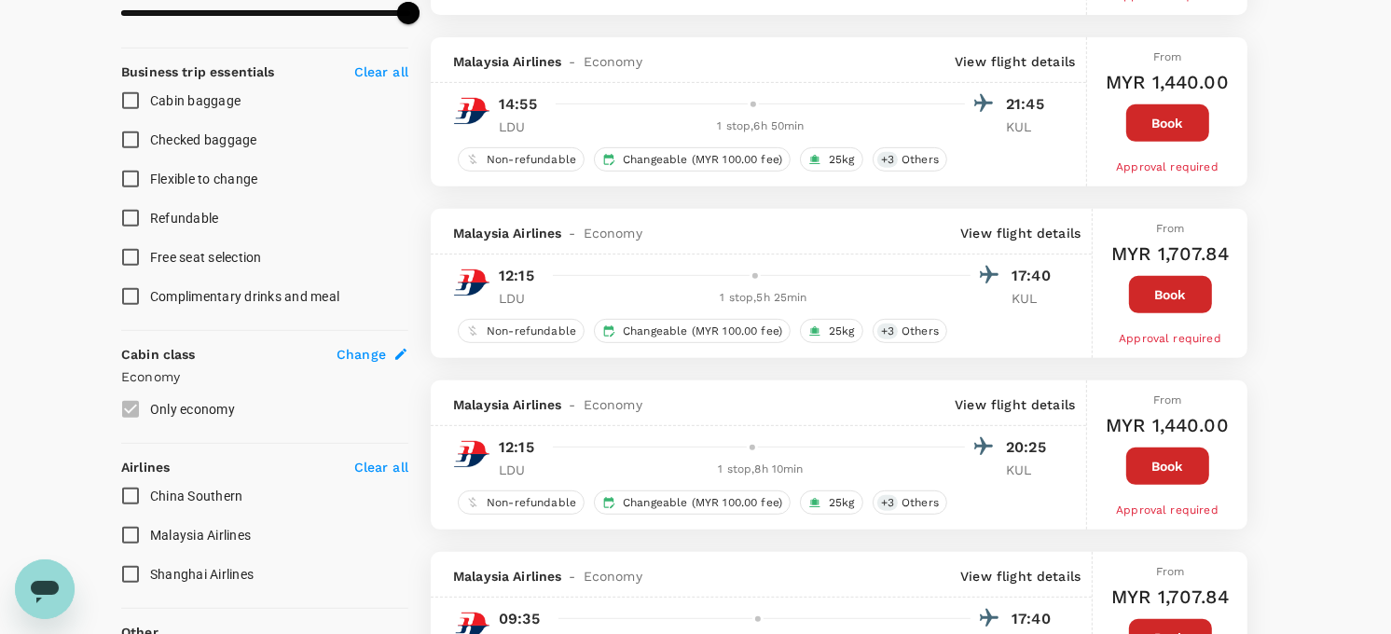
click at [1008, 65] on p "View flight details" at bounding box center [1015, 61] width 120 height 19
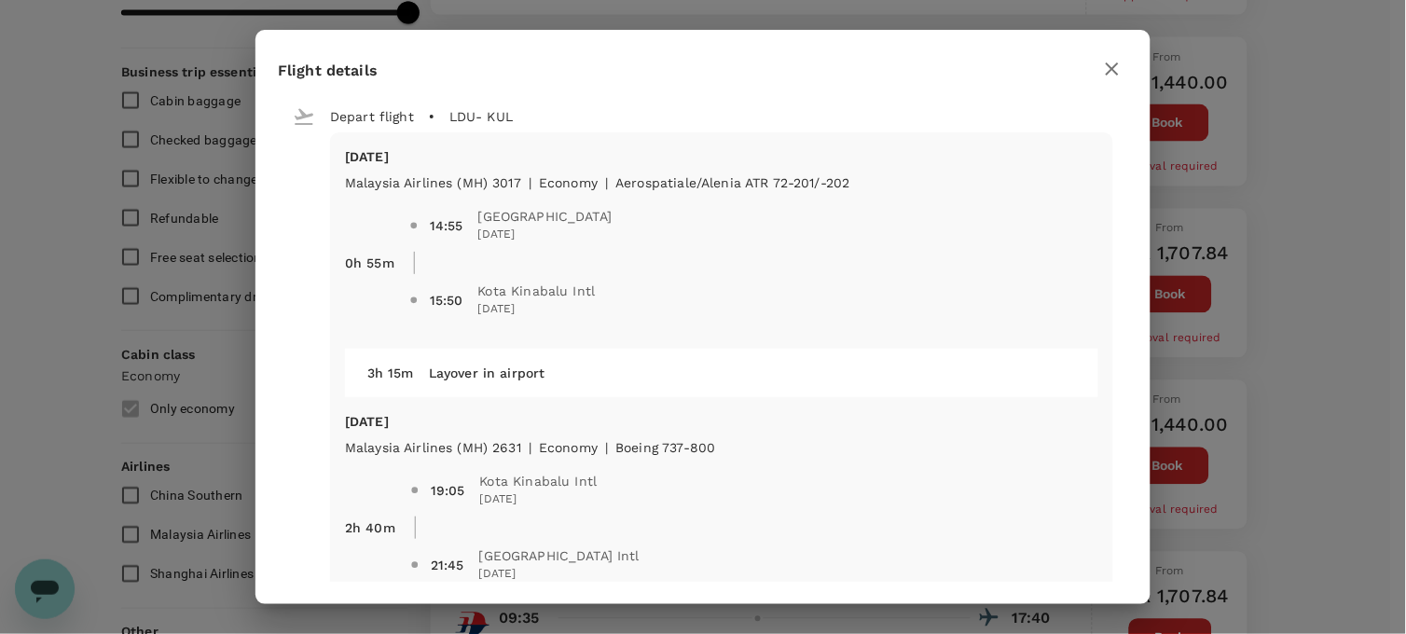
click at [1321, 371] on div "Flight details Depart flight LDU - KUL Sat, 23 Aug Malaysia Airlines (MH) 3017 …" at bounding box center [703, 317] width 1406 height 634
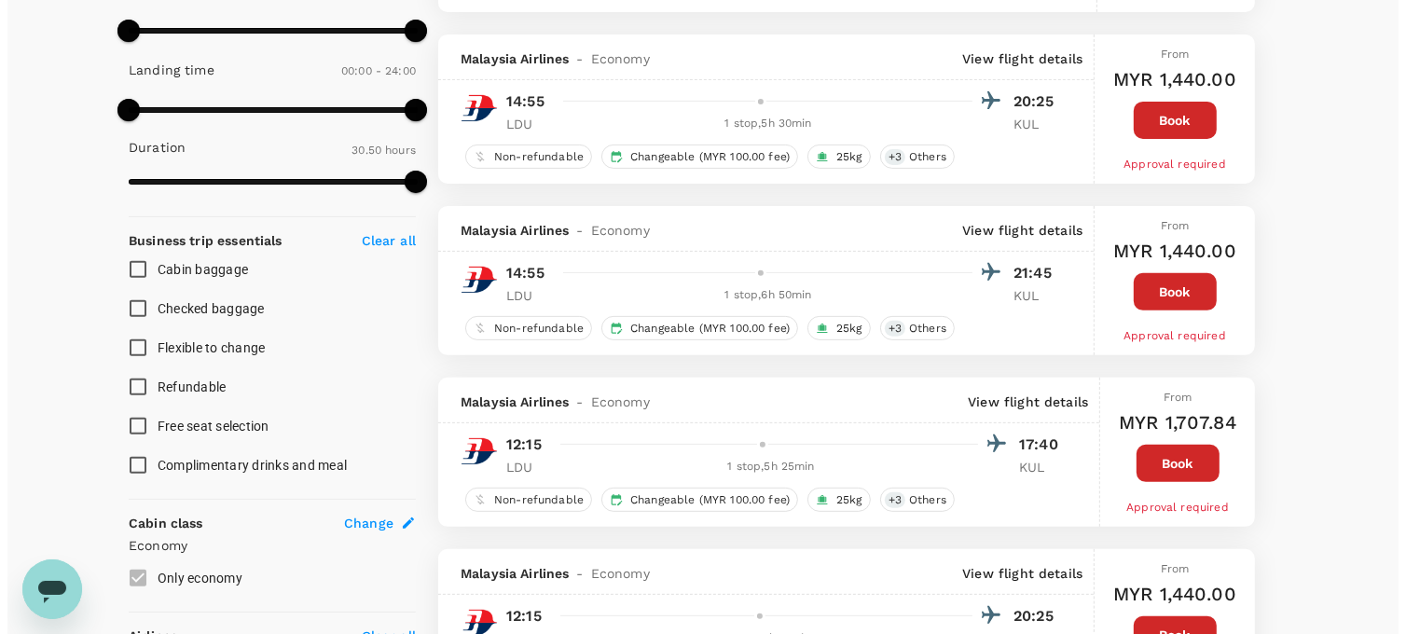
scroll to position [486, 0]
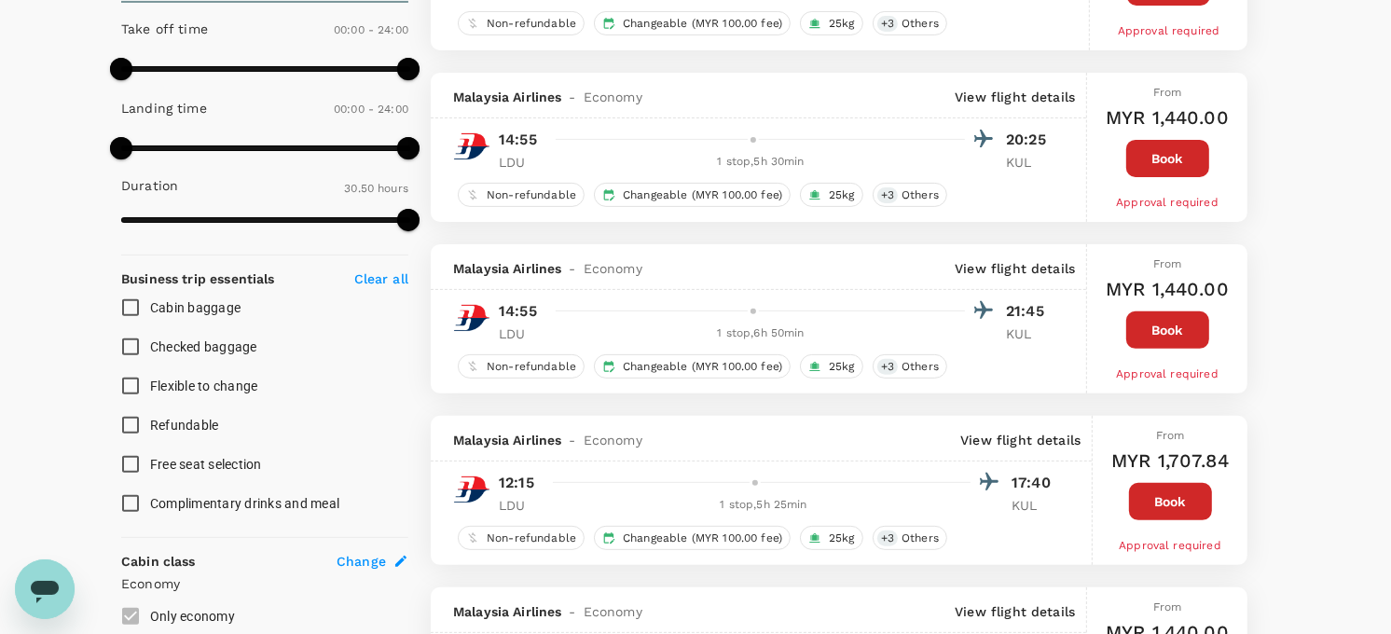
click at [1016, 94] on p "View flight details" at bounding box center [1015, 97] width 120 height 19
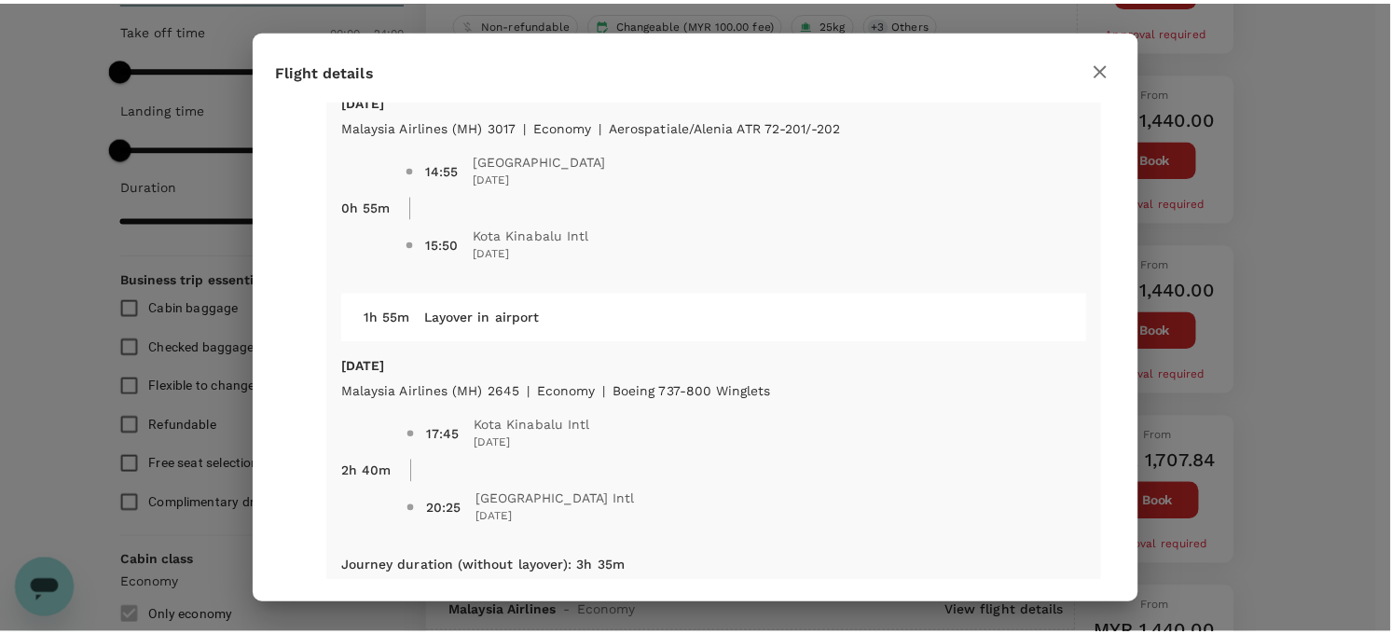
scroll to position [78, 0]
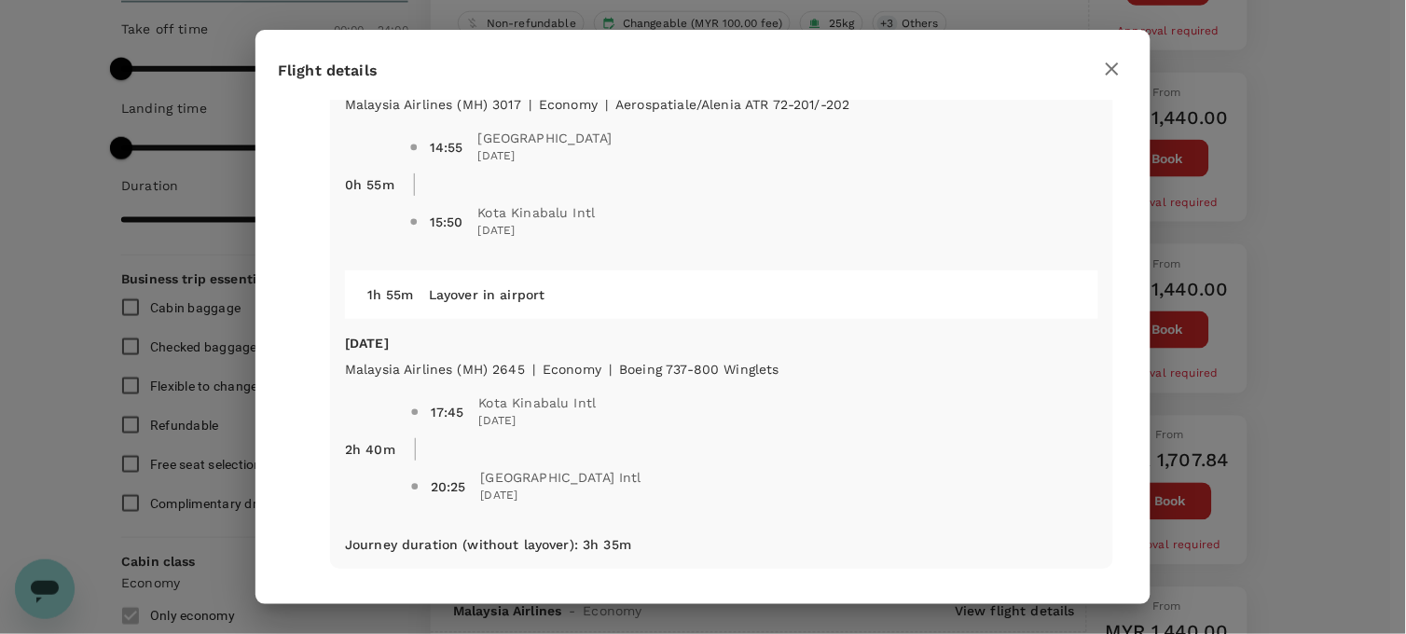
click at [1344, 329] on div "Flight details Depart flight LDU - KUL Sat, 23 Aug Malaysia Airlines (MH) 3017 …" at bounding box center [703, 317] width 1406 height 634
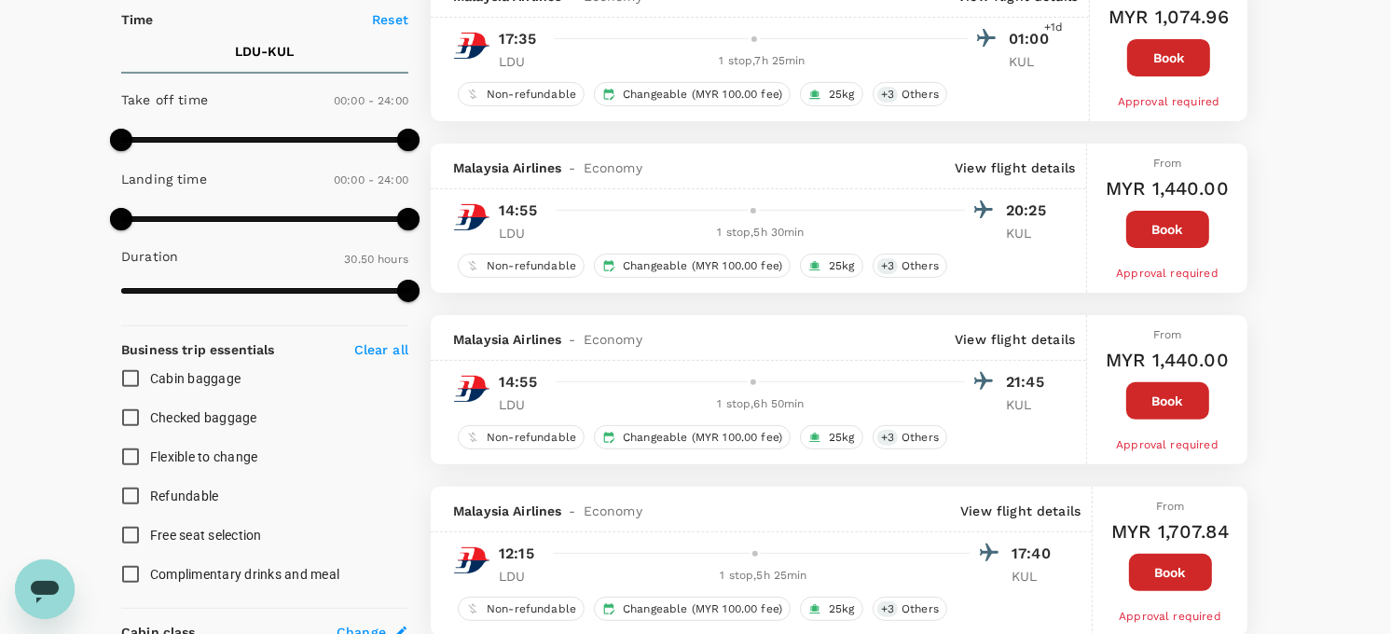
scroll to position [382, 0]
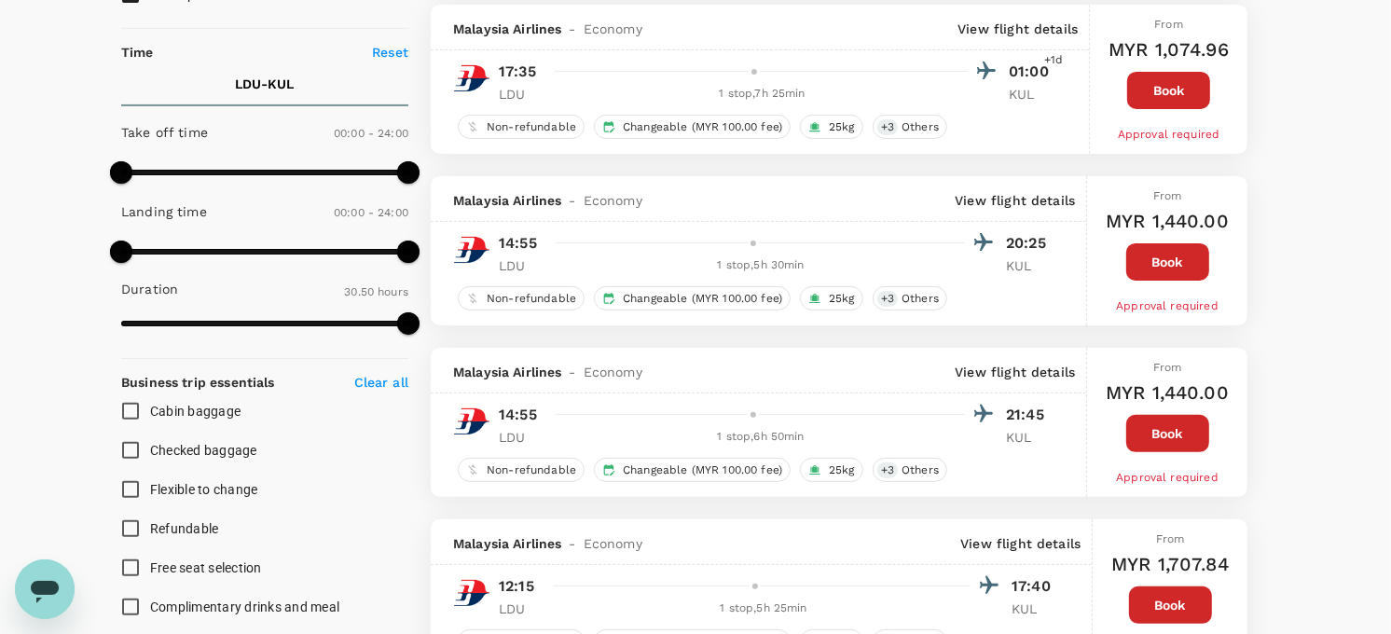
click at [1152, 263] on button "Book" at bounding box center [1167, 261] width 83 height 37
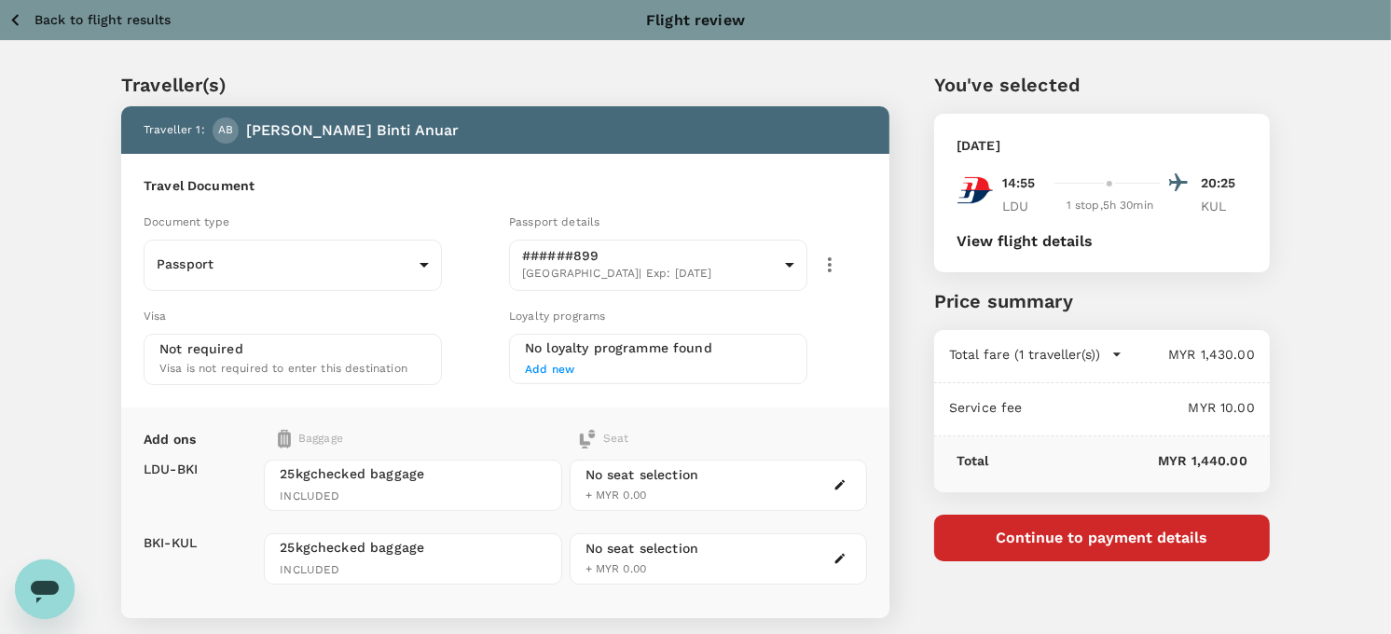
click at [24, 13] on icon "button" at bounding box center [15, 19] width 23 height 23
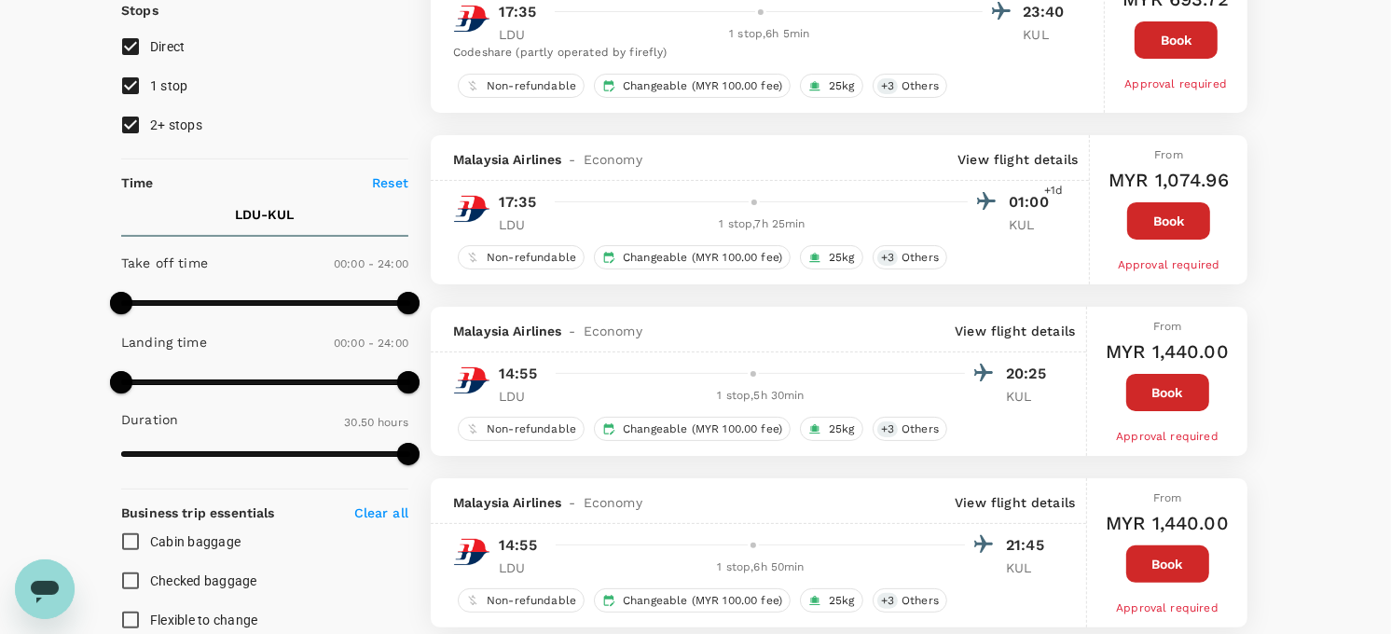
scroll to position [267, 0]
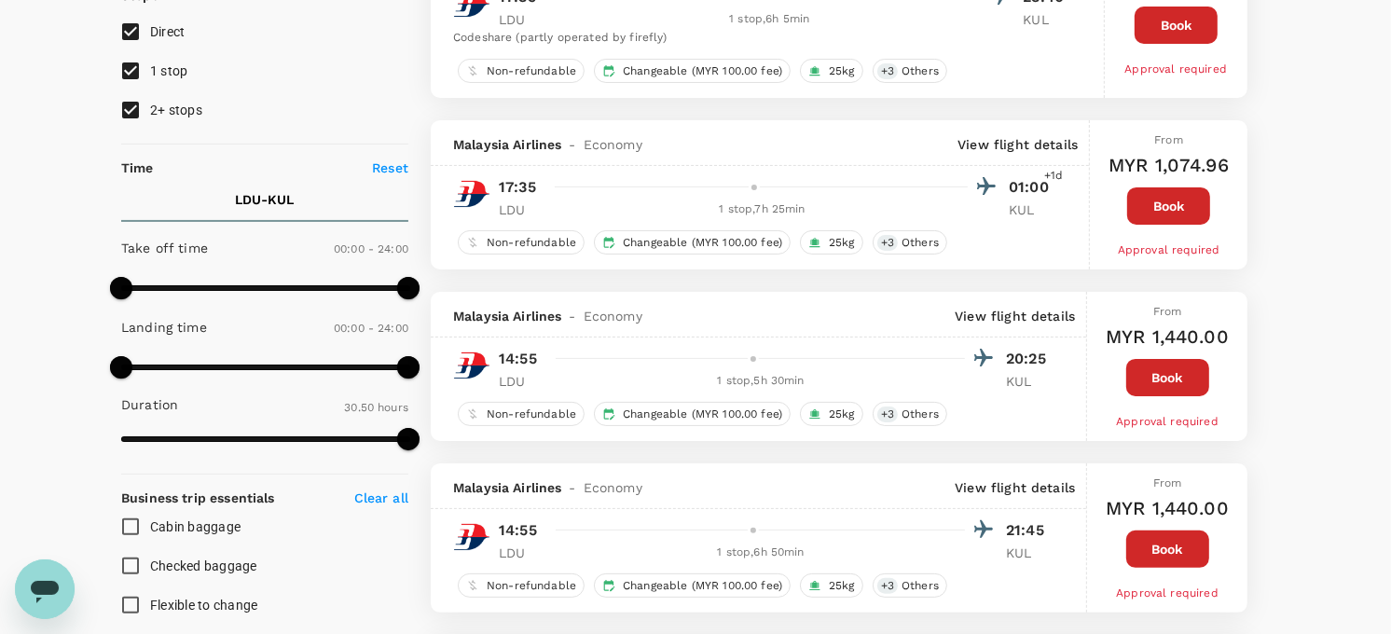
click at [1166, 378] on button "Book" at bounding box center [1167, 377] width 83 height 37
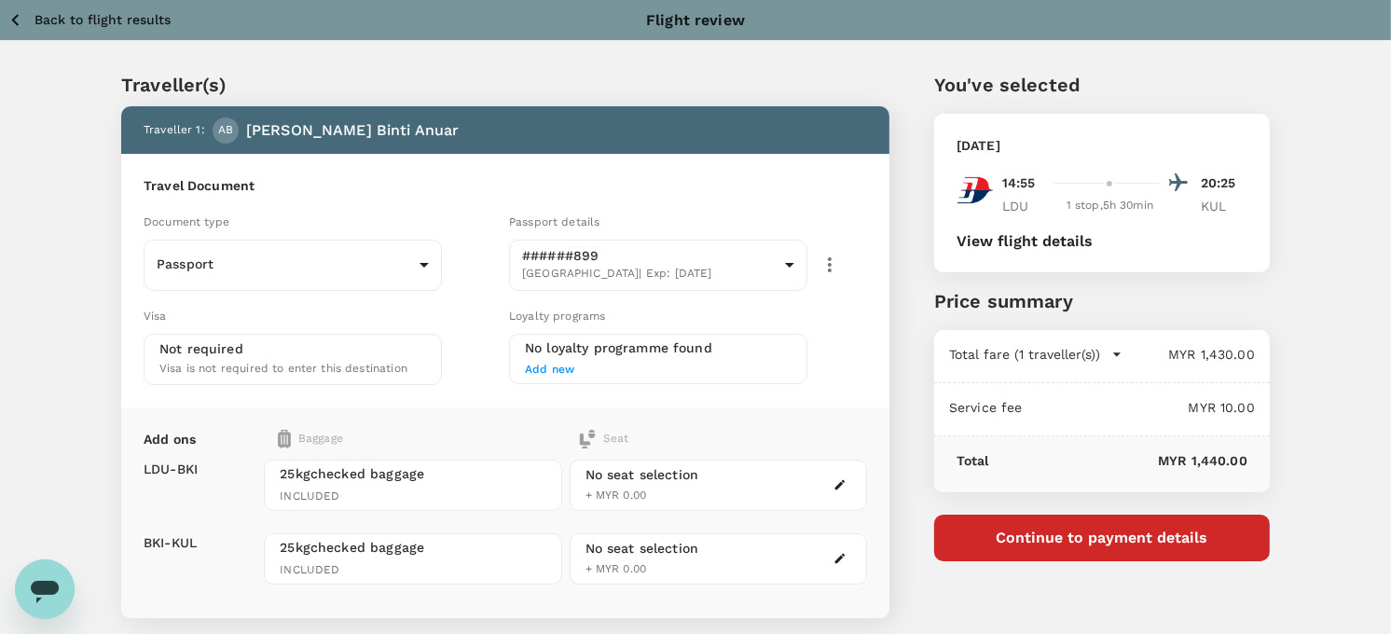
click at [630, 482] on div "No seat selection + MYR 0.00" at bounding box center [643, 485] width 114 height 40
click at [843, 480] on icon "button" at bounding box center [840, 485] width 10 height 10
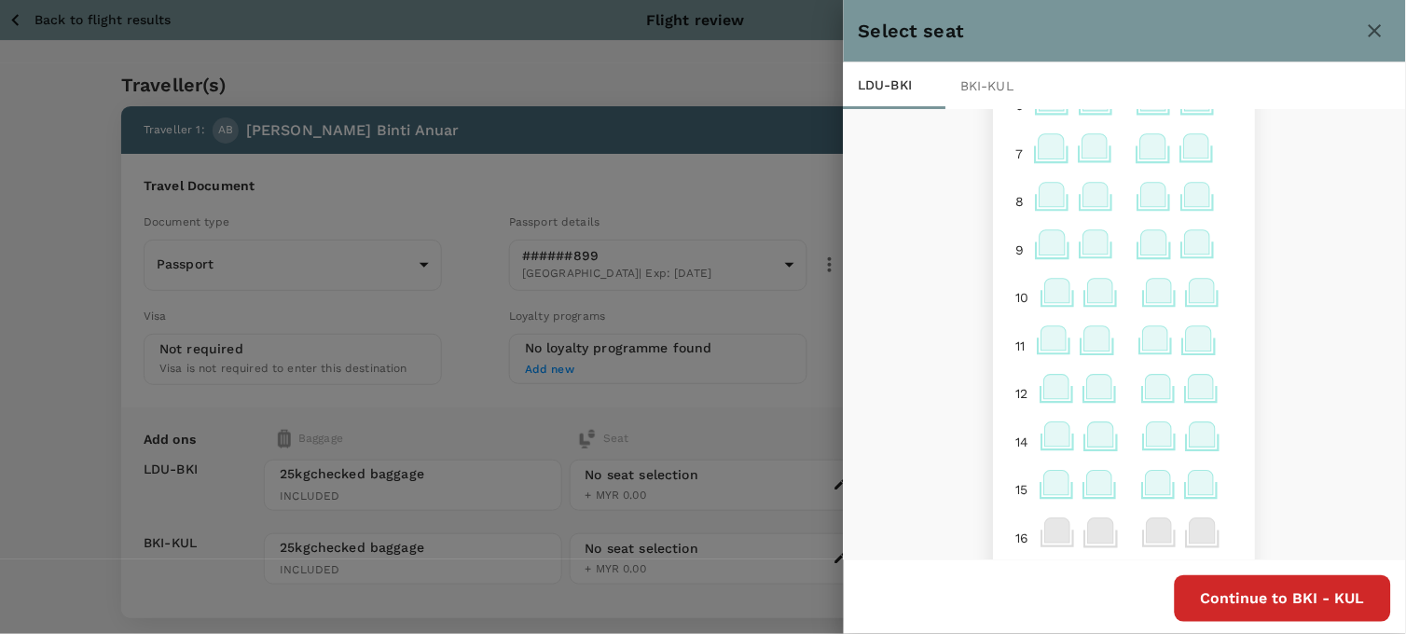
scroll to position [248, 0]
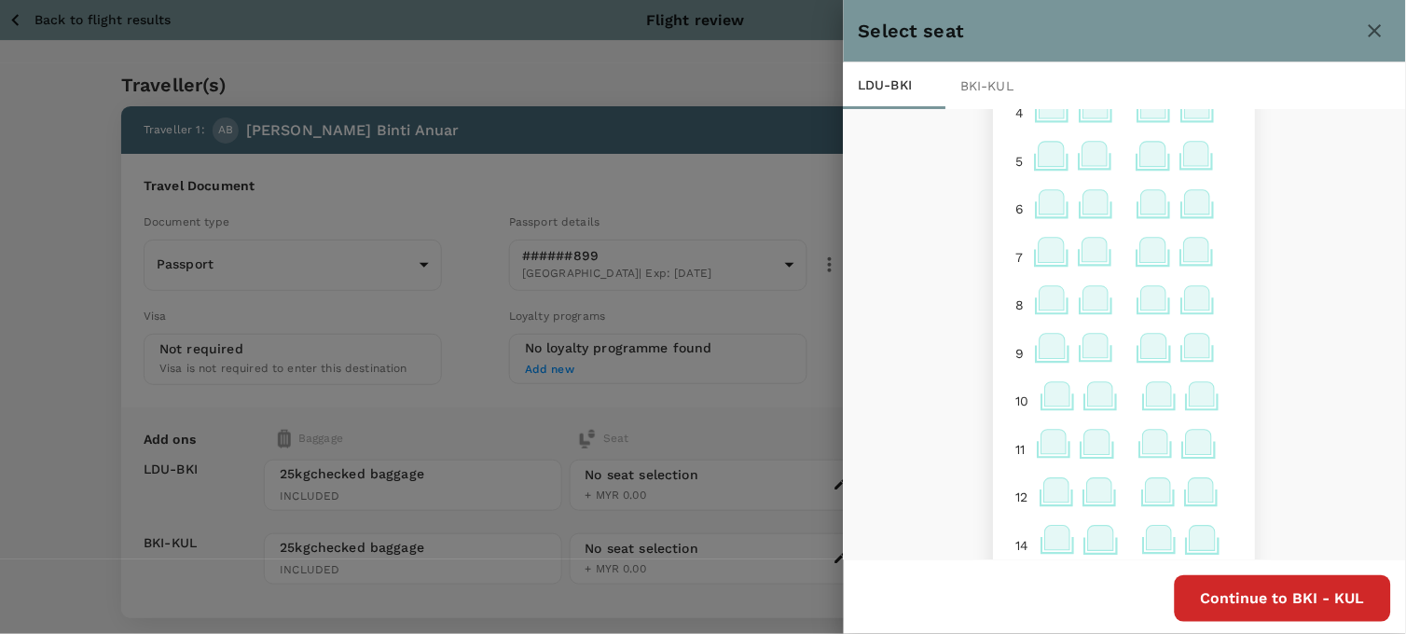
click at [1036, 220] on icon at bounding box center [1054, 207] width 36 height 36
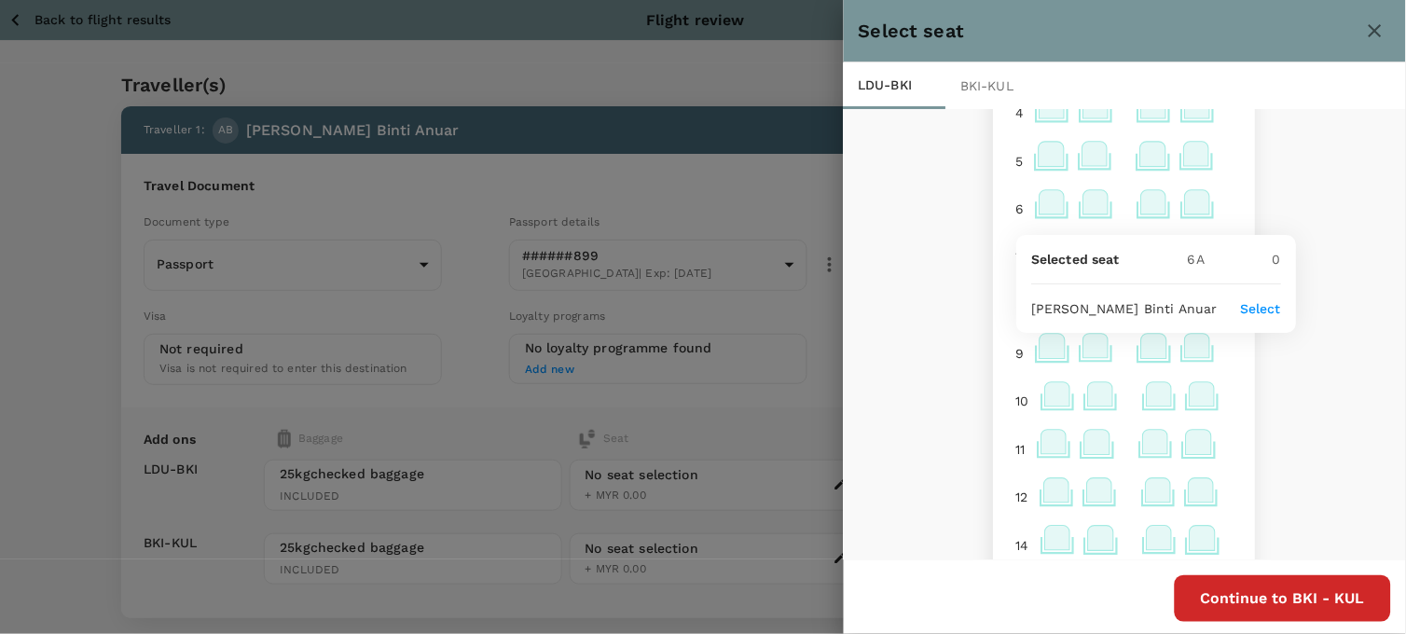
click at [1266, 305] on p "Select" at bounding box center [1260, 308] width 41 height 19
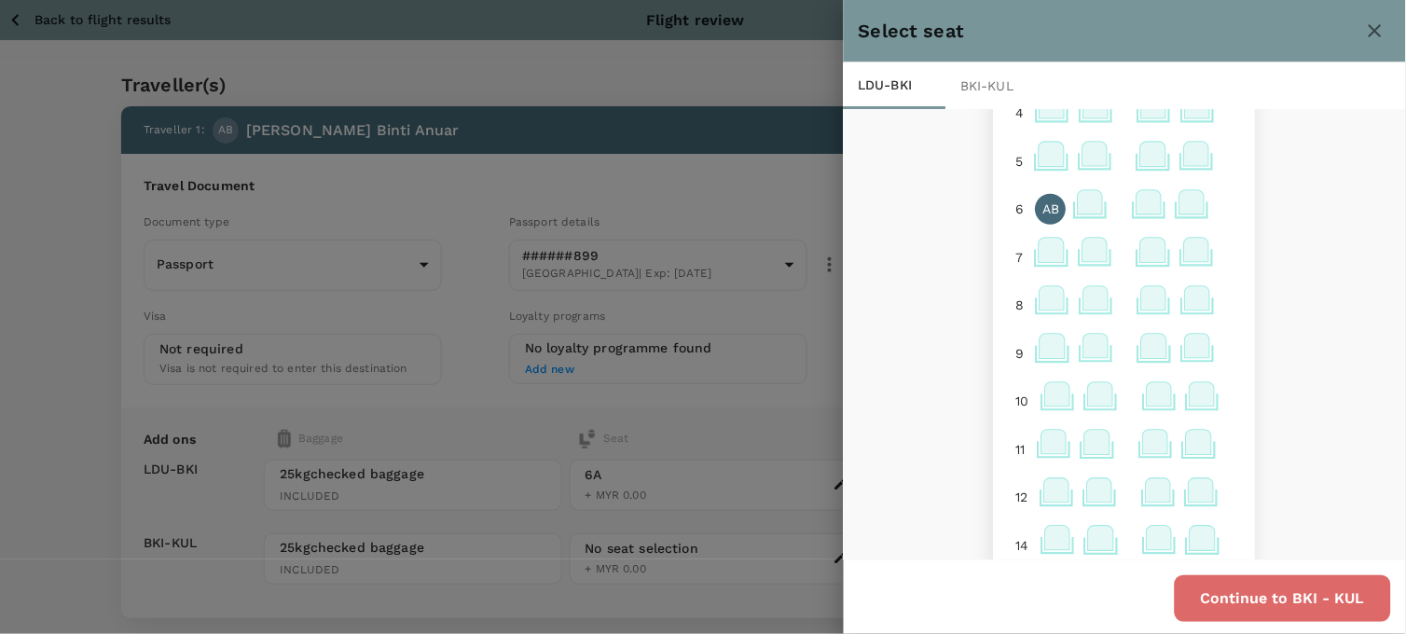
click at [1235, 590] on button "Continue to BKI - KUL" at bounding box center [1283, 598] width 216 height 47
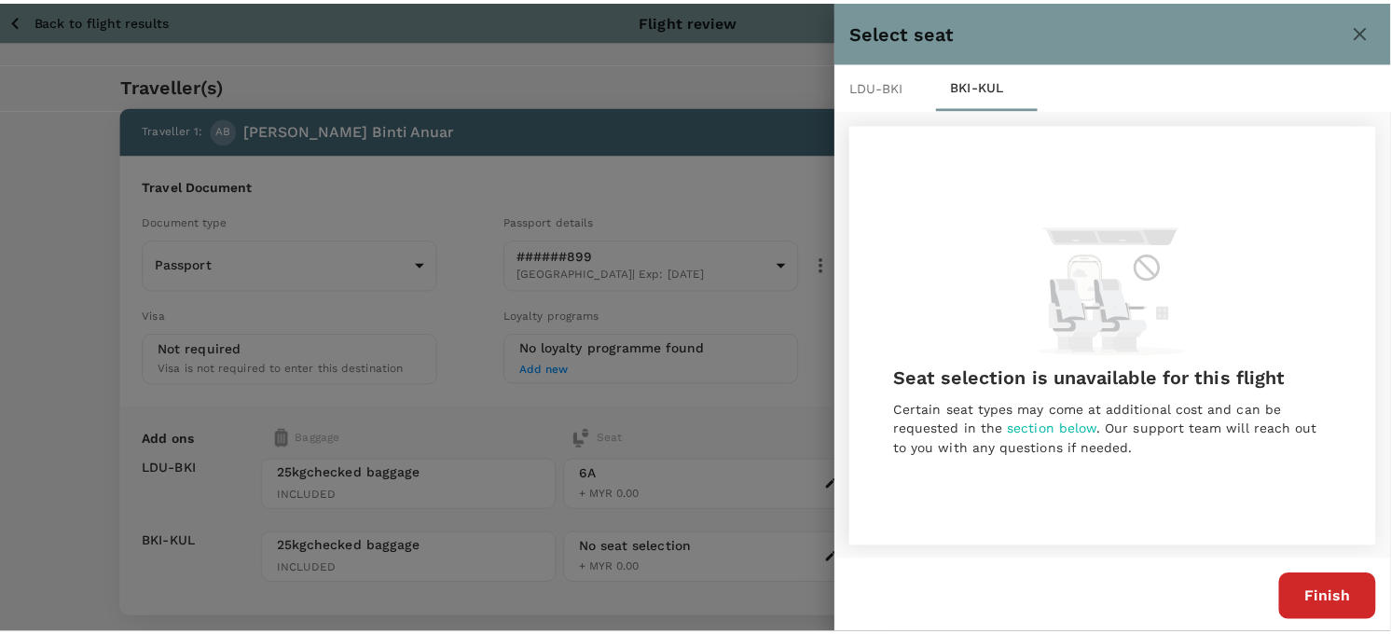
scroll to position [2, 0]
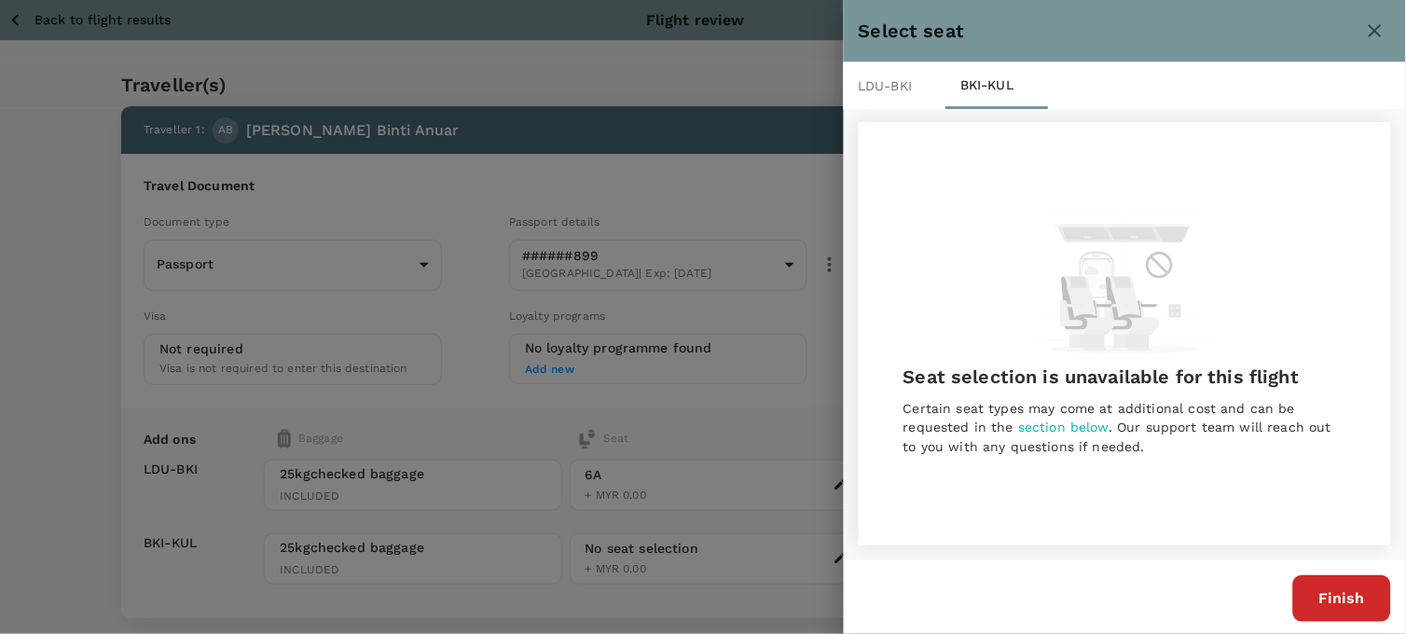
click at [1321, 604] on button "Finish" at bounding box center [1342, 598] width 98 height 47
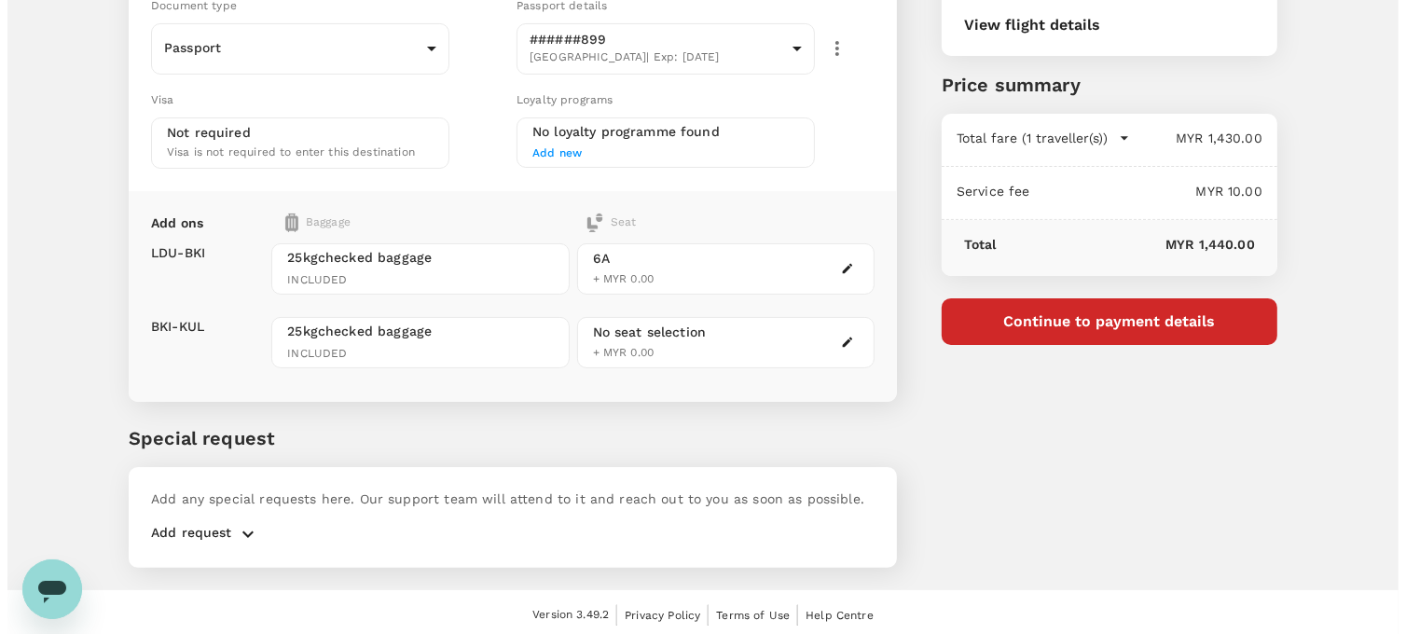
scroll to position [219, 0]
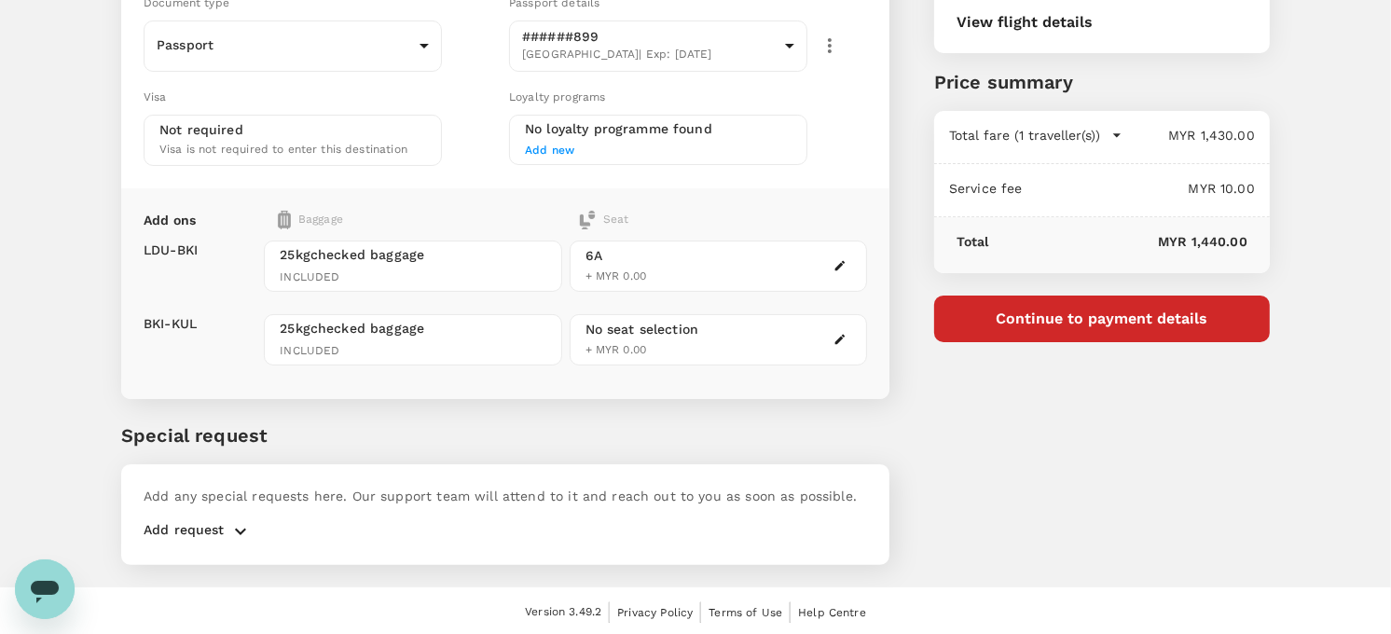
click at [1106, 312] on button "Continue to payment details" at bounding box center [1102, 319] width 336 height 47
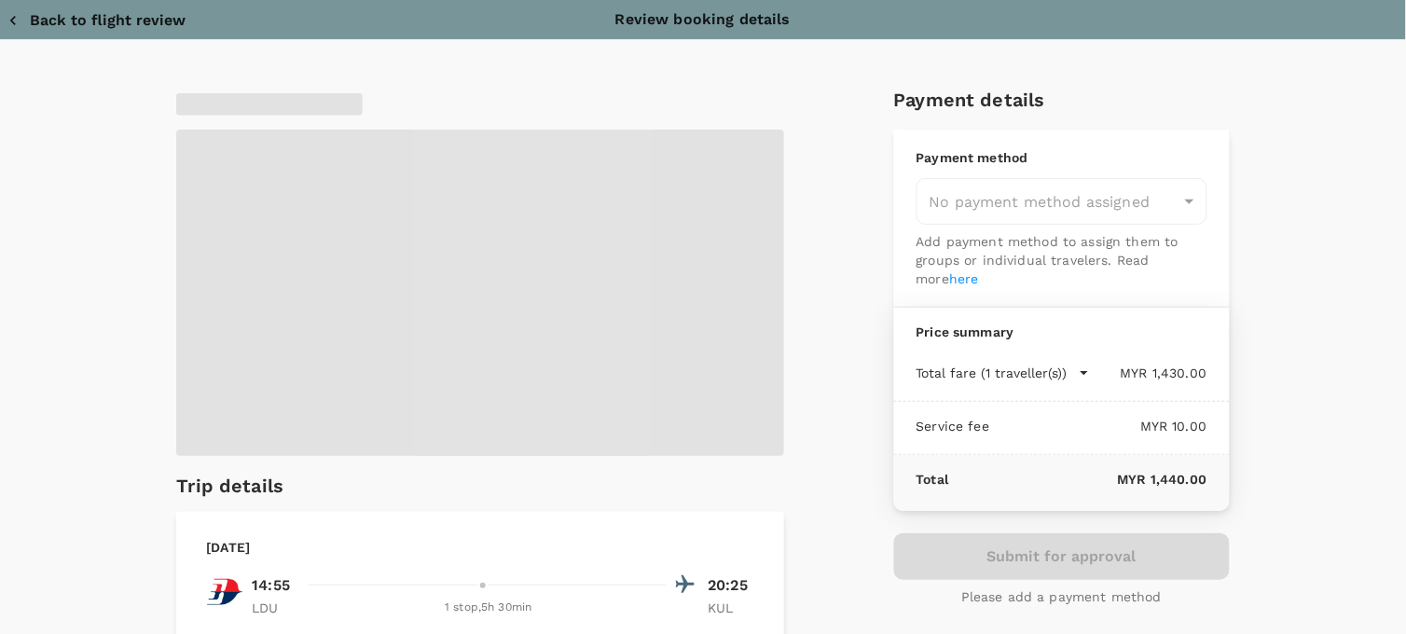
type input "9e254831-a140-43d4-90d9-f4bdc71b84d3"
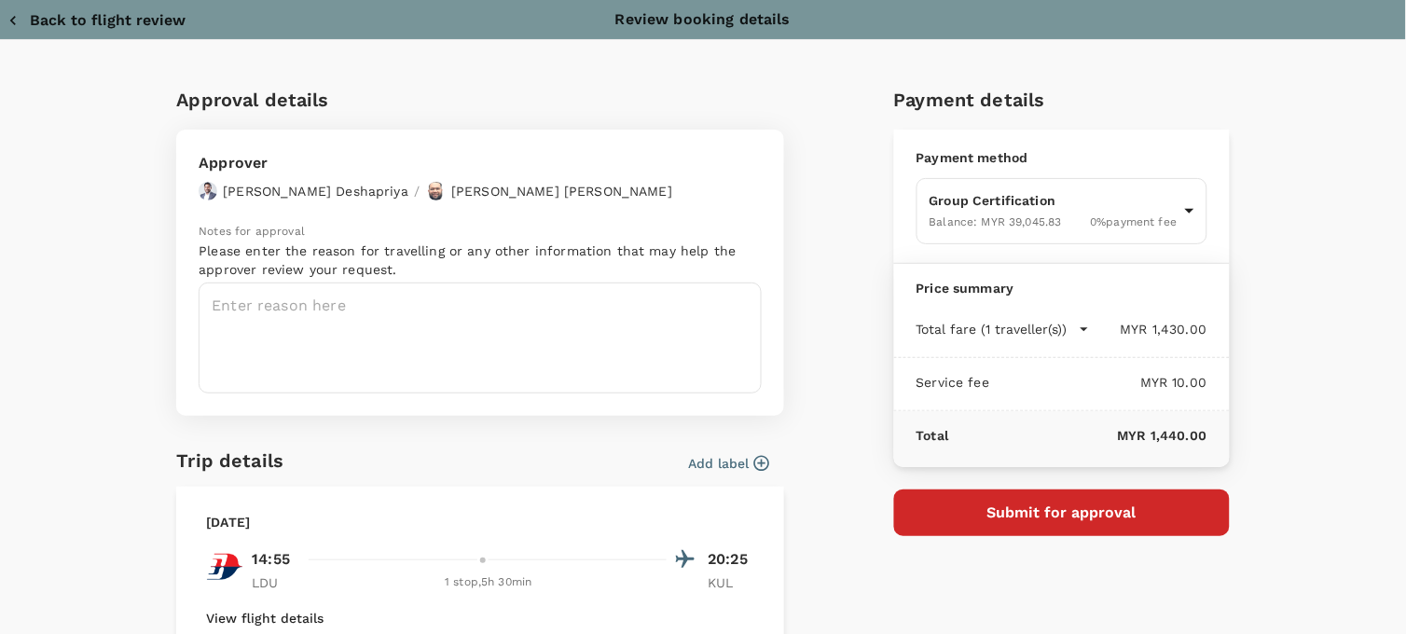
click at [718, 462] on button "Add label" at bounding box center [728, 463] width 81 height 19
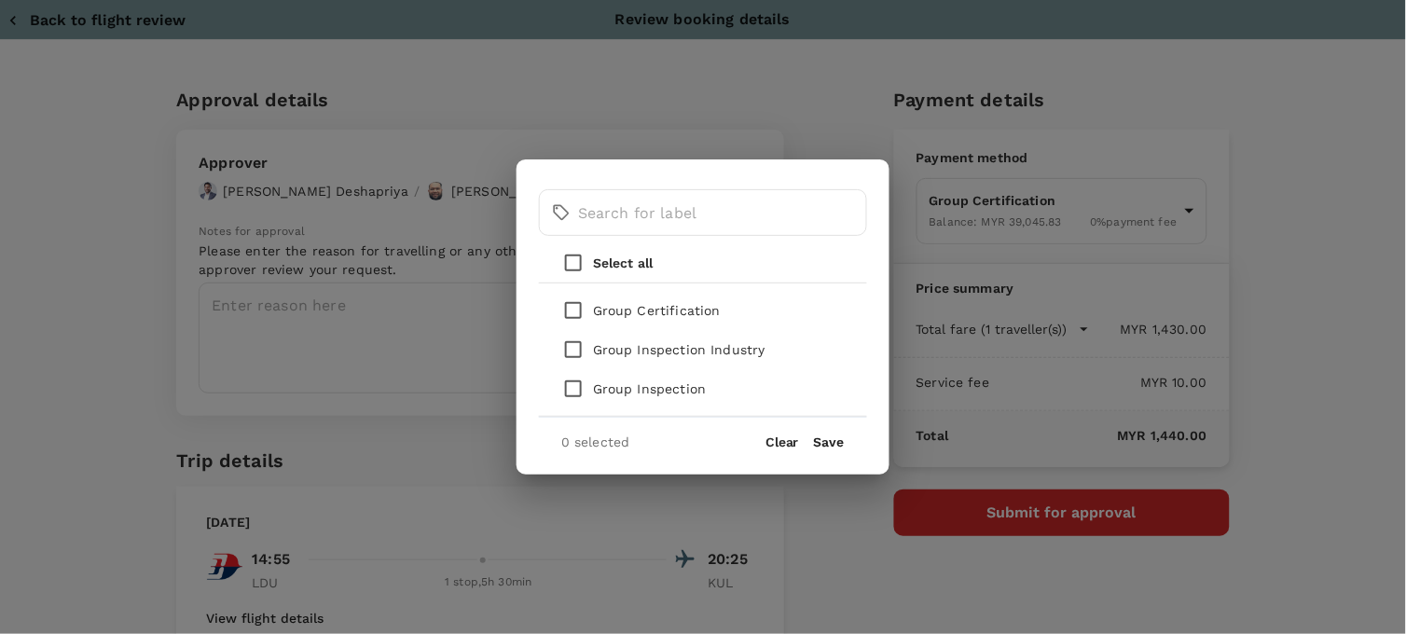
click at [567, 311] on input "checkbox" at bounding box center [573, 310] width 39 height 39
checkbox input "true"
click at [832, 441] on button "Save" at bounding box center [829, 442] width 31 height 15
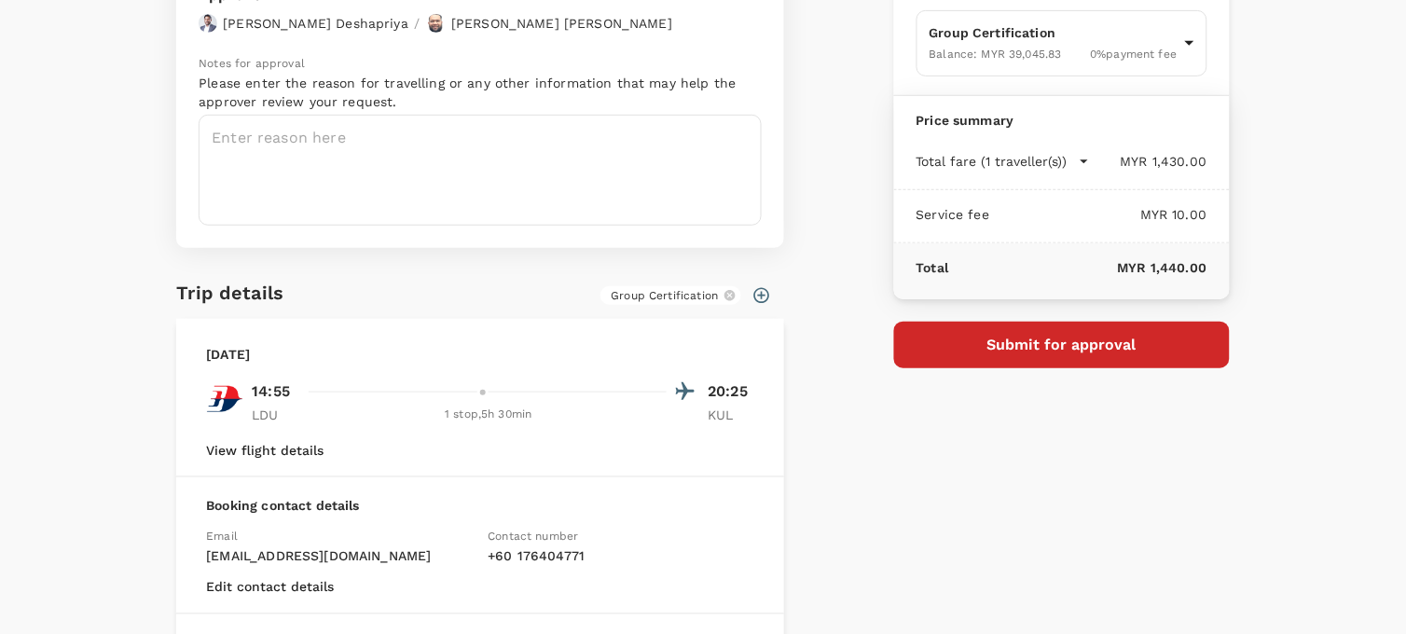
scroll to position [104, 0]
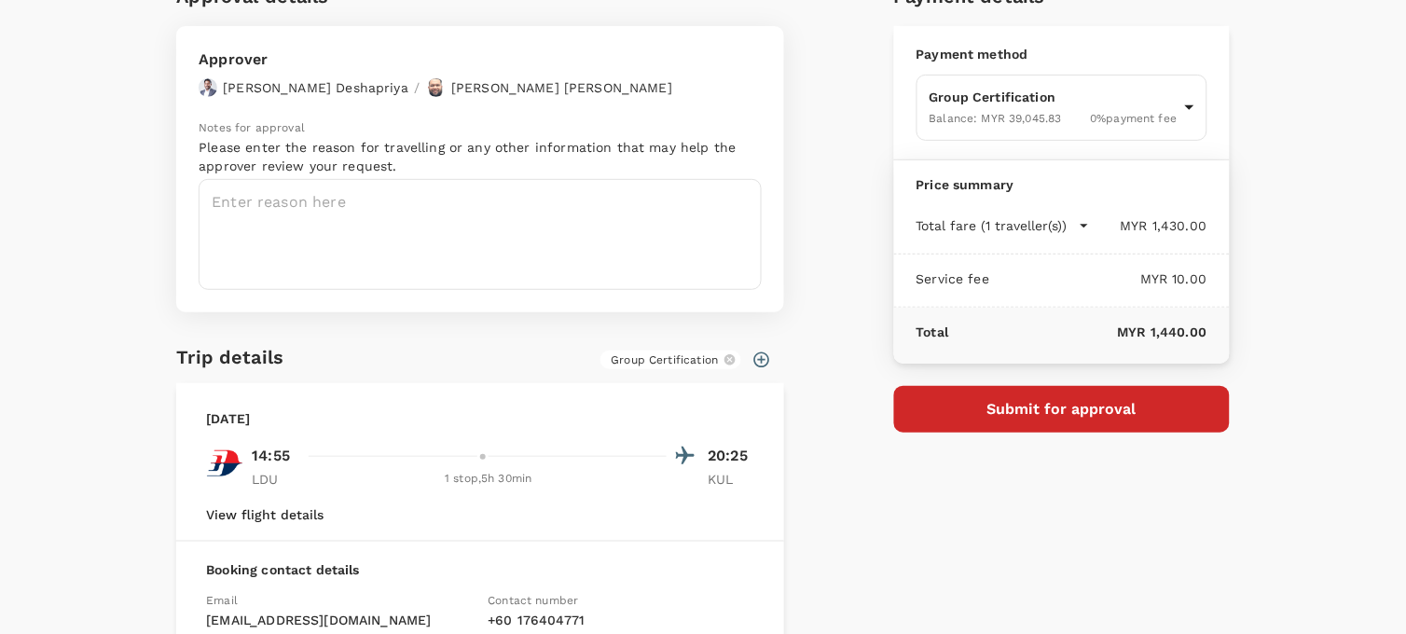
click at [298, 515] on button "View flight details" at bounding box center [264, 514] width 117 height 15
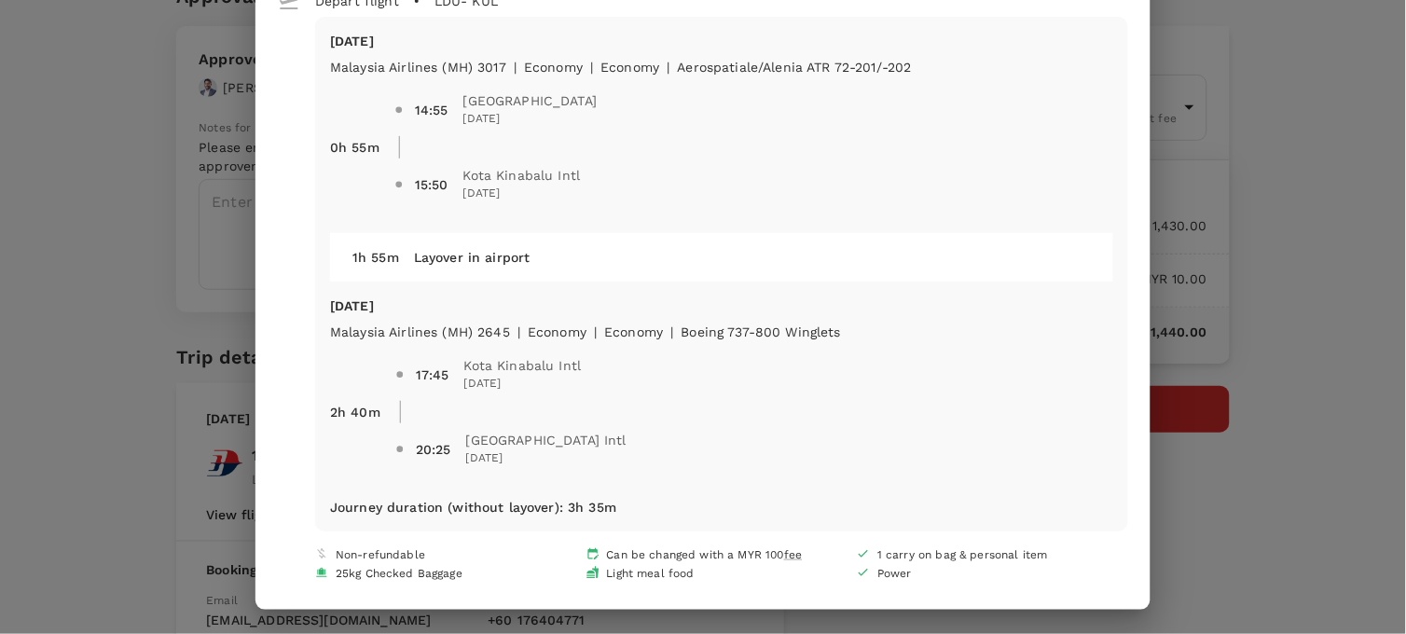
scroll to position [108, 0]
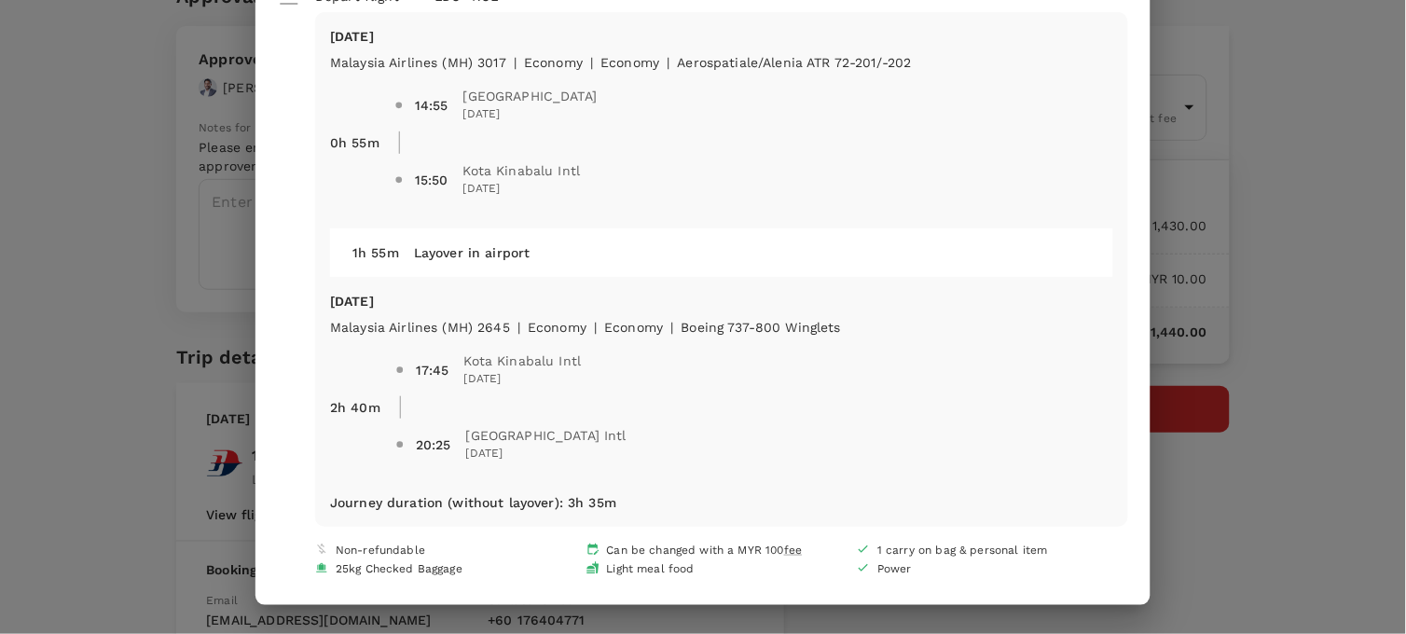
click at [1188, 526] on div "Your flight details Depart flight LDU - KUL Sat, 23 Aug Malaysia Airlines (MH) …" at bounding box center [703, 317] width 1406 height 634
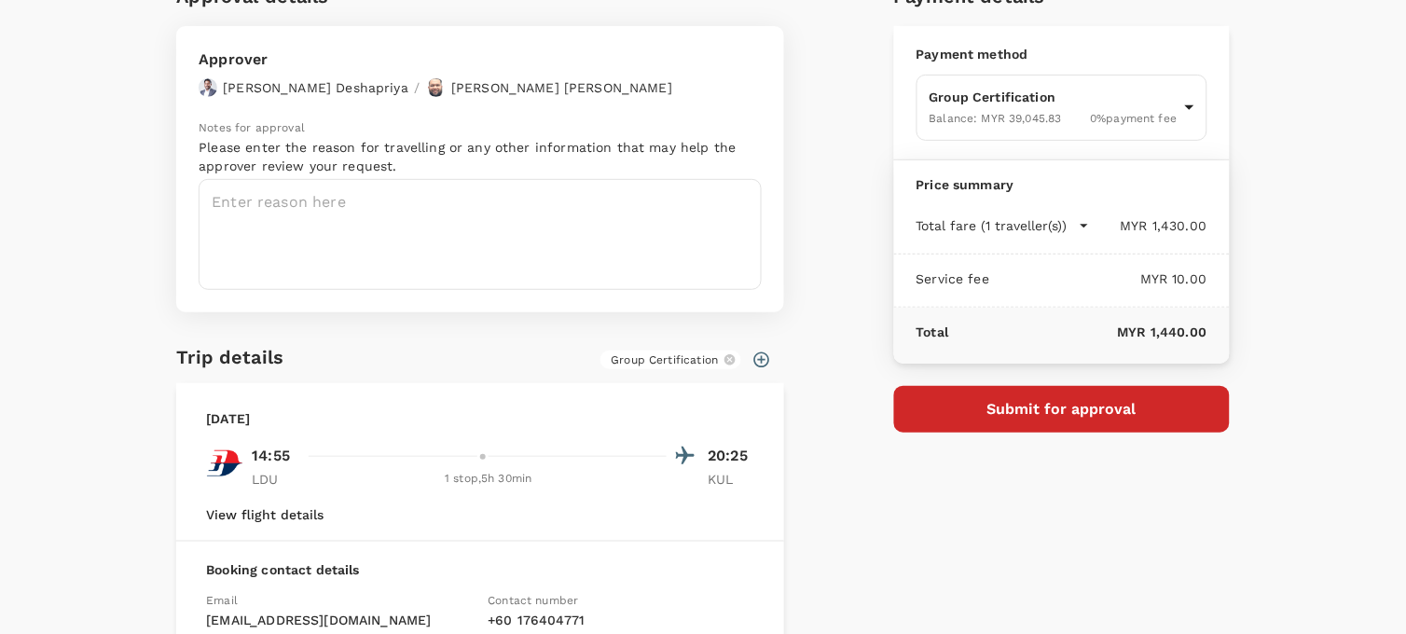
scroll to position [207, 0]
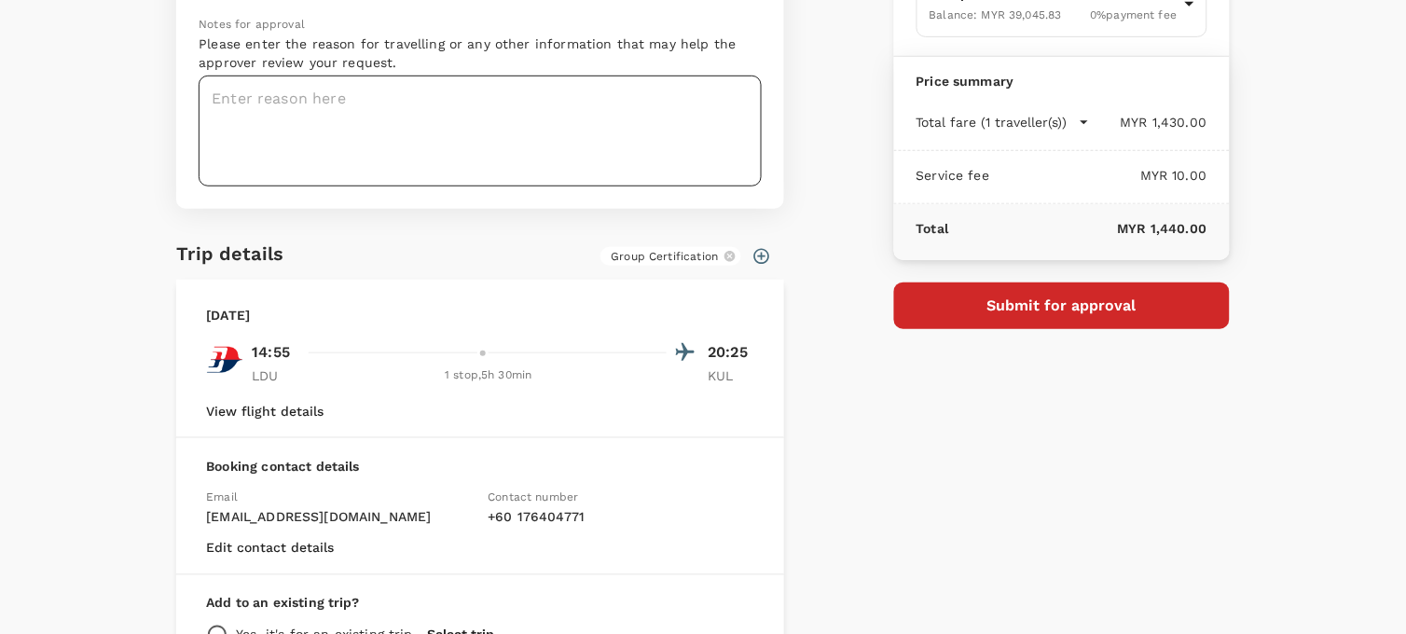
click at [331, 121] on textarea at bounding box center [480, 131] width 563 height 111
paste textarea "Dear [PERSON_NAME]/[PERSON_NAME], Kindly assist to approve below flight booking…"
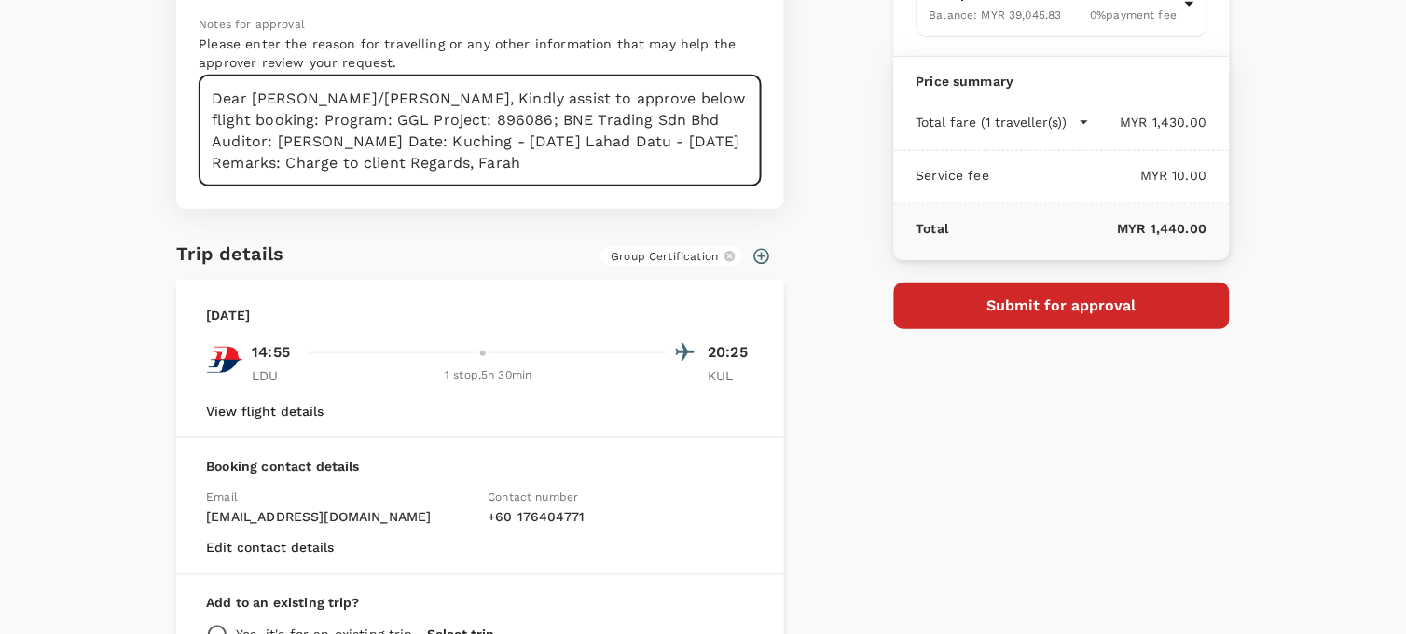
click at [390, 97] on textarea "Dear [PERSON_NAME]/[PERSON_NAME], Kindly assist to approve below flight booking…" at bounding box center [480, 131] width 563 height 111
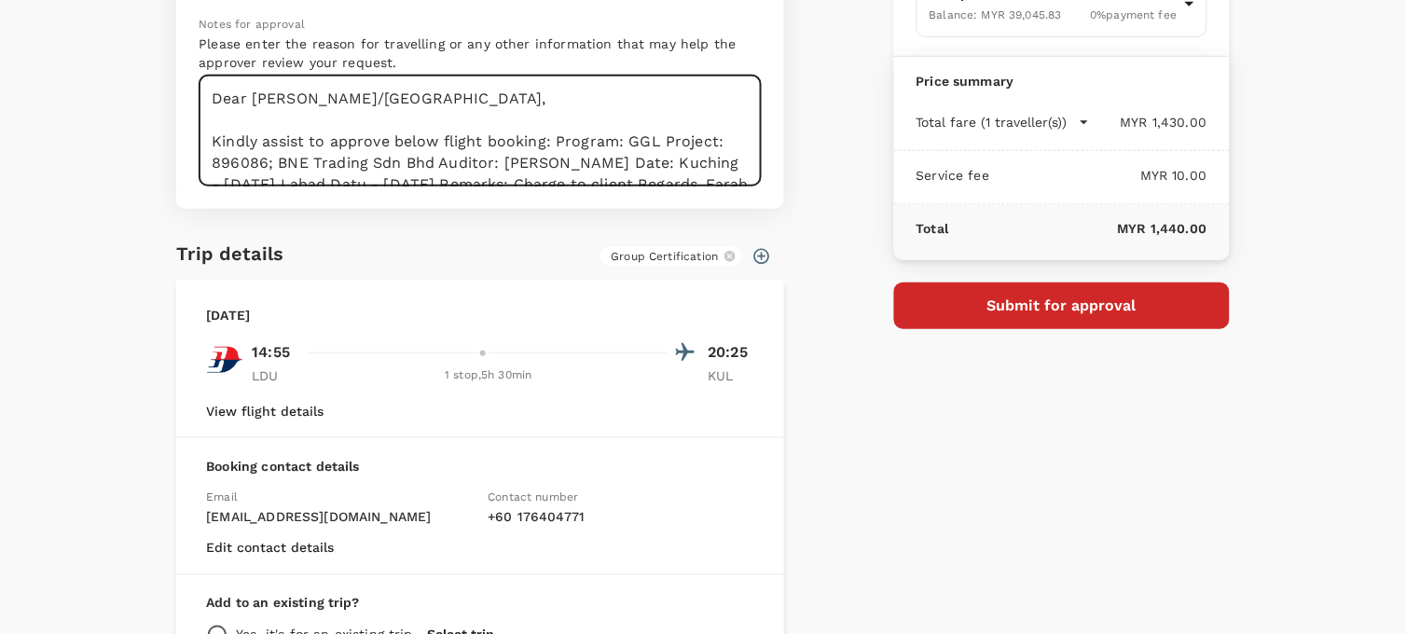
click at [551, 138] on textarea "Dear Hariz/Chathuranga, Kindly assist to approve below flight booking: Program:…" at bounding box center [480, 131] width 563 height 111
click at [314, 161] on textarea "Dear Hariz/Chathuranga, Kindly assist to approve below flight booking: Program:…" at bounding box center [480, 131] width 563 height 111
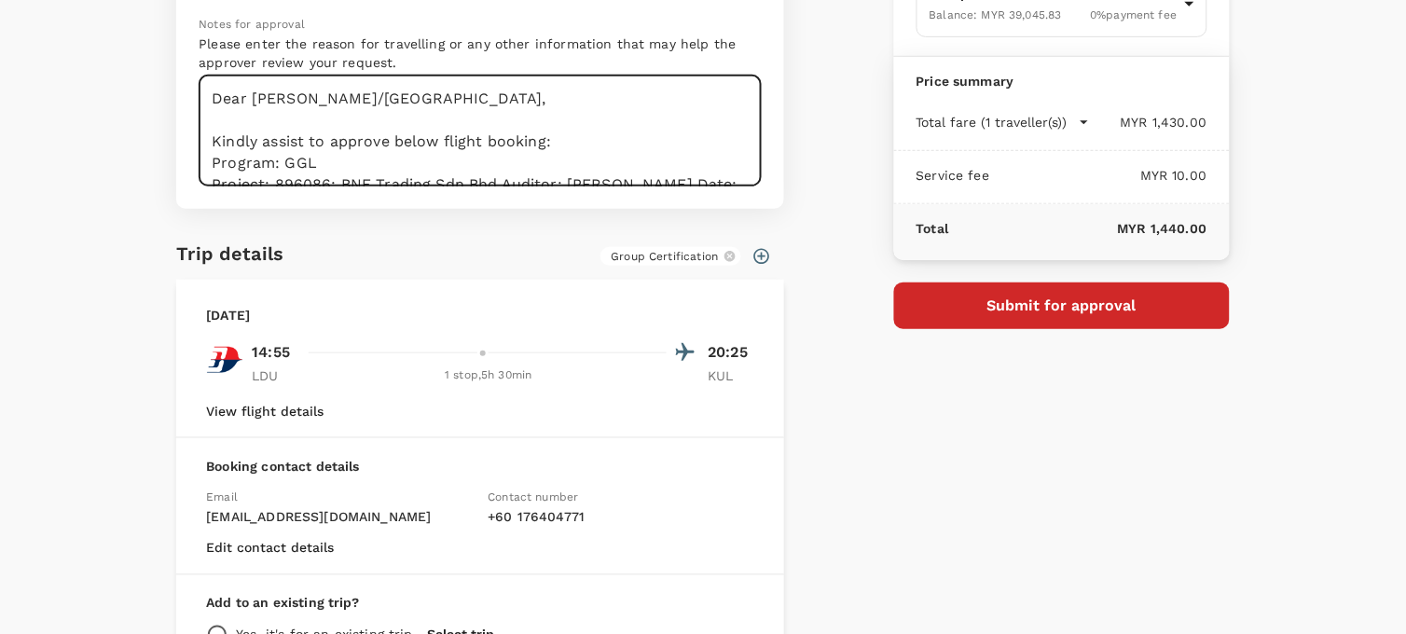
scroll to position [6, 0]
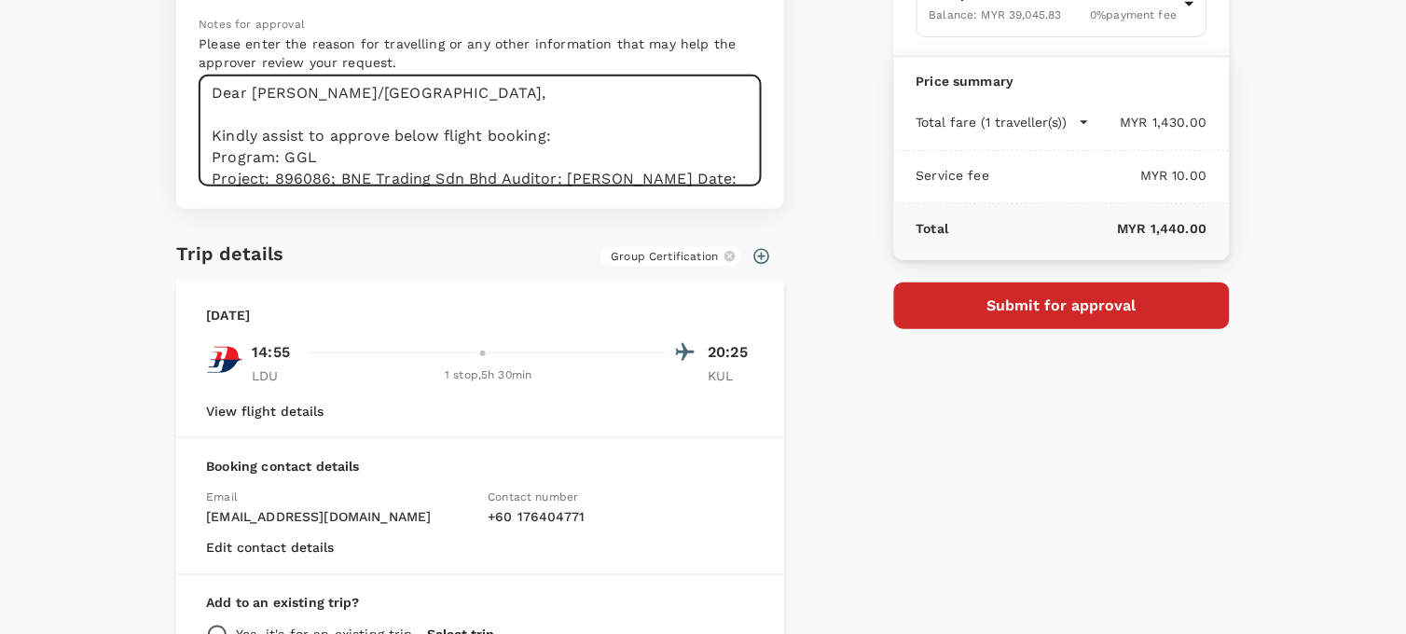
click at [495, 177] on textarea "Dear Hariz/Chathuranga, Kindly assist to approve below flight booking: Program:…" at bounding box center [480, 131] width 563 height 111
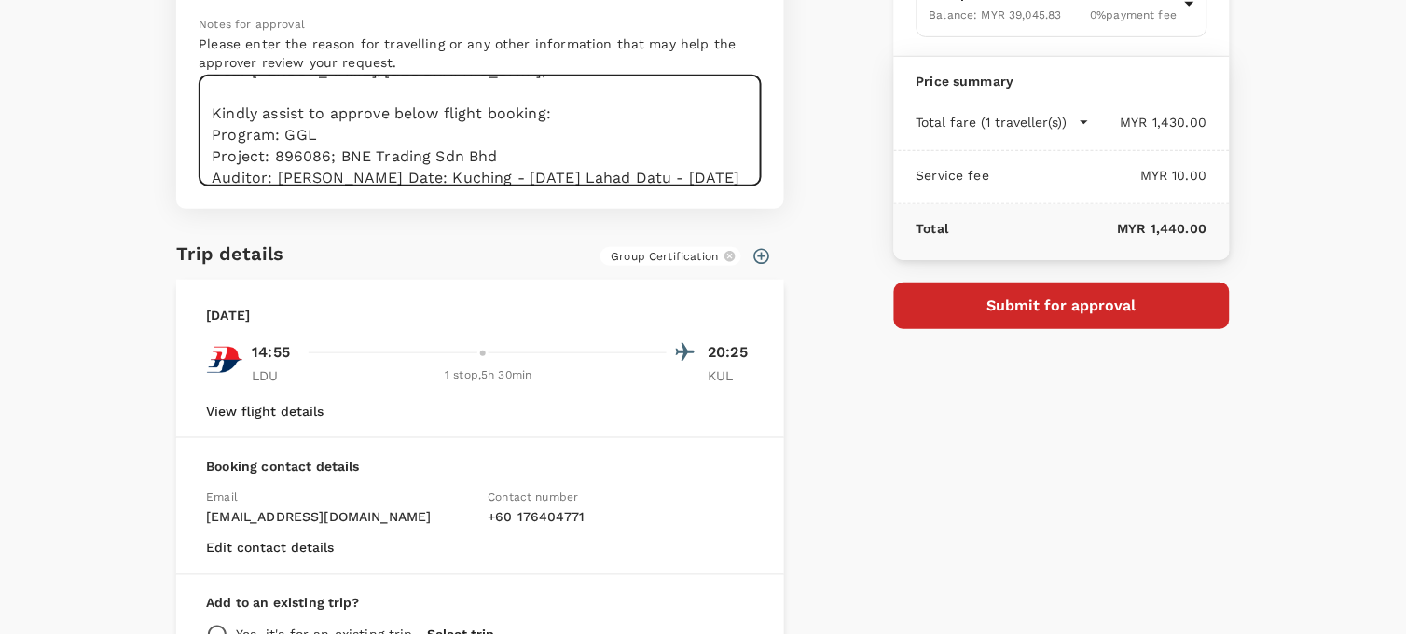
click at [390, 171] on textarea "Dear Hariz/Chathuranga, Kindly assist to approve below flight booking: Program:…" at bounding box center [480, 131] width 563 height 111
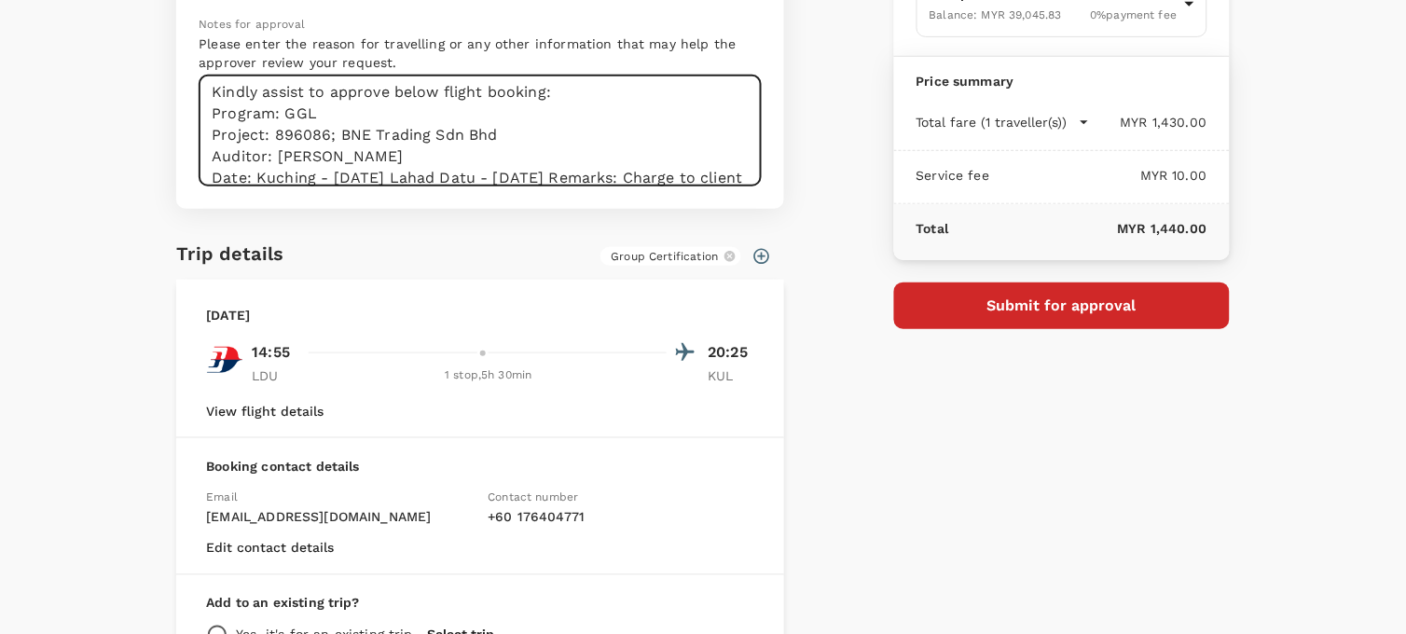
click at [250, 173] on textarea "Dear Hariz/Chathuranga, Kindly assist to approve below flight booking: Program:…" at bounding box center [480, 131] width 563 height 111
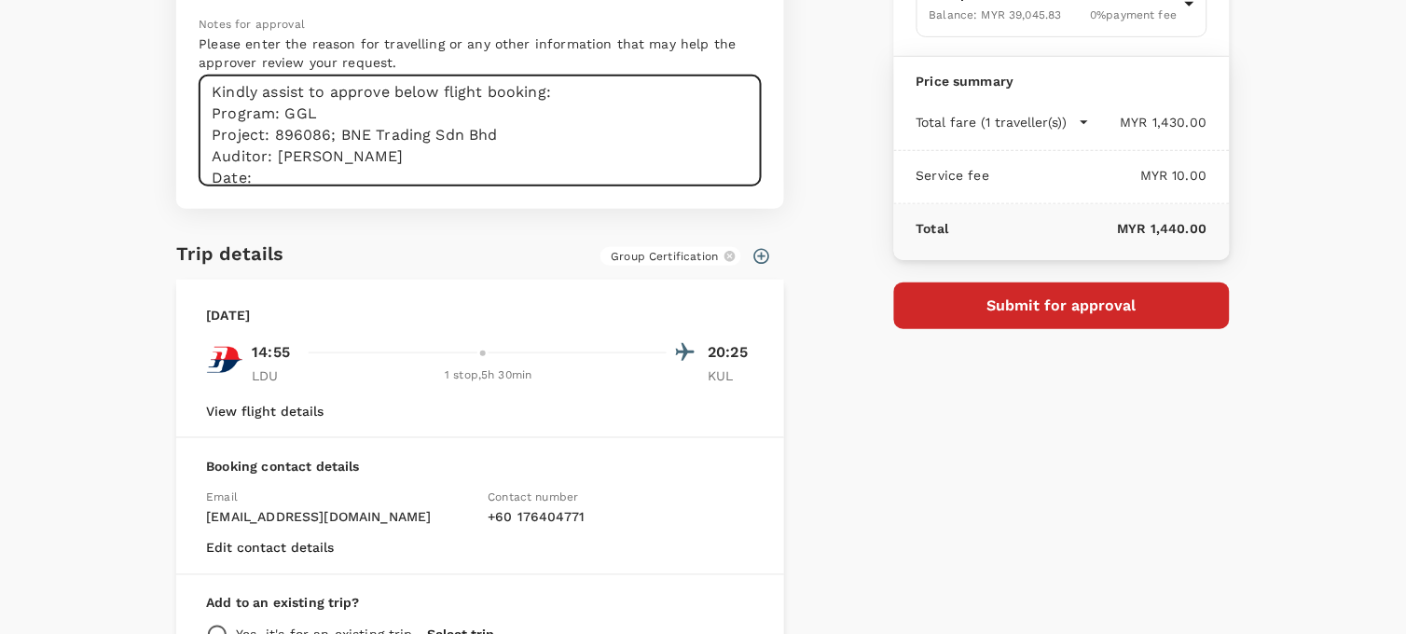
scroll to position [70, 0]
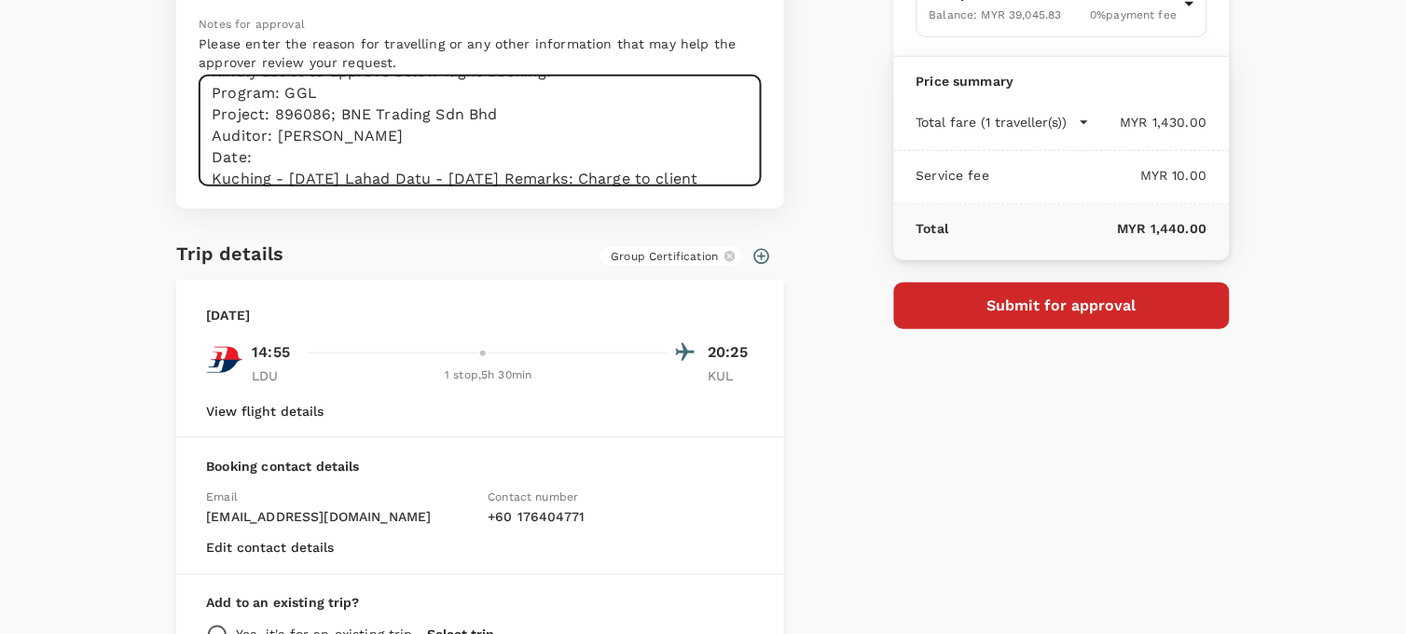
click at [396, 175] on textarea "Dear Hariz/Chathuranga, Kindly assist to approve below flight booking: Program:…" at bounding box center [480, 131] width 563 height 111
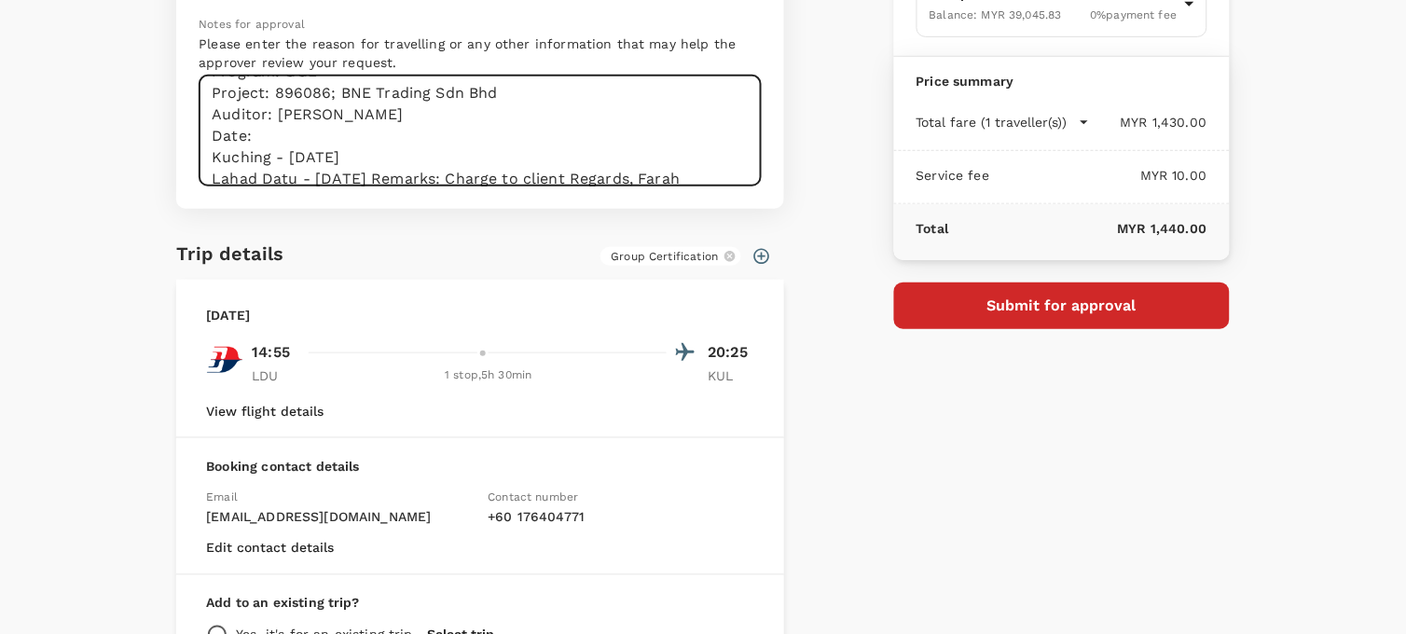
click at [429, 175] on textarea "Dear Hariz/Chathuranga, Kindly assist to approve below flight booking: Program:…" at bounding box center [480, 131] width 563 height 111
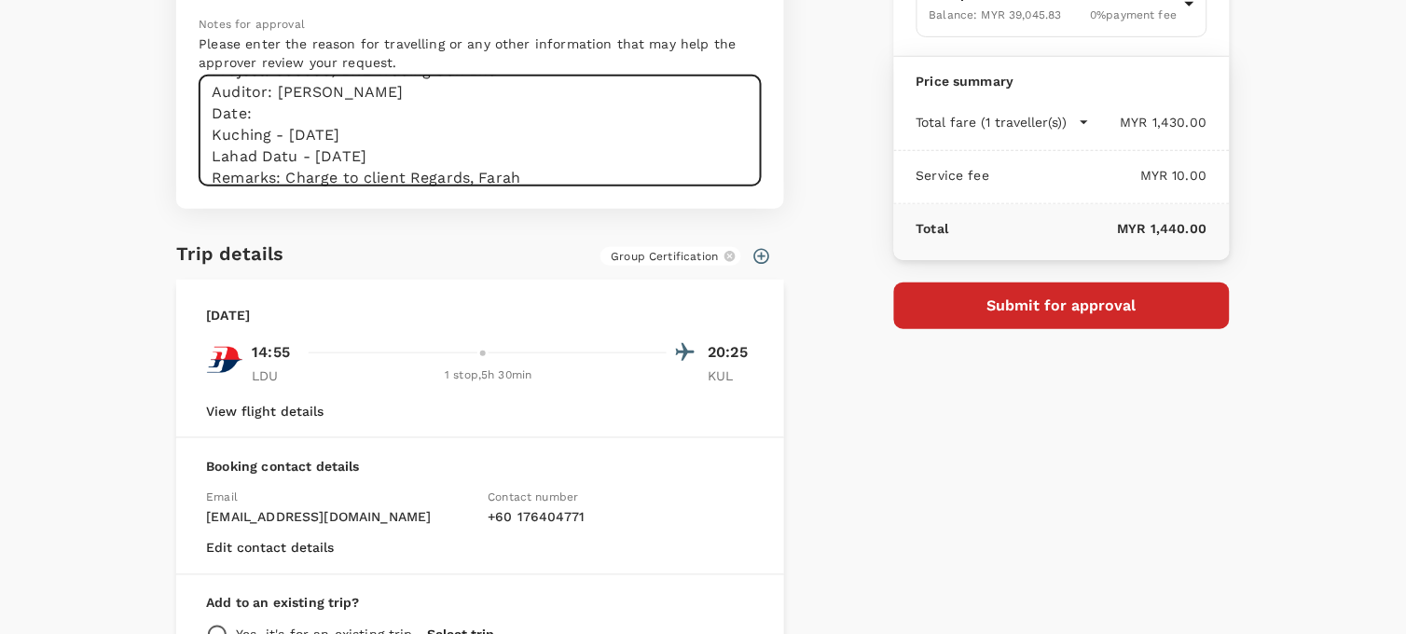
click at [405, 174] on textarea "Dear Hariz/Chathuranga, Kindly assist to approve below flight booking: Program:…" at bounding box center [480, 131] width 563 height 111
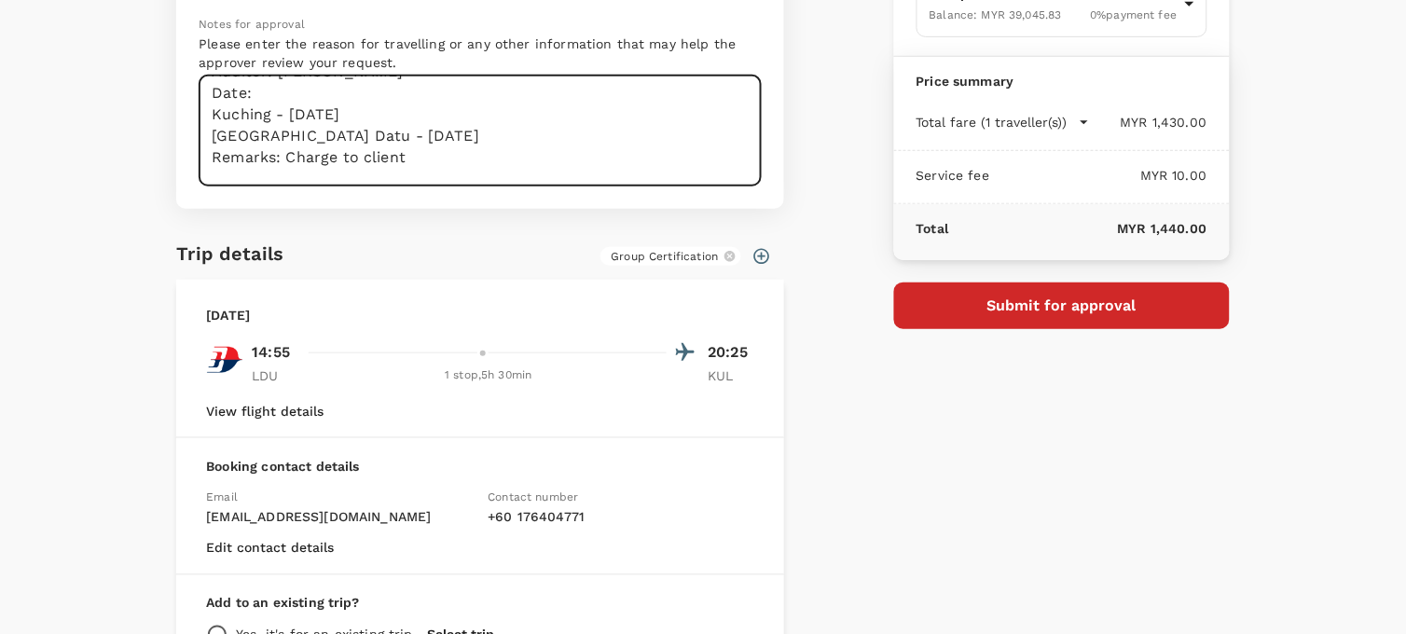
scroll to position [156, 0]
click at [277, 178] on textarea "Dear Hariz/Chathuranga, Kindly assist to approve below flight booking: Program:…" at bounding box center [480, 131] width 563 height 111
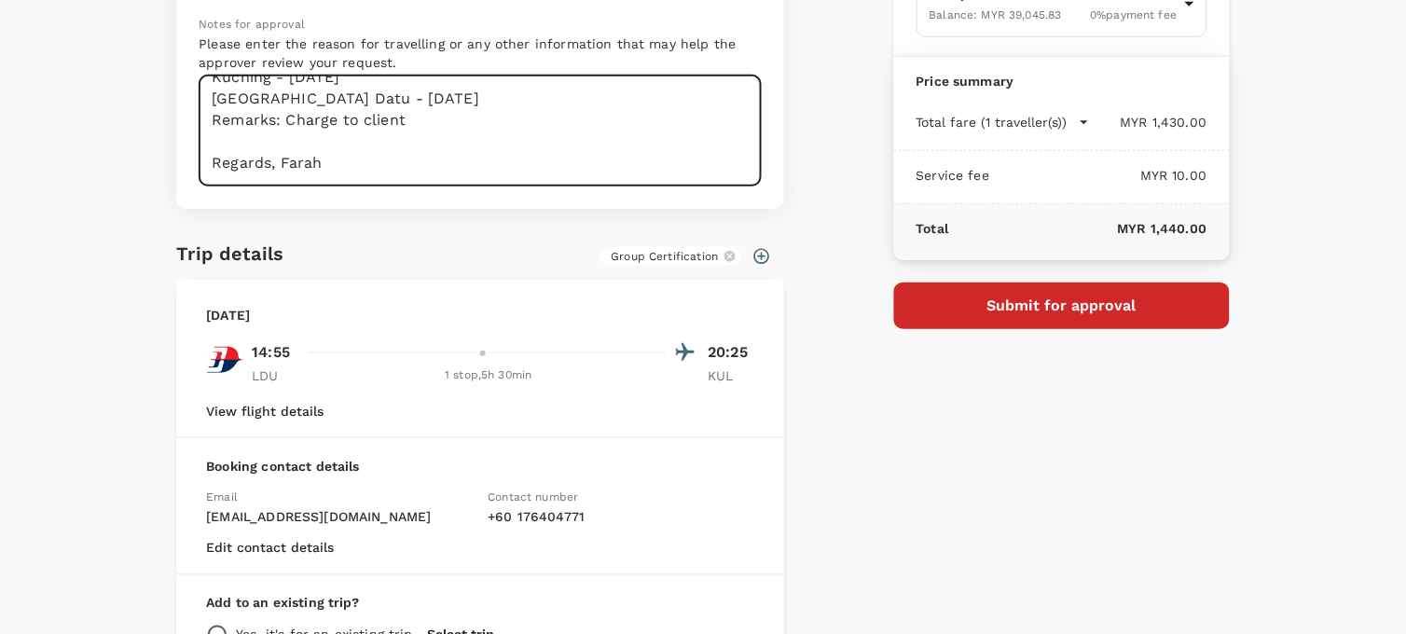
scroll to position [172, 0]
click at [271, 161] on textarea "Dear Hariz/Chathuranga, Kindly assist to approve below flight booking: Program:…" at bounding box center [480, 131] width 563 height 111
type textarea "Dear Hariz/Chathuranga, Kindly assist to approve below flight booking: Program:…"
click at [938, 379] on div "Payment details Payment method Group Certification Balance : MYR 39,045.83 0 % …" at bounding box center [1054, 293] width 351 height 860
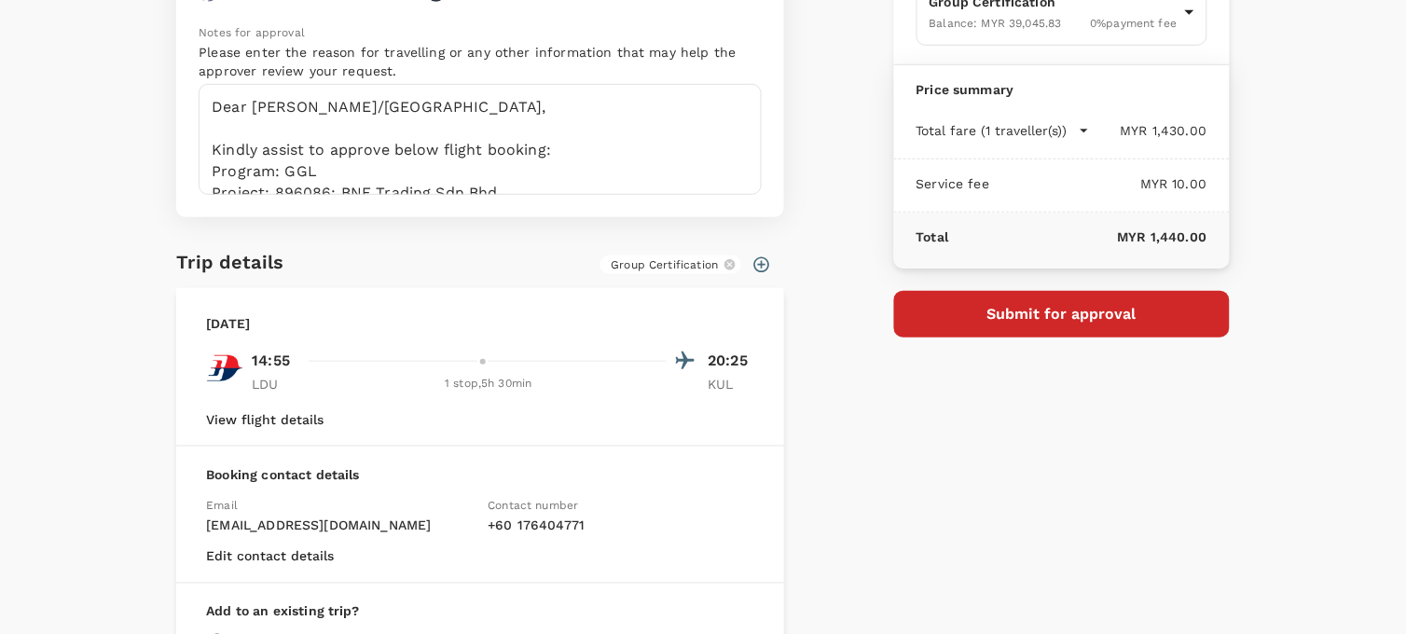
scroll to position [207, 0]
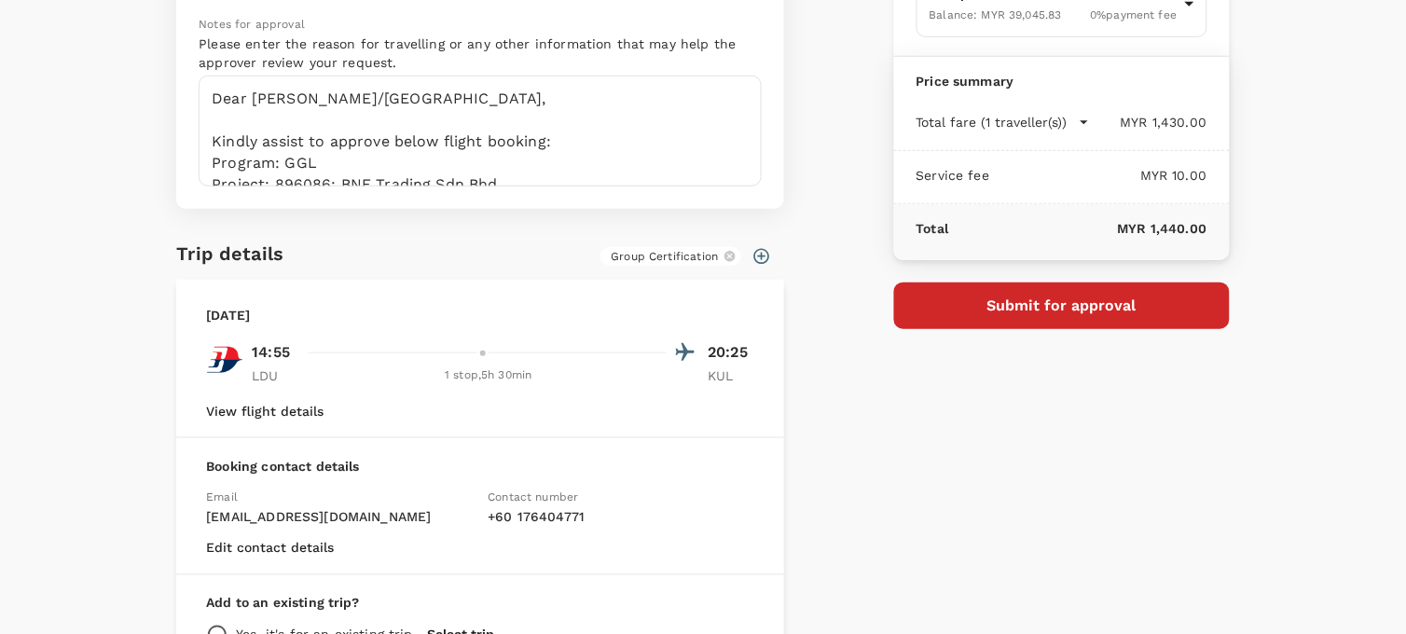
click at [959, 312] on button "Submit for approval" at bounding box center [1062, 306] width 336 height 47
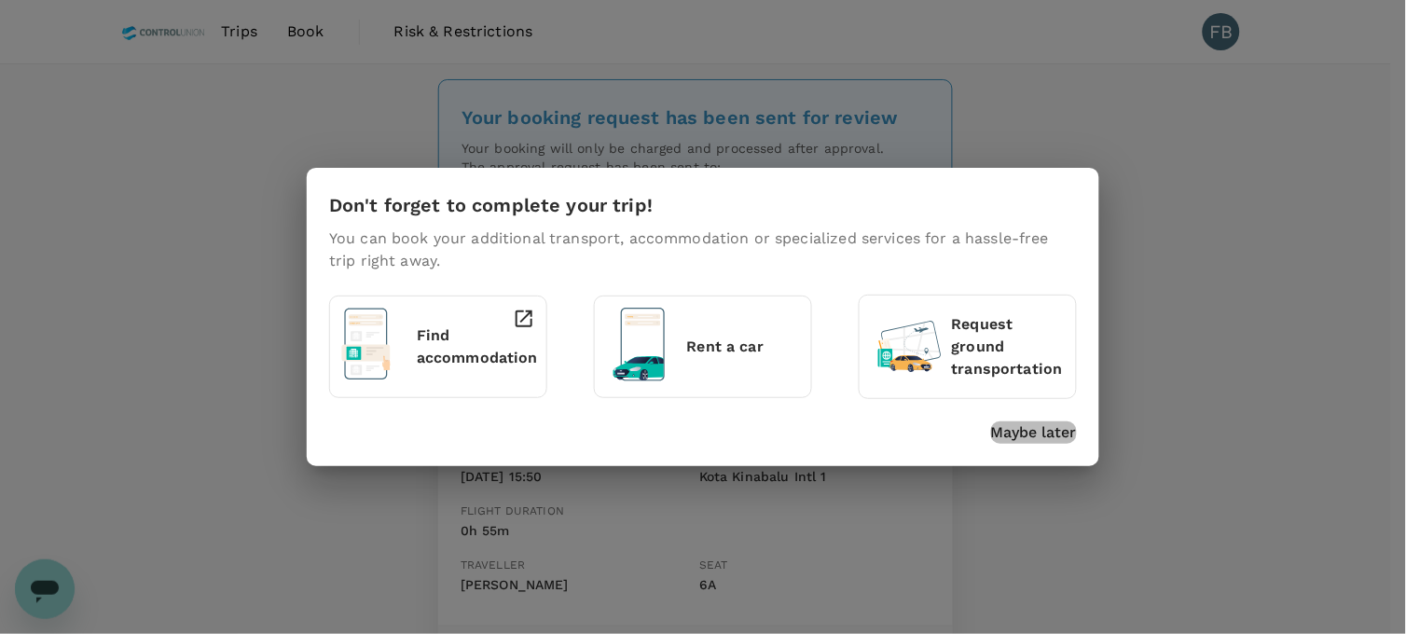
click at [1027, 434] on p "Maybe later" at bounding box center [1034, 432] width 86 height 22
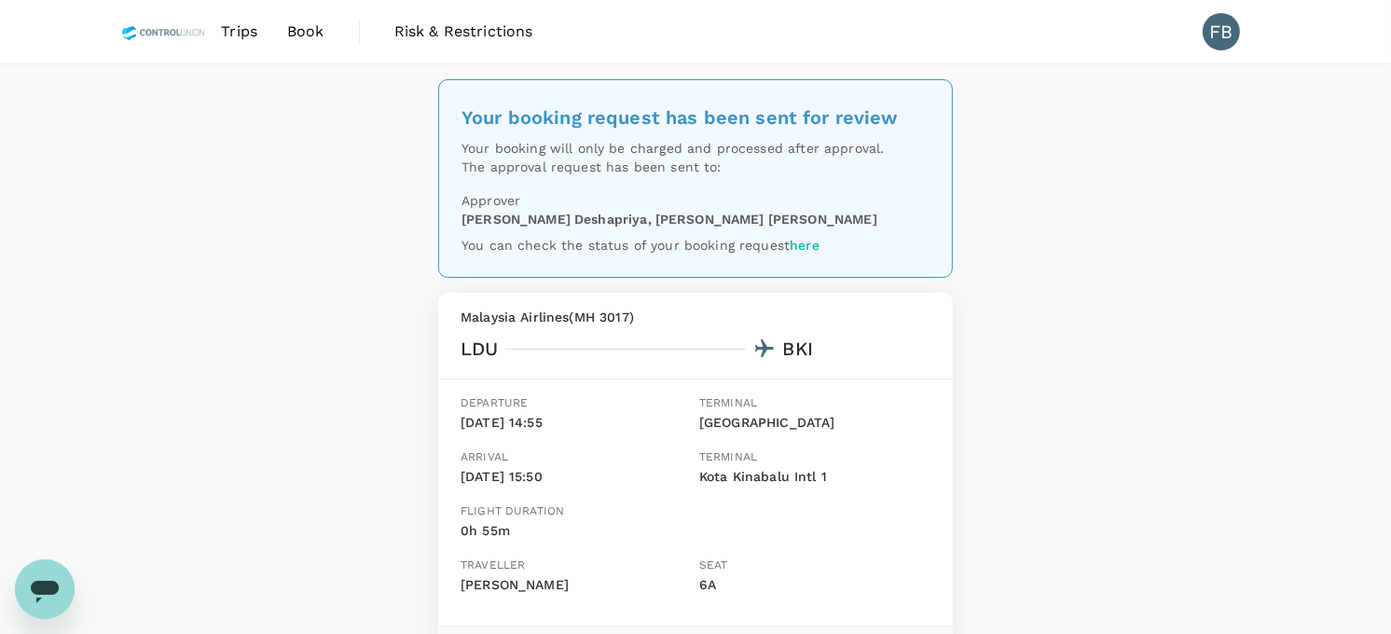
click at [253, 26] on span "Trips" at bounding box center [239, 32] width 36 height 22
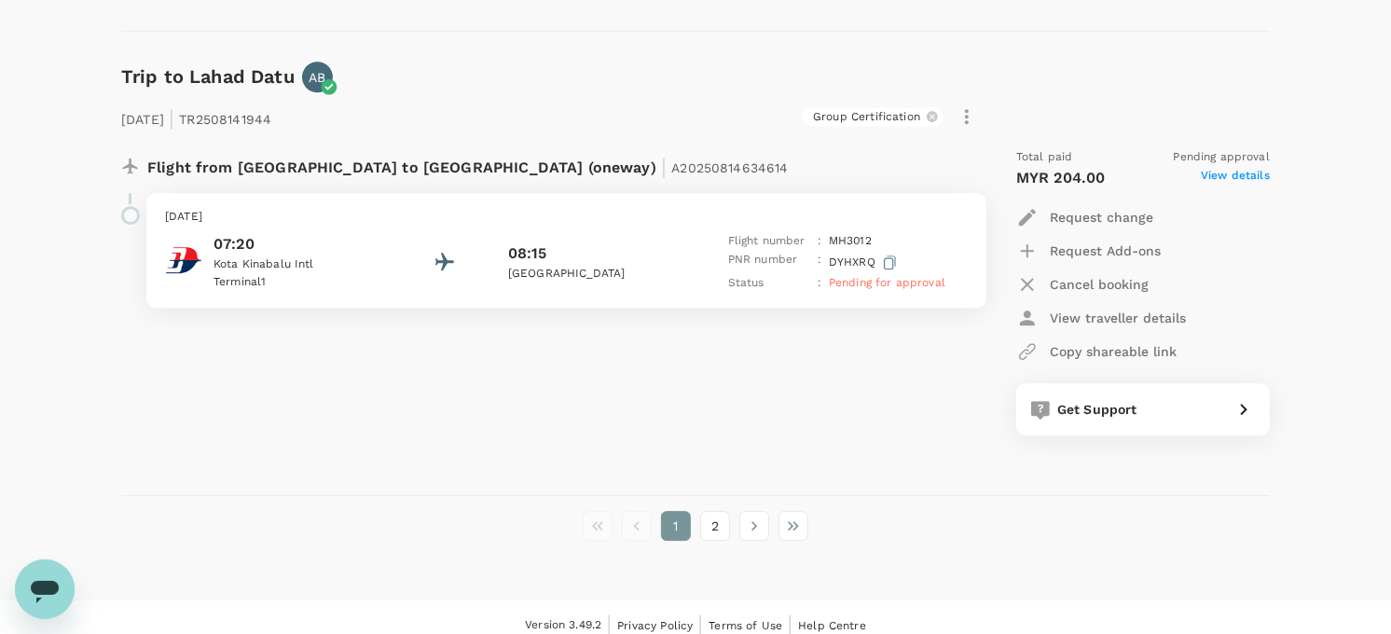
scroll to position [4877, 0]
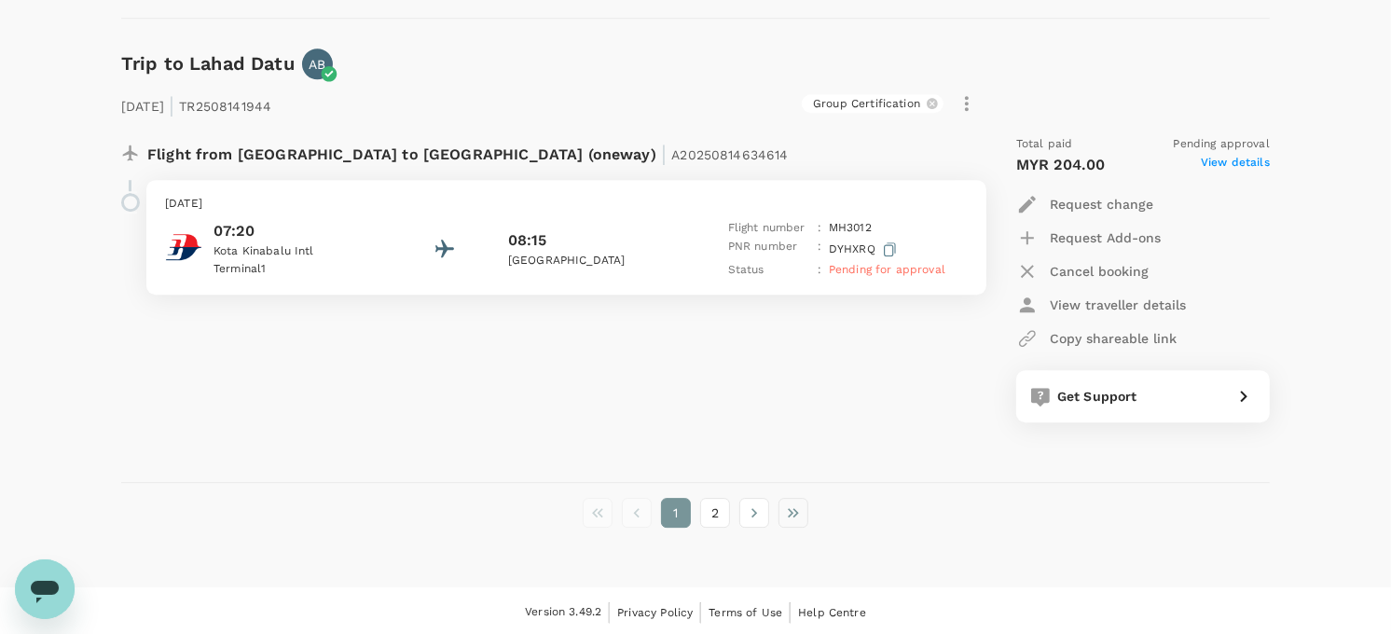
click at [788, 509] on icon "Go to last page" at bounding box center [793, 513] width 19 height 19
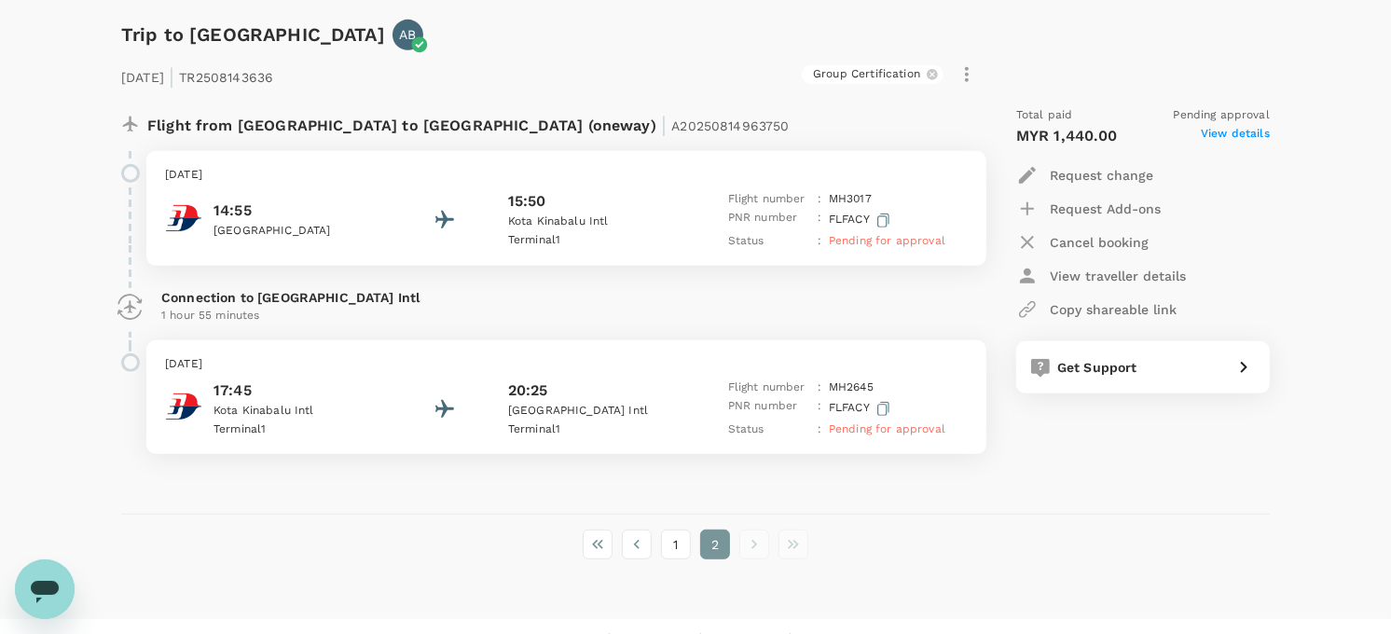
scroll to position [822, 0]
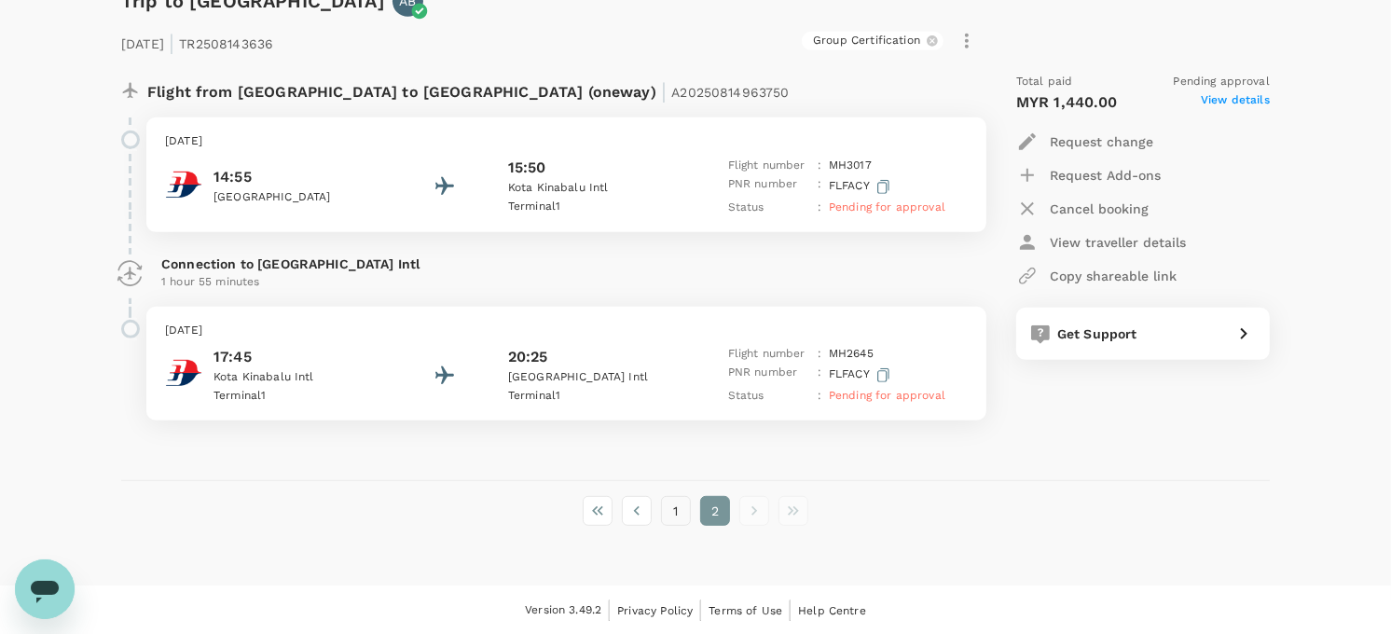
click at [681, 510] on button "1" at bounding box center [676, 511] width 30 height 30
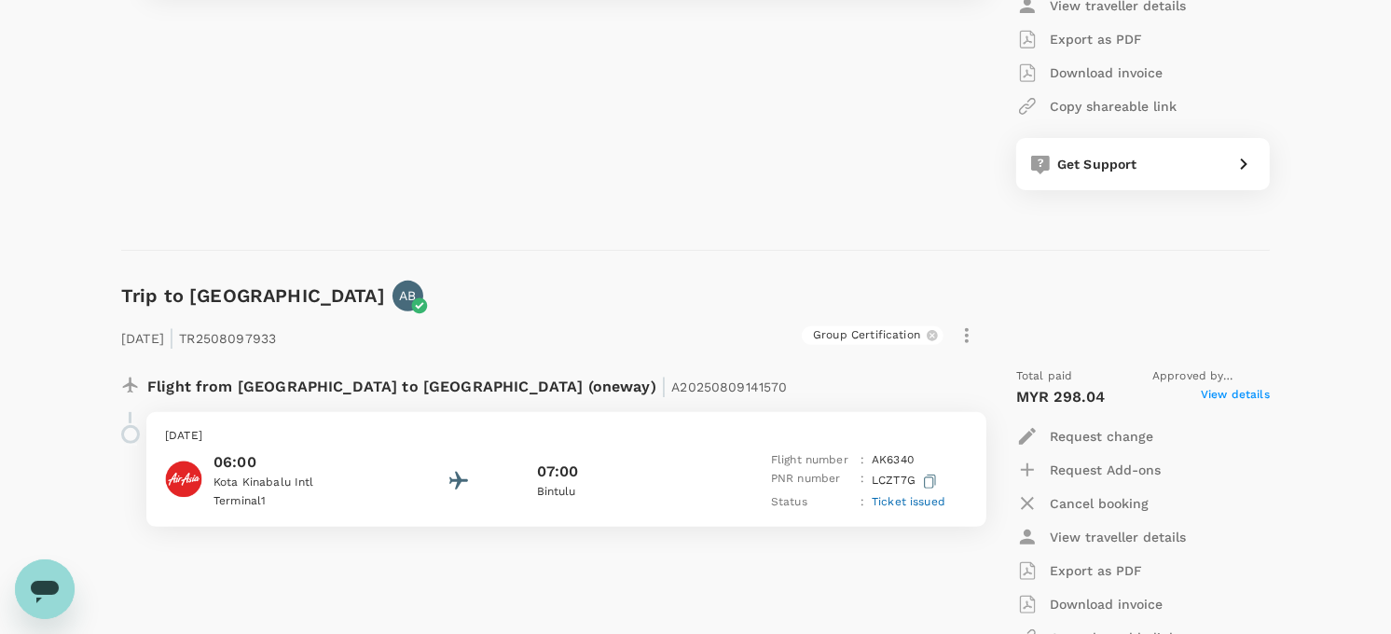
scroll to position [725, 0]
